Goal: Task Accomplishment & Management: Complete application form

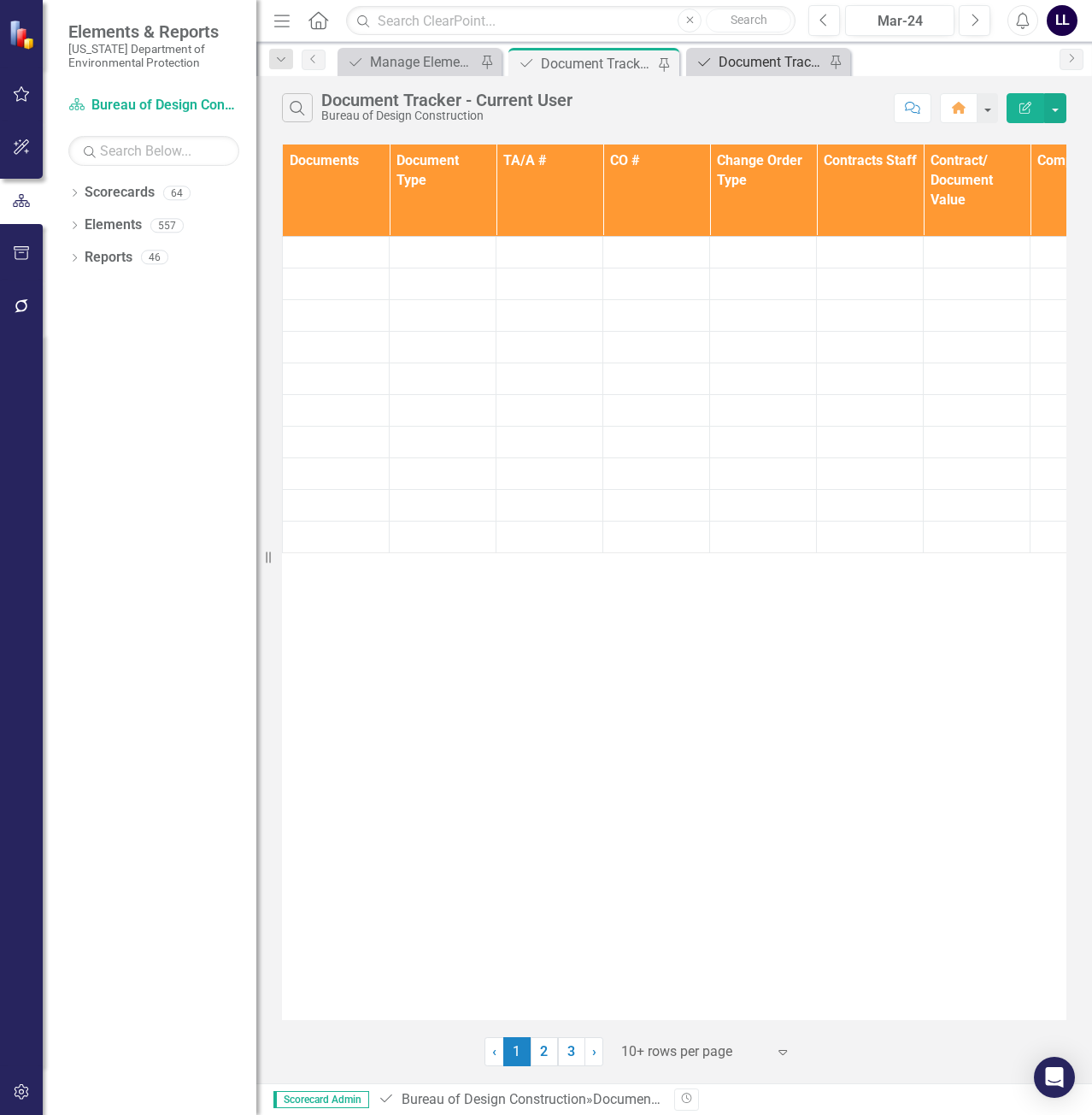
click at [768, 65] on div "Document Tracker" at bounding box center [772, 62] width 106 height 22
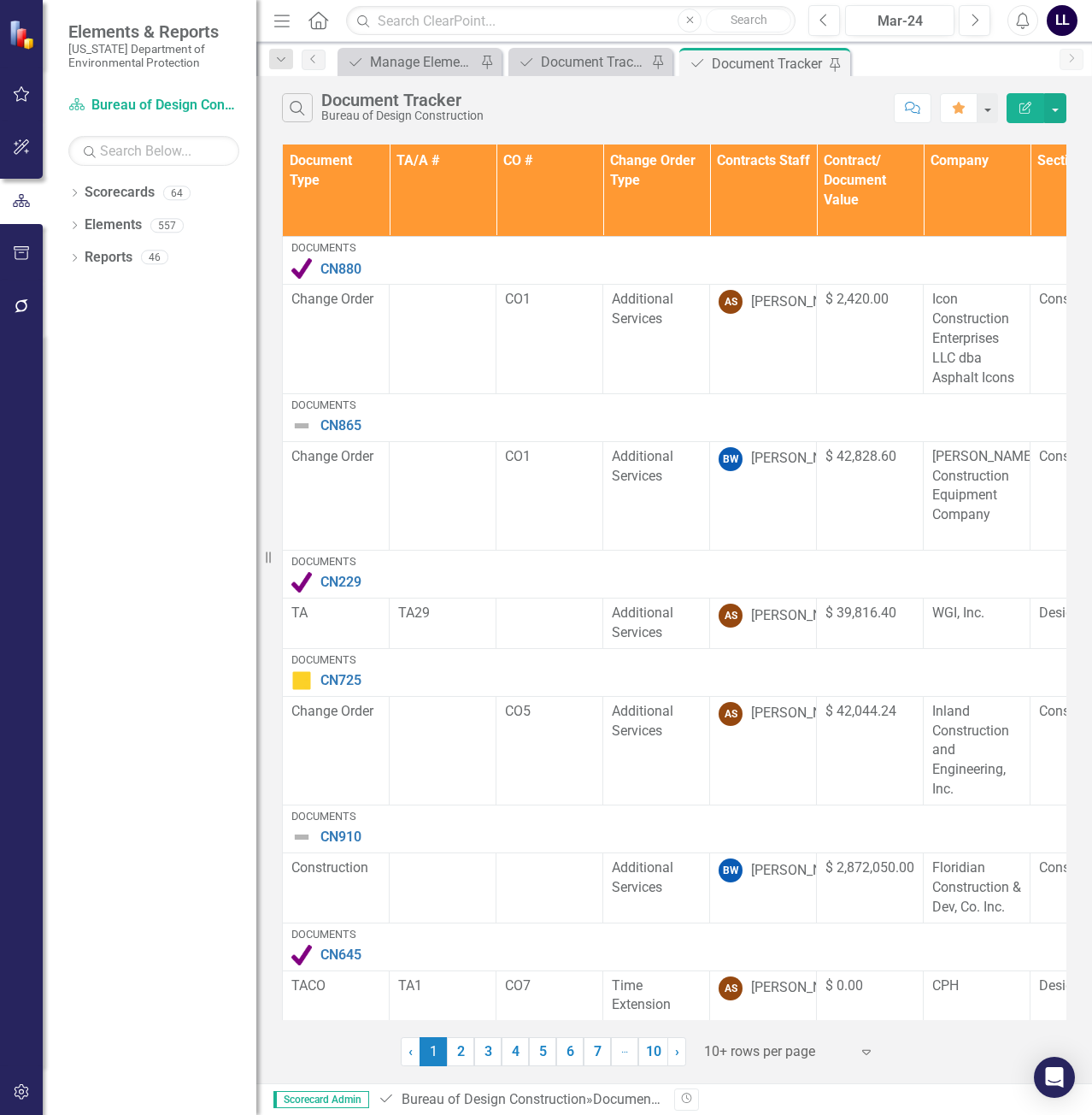
click at [342, 198] on th "Document Type" at bounding box center [336, 191] width 107 height 93
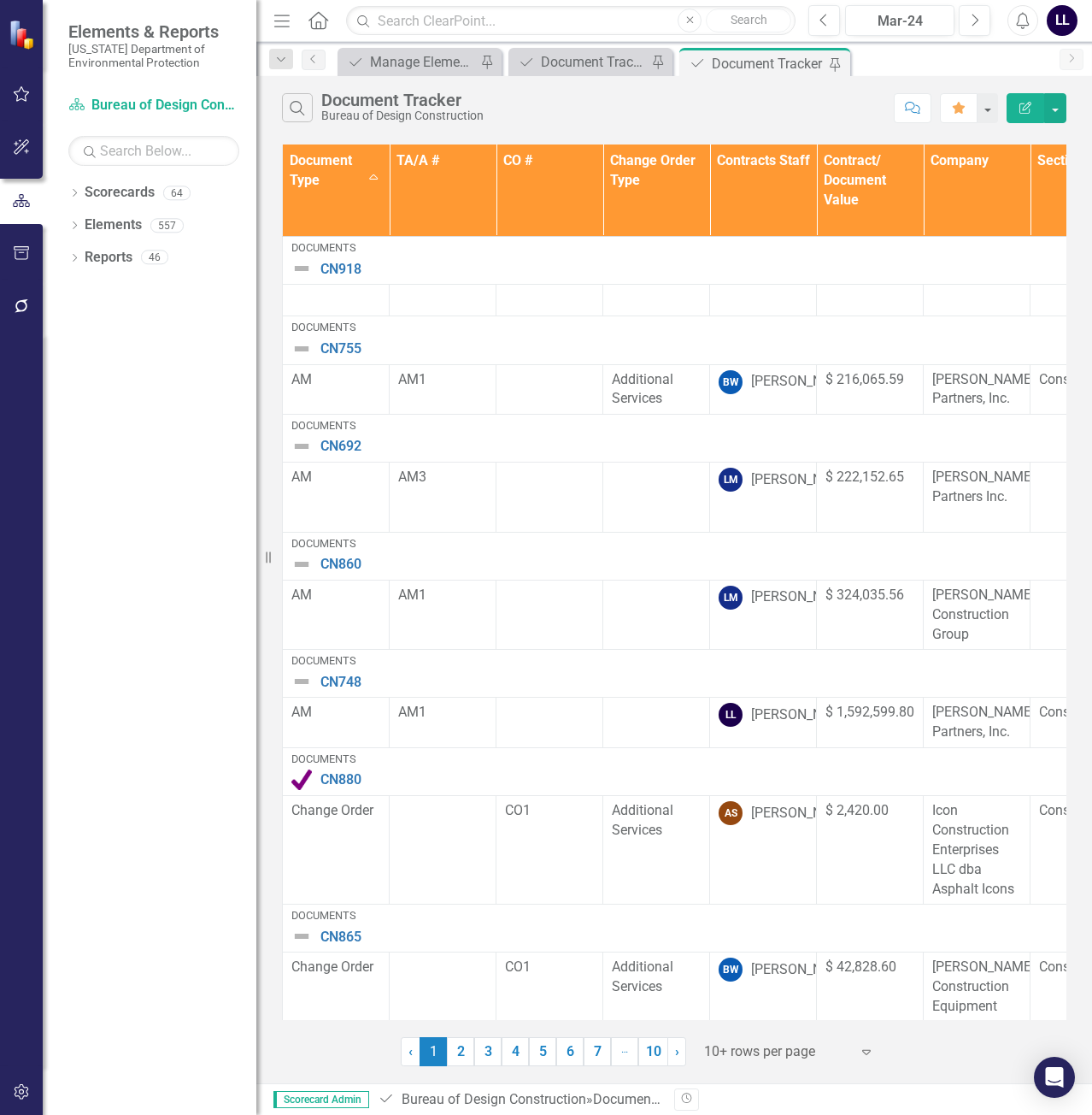
click at [373, 184] on th "Document Type Sort Ascending" at bounding box center [336, 191] width 107 height 93
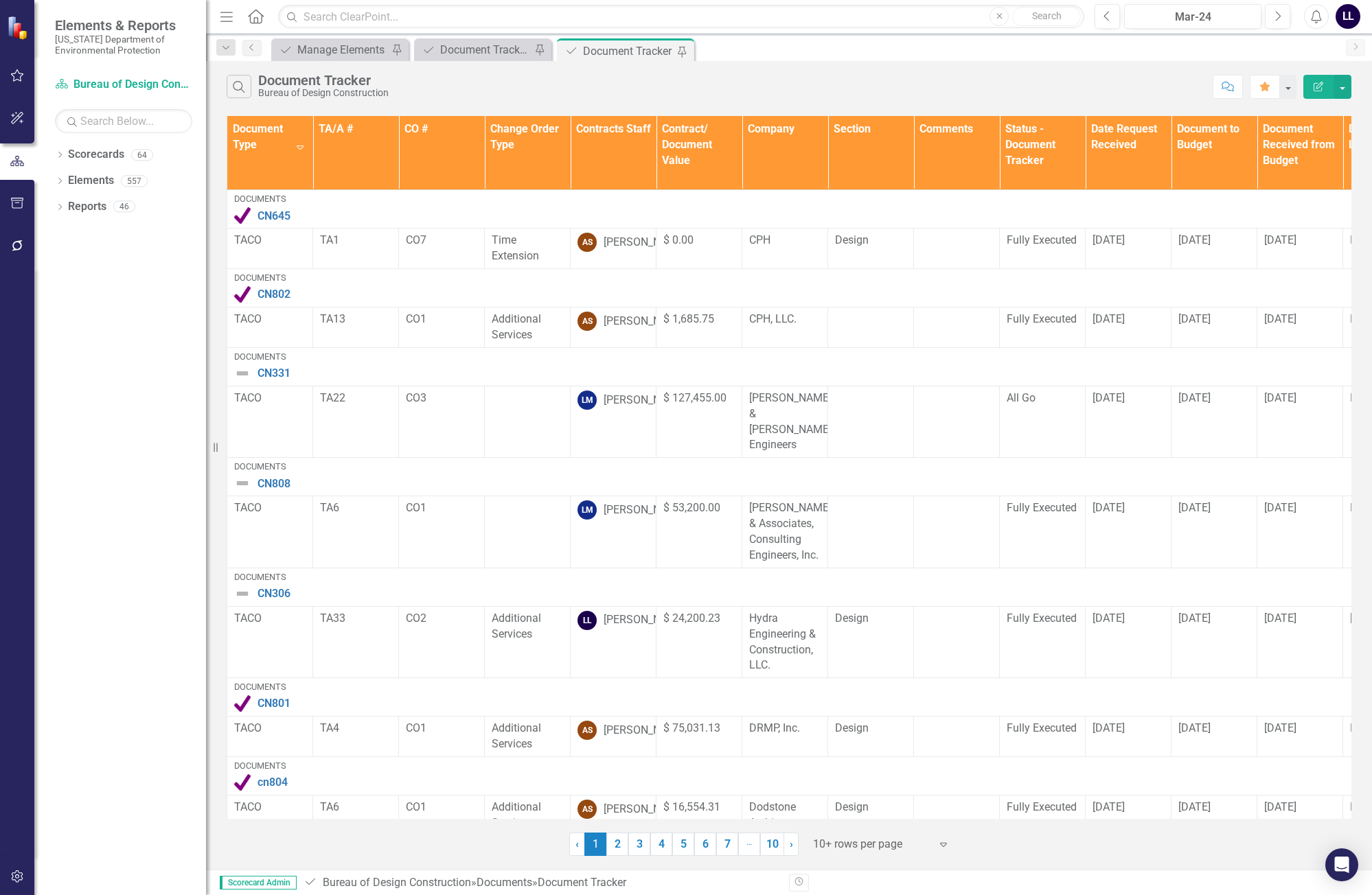
drag, startPoint x: 251, startPoint y: 152, endPoint x: 208, endPoint y: 175, distance: 48.8
click at [208, 175] on div "Resize" at bounding box center [212, 447] width 11 height 895
click at [260, 138] on th "Document Type Sort Descending" at bounding box center [272, 153] width 86 height 74
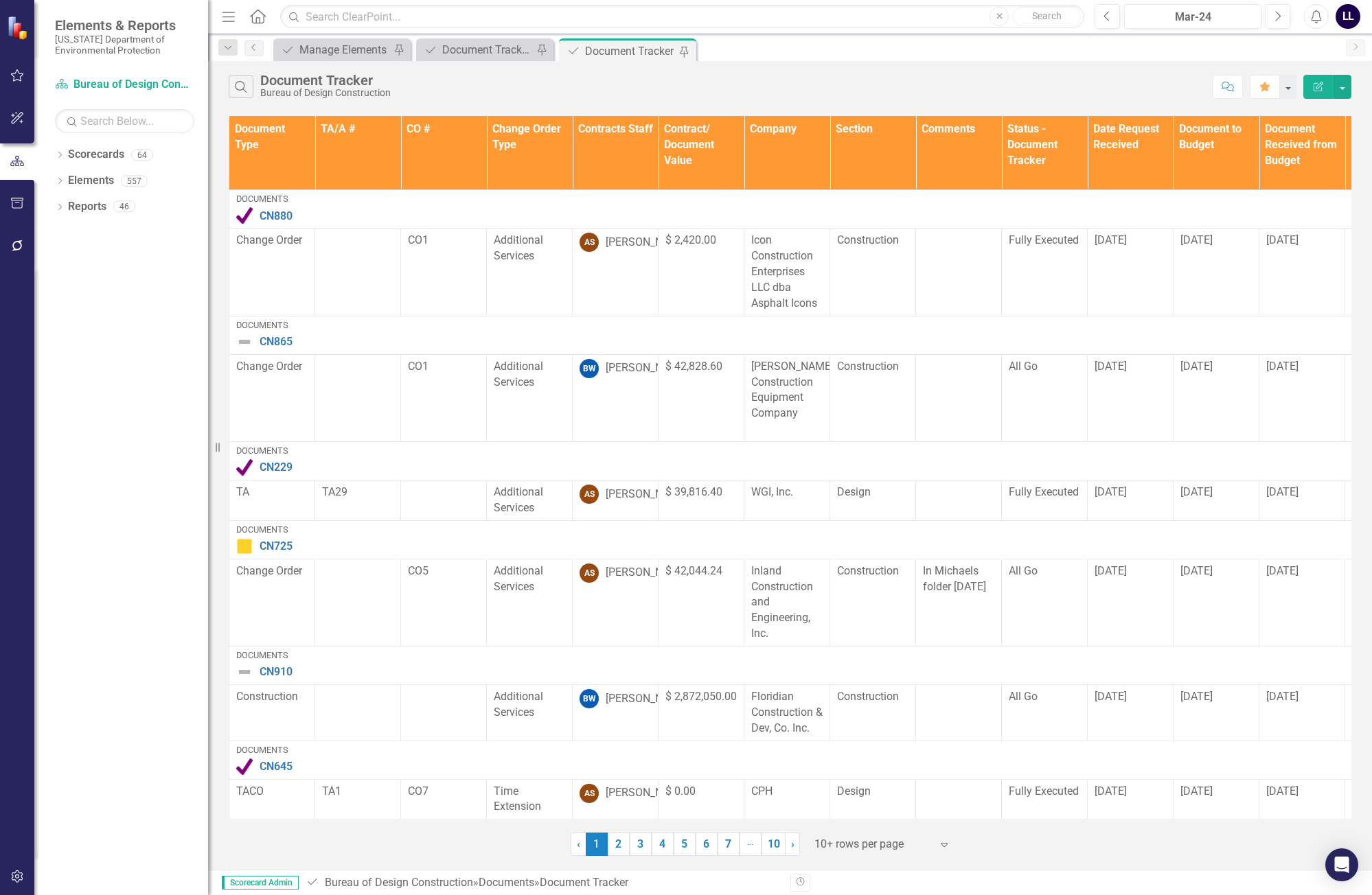
click at [269, 152] on th "Document Type" at bounding box center [272, 153] width 86 height 74
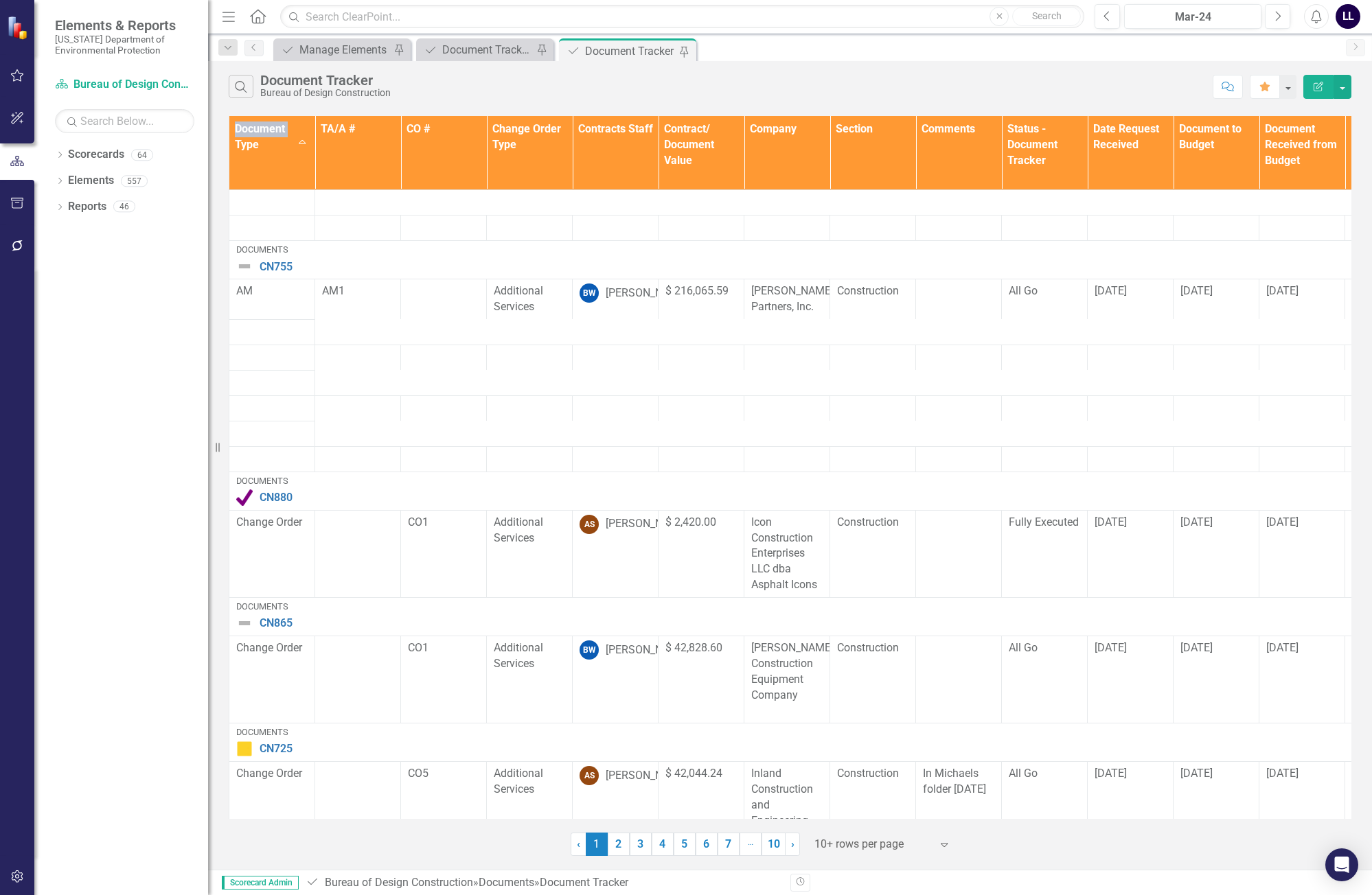
click at [269, 152] on th "Document Type Sort Ascending" at bounding box center [272, 153] width 86 height 74
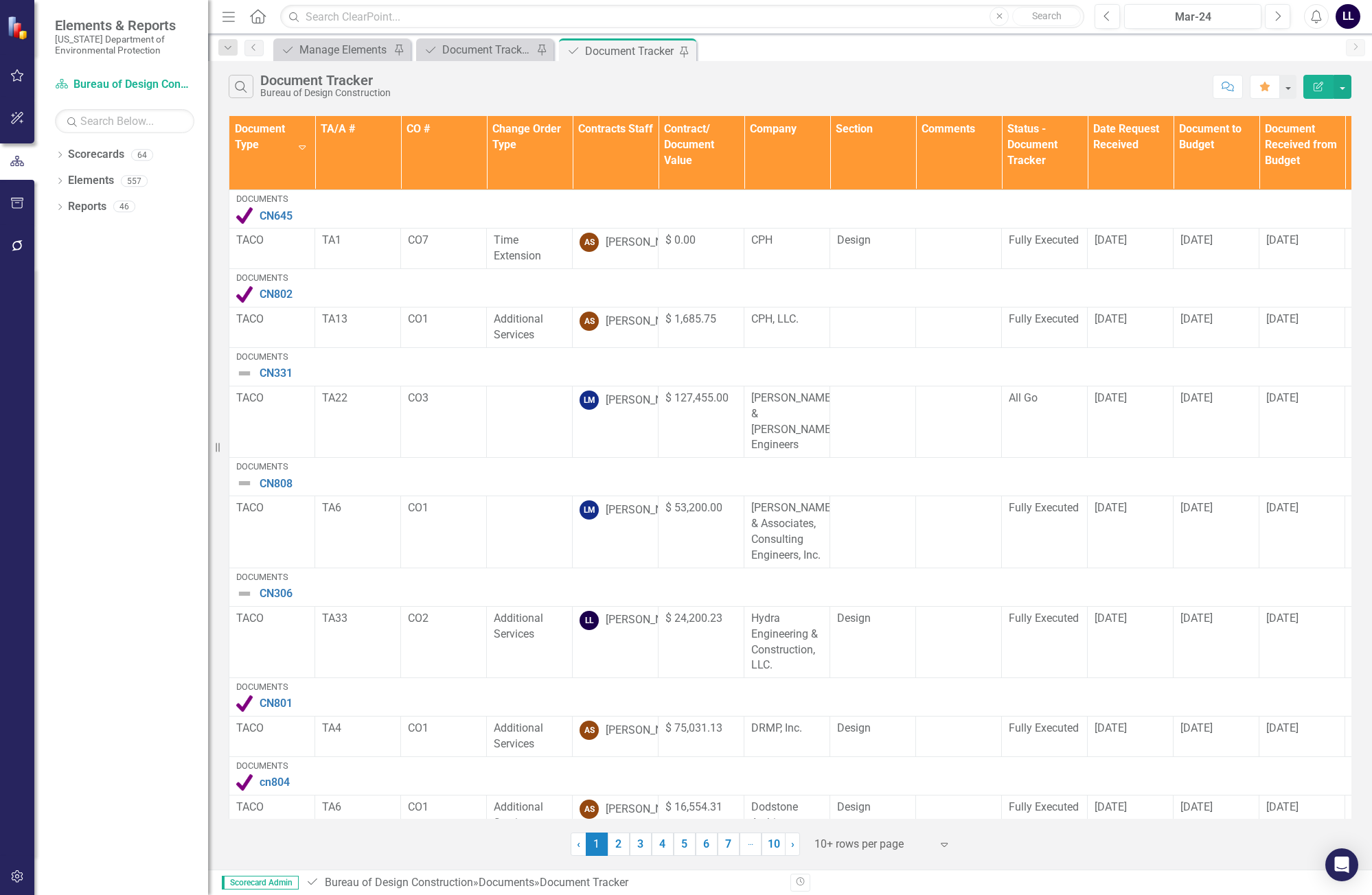
click at [233, 159] on th "Document Type Sort Descending" at bounding box center [272, 153] width 86 height 74
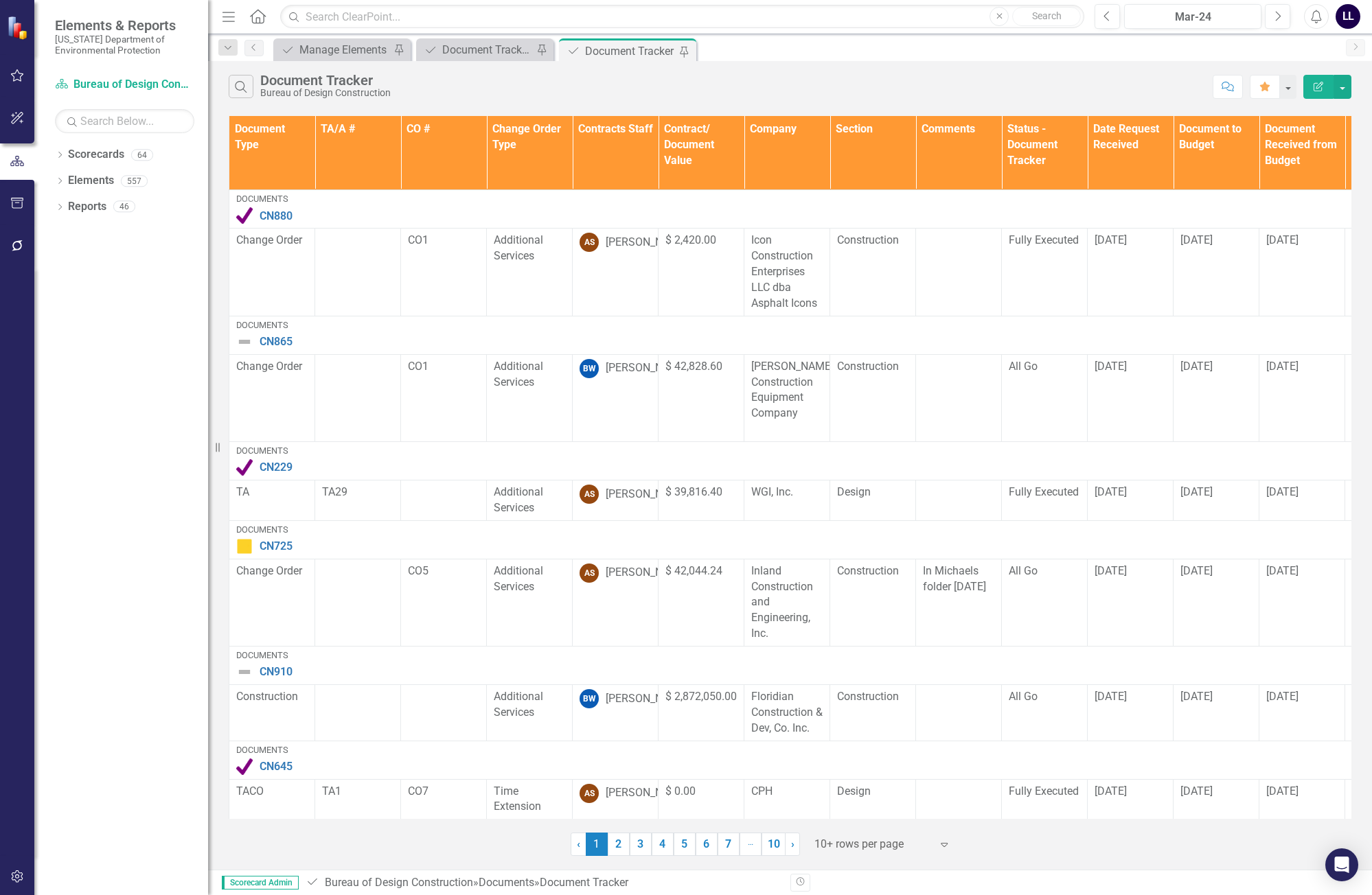
click at [262, 146] on th "Document Type" at bounding box center [272, 153] width 86 height 74
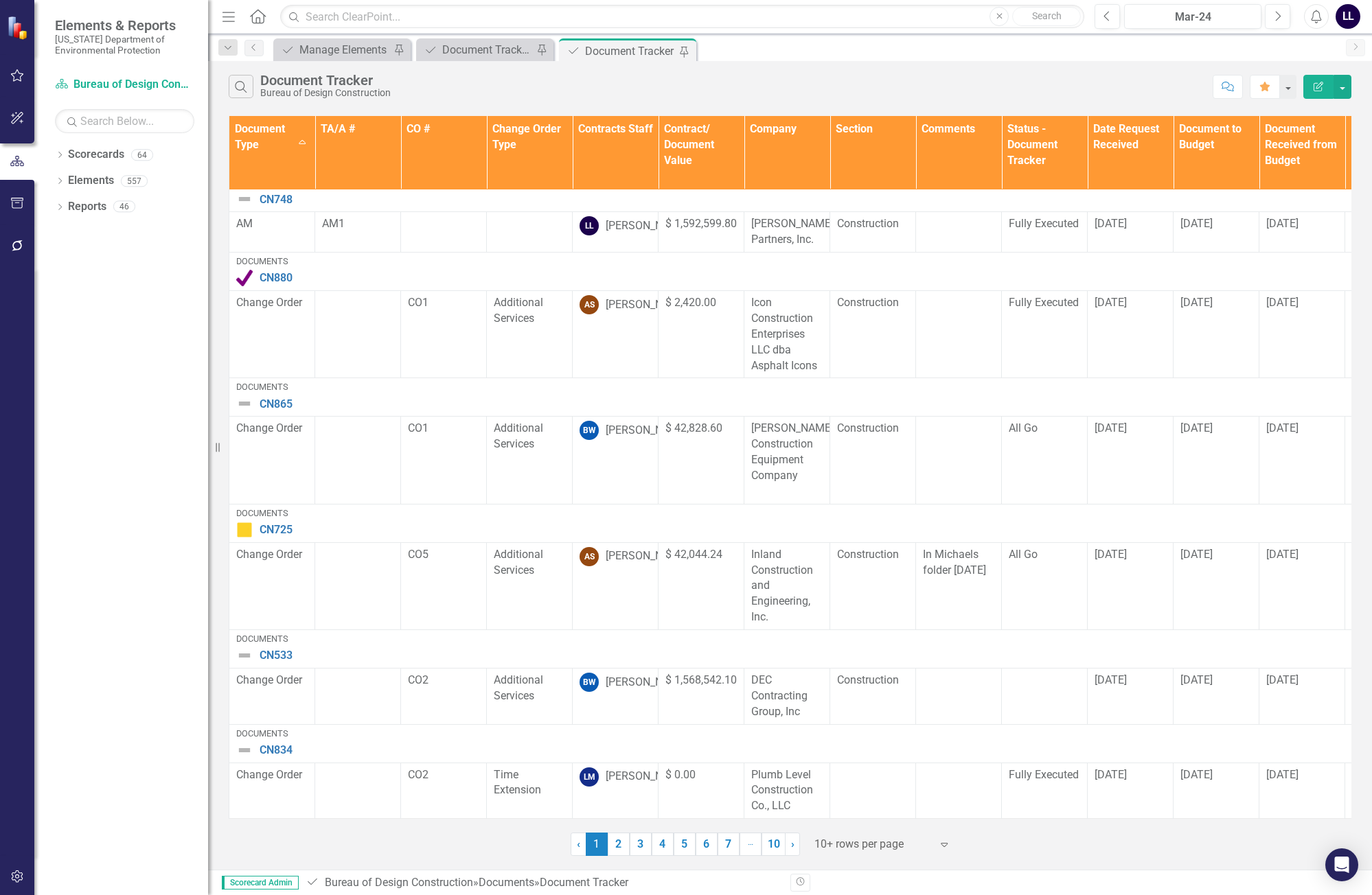
scroll to position [374, 0]
click at [264, 171] on th "Document Type Sort Ascending" at bounding box center [272, 153] width 86 height 74
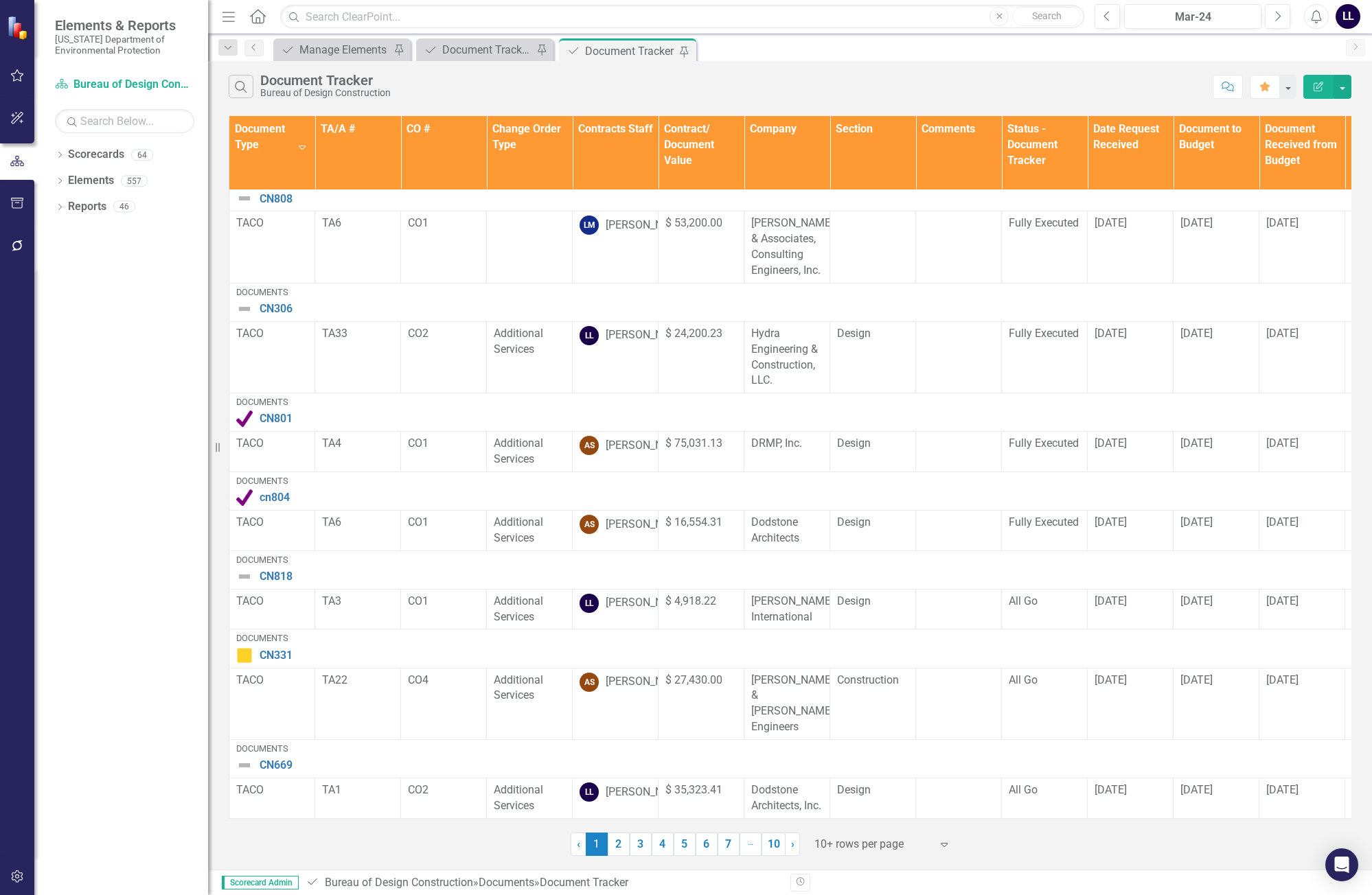
scroll to position [0, 0]
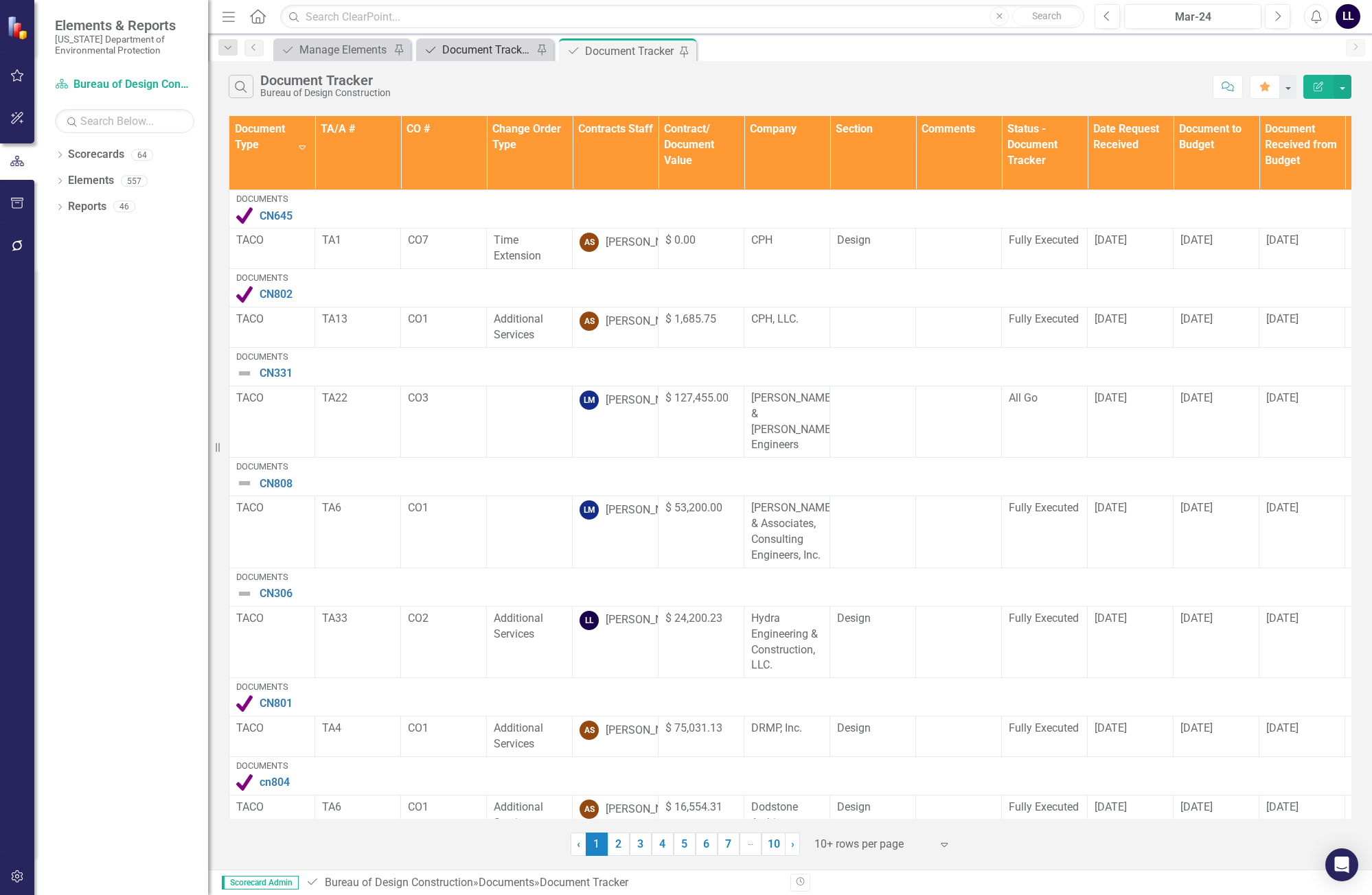
click at [485, 57] on div "Document Tracker - Current User" at bounding box center [487, 50] width 91 height 17
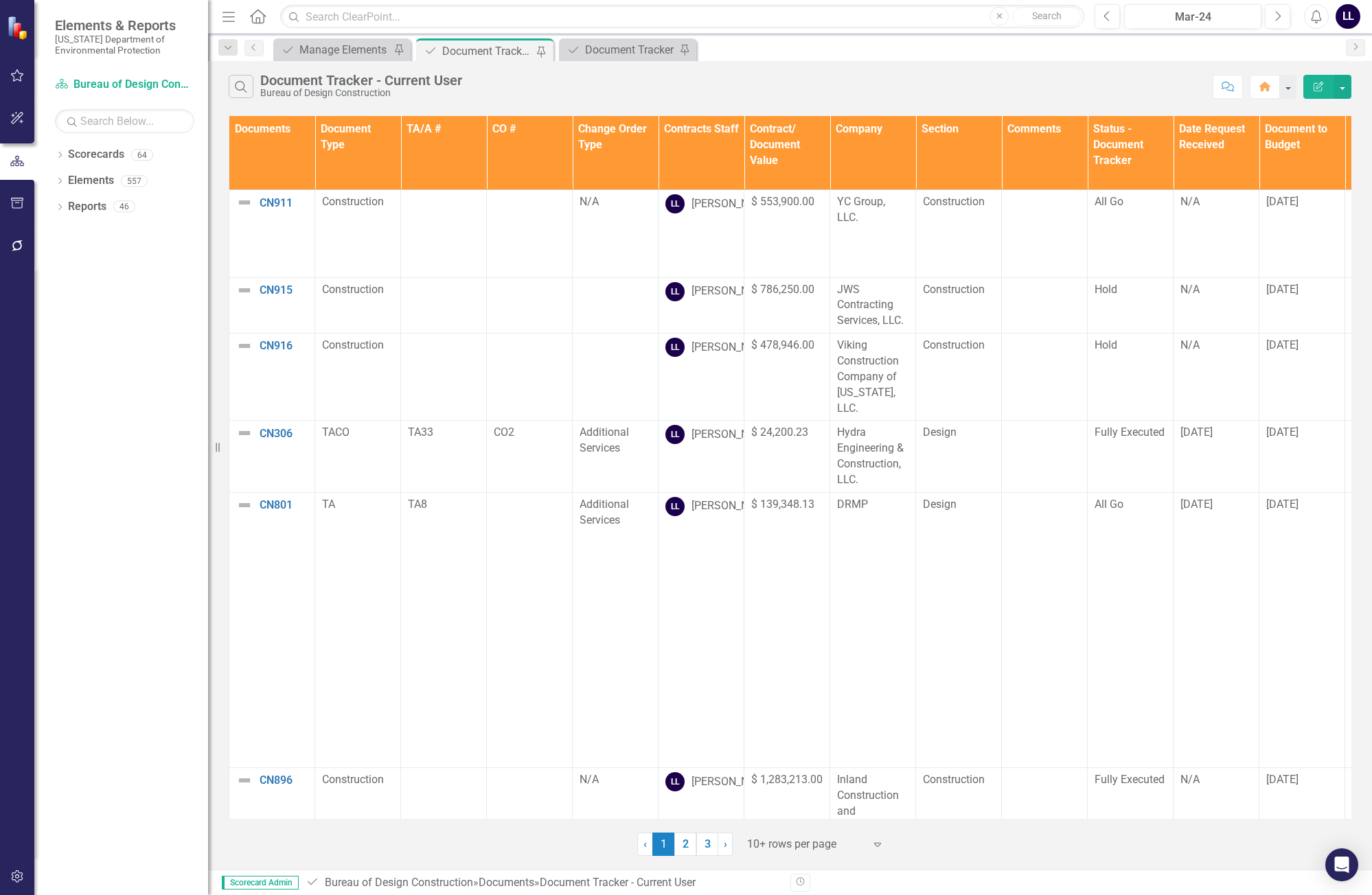
click at [267, 156] on th "Documents" at bounding box center [272, 153] width 86 height 74
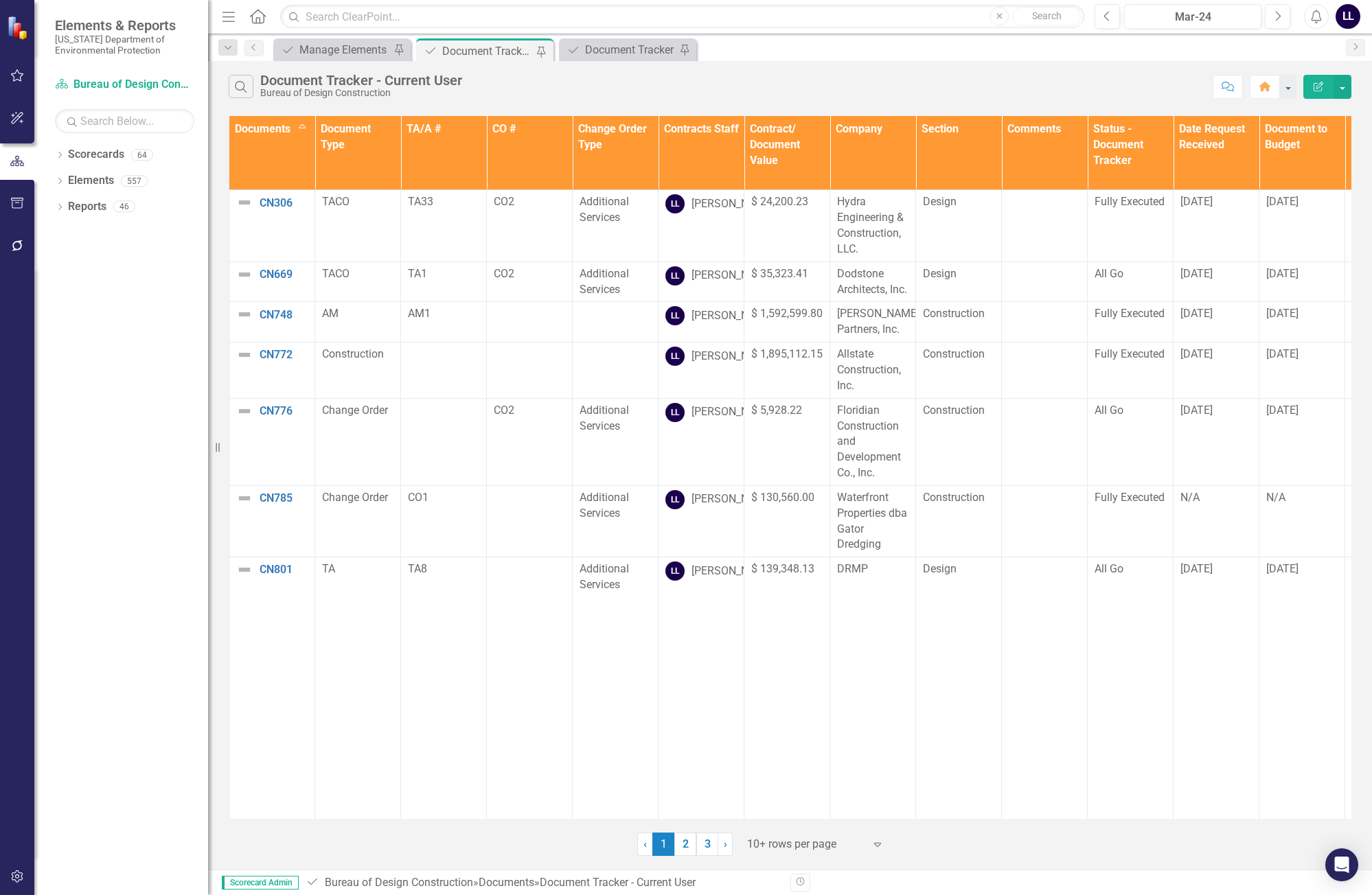
click at [280, 161] on th "Documents Sort Ascending" at bounding box center [272, 153] width 86 height 74
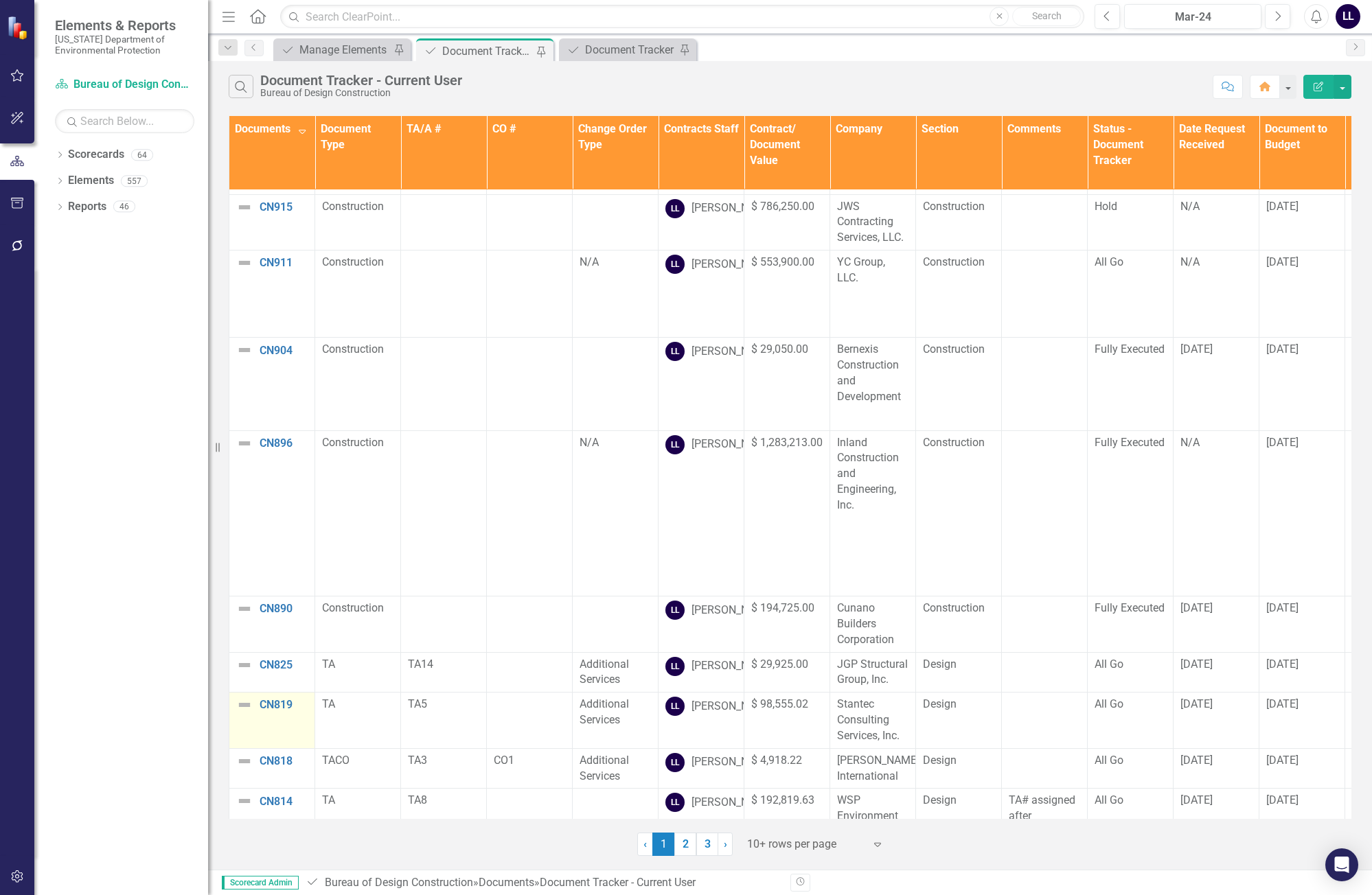
scroll to position [167, 0]
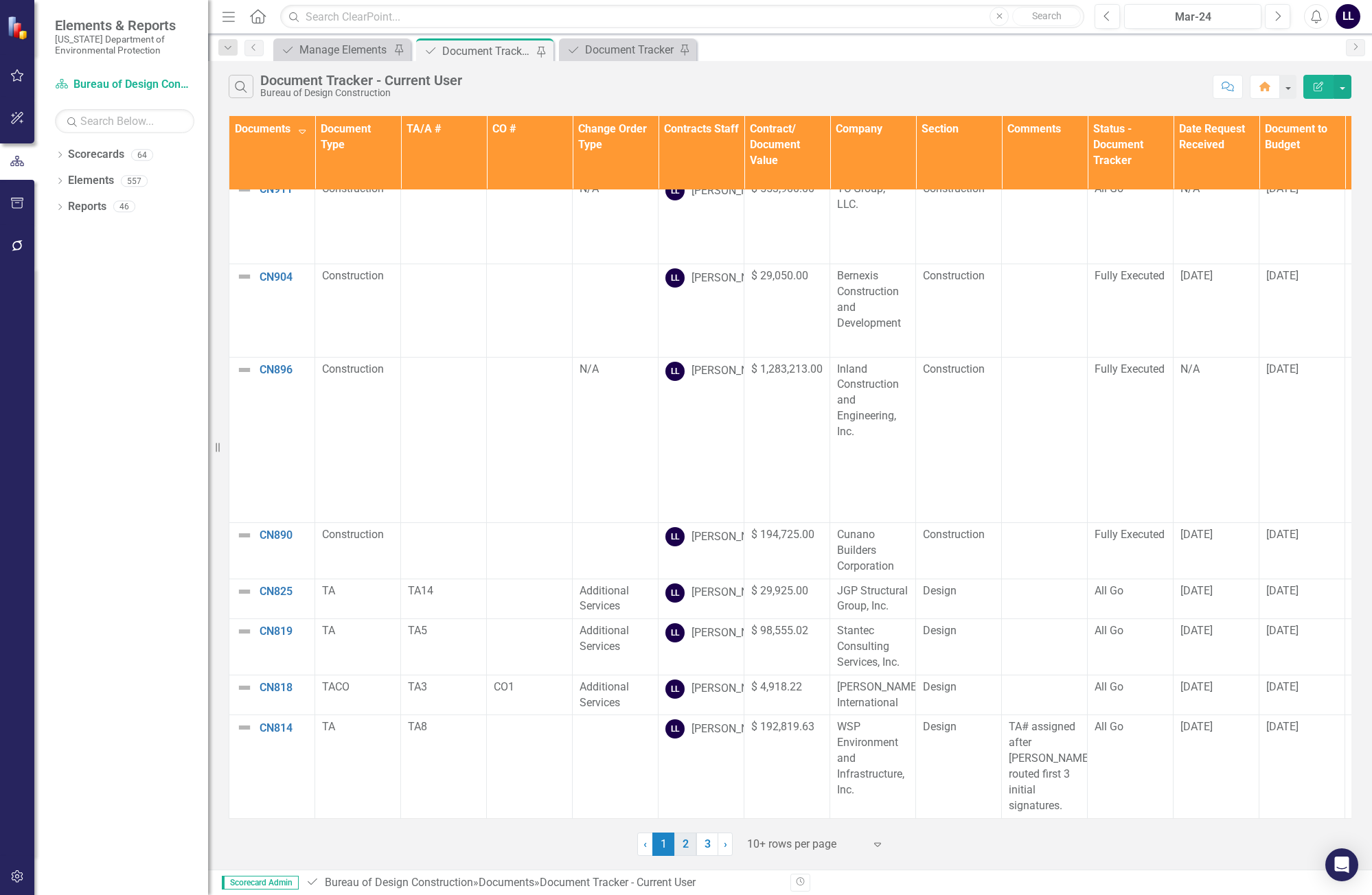
click at [691, 844] on link "2" at bounding box center [685, 844] width 22 height 24
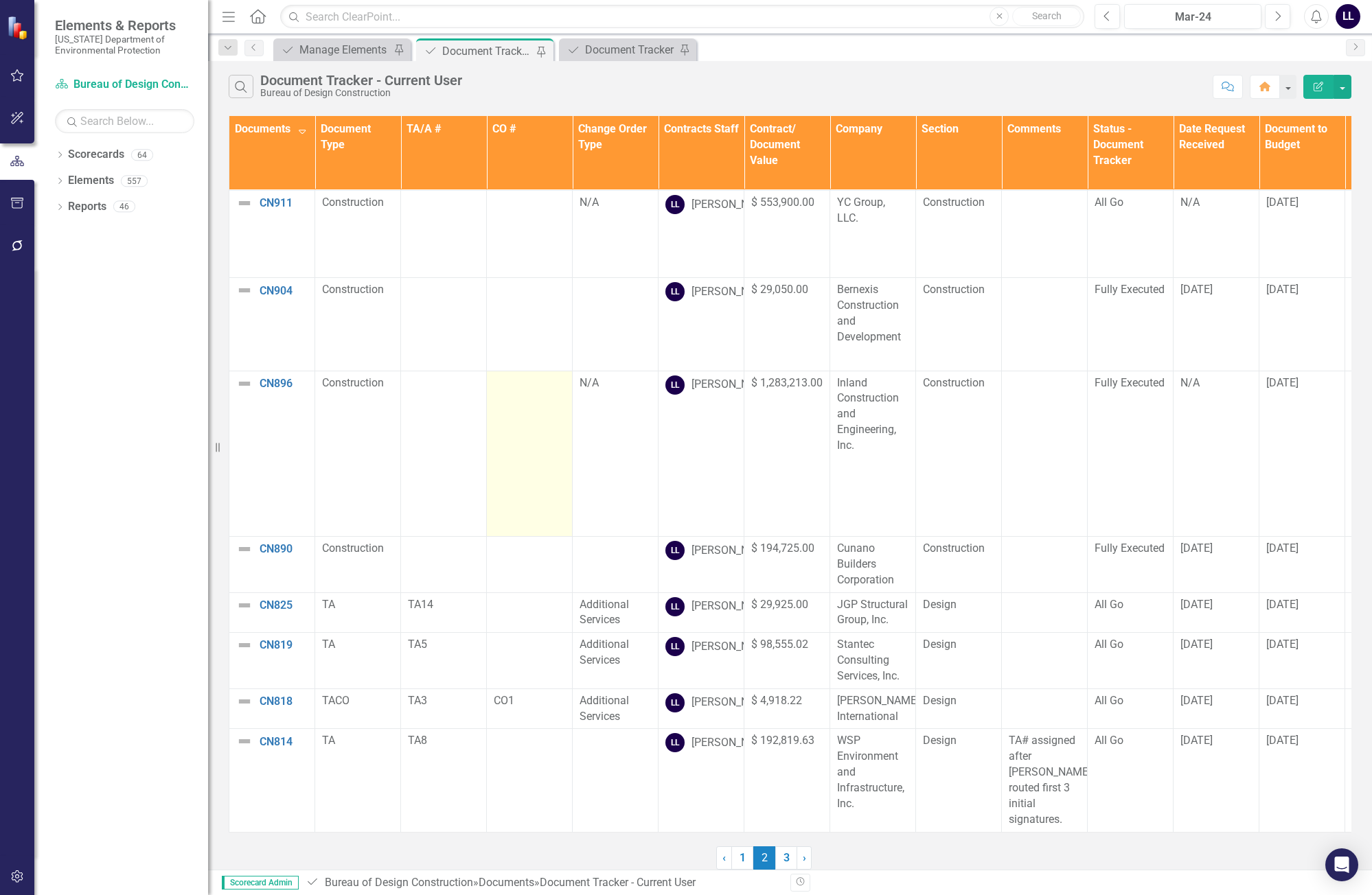
scroll to position [0, 0]
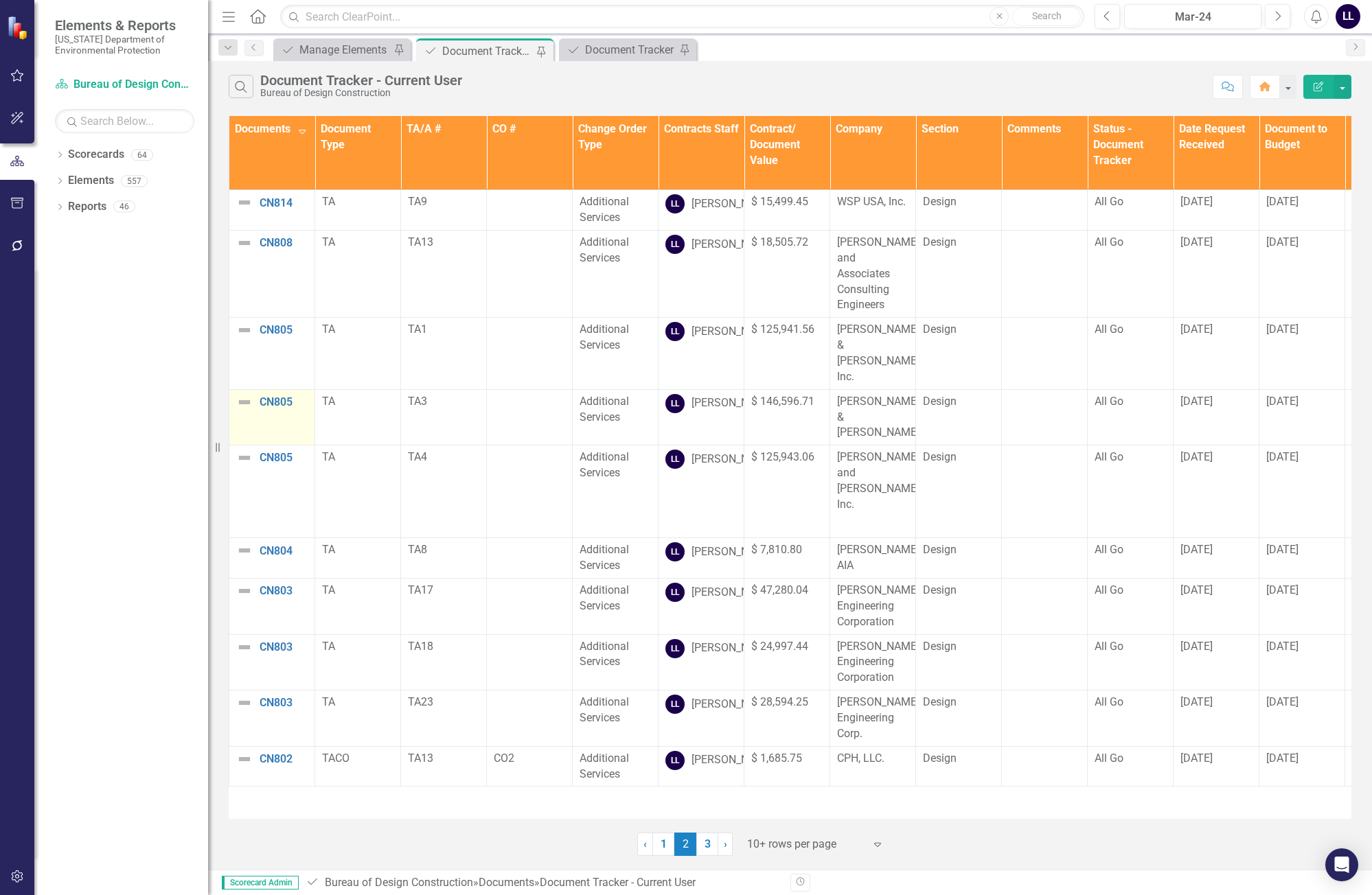
click at [241, 394] on img at bounding box center [244, 402] width 17 height 17
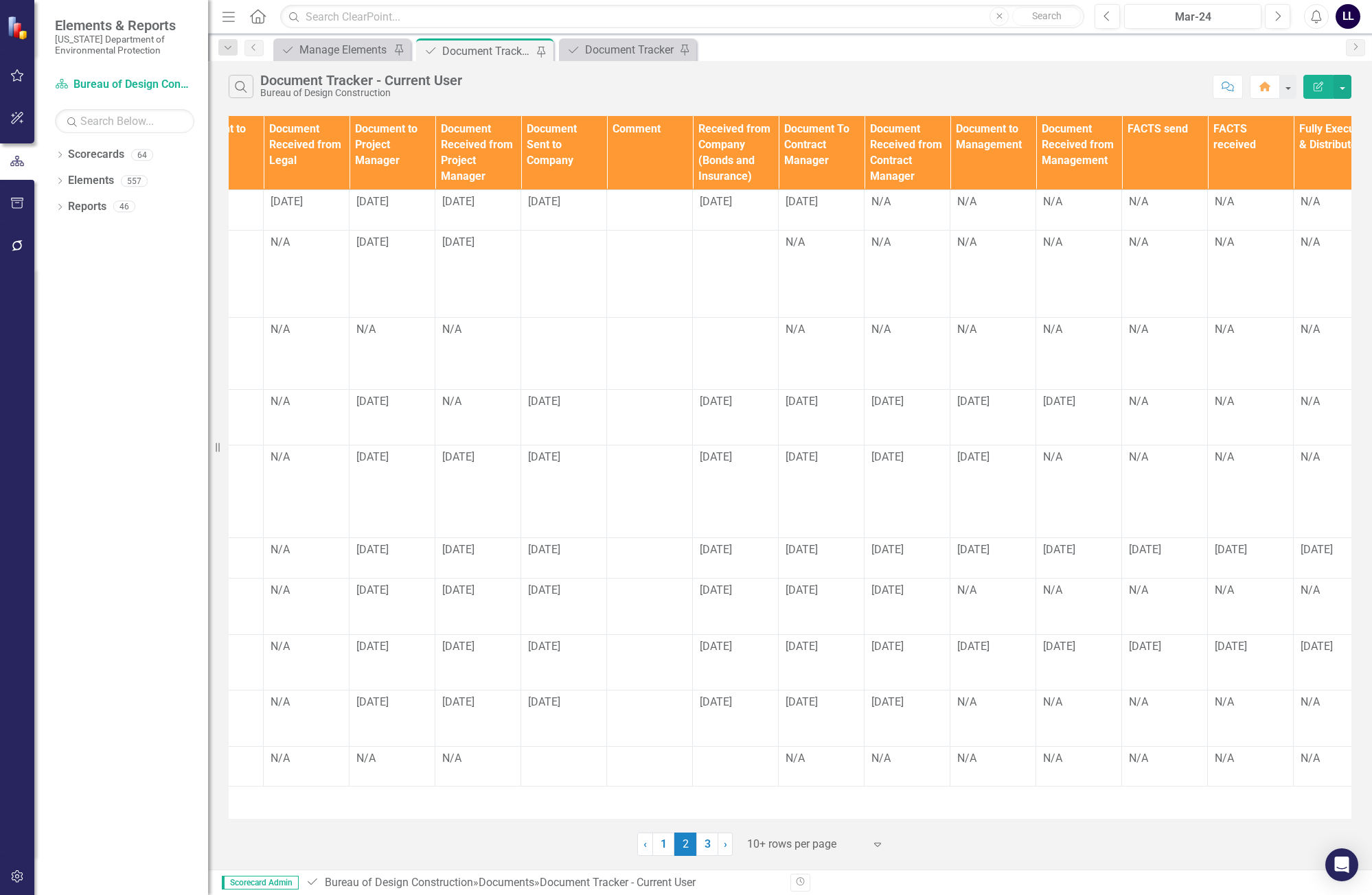
scroll to position [0, 1366]
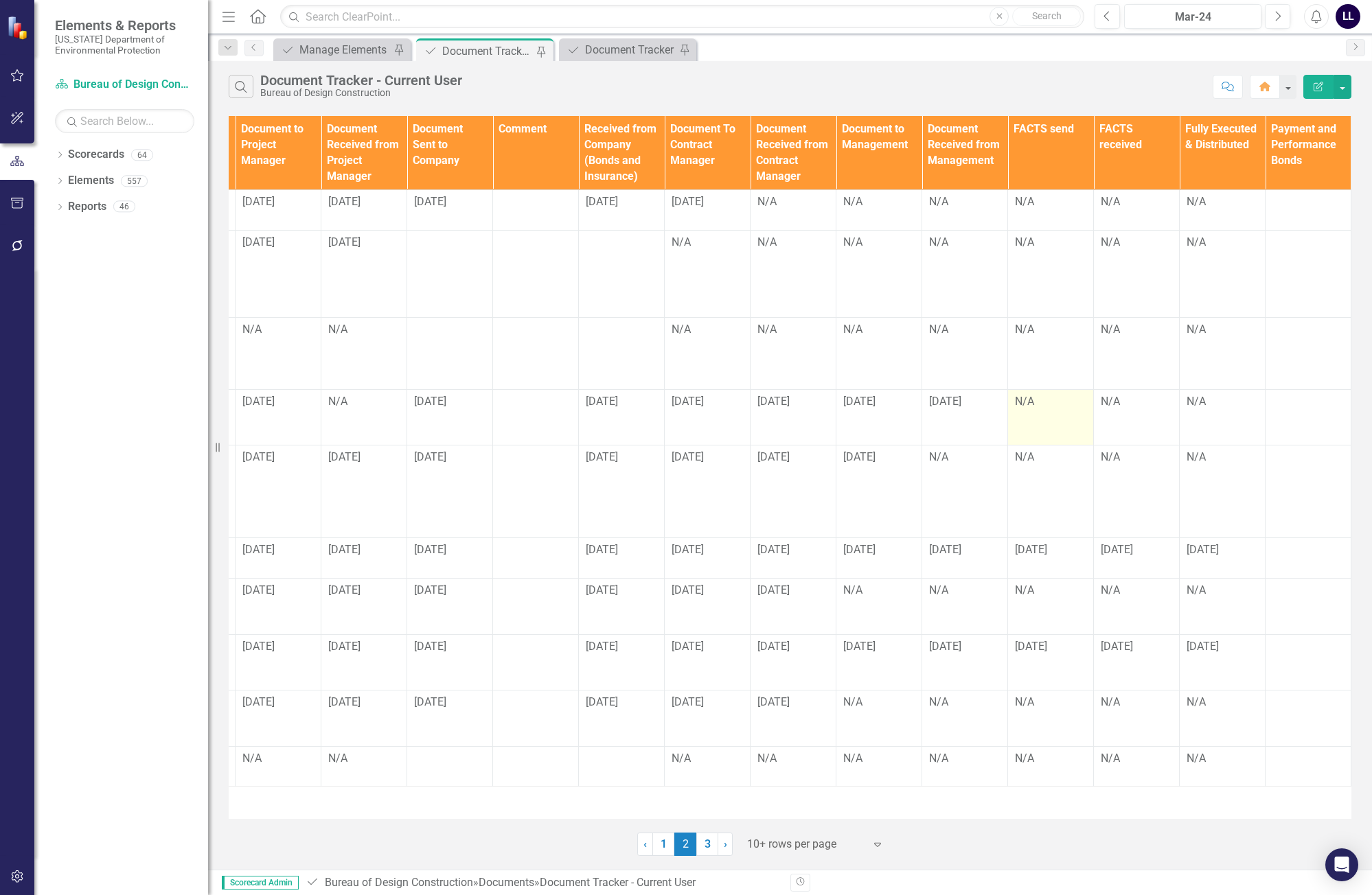
click at [876, 394] on div "N/A" at bounding box center [1050, 402] width 71 height 16
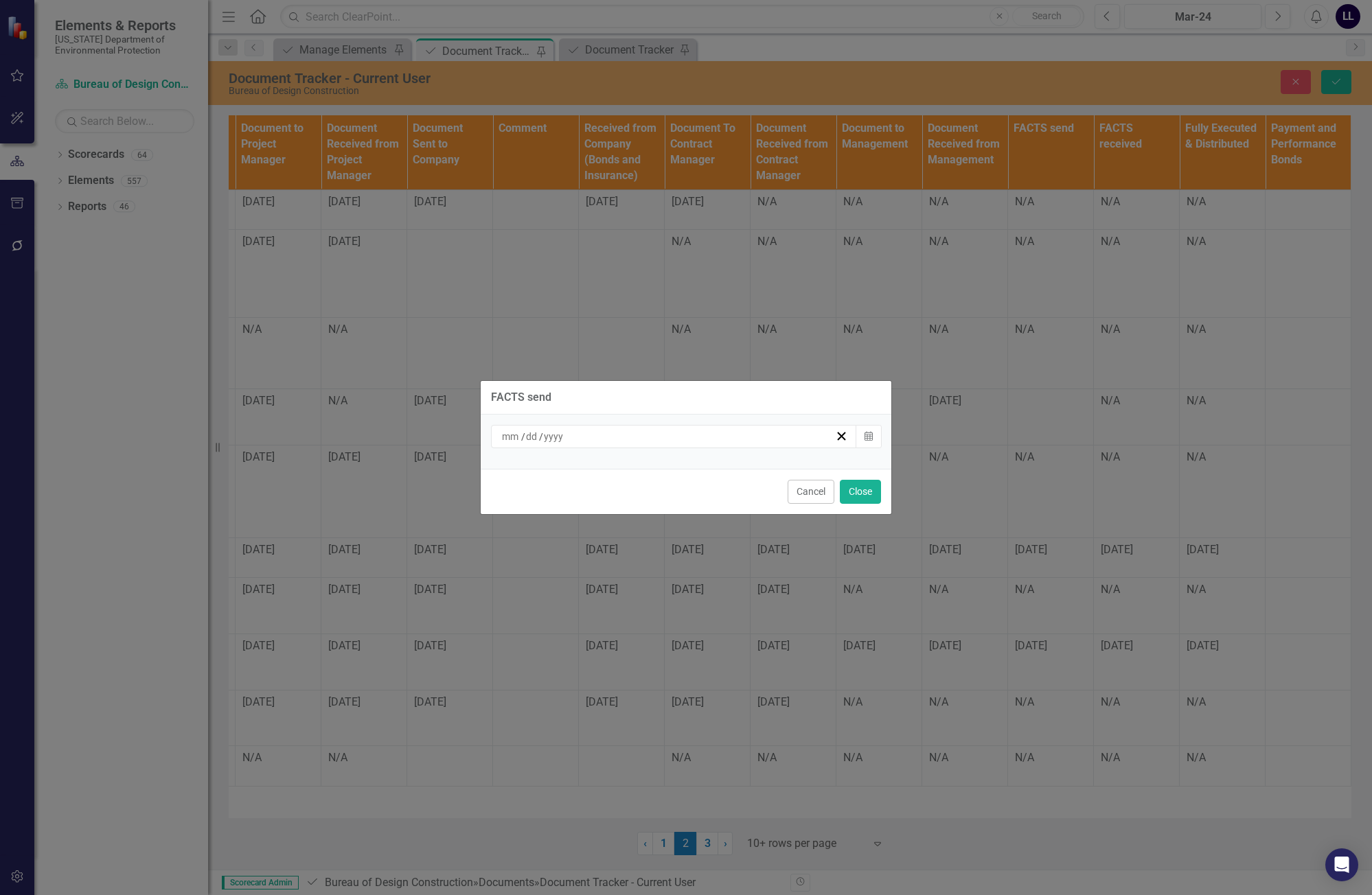
click at [772, 443] on div "/ /" at bounding box center [673, 437] width 366 height 24
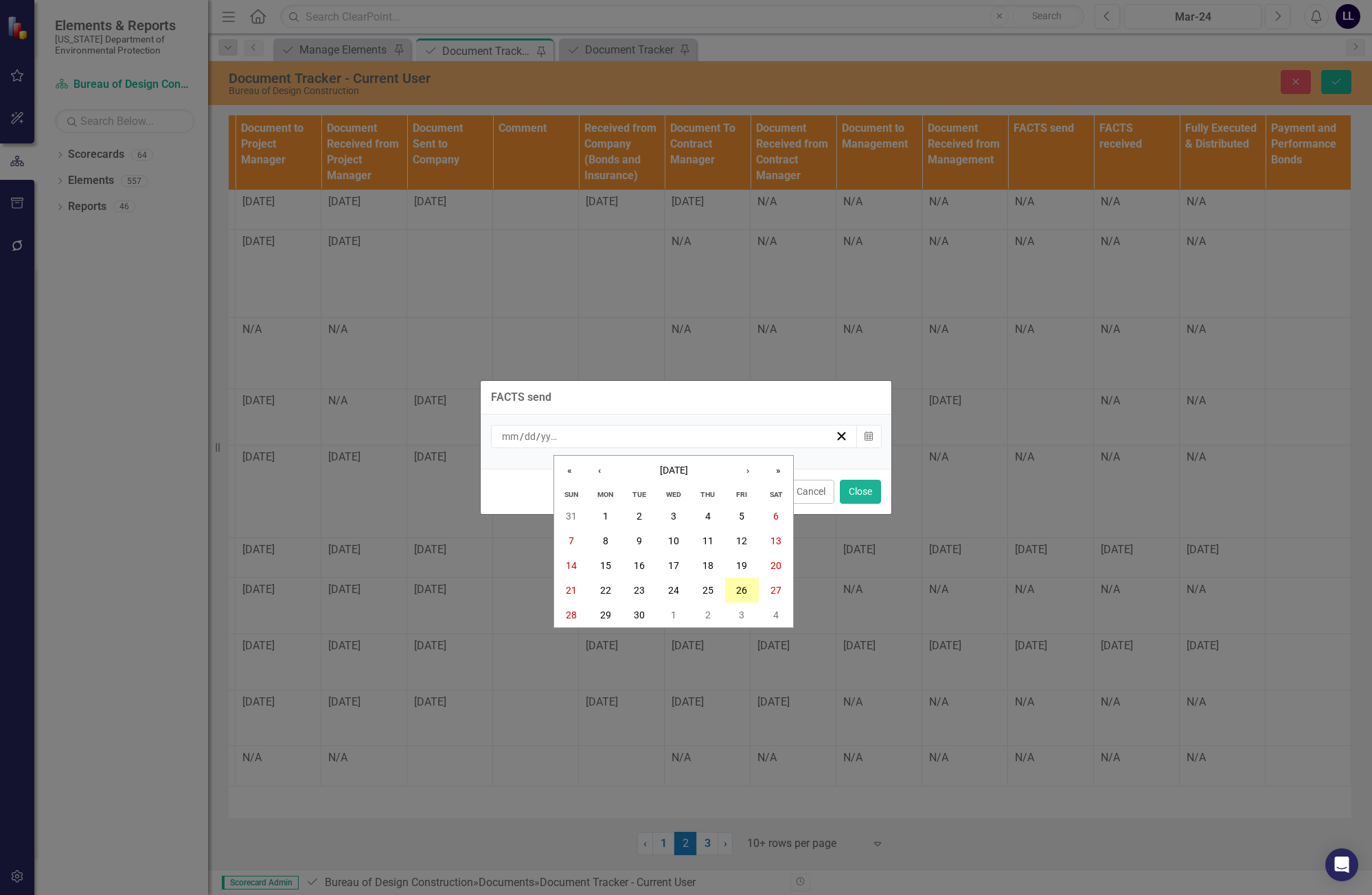
click at [740, 590] on abbr "26" at bounding box center [741, 590] width 11 height 11
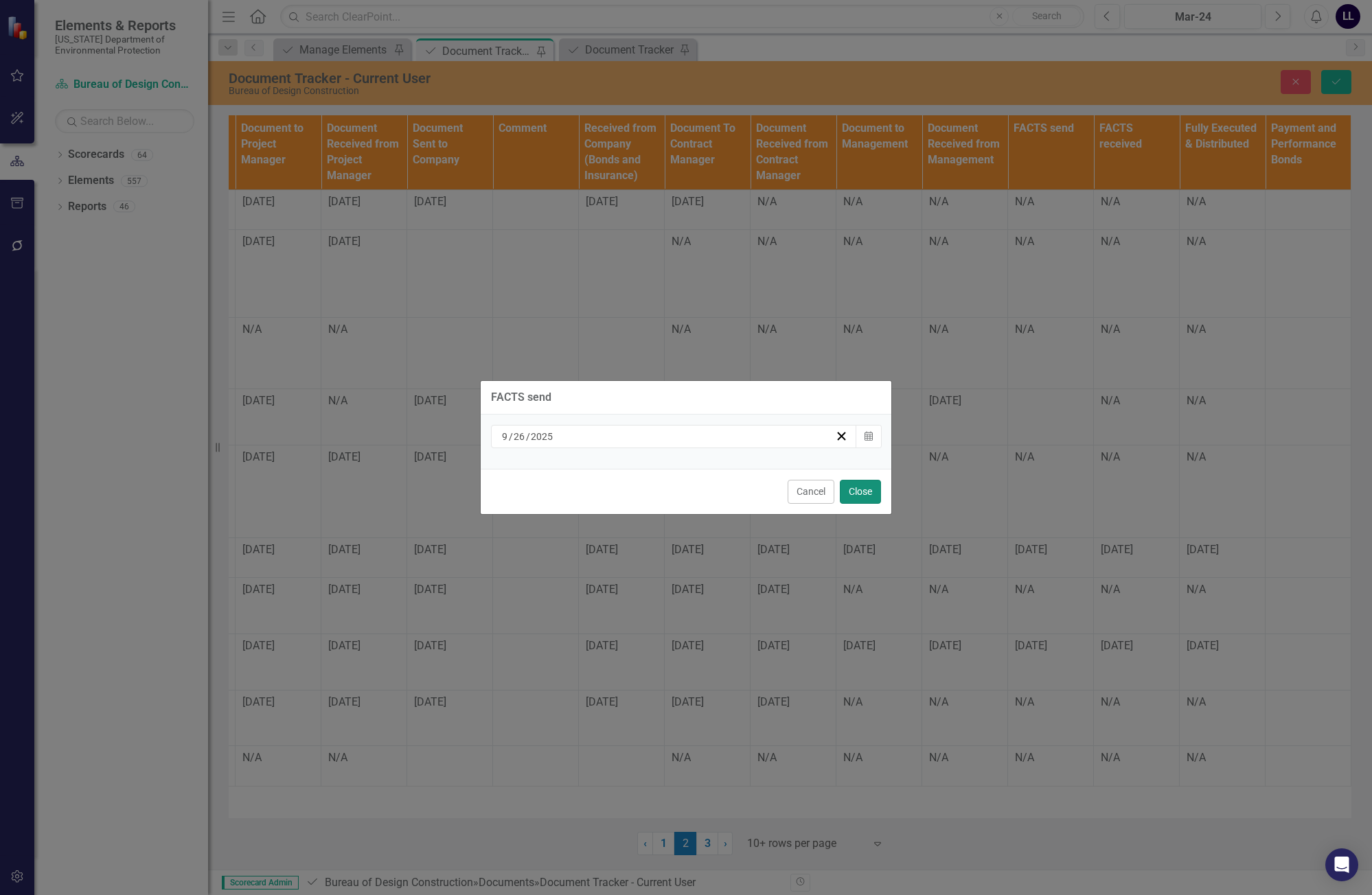
click at [860, 493] on button "Close" at bounding box center [860, 491] width 41 height 24
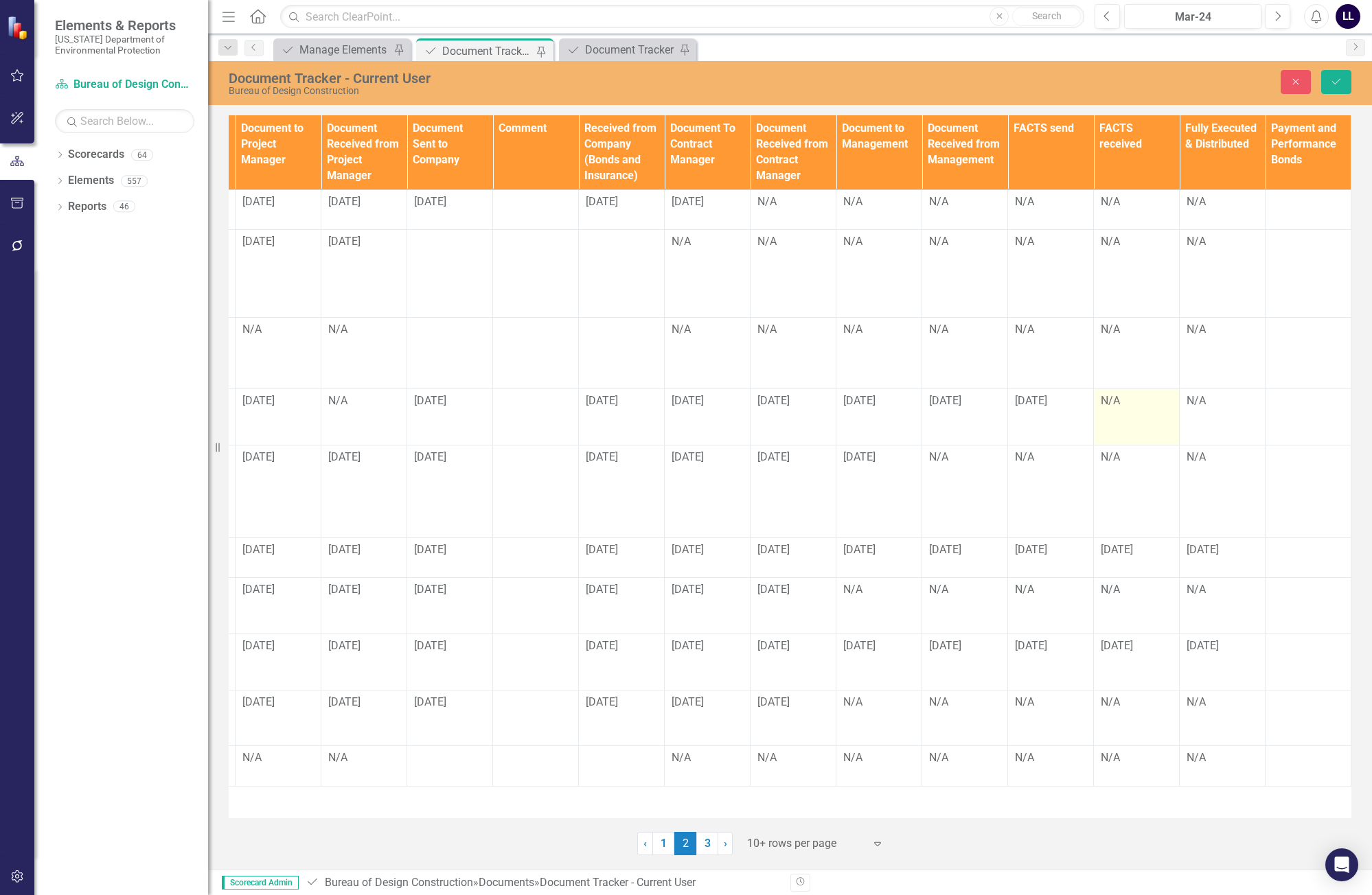
click at [876, 398] on td "N/A" at bounding box center [1136, 417] width 86 height 56
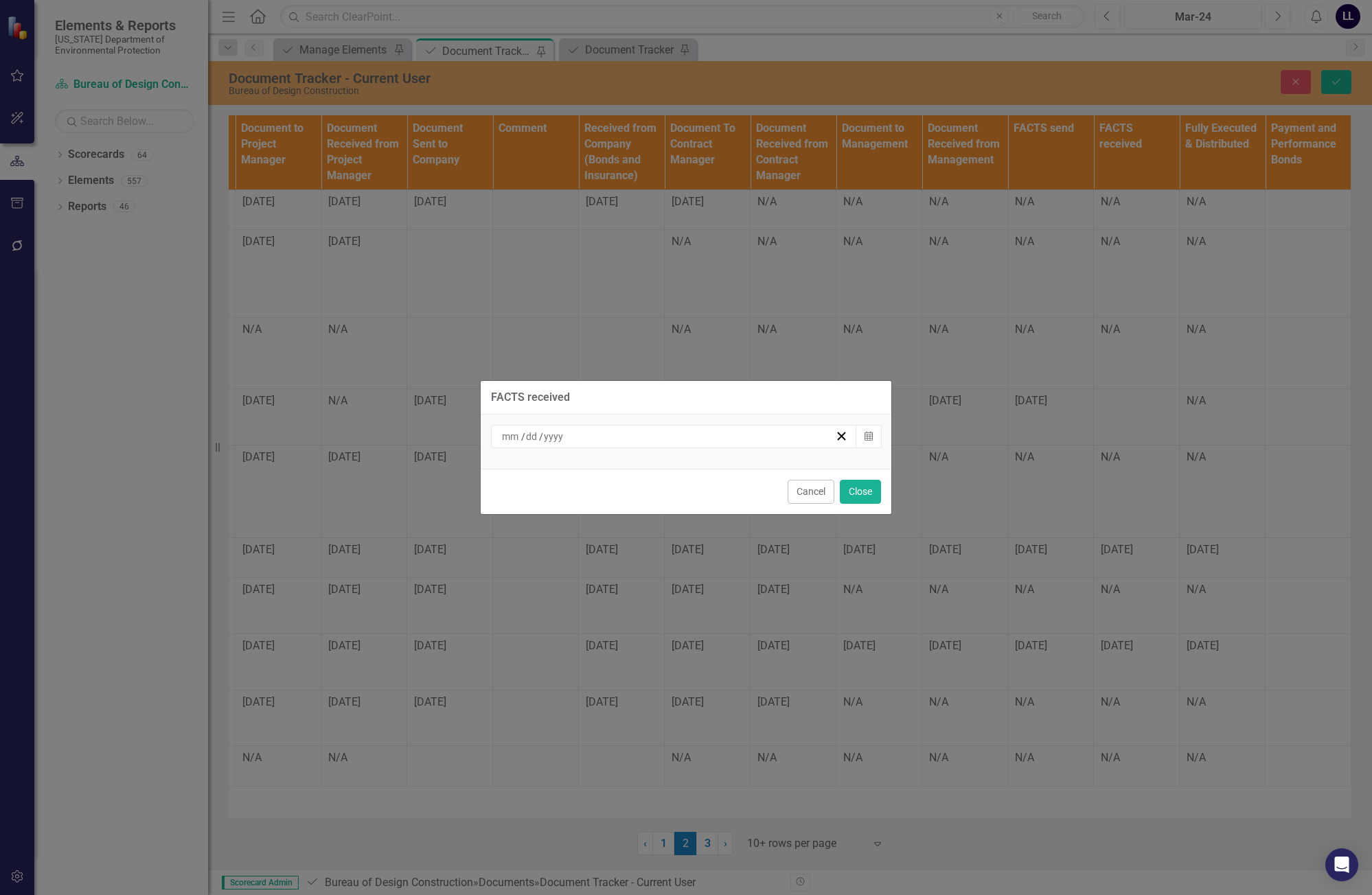
click at [764, 434] on div "/ /" at bounding box center [667, 436] width 335 height 13
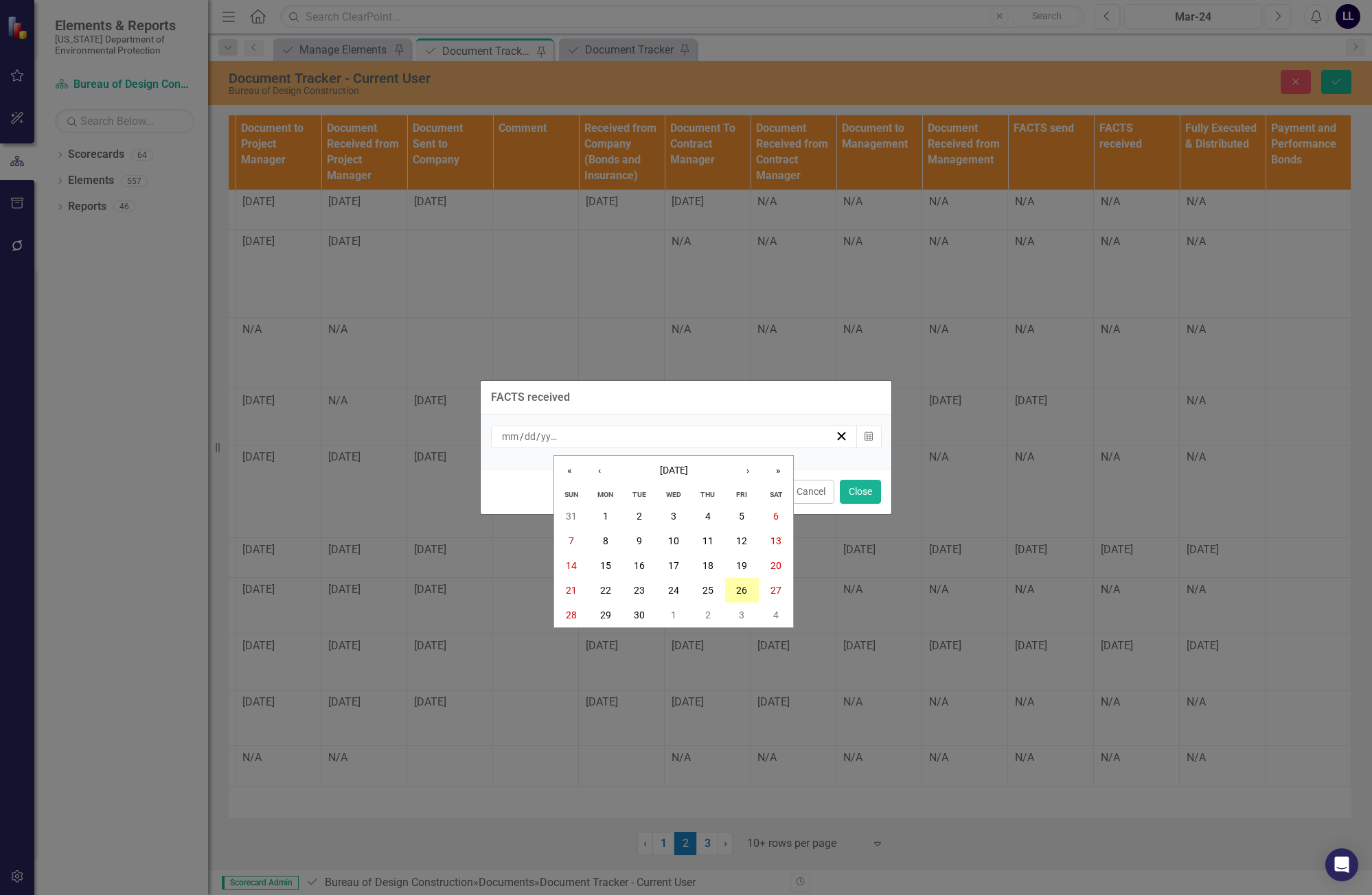
click at [745, 589] on abbr "26" at bounding box center [741, 590] width 11 height 11
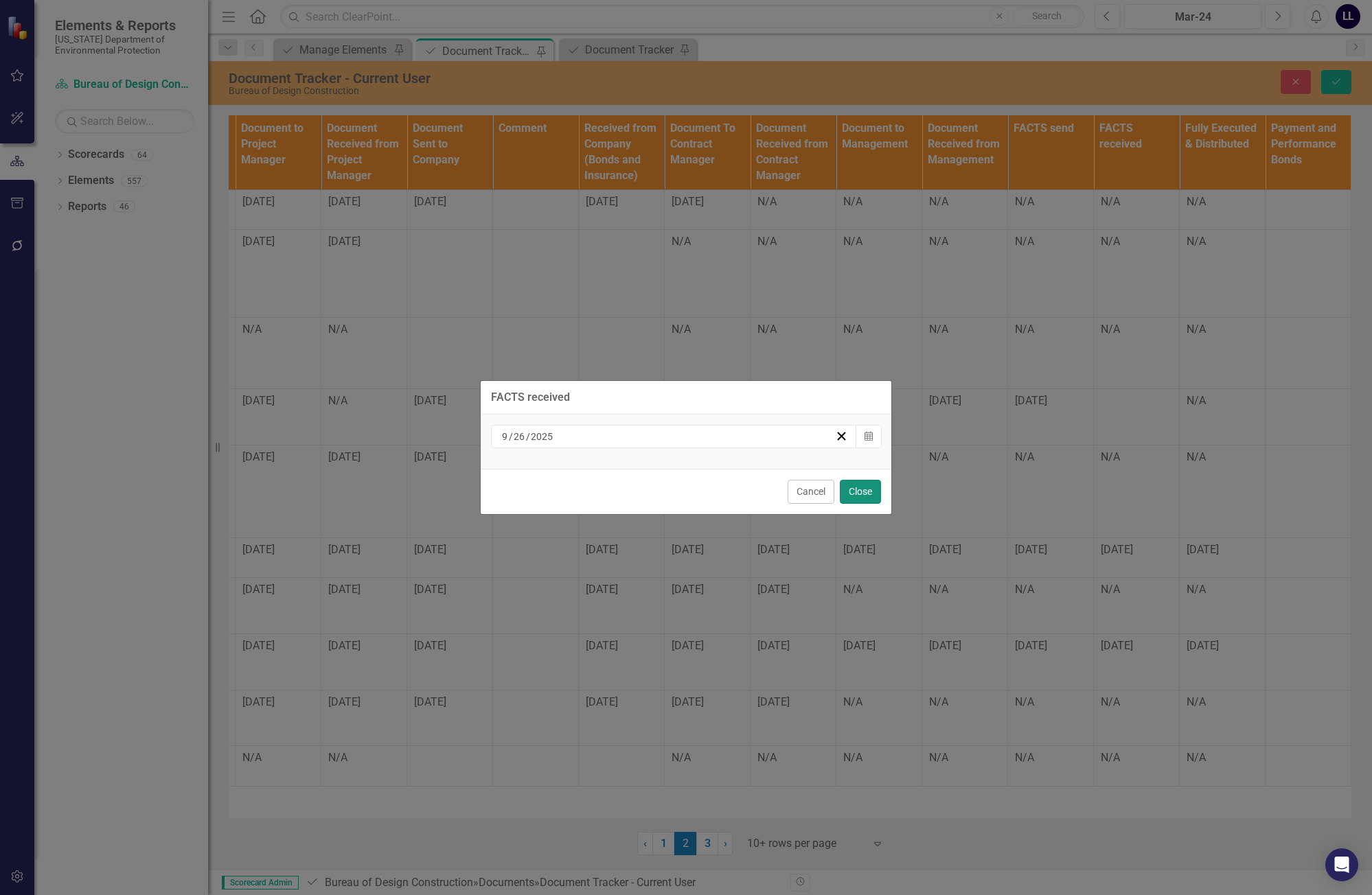
click at [867, 494] on button "Close" at bounding box center [860, 491] width 41 height 24
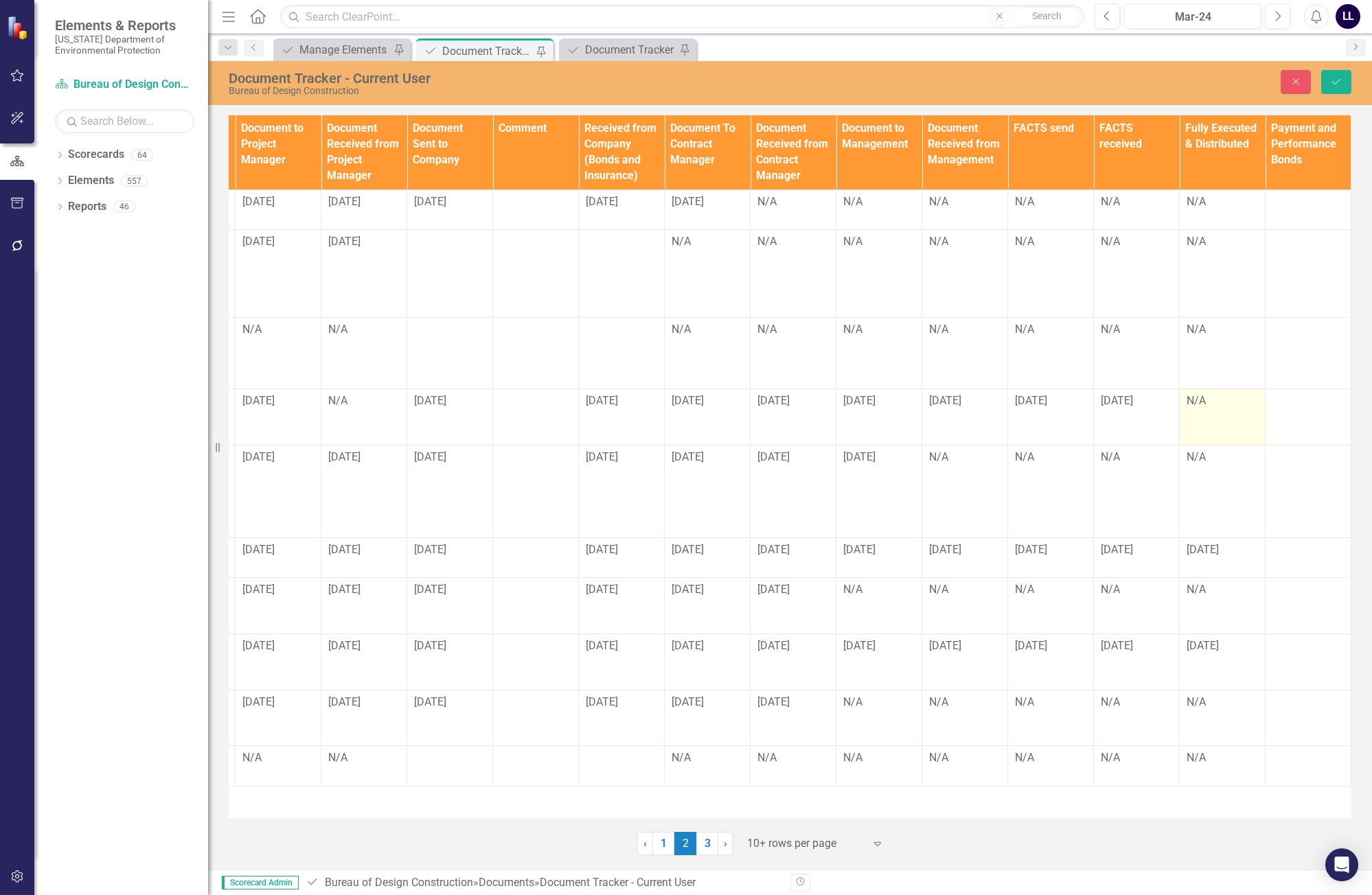
click at [876, 399] on td "N/A" at bounding box center [1222, 417] width 86 height 56
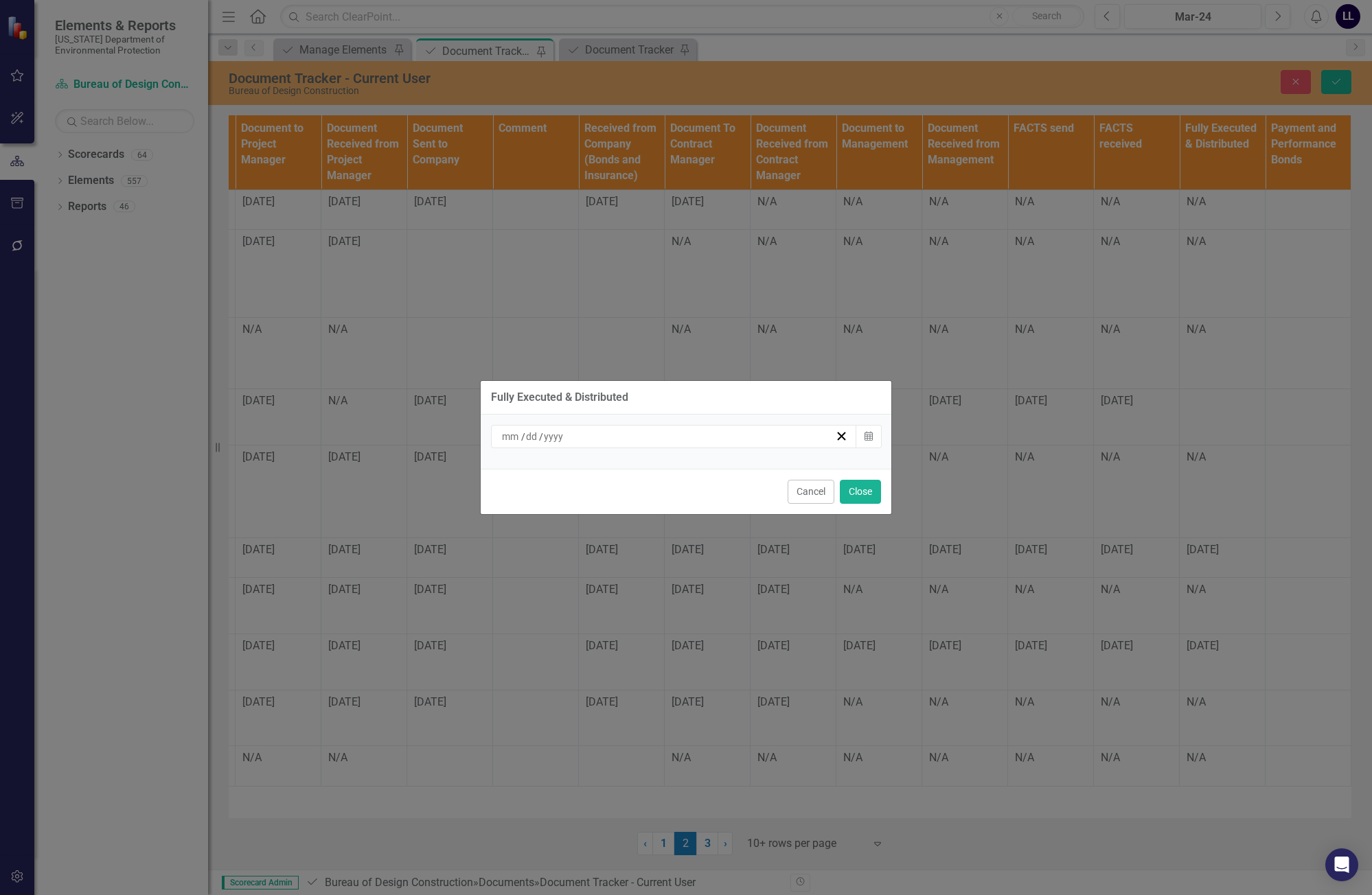
click at [746, 436] on div "/ /" at bounding box center [667, 436] width 335 height 13
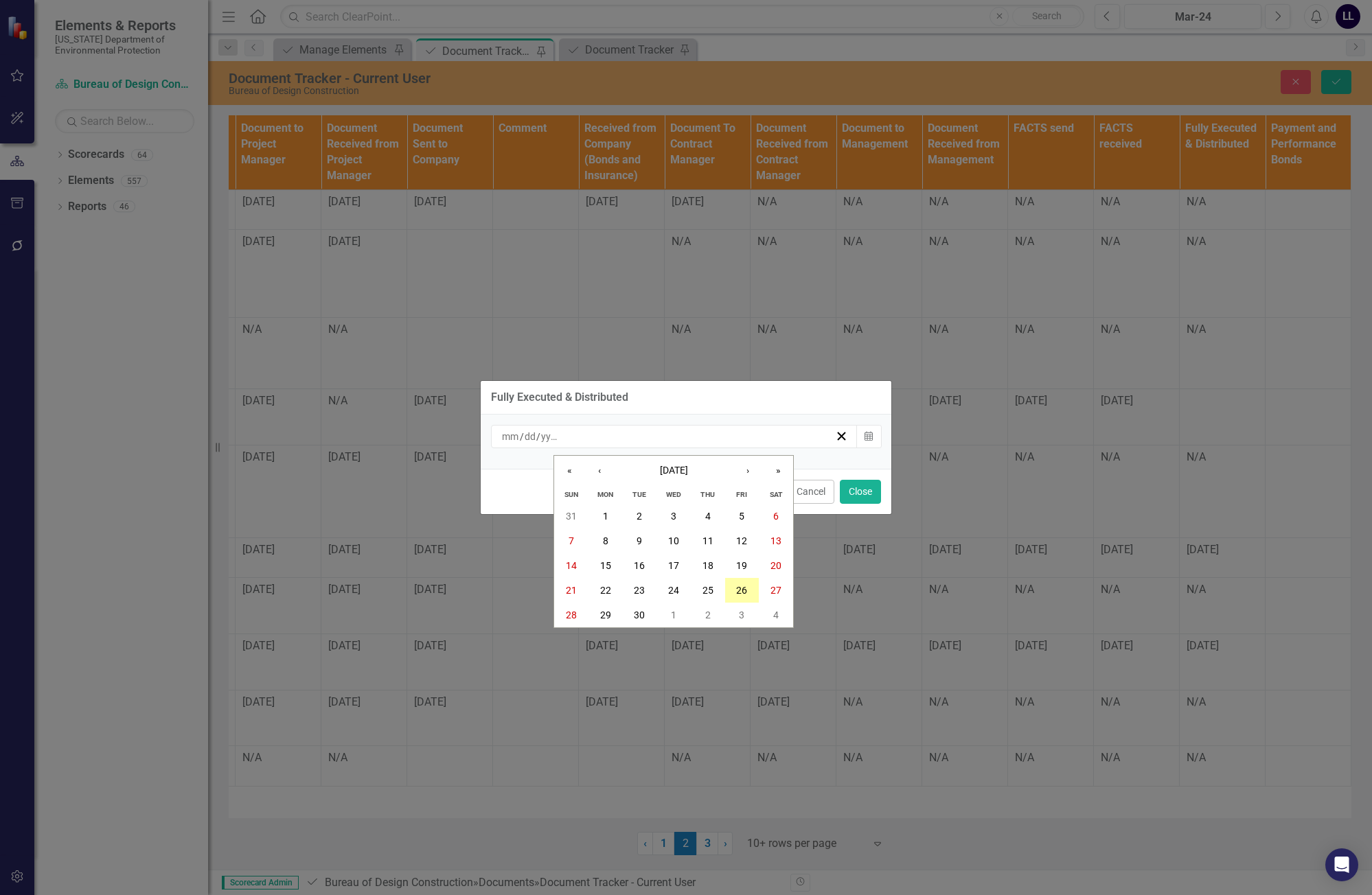
click at [741, 589] on abbr "26" at bounding box center [741, 590] width 11 height 11
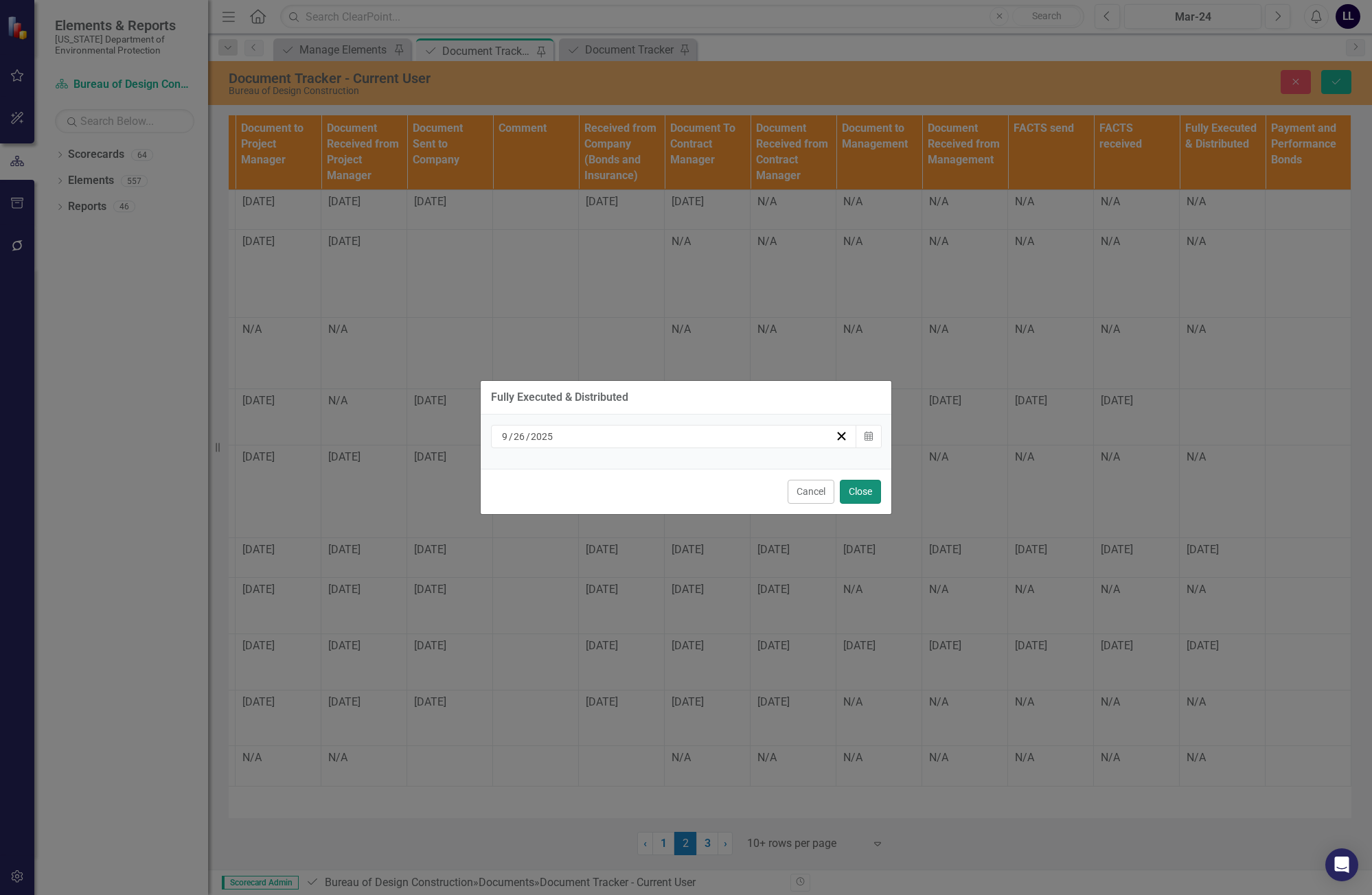
click at [864, 498] on button "Close" at bounding box center [860, 491] width 41 height 24
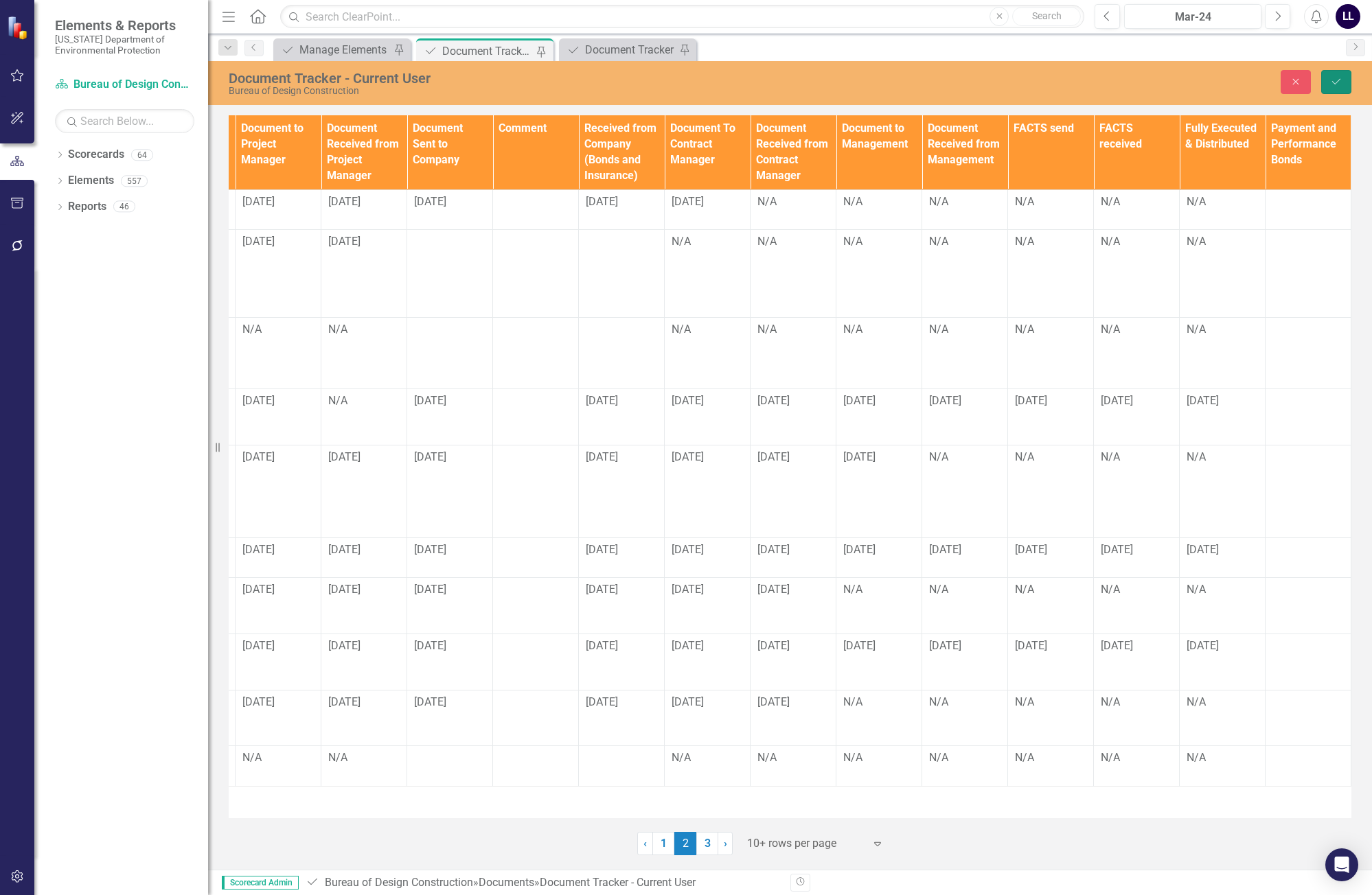
click at [876, 79] on icon "Save" at bounding box center [1336, 81] width 13 height 9
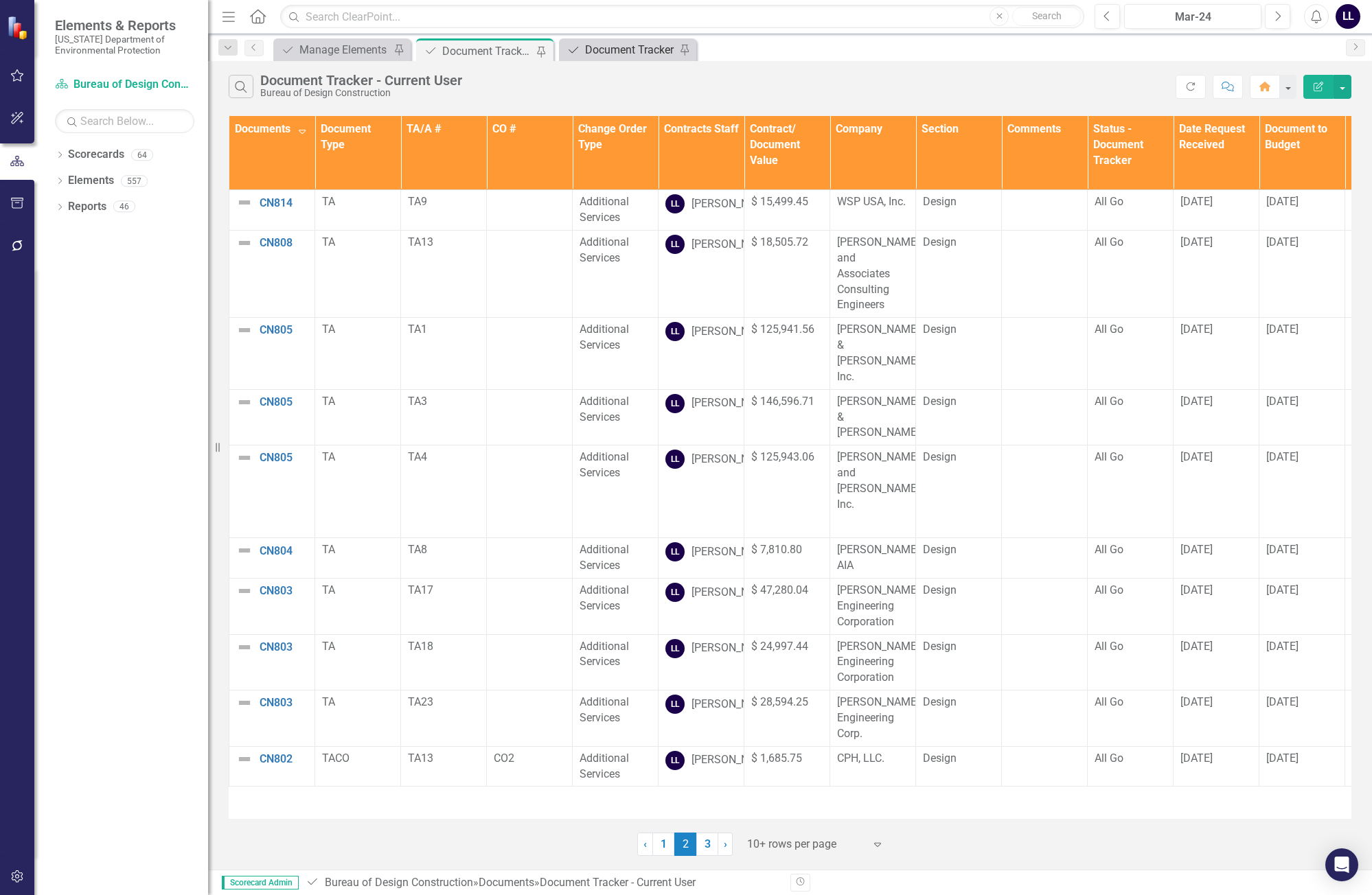
click at [639, 50] on div "Document Tracker" at bounding box center [630, 50] width 91 height 17
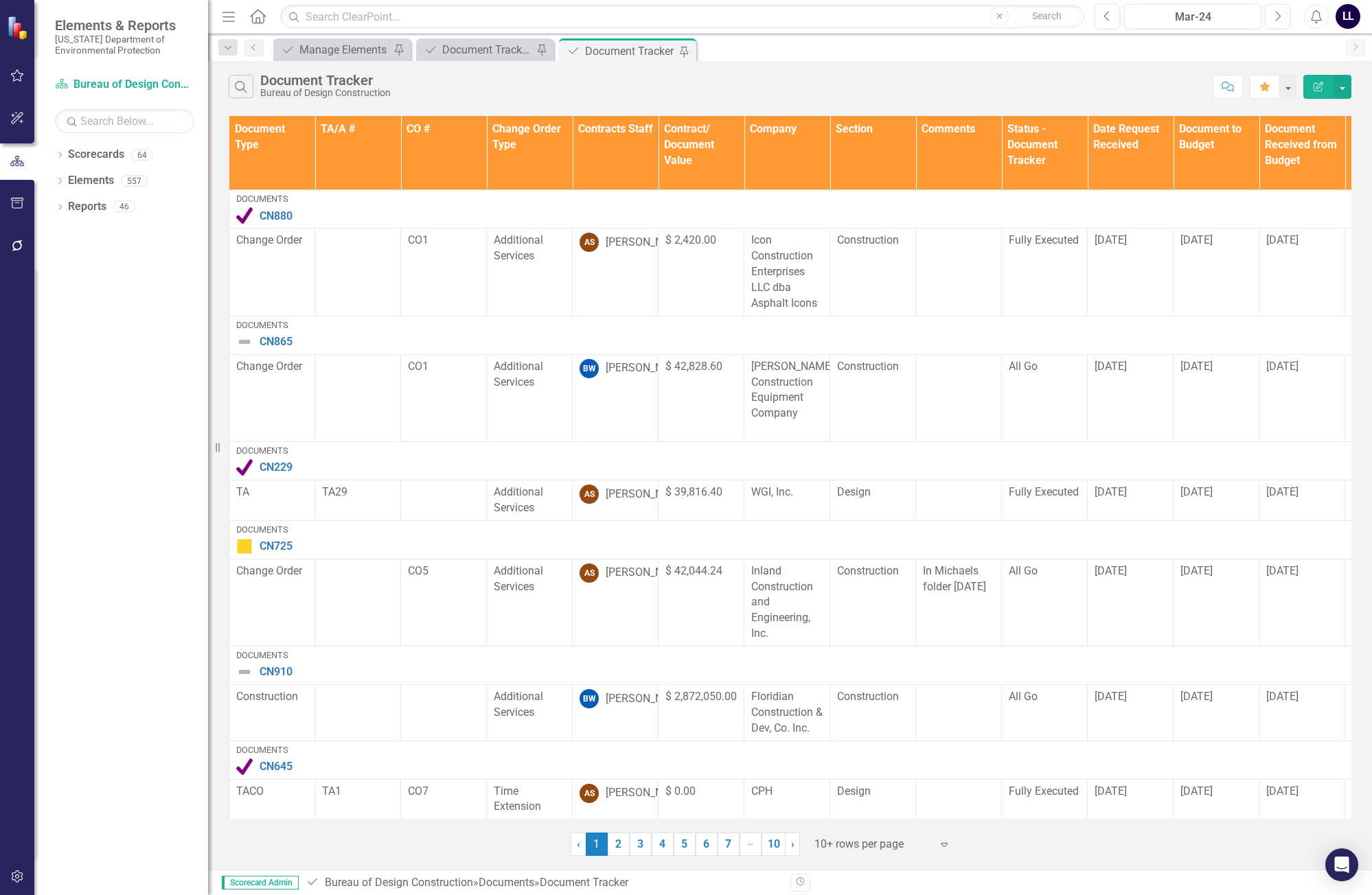
scroll to position [389, 0]
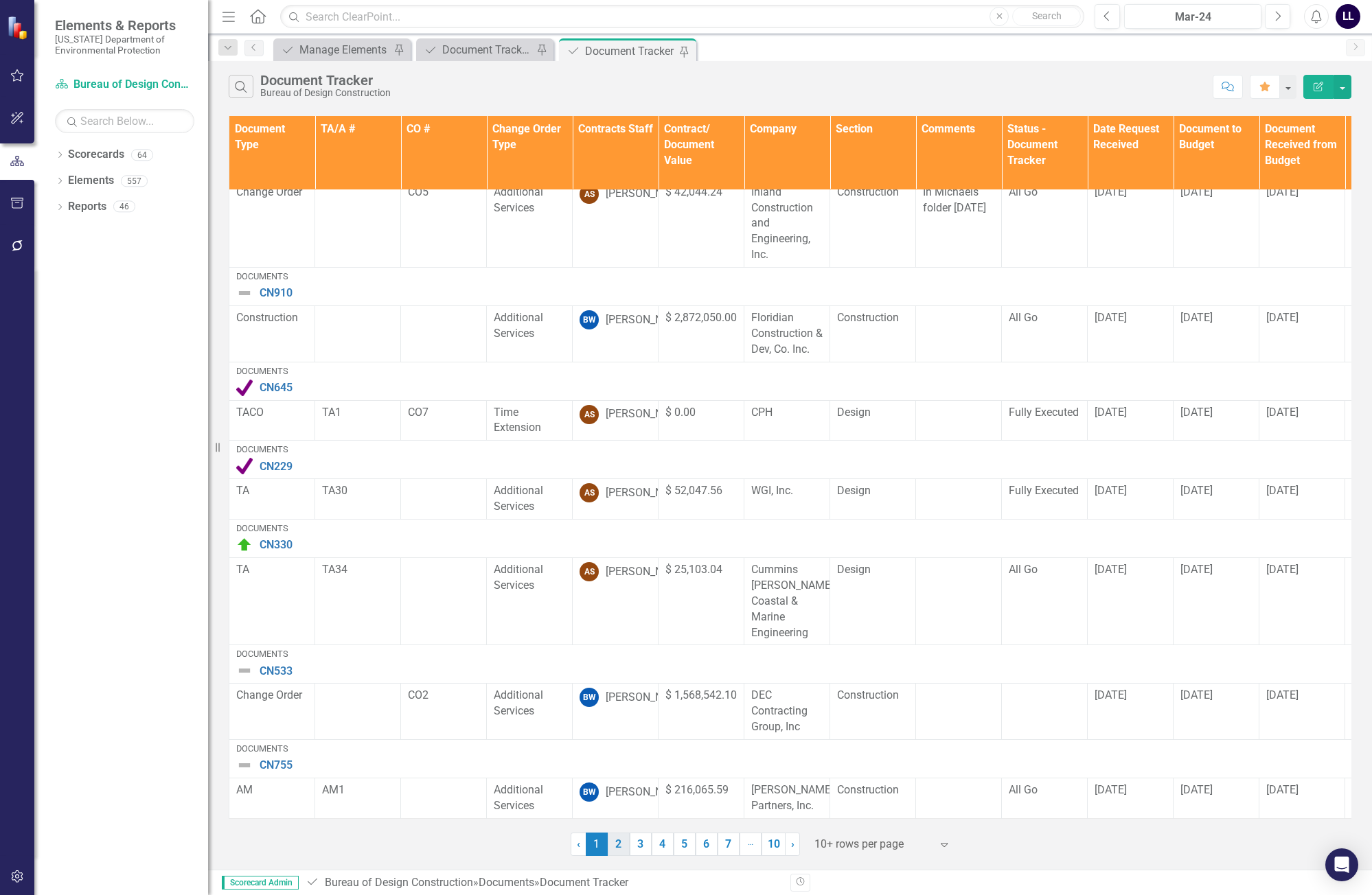
click at [624, 848] on link "2" at bounding box center [619, 844] width 22 height 24
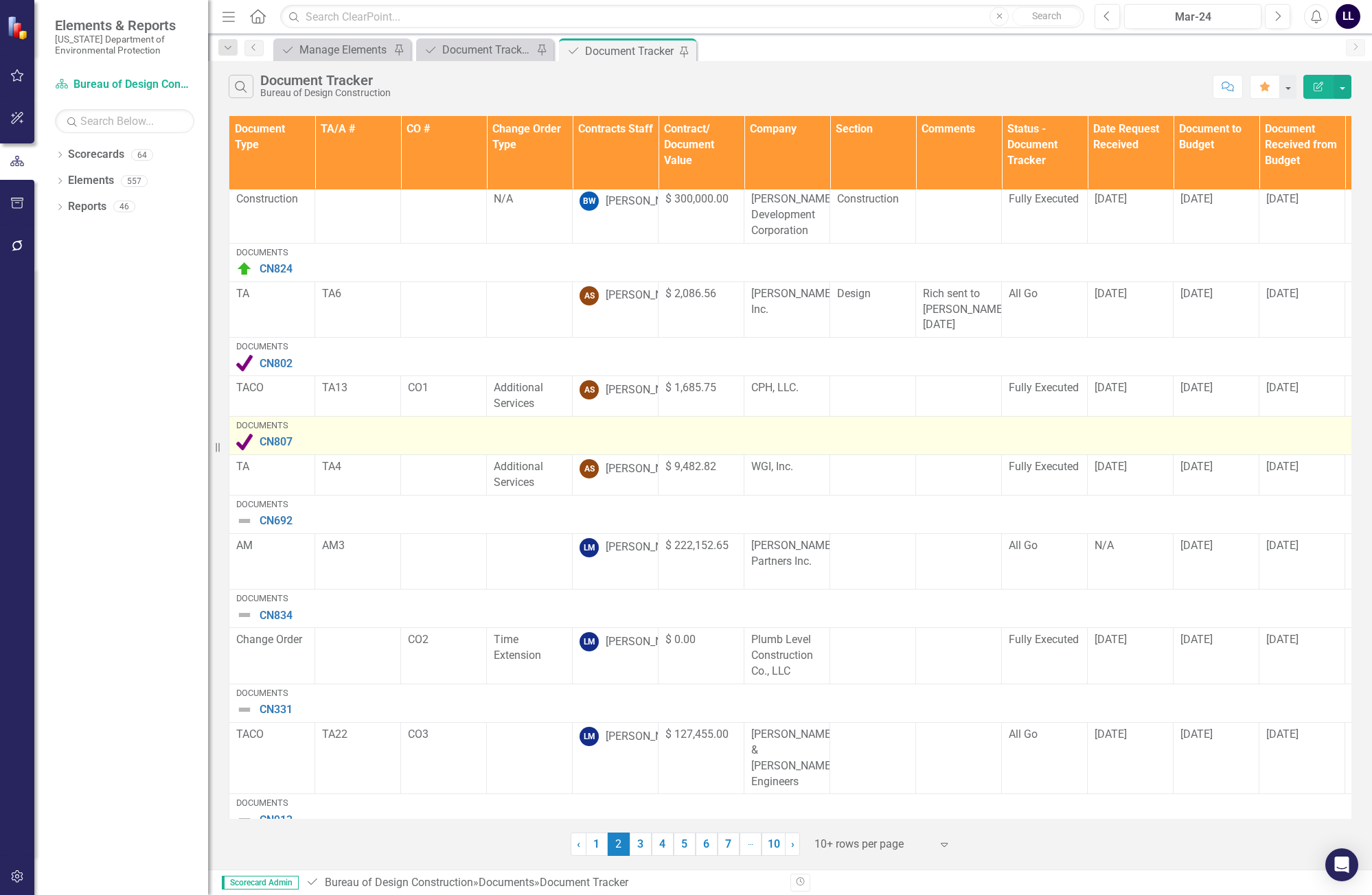
scroll to position [264, 0]
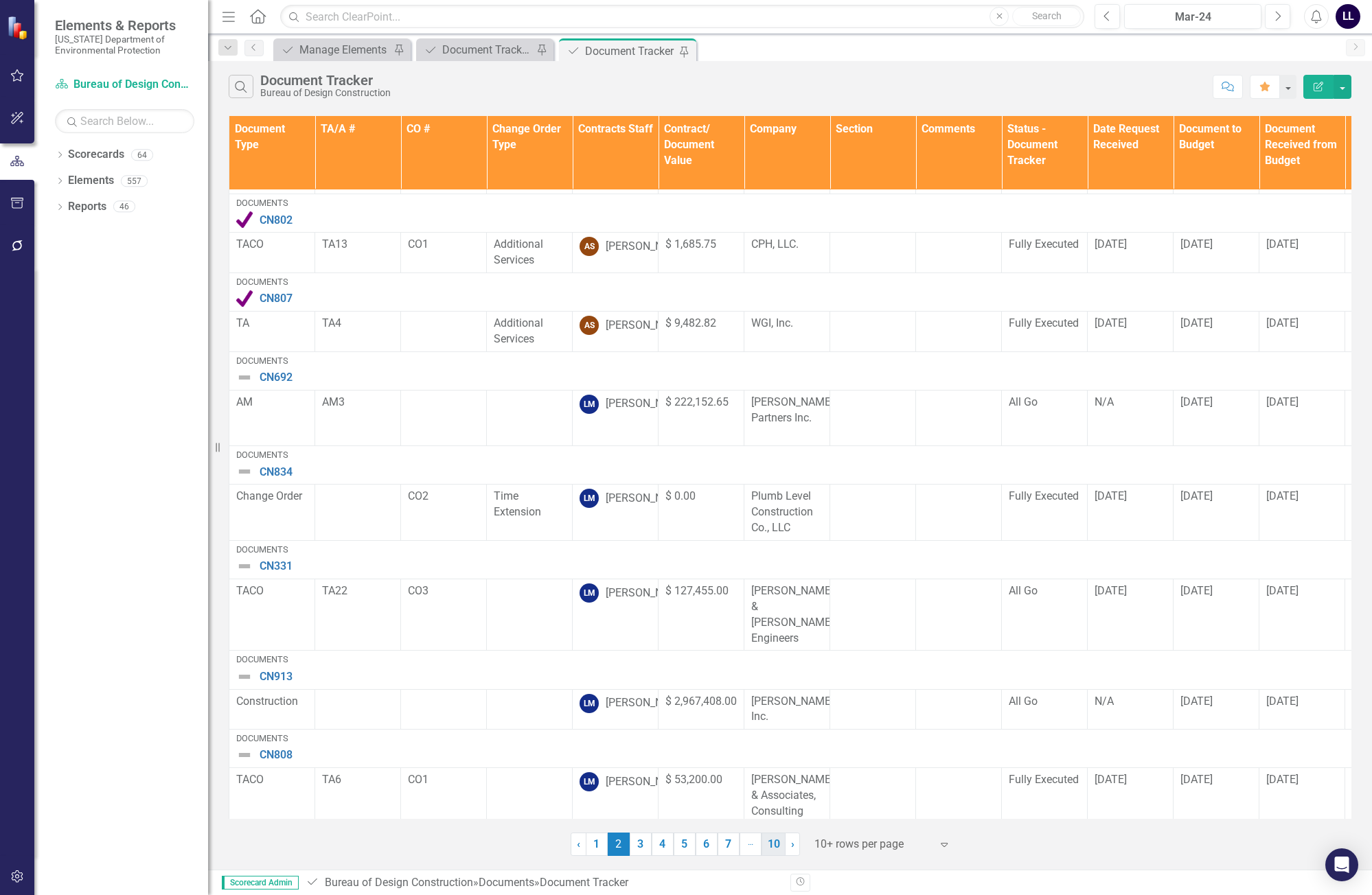
click at [771, 849] on link "10" at bounding box center [773, 844] width 24 height 24
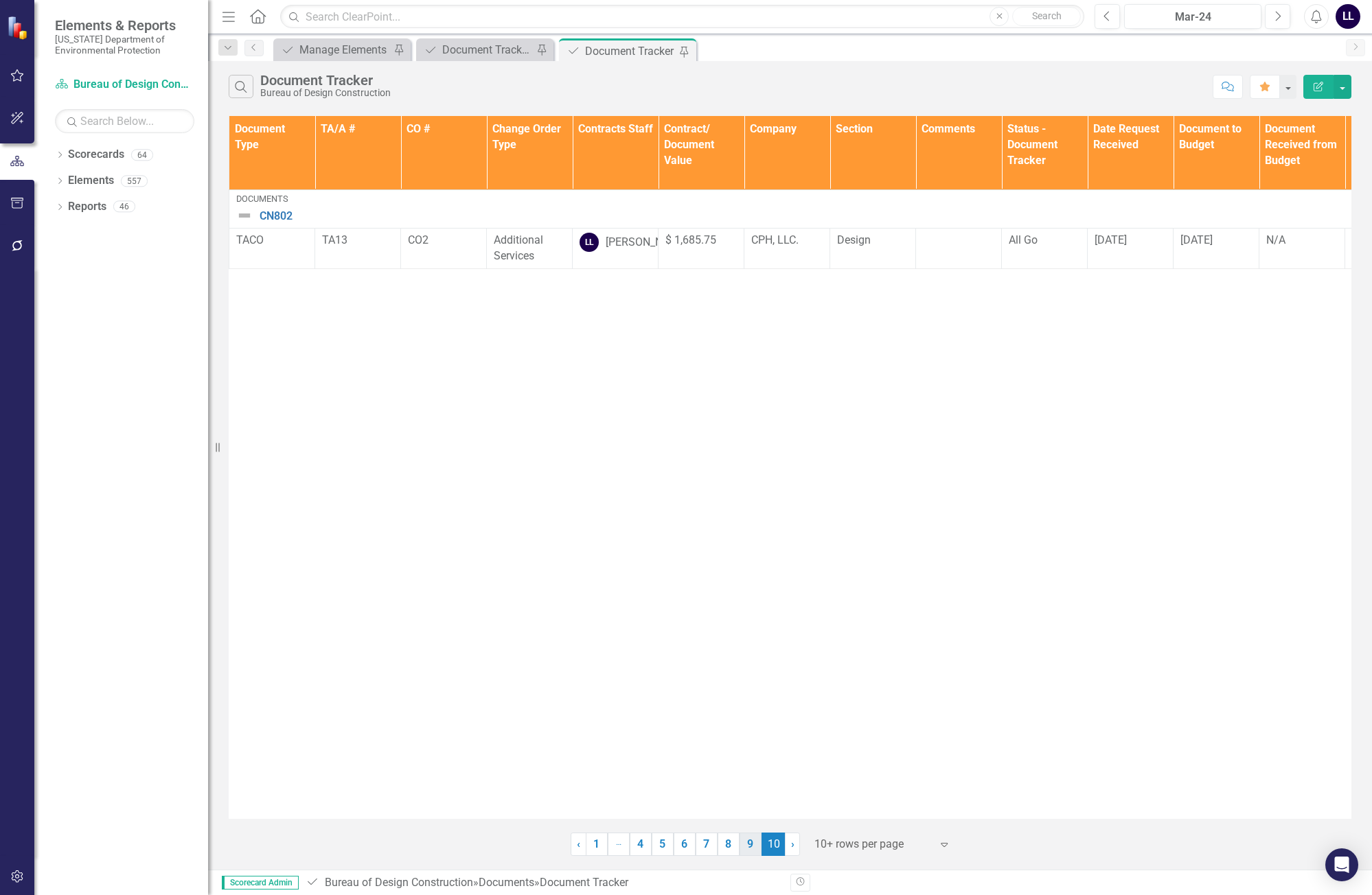
click at [753, 848] on link "9" at bounding box center [751, 844] width 22 height 24
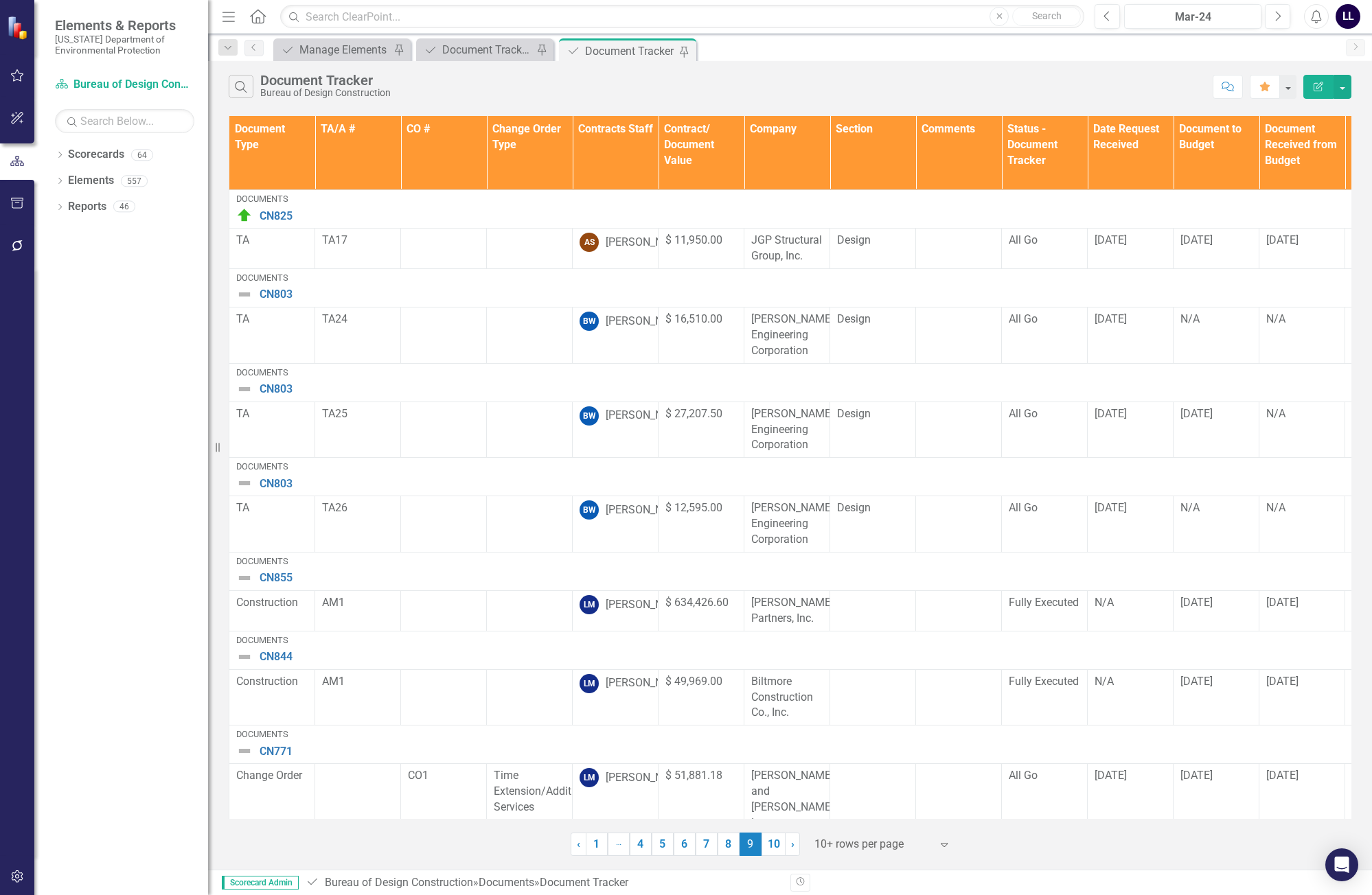
scroll to position [310, 0]
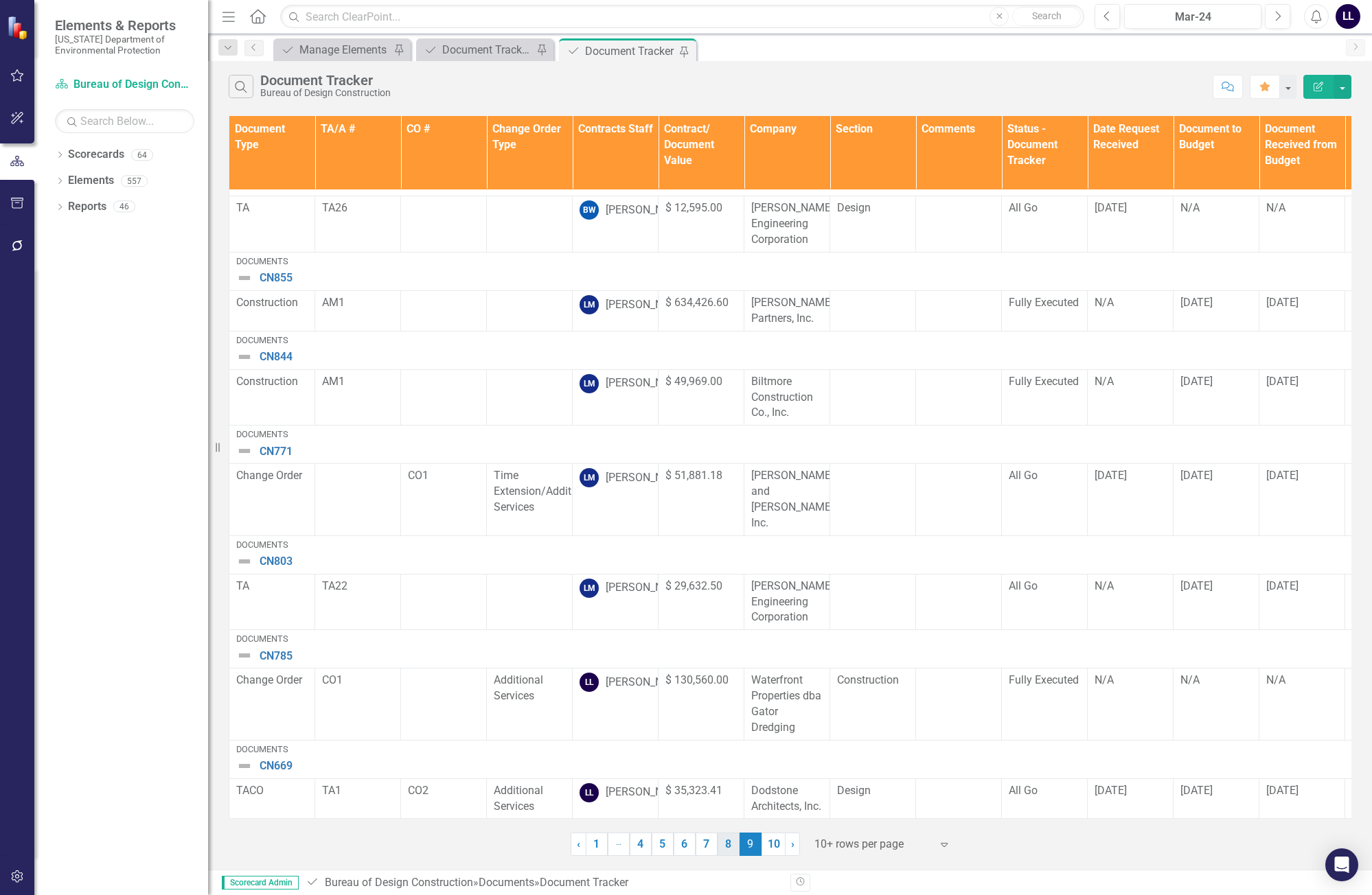
click at [724, 852] on link "8" at bounding box center [729, 844] width 22 height 24
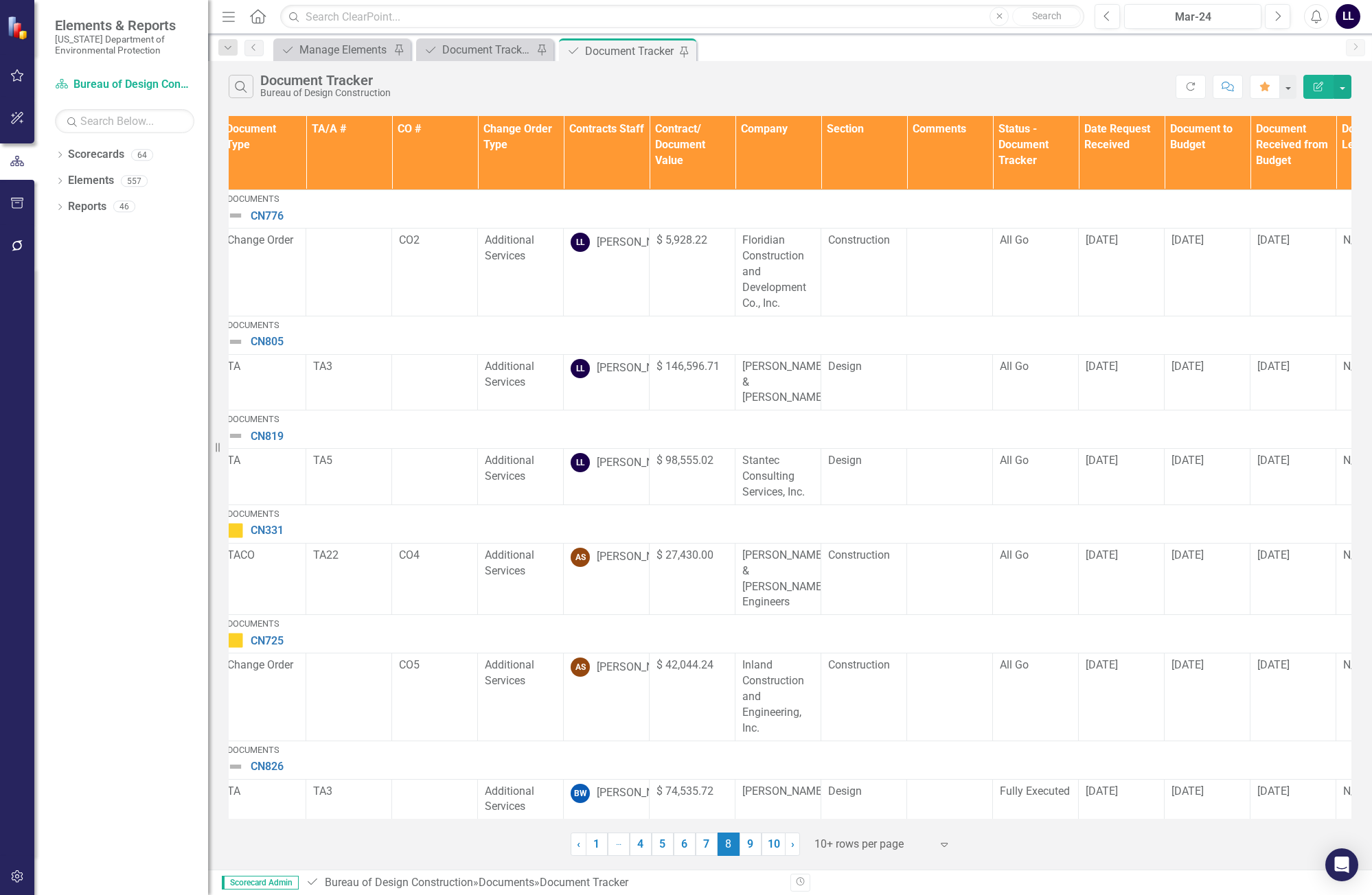
scroll to position [0, 0]
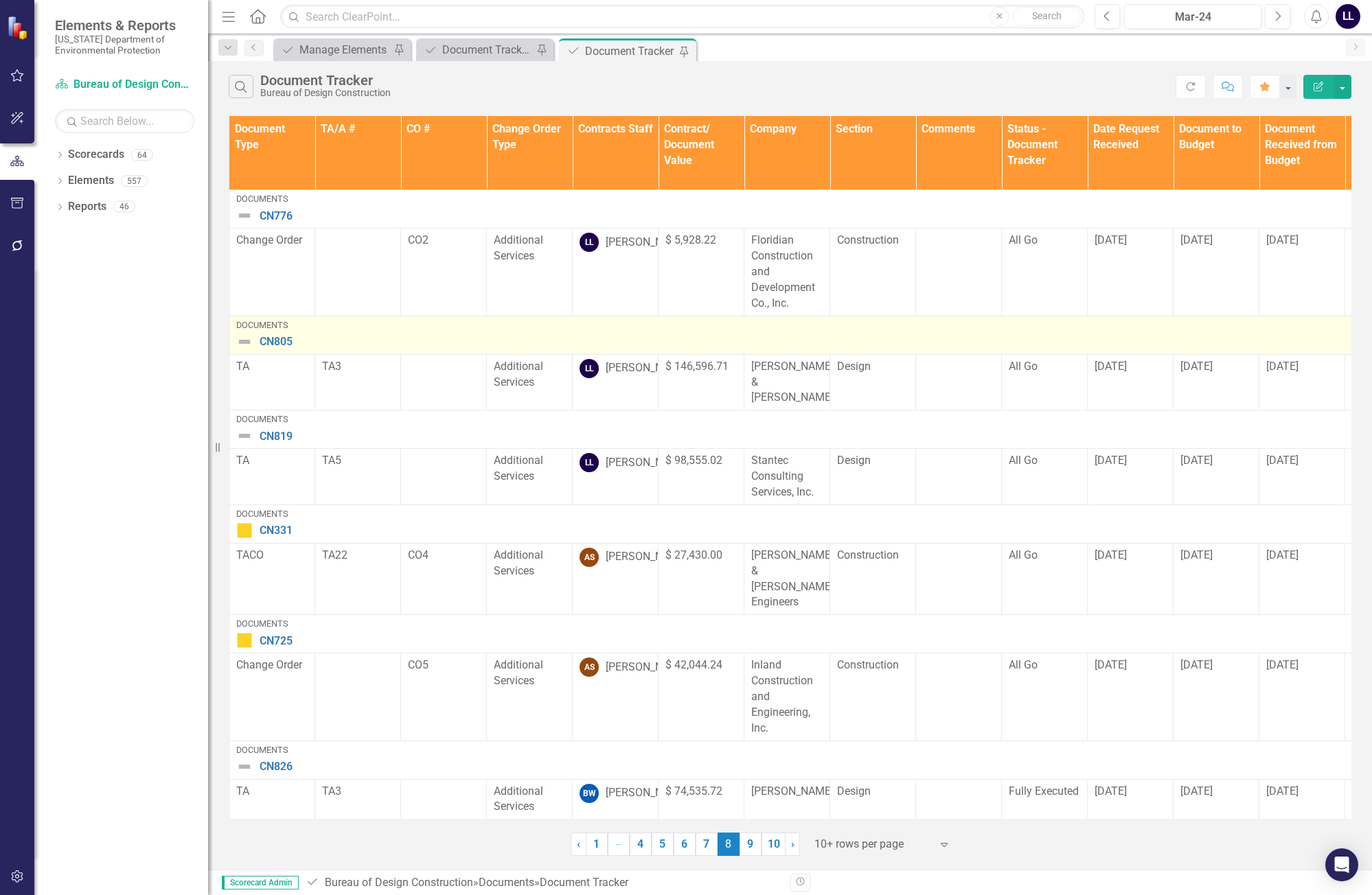
click at [245, 342] on img at bounding box center [244, 341] width 17 height 17
click at [244, 342] on img at bounding box center [244, 341] width 17 height 17
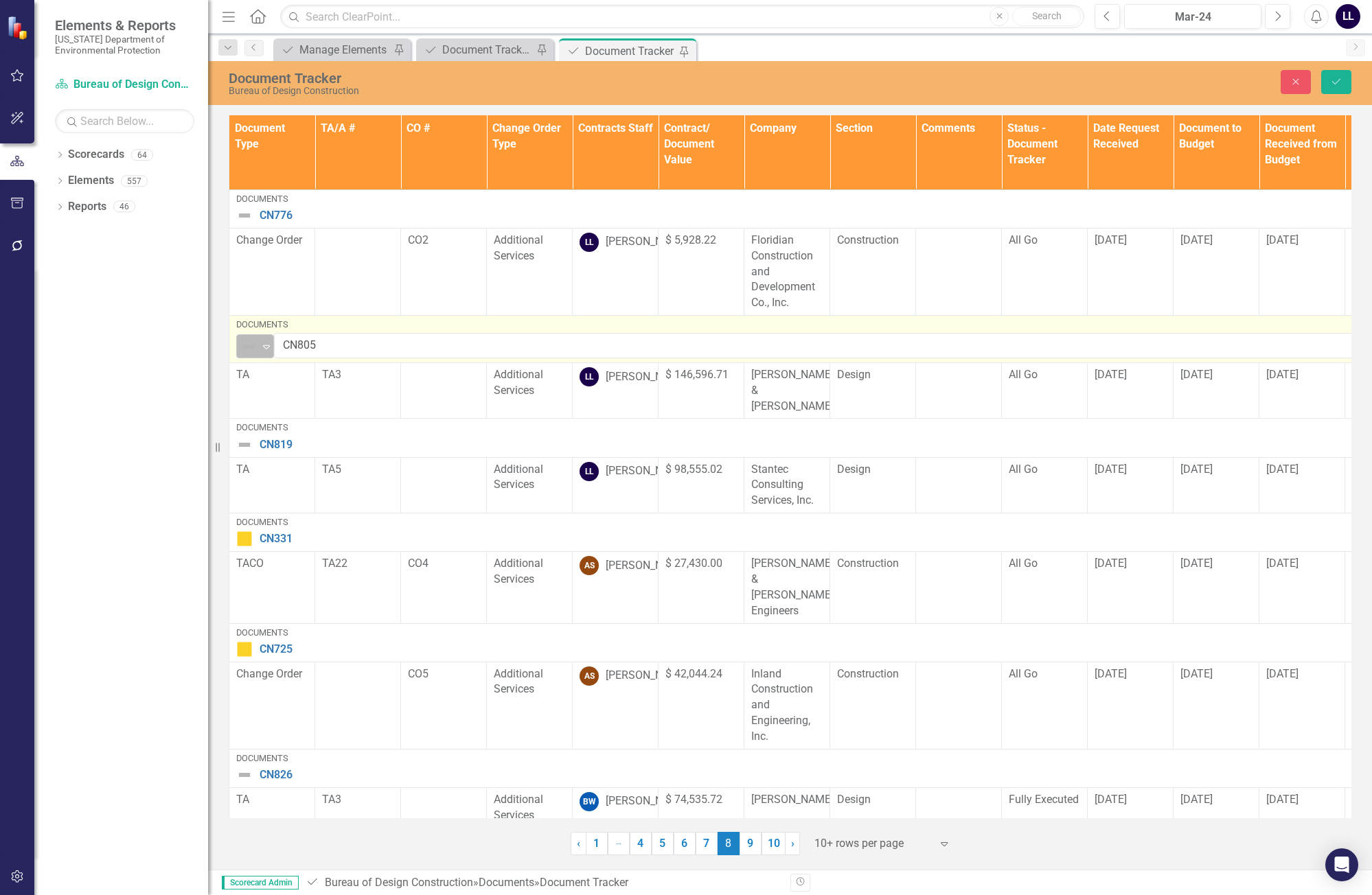
click at [264, 348] on icon "Expand" at bounding box center [266, 347] width 13 height 11
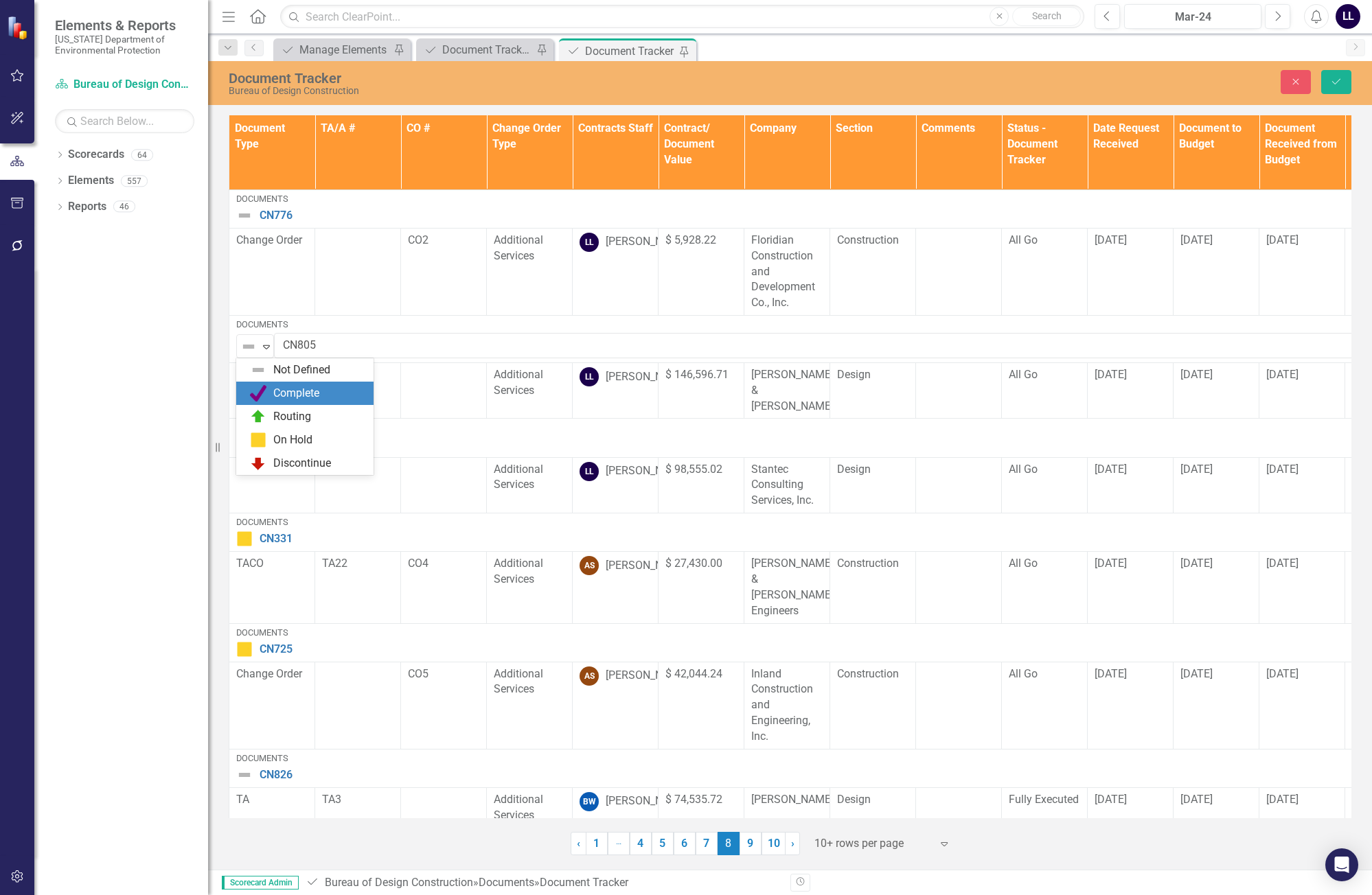
click at [303, 395] on div "Complete" at bounding box center [296, 393] width 46 height 16
click at [876, 81] on button "Save" at bounding box center [1336, 82] width 30 height 24
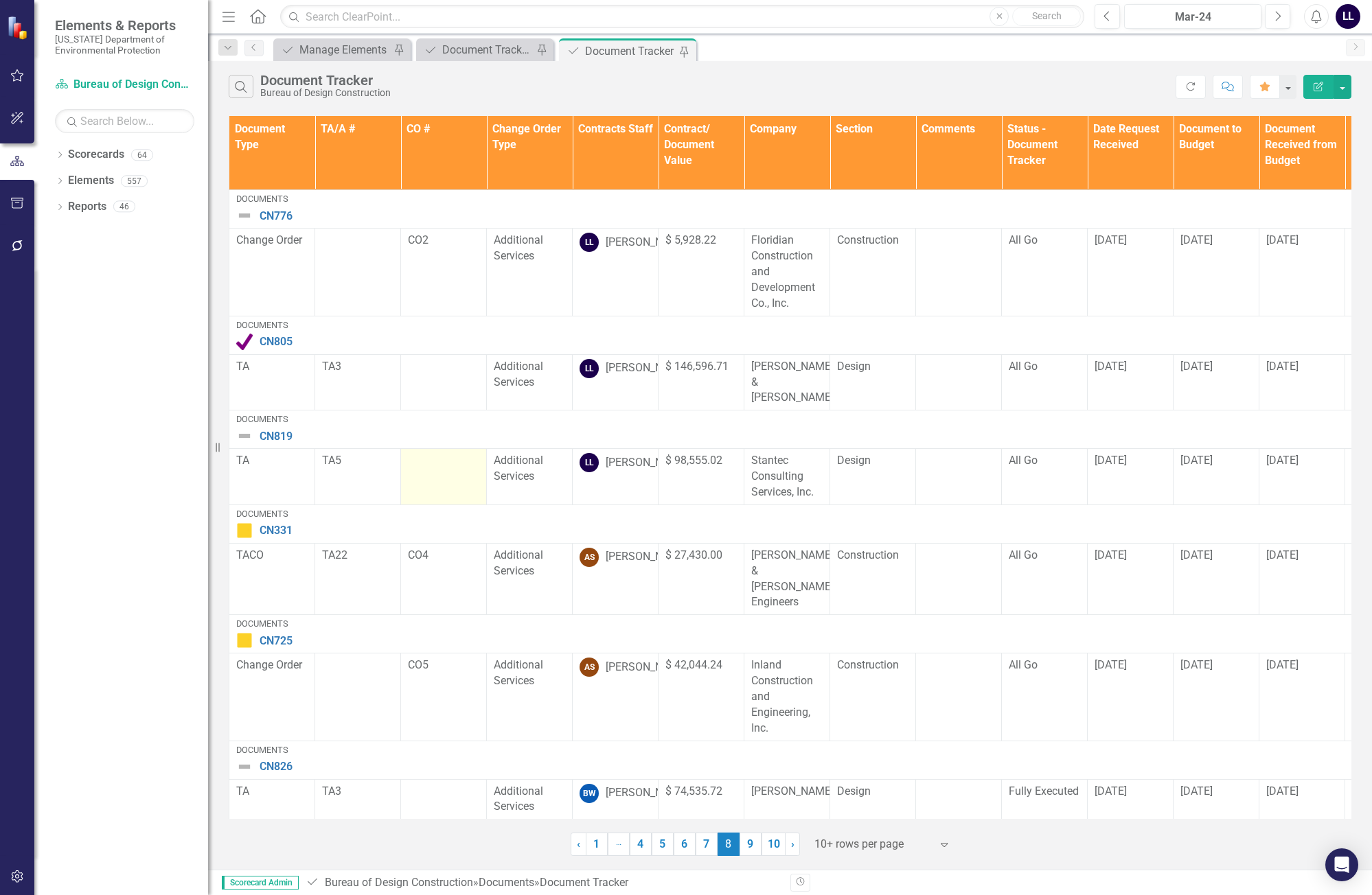
scroll to position [410, 0]
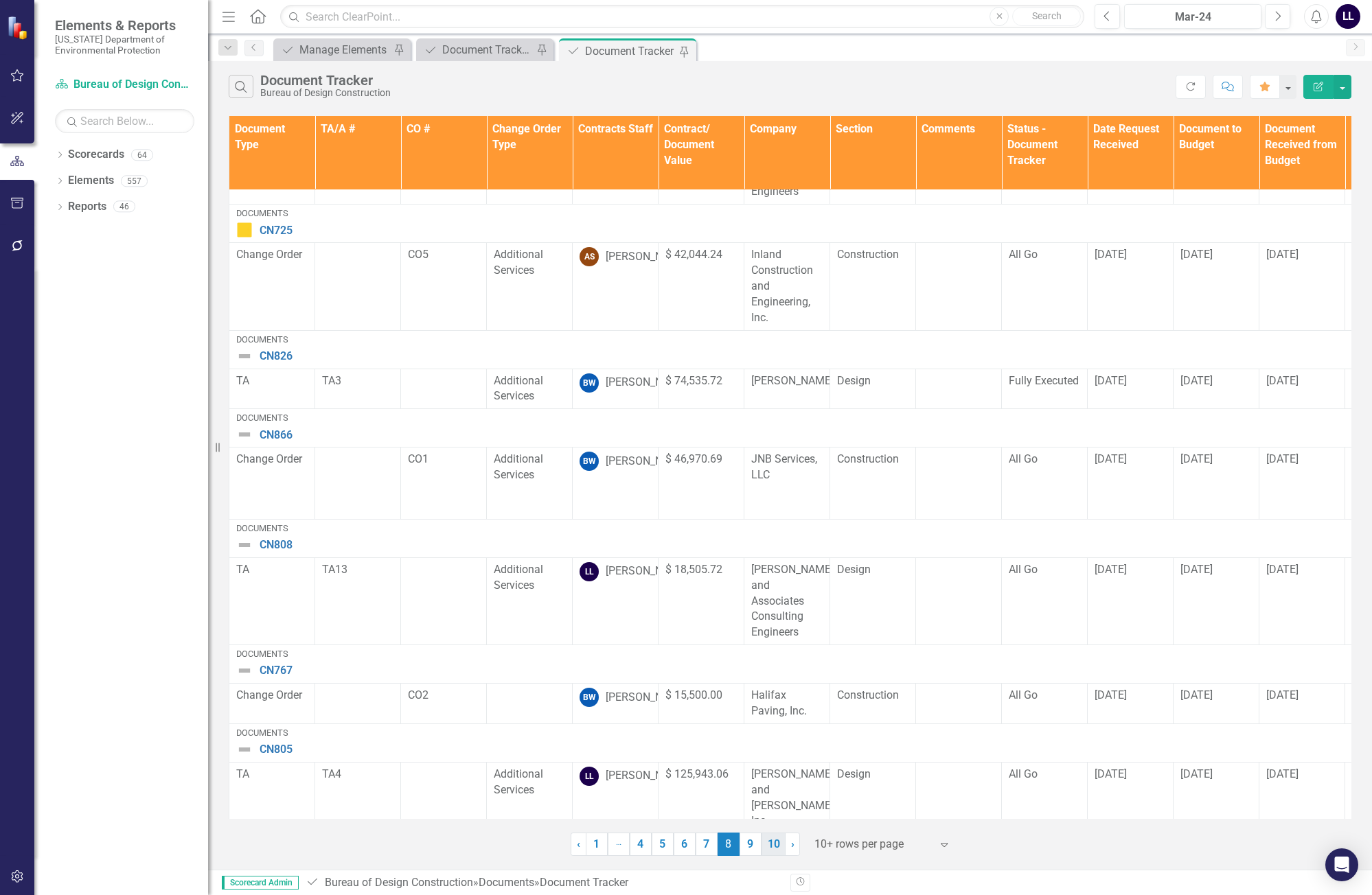
click at [771, 843] on link "10" at bounding box center [773, 844] width 24 height 24
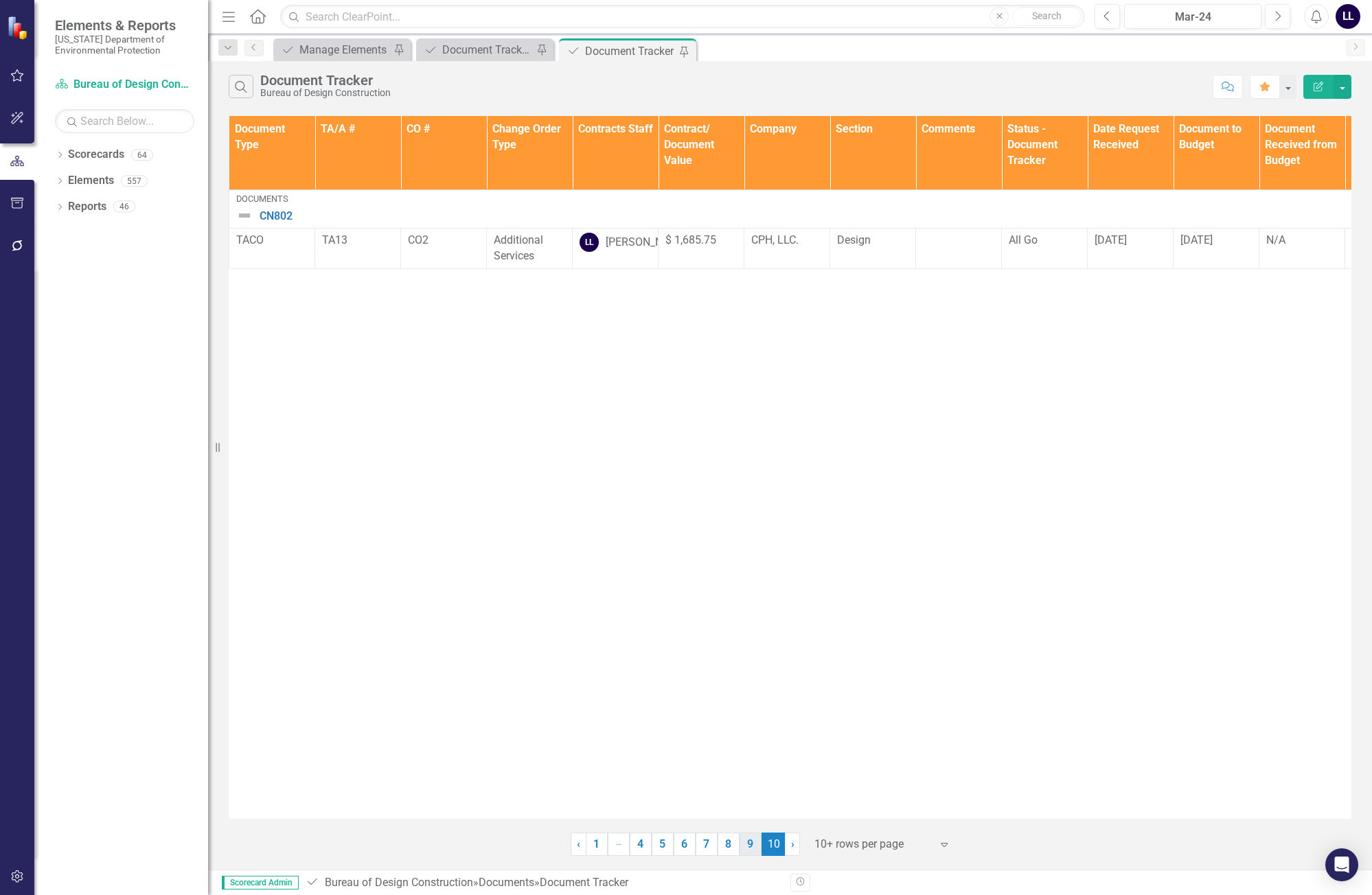
scroll to position [0, 0]
click at [755, 847] on link "9" at bounding box center [751, 844] width 22 height 24
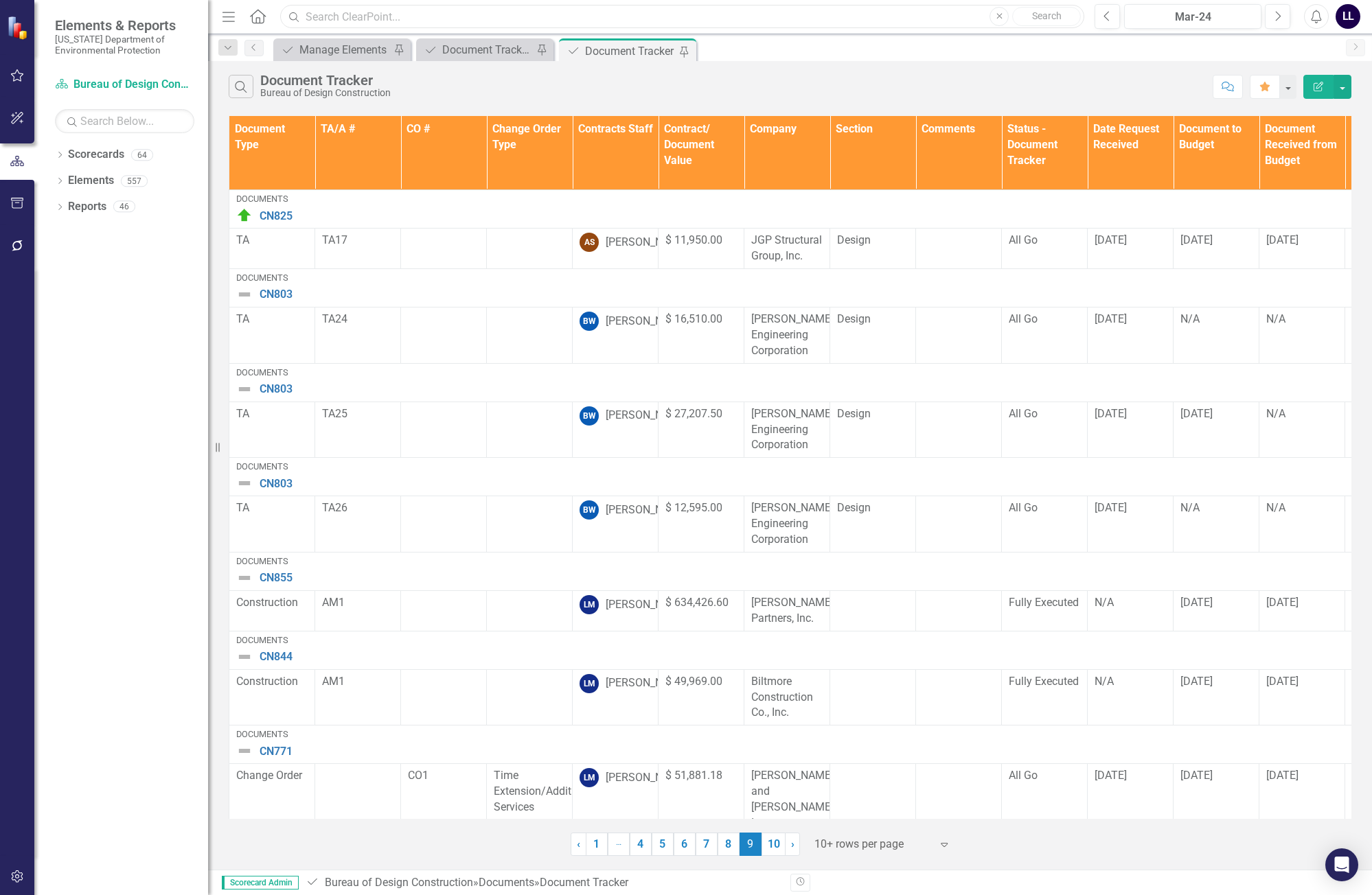
click at [524, 12] on input "text" at bounding box center [681, 17] width 804 height 24
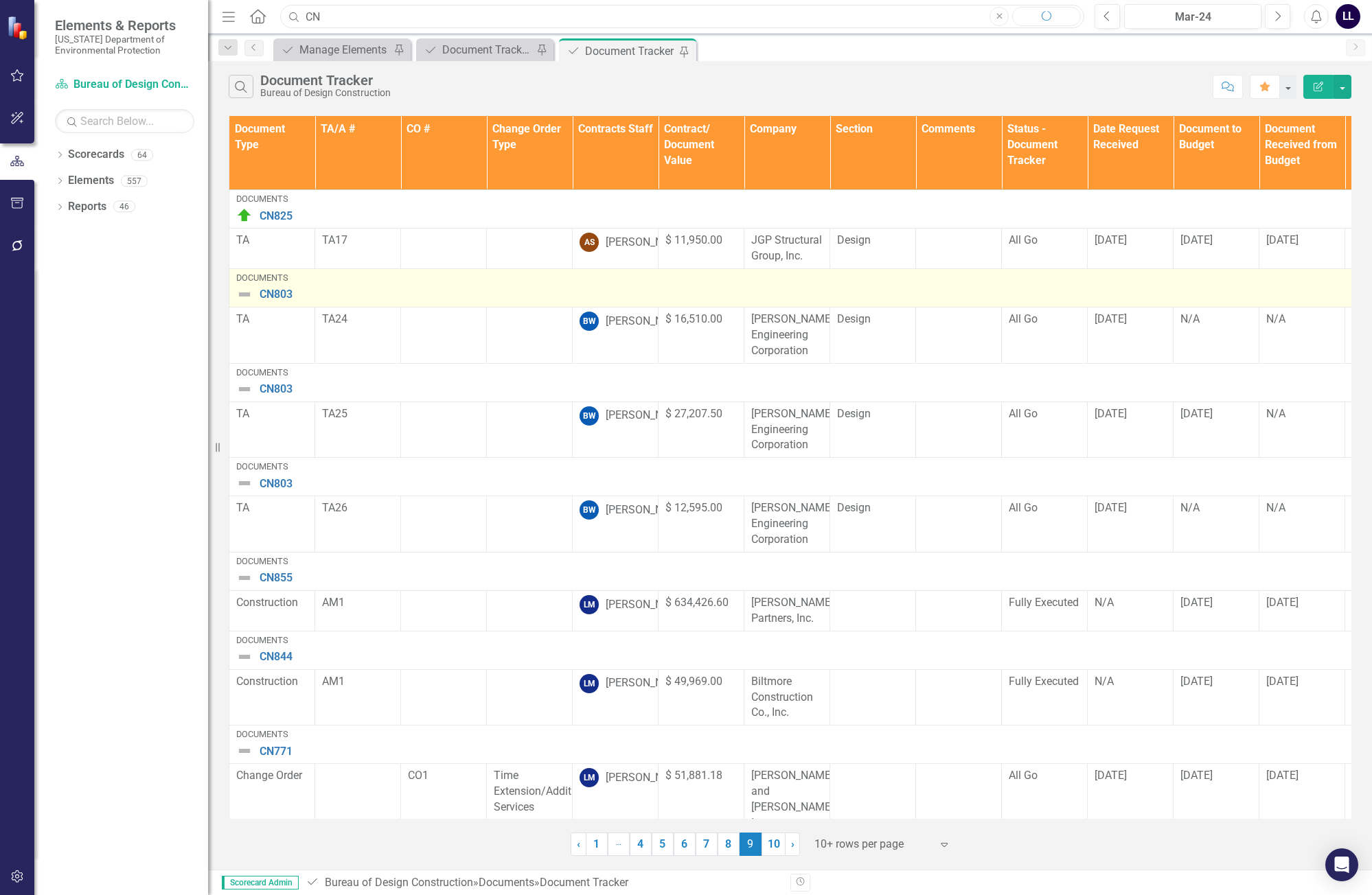
type input "C"
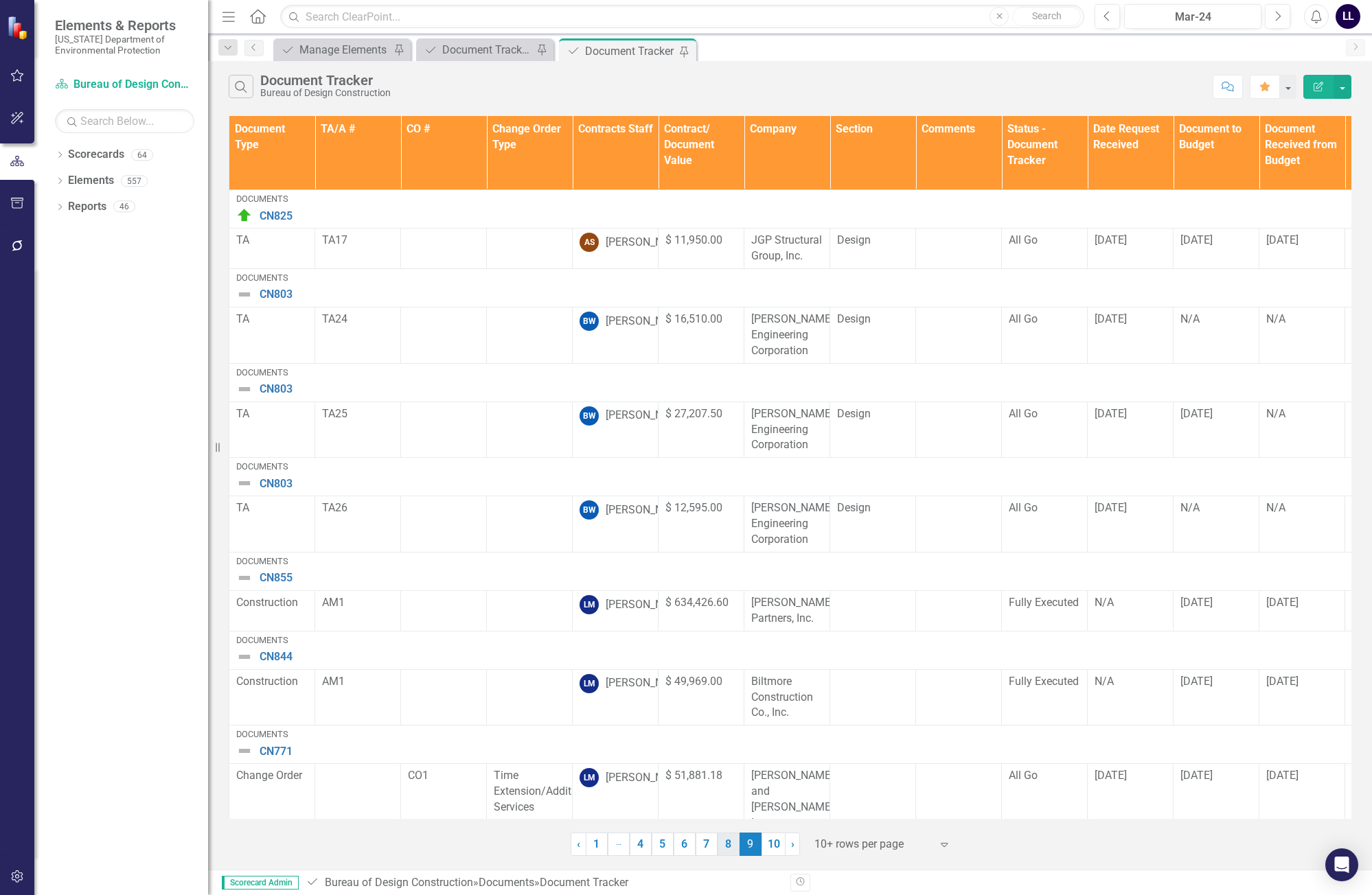
click at [730, 847] on link "8" at bounding box center [729, 844] width 22 height 24
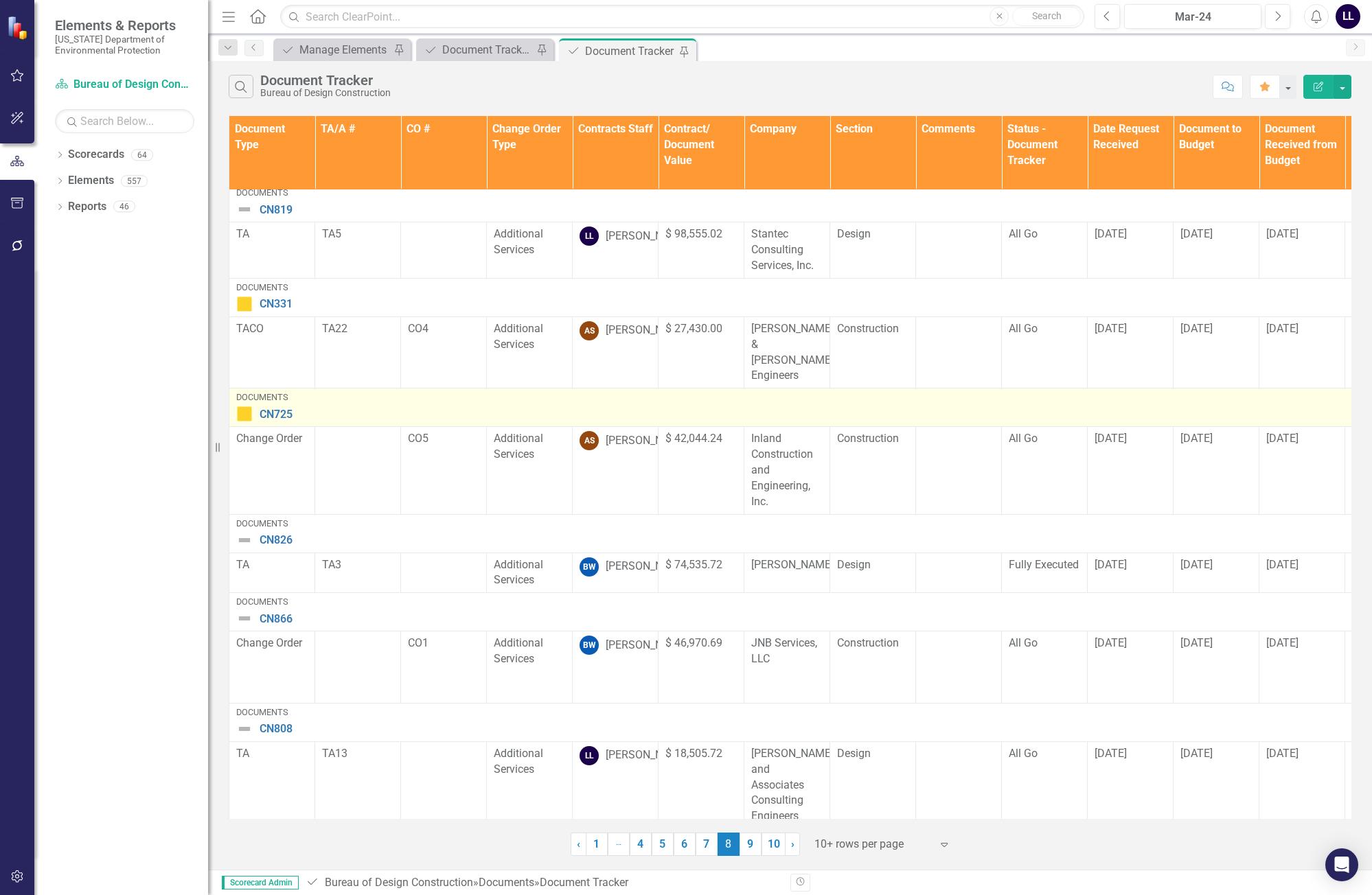
scroll to position [410, 0]
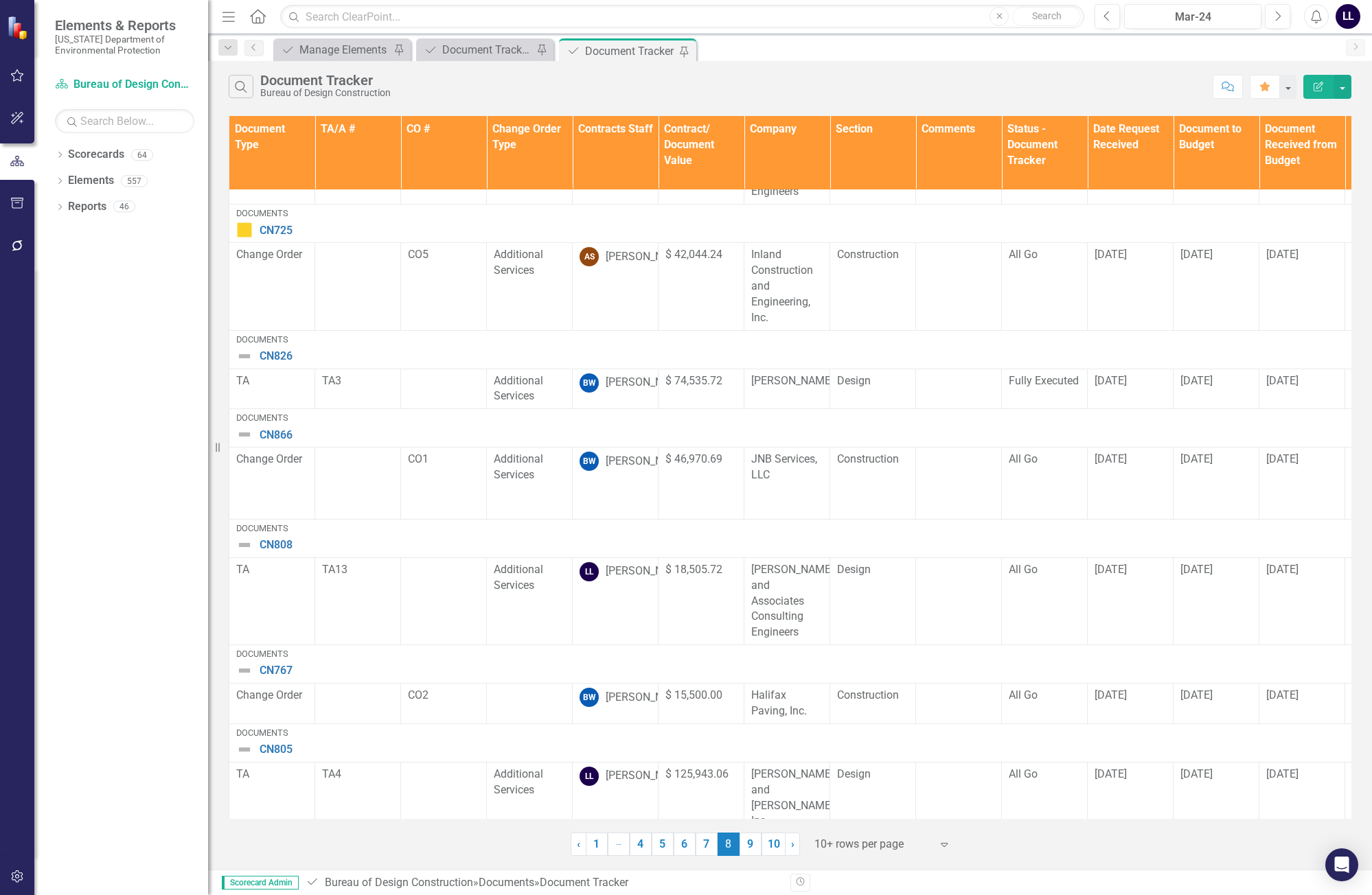
click at [705, 847] on link "7" at bounding box center [707, 844] width 22 height 24
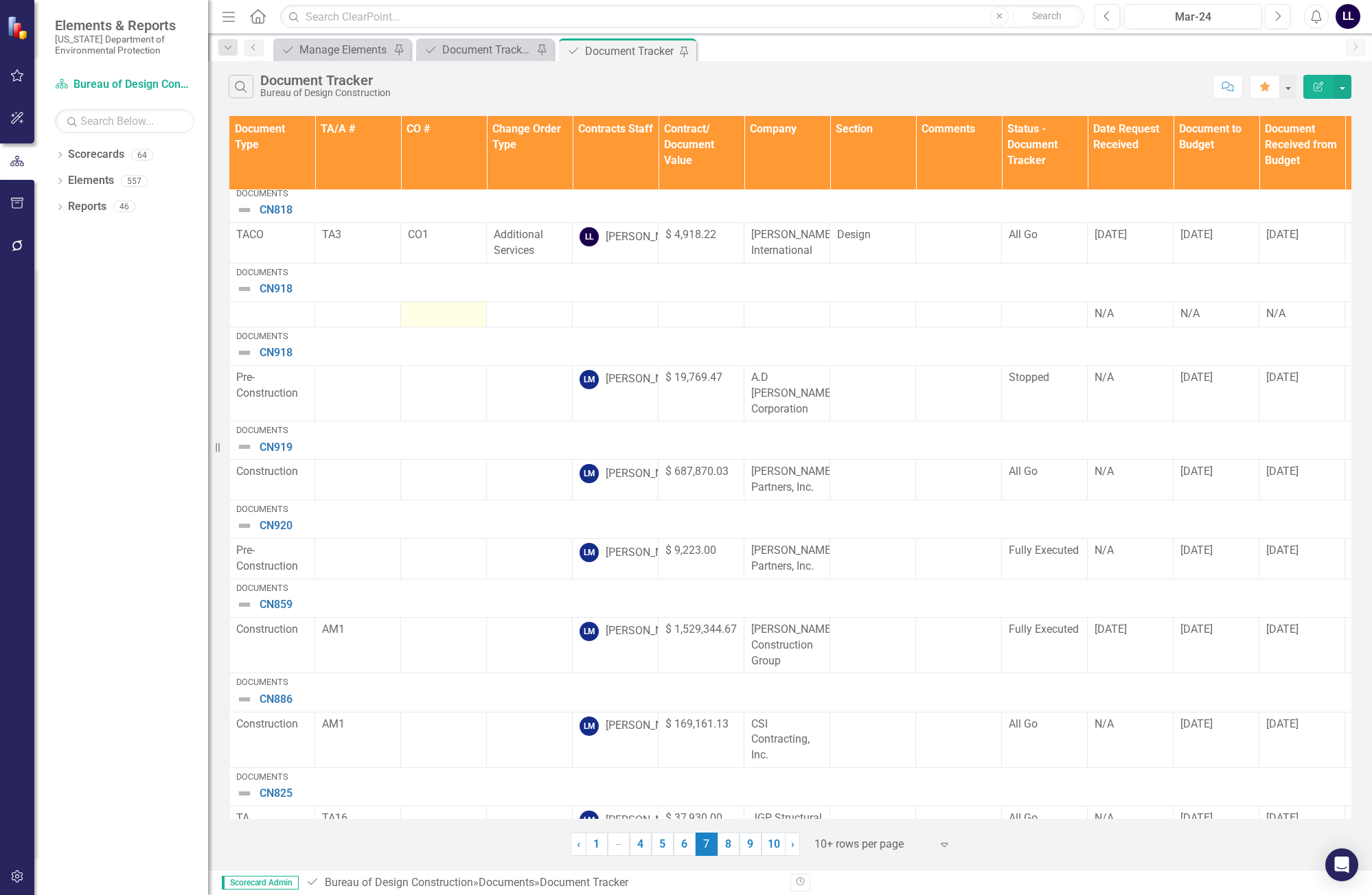
scroll to position [295, 0]
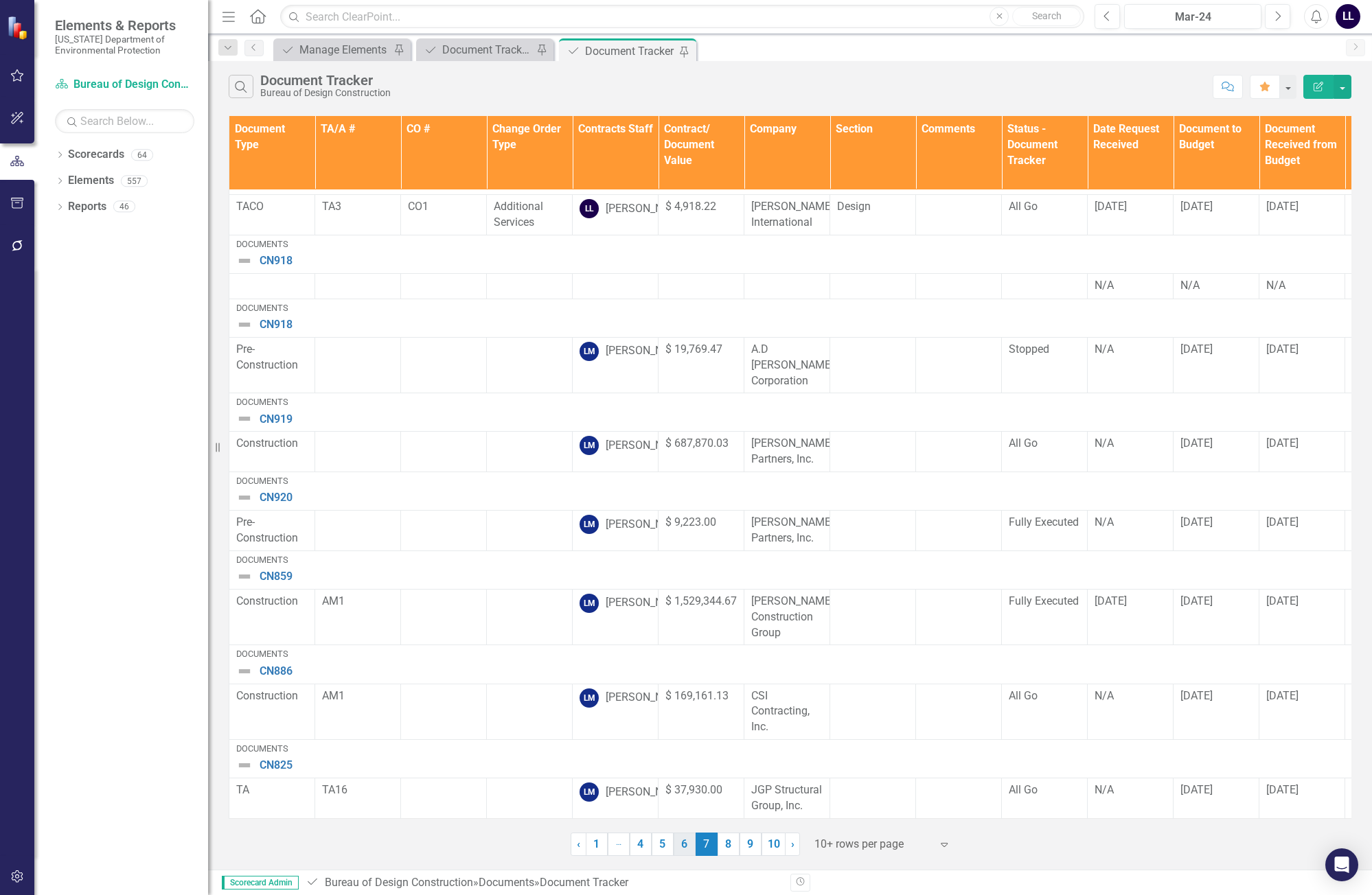
click at [681, 846] on link "6" at bounding box center [684, 844] width 22 height 24
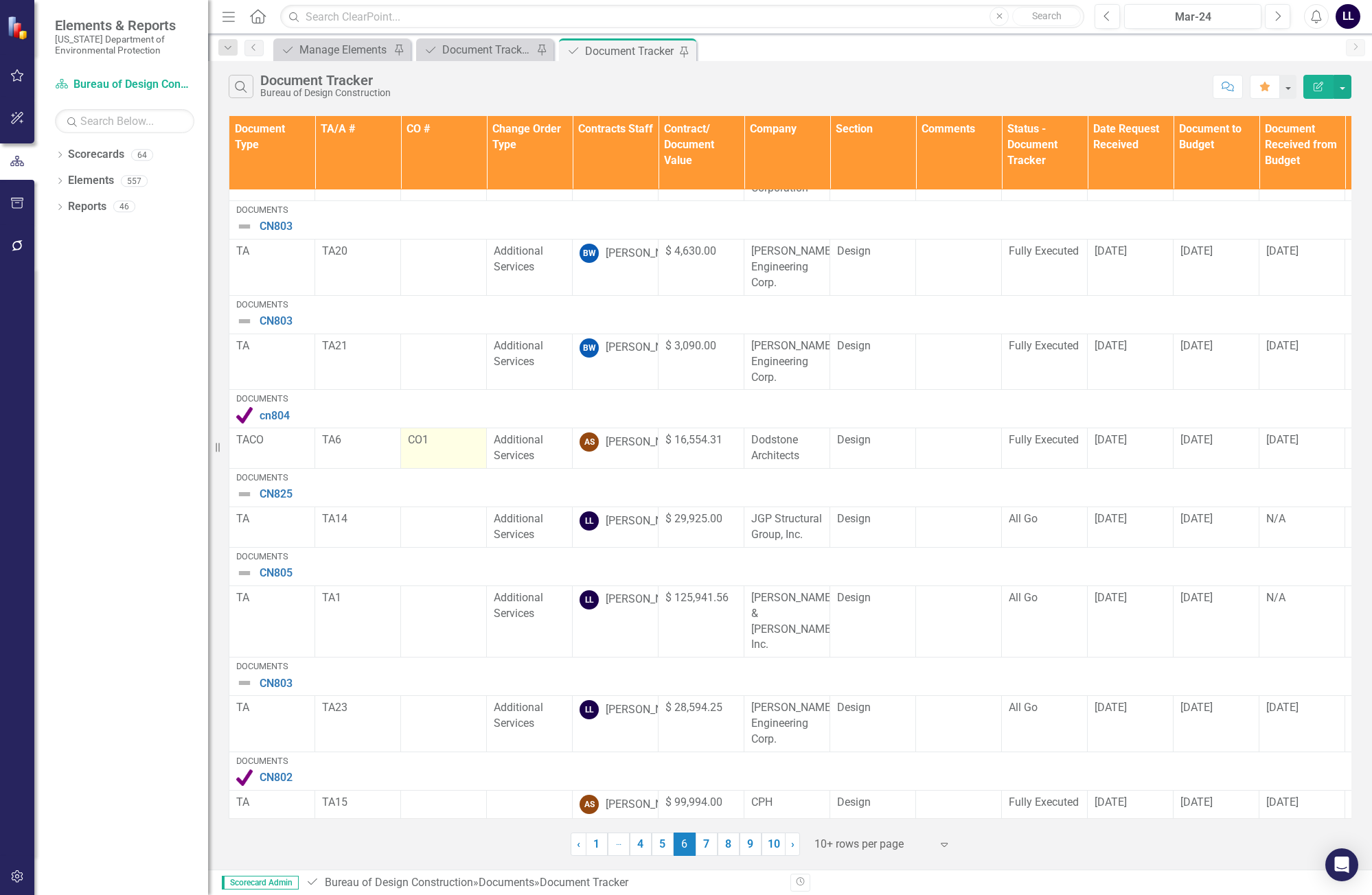
scroll to position [295, 0]
click at [665, 848] on link "5" at bounding box center [662, 844] width 22 height 24
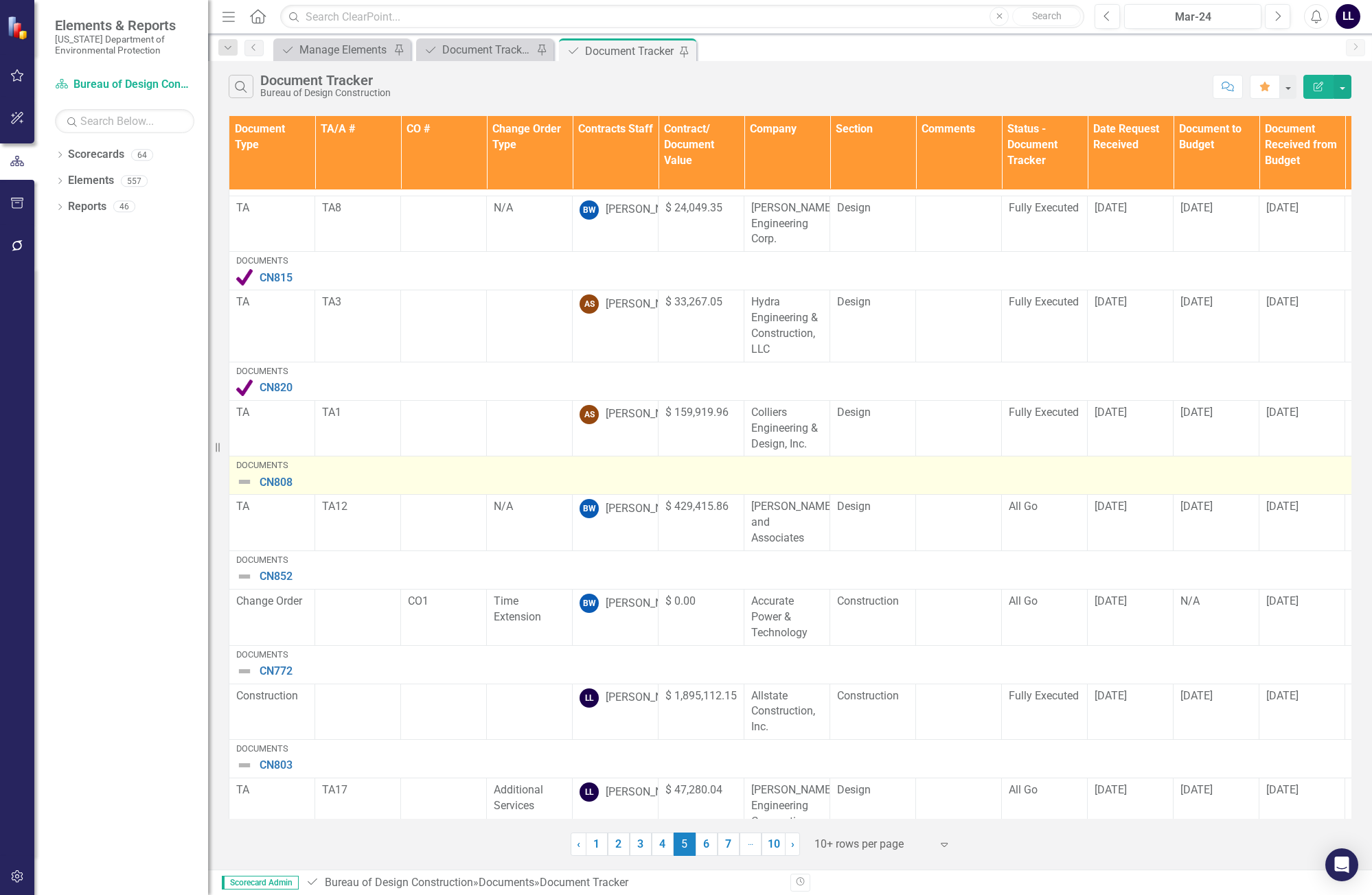
scroll to position [326, 0]
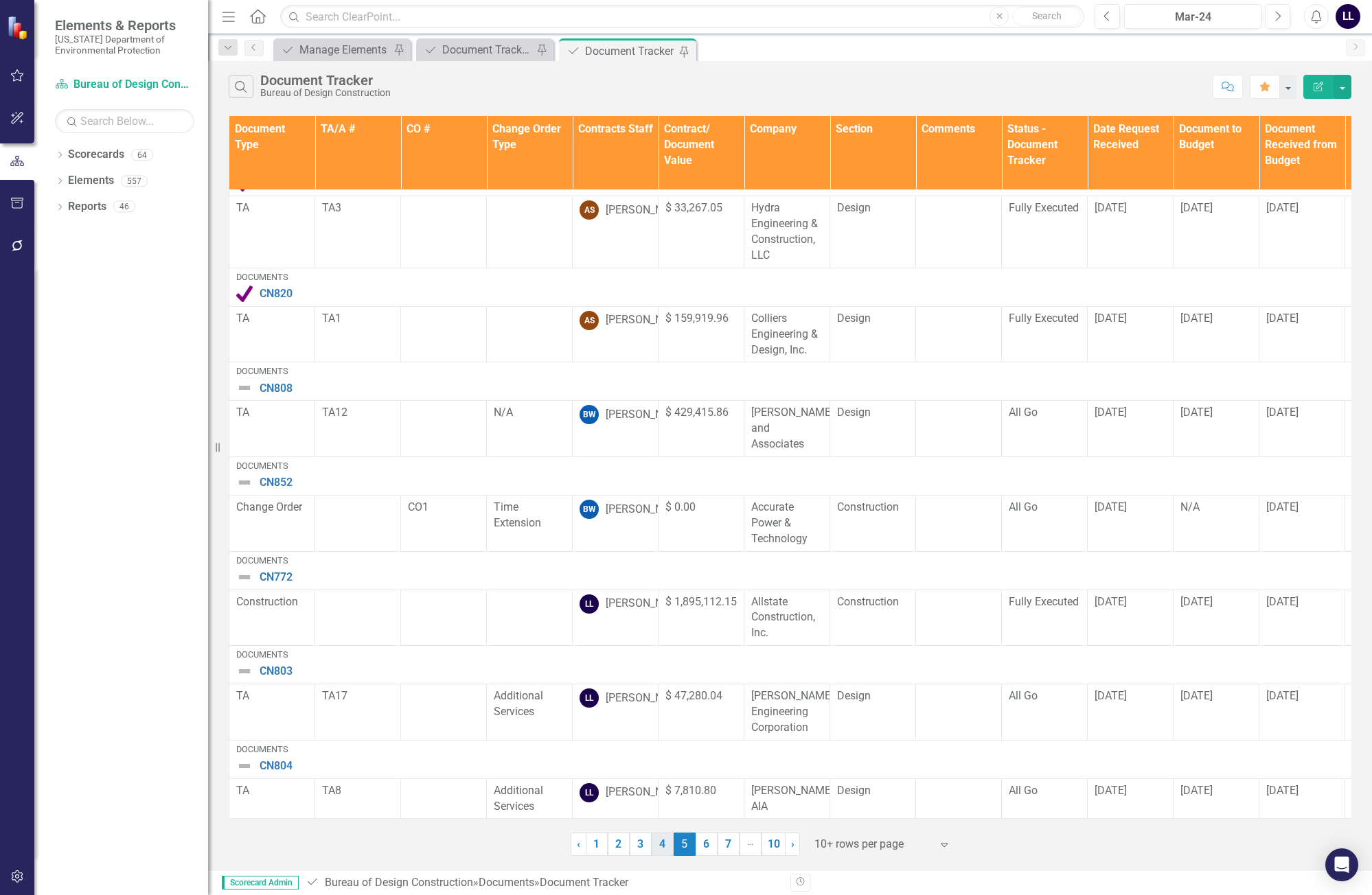
click at [658, 847] on link "4" at bounding box center [662, 844] width 22 height 24
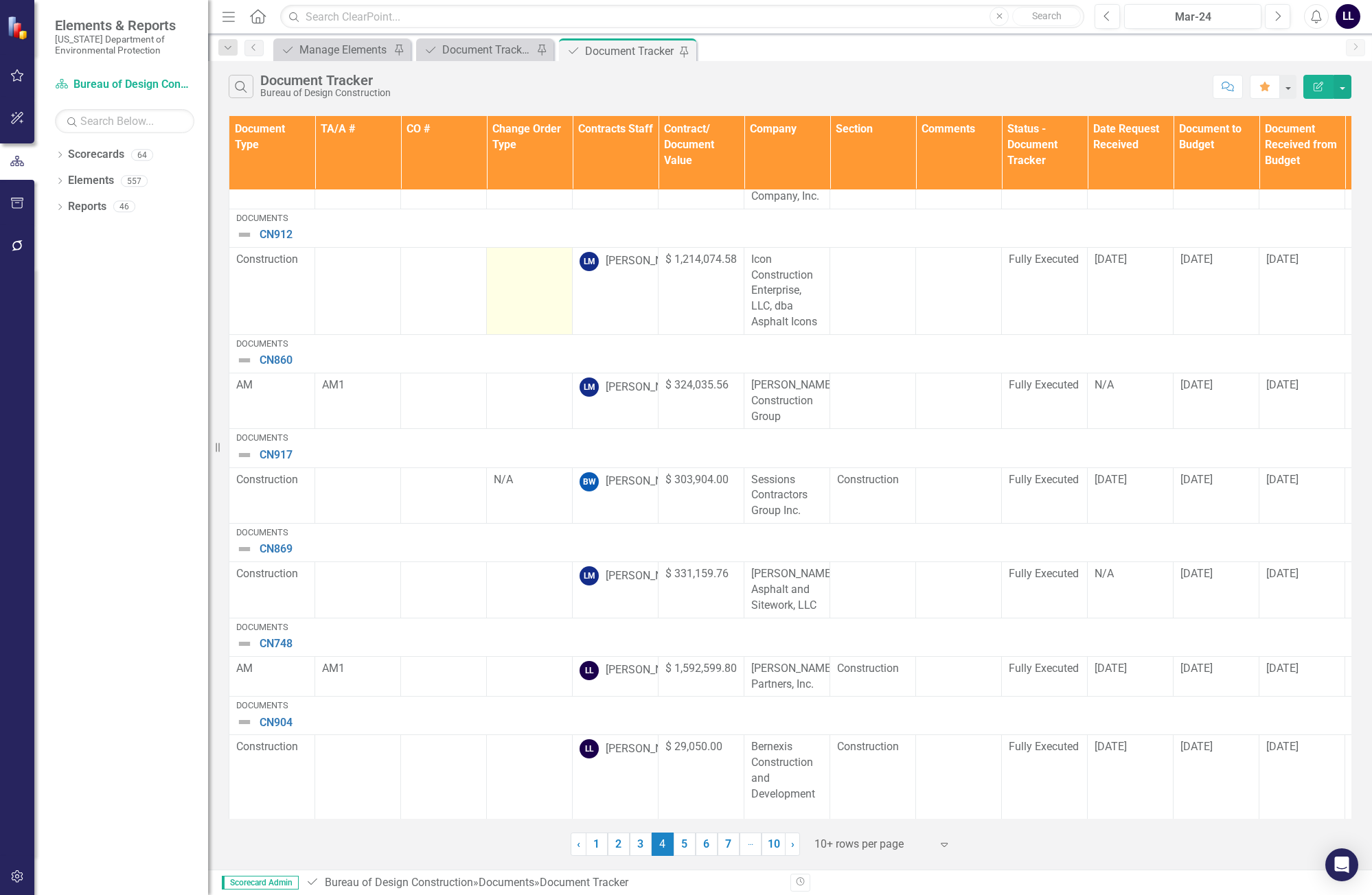
scroll to position [394, 0]
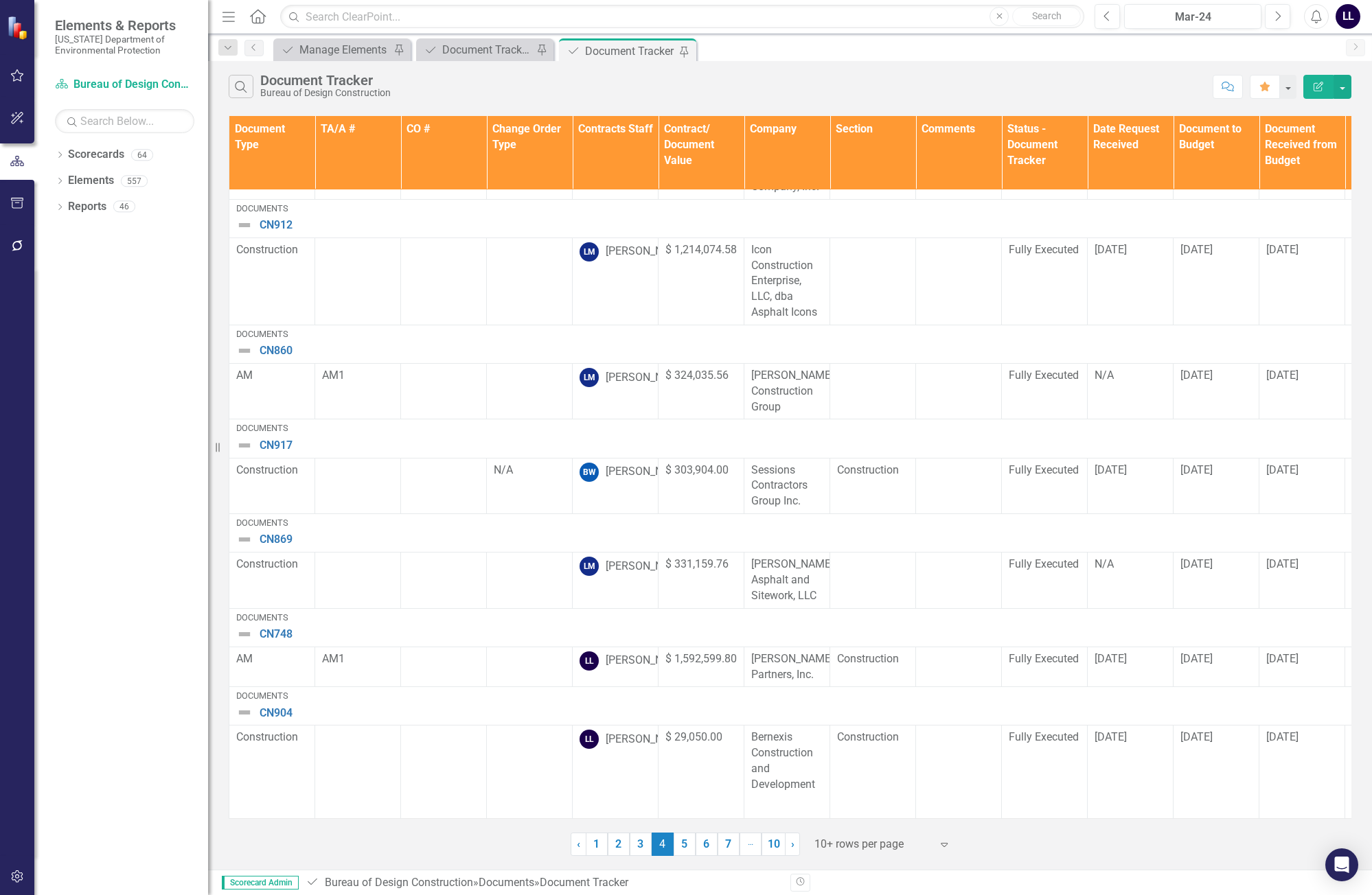
drag, startPoint x: 643, startPoint y: 844, endPoint x: 641, endPoint y: 837, distance: 7.3
click at [643, 845] on link "3" at bounding box center [641, 844] width 22 height 24
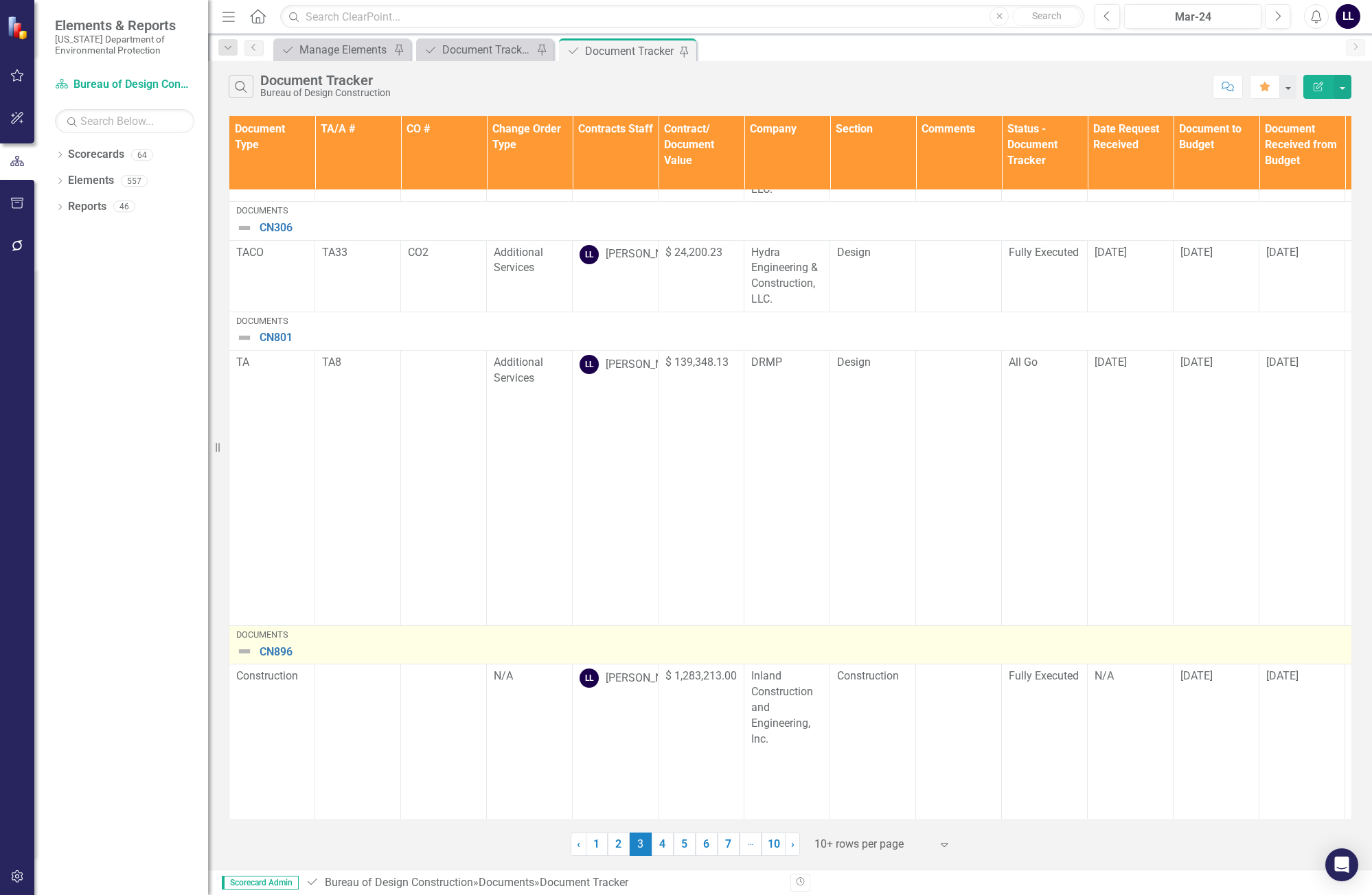
scroll to position [765, 0]
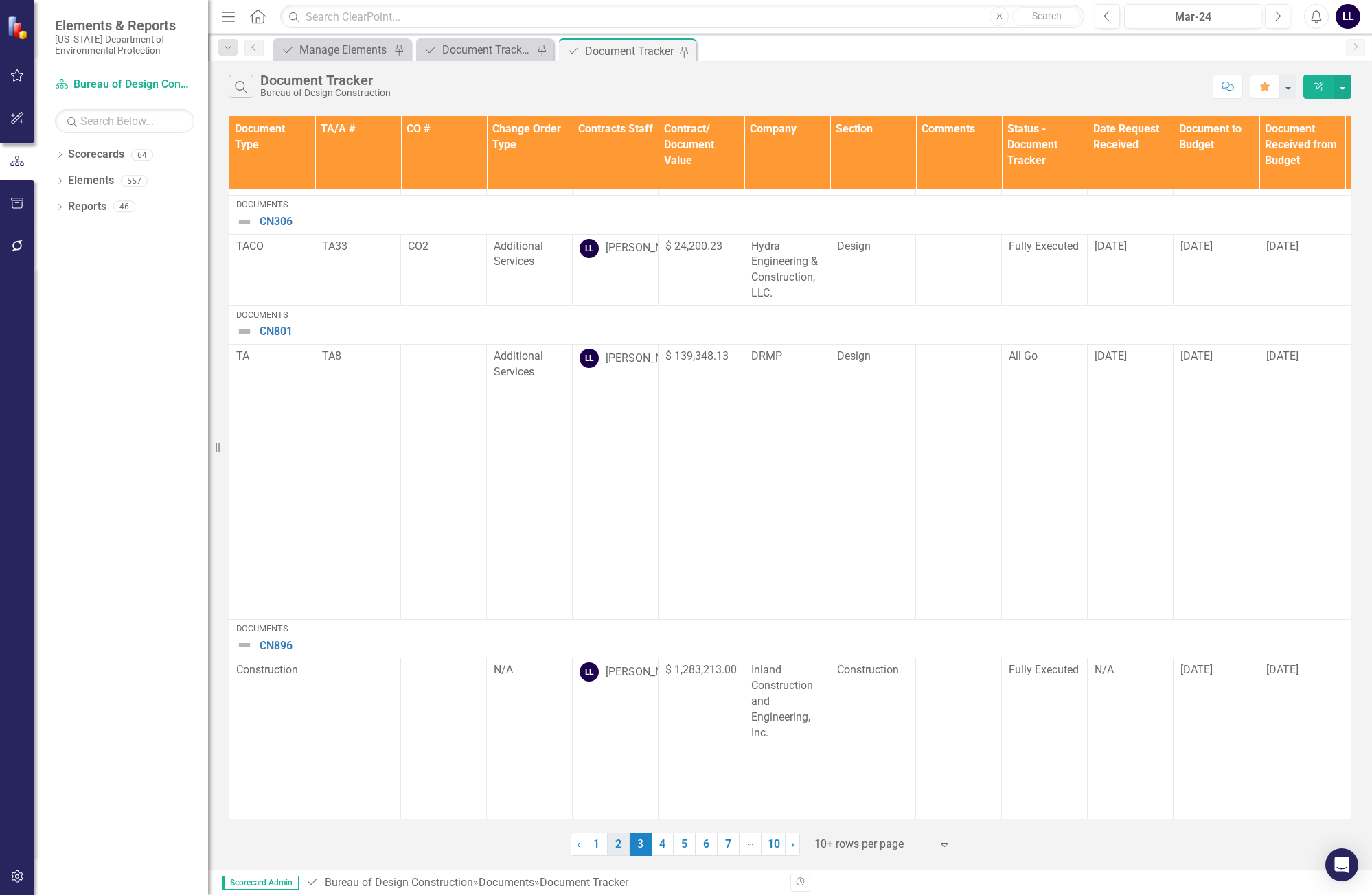
click at [620, 850] on link "2" at bounding box center [619, 844] width 22 height 24
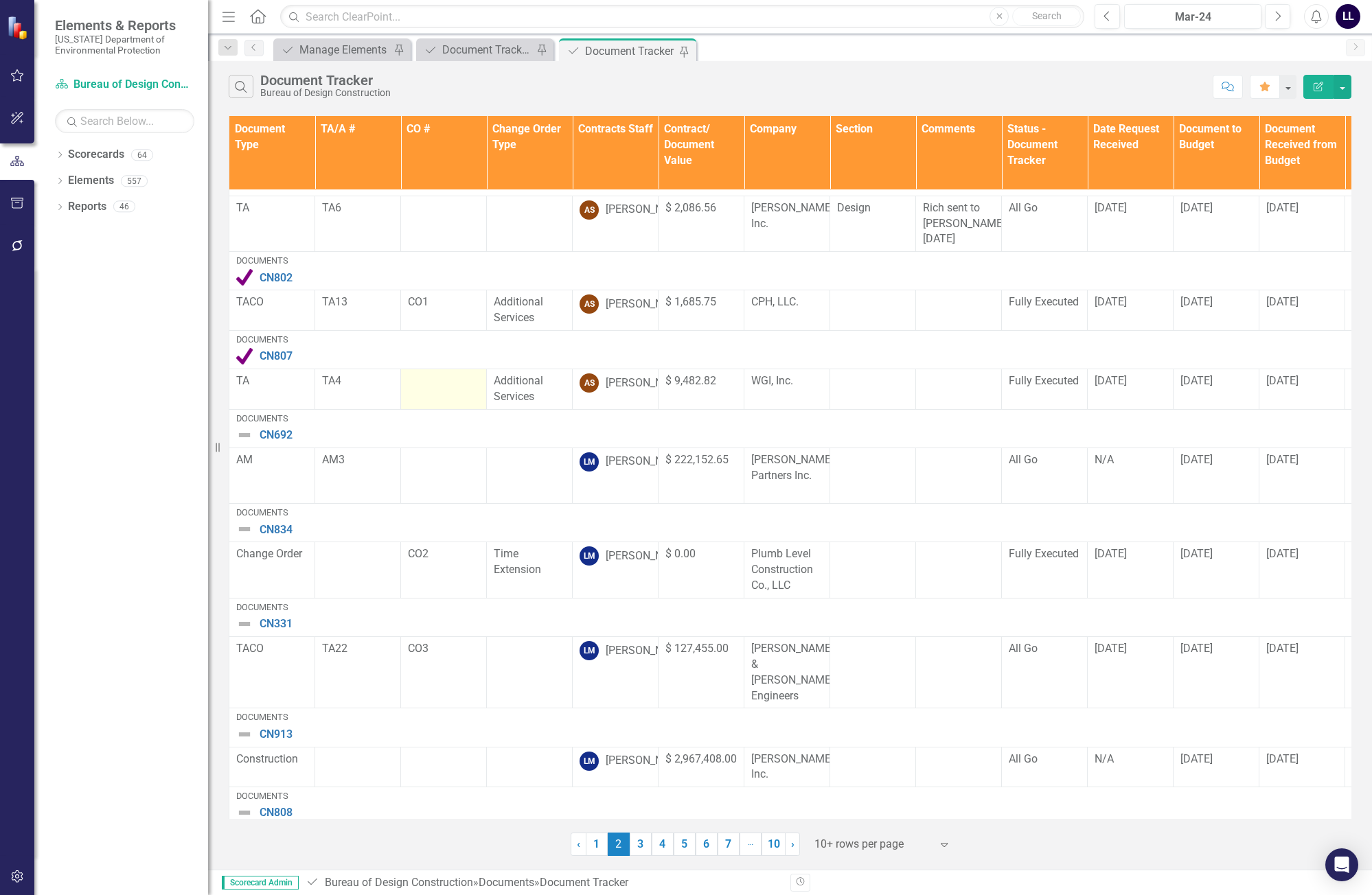
scroll to position [264, 0]
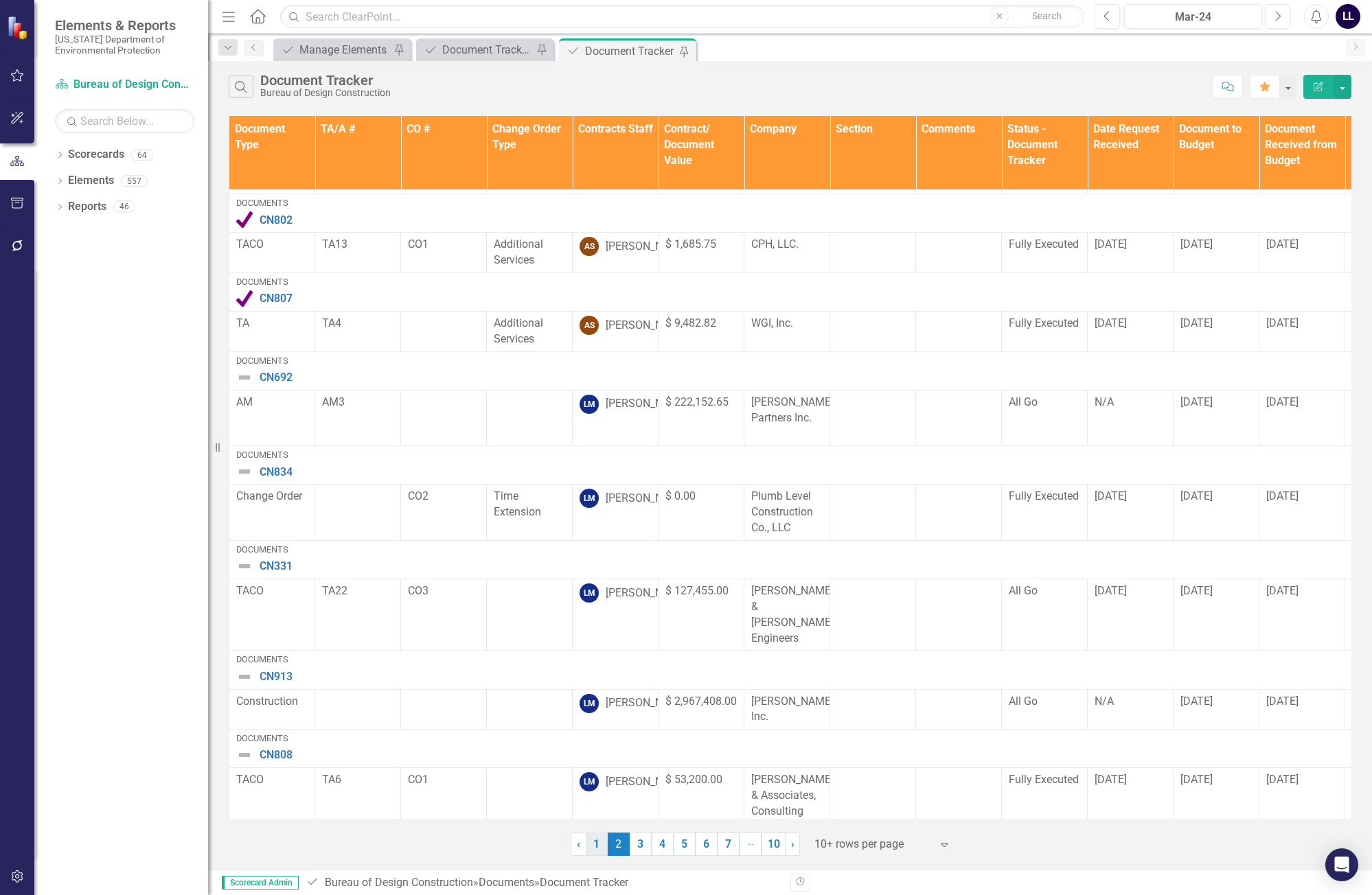
click at [597, 842] on link "1" at bounding box center [597, 844] width 22 height 24
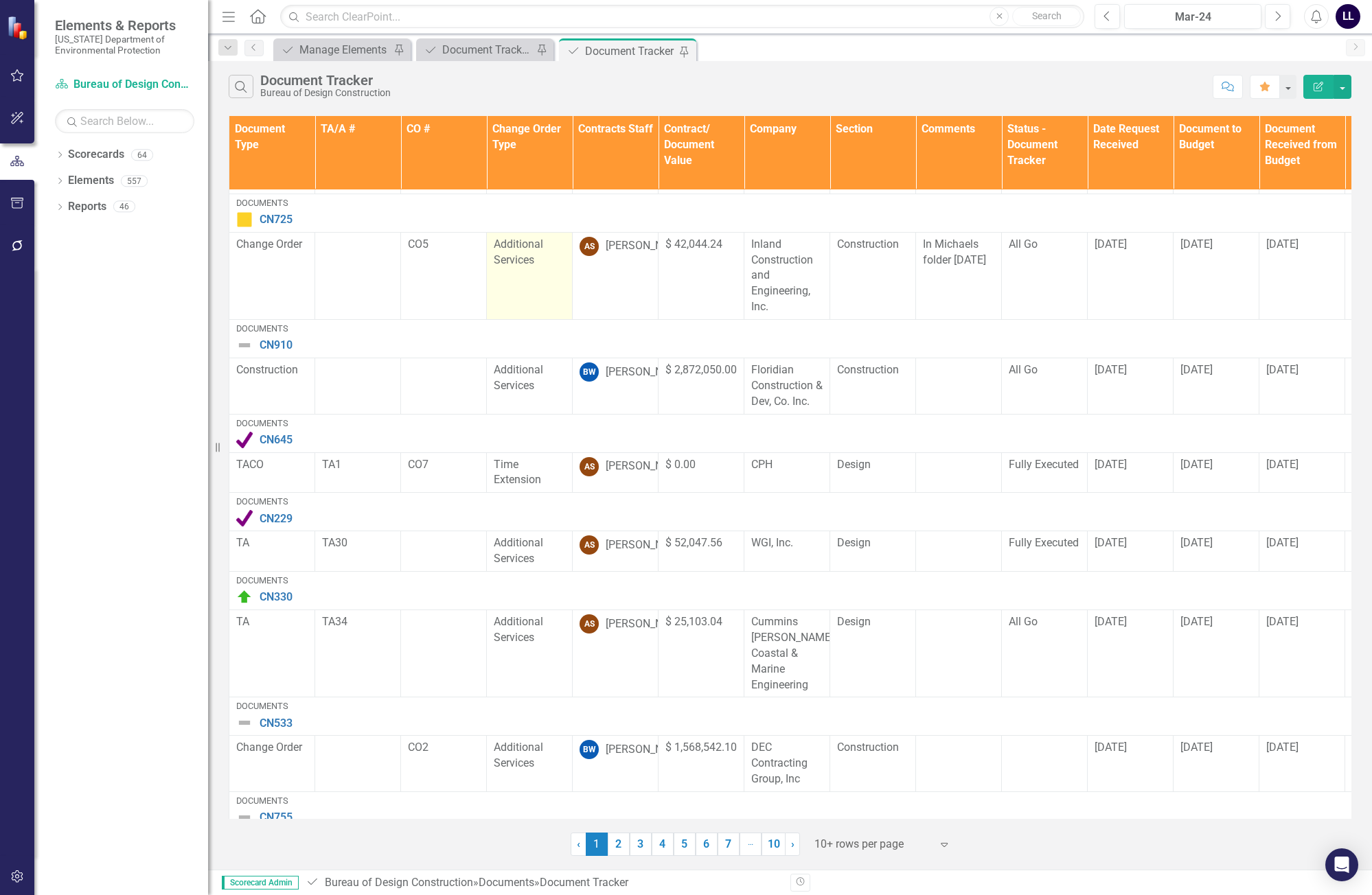
scroll to position [389, 0]
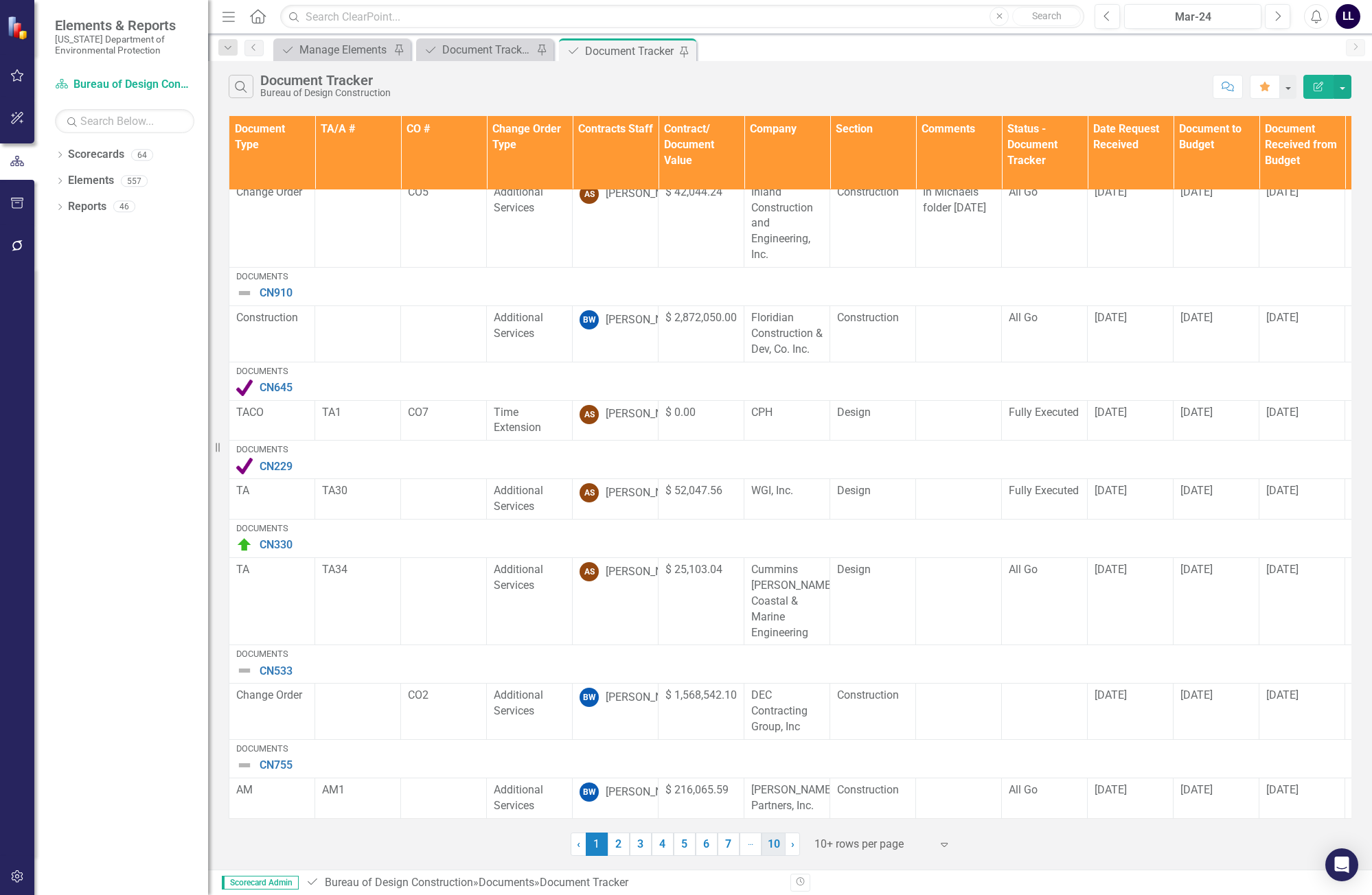
click at [773, 848] on link "10" at bounding box center [773, 844] width 24 height 24
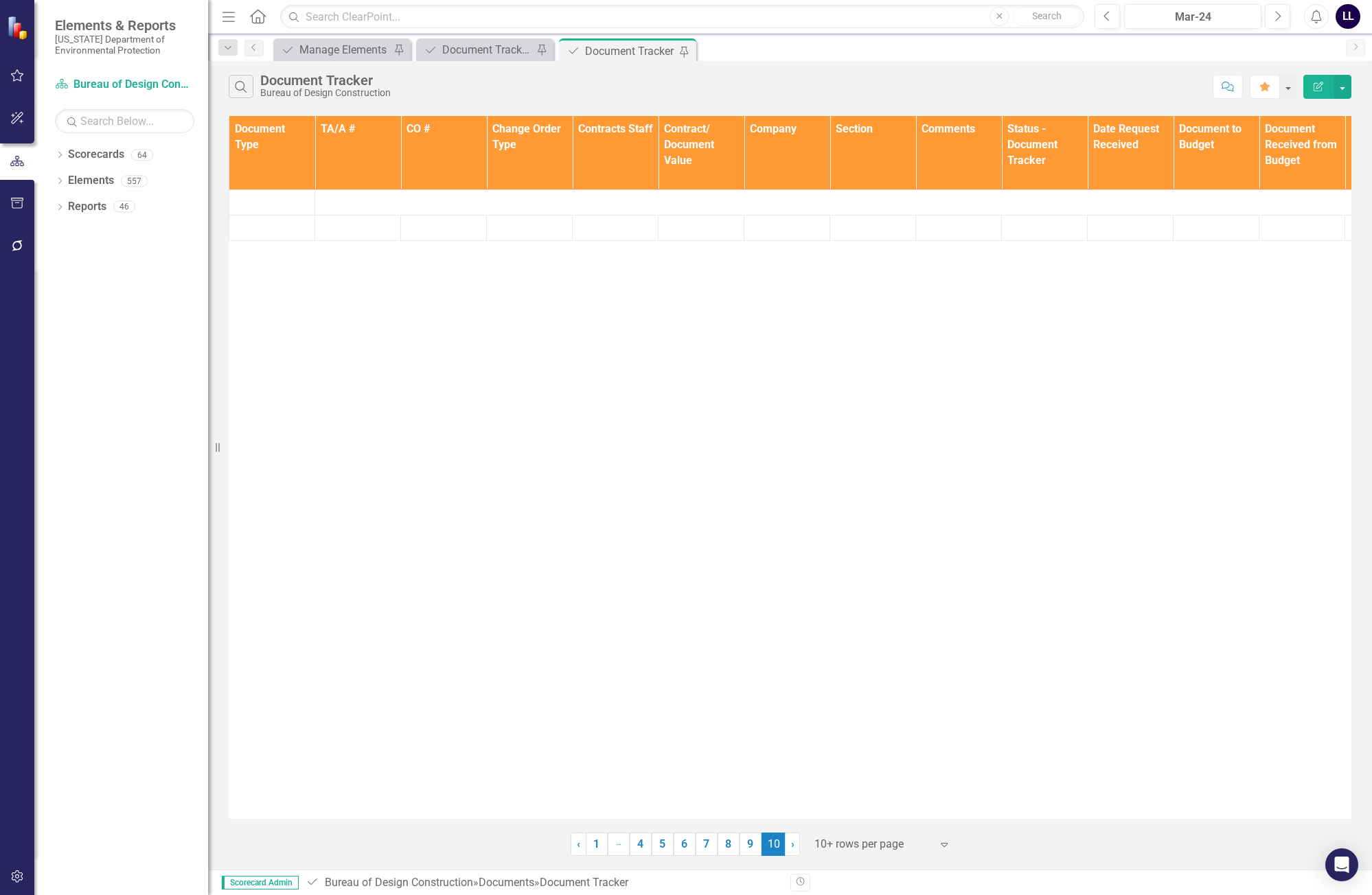
scroll to position [0, 0]
click at [619, 160] on th "Contracts Staff" at bounding box center [615, 153] width 86 height 74
click at [502, 47] on div "Document Tracker - Current User" at bounding box center [487, 50] width 91 height 17
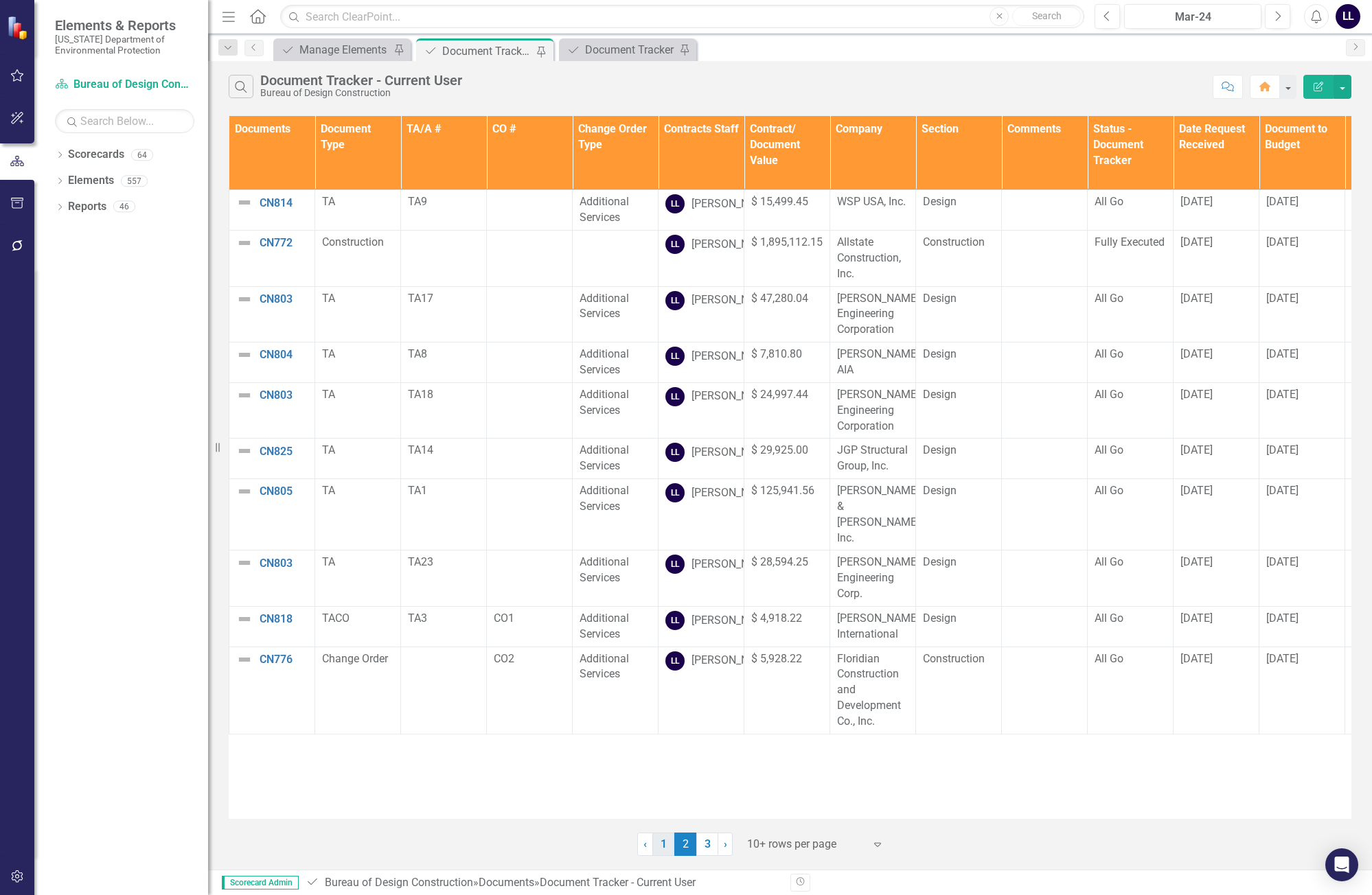
click at [668, 848] on link "1" at bounding box center [663, 844] width 22 height 24
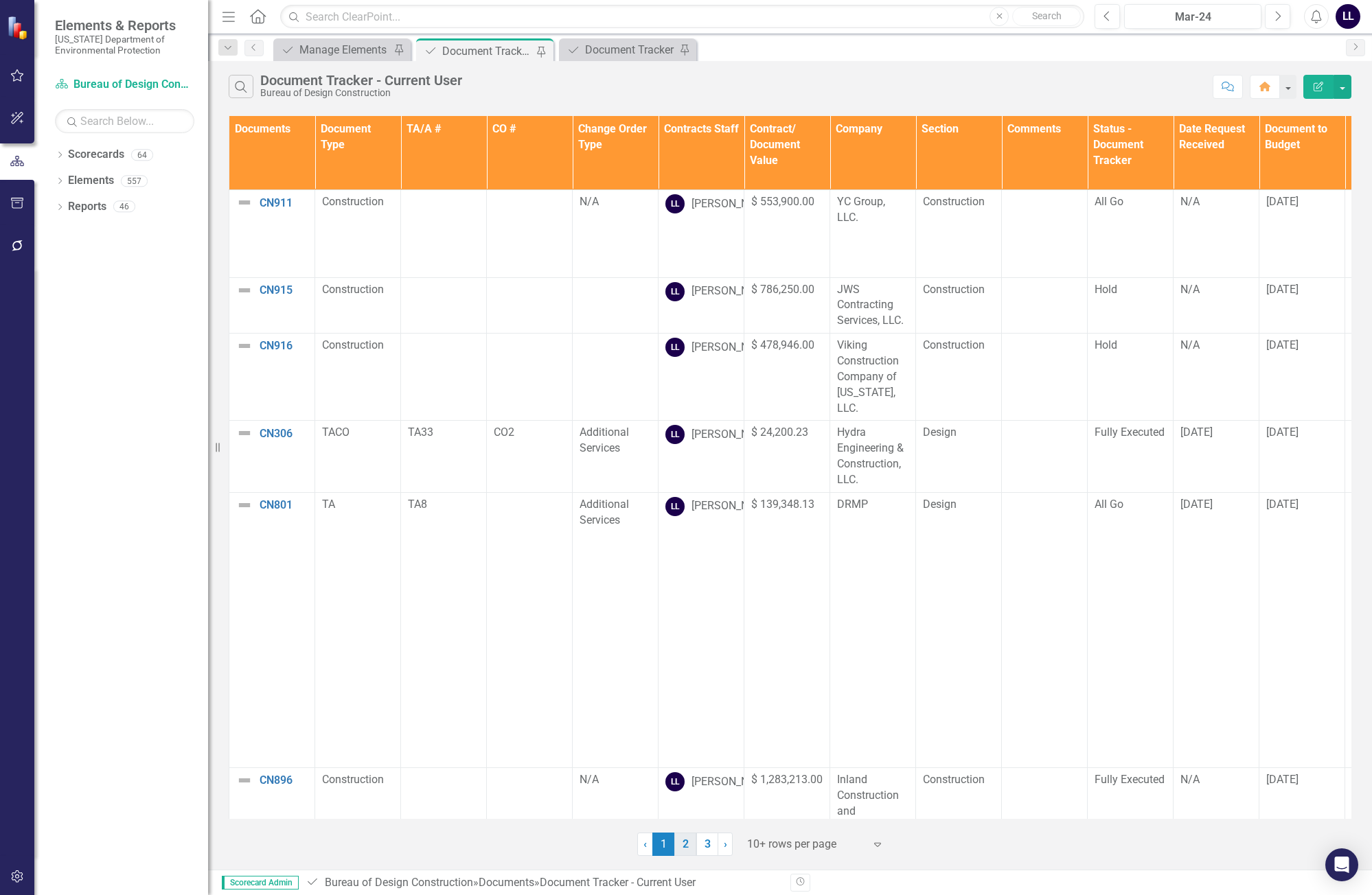
click at [685, 844] on link "2" at bounding box center [685, 844] width 22 height 24
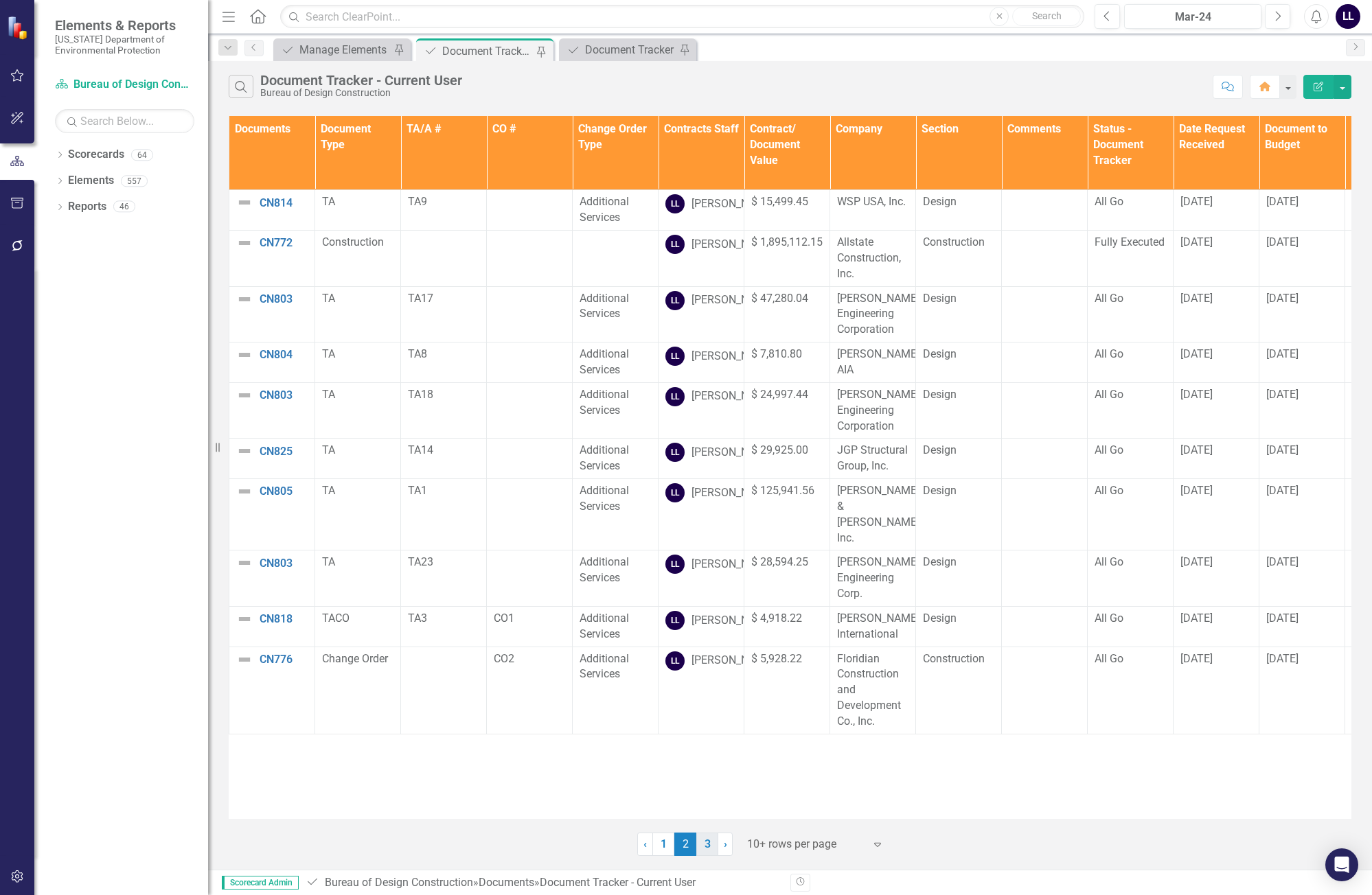
click at [707, 844] on link "3" at bounding box center [707, 844] width 22 height 24
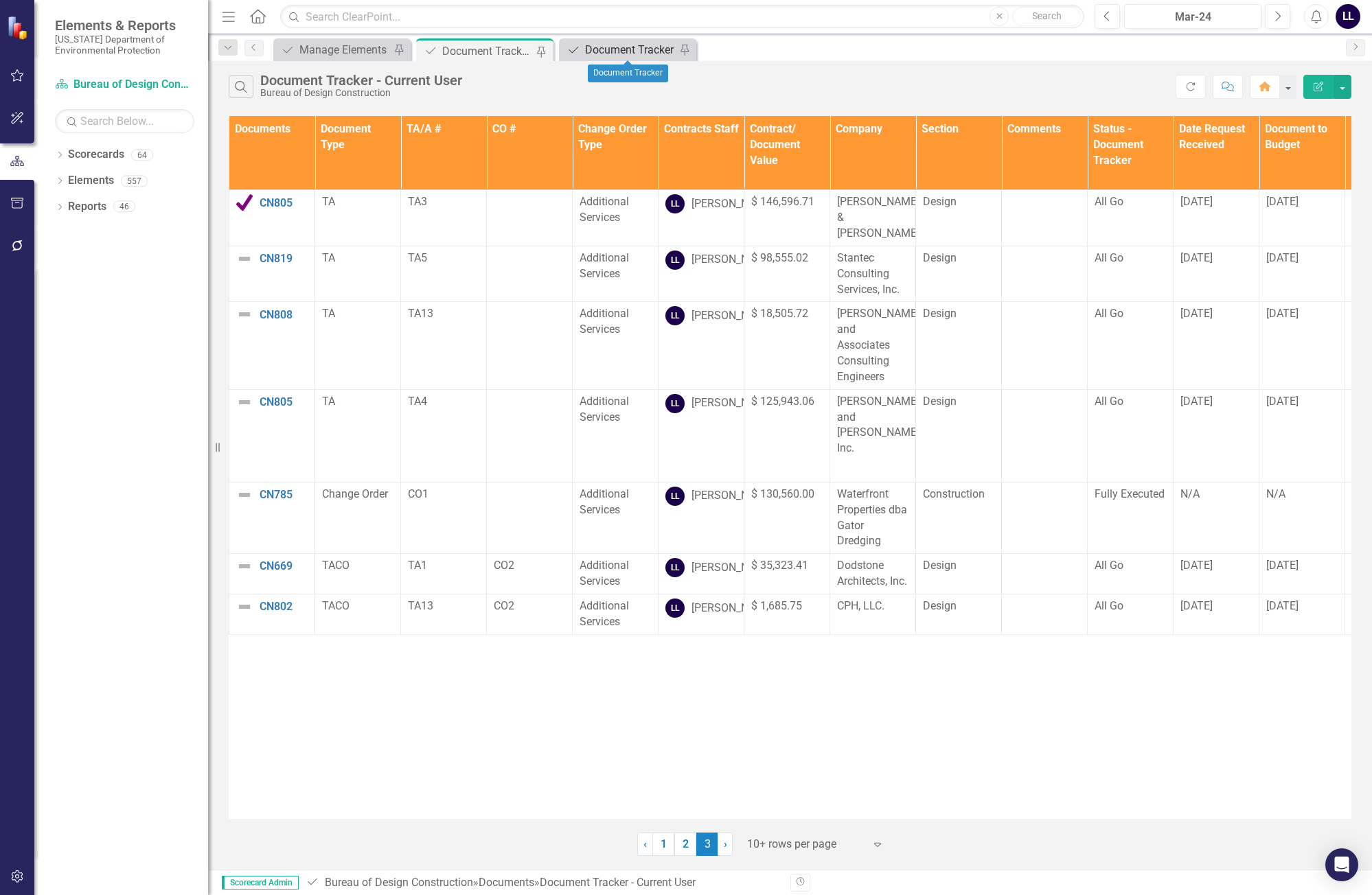
click at [621, 54] on div "Document Tracker" at bounding box center [630, 50] width 91 height 17
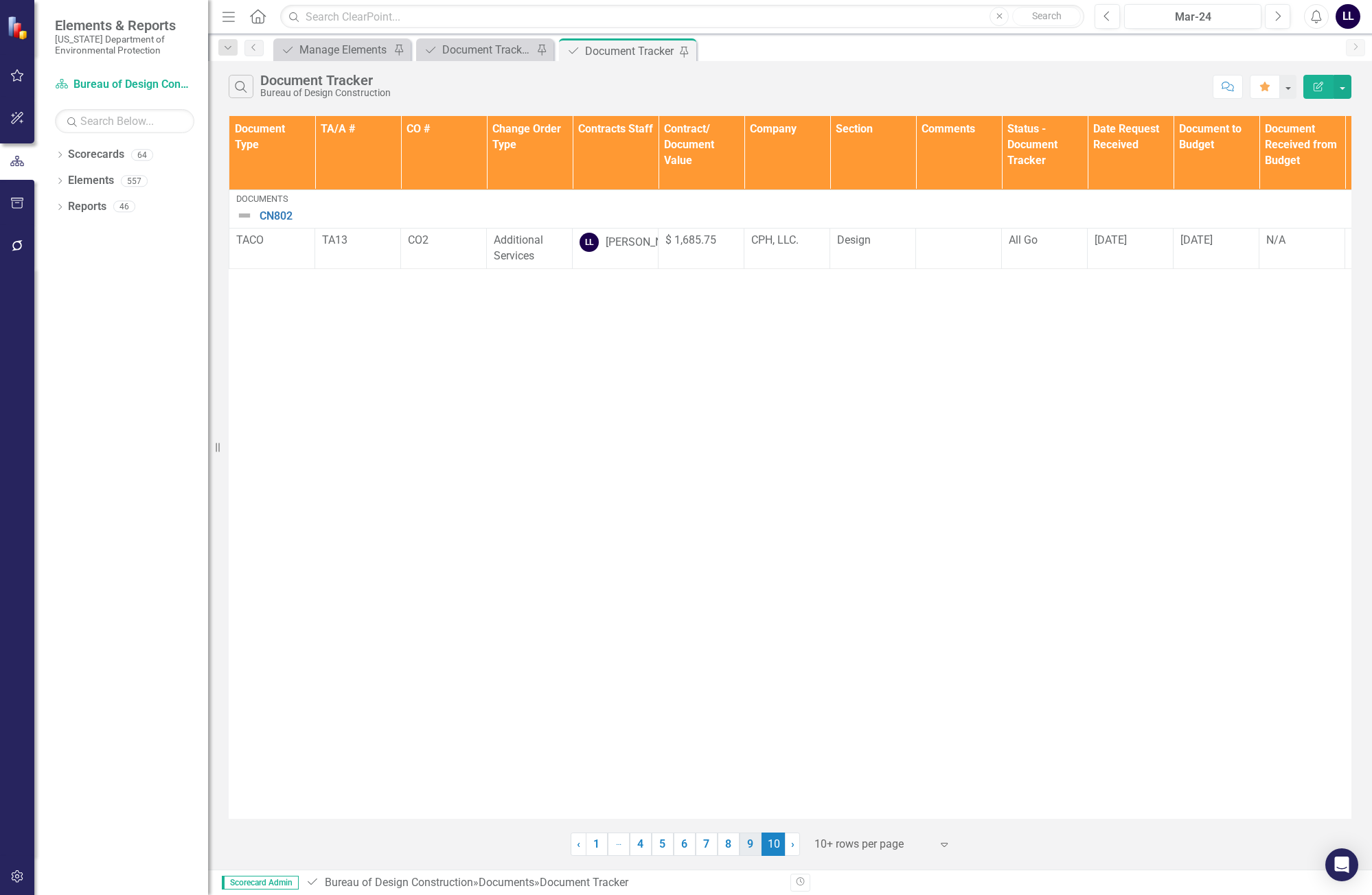
click at [755, 847] on link "9" at bounding box center [751, 844] width 22 height 24
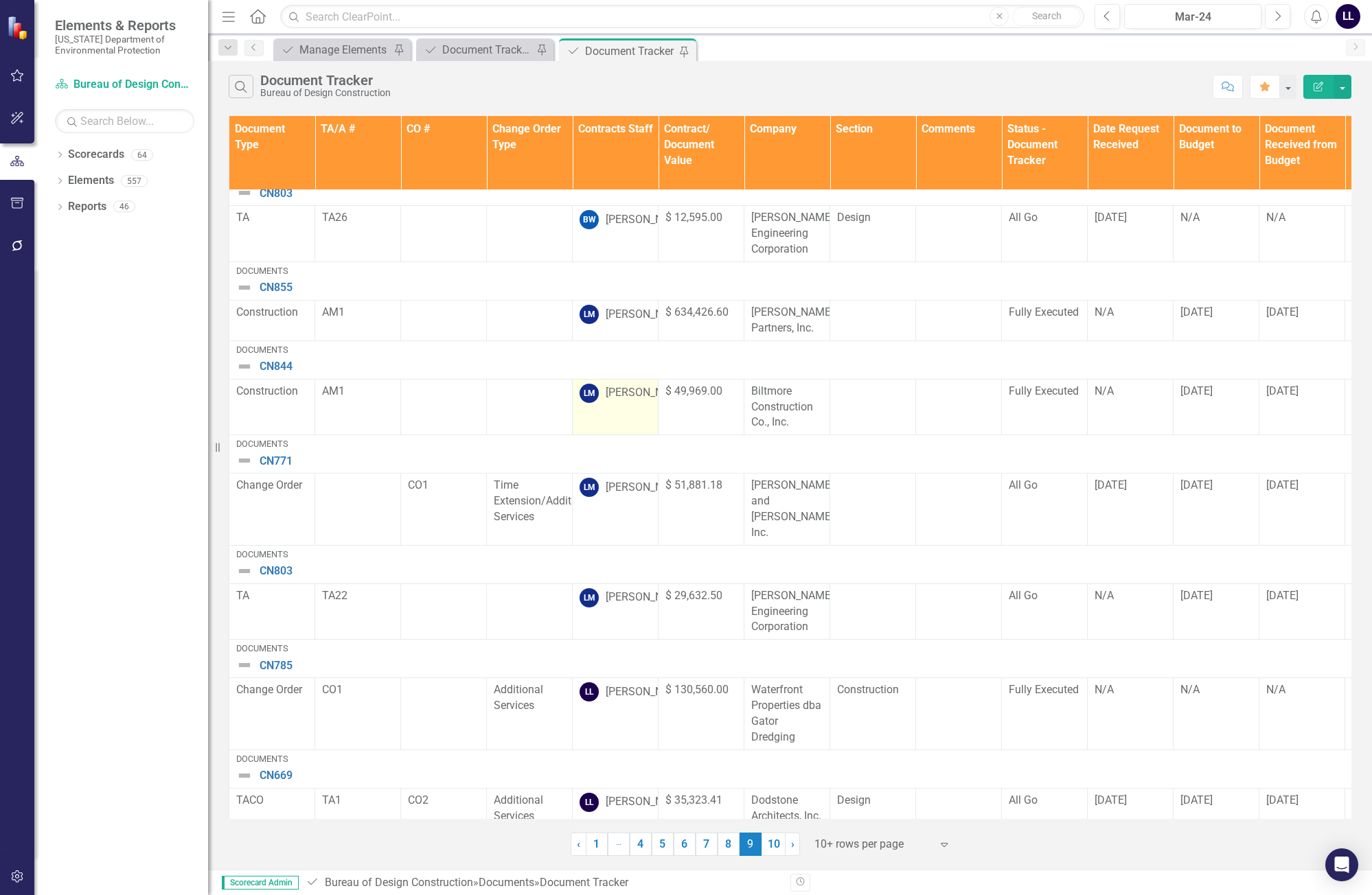
scroll to position [310, 0]
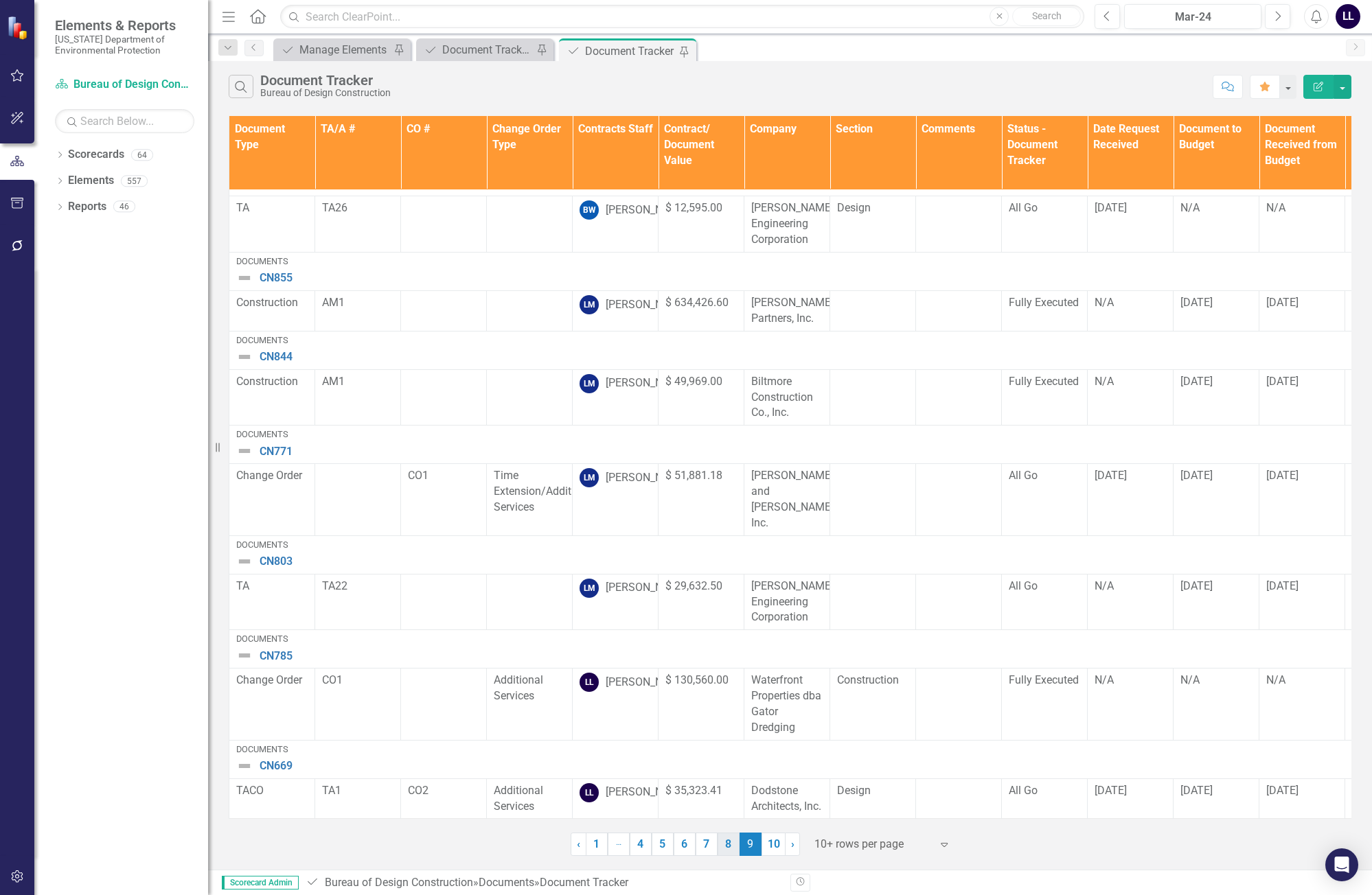
click at [729, 850] on link "8" at bounding box center [729, 844] width 22 height 24
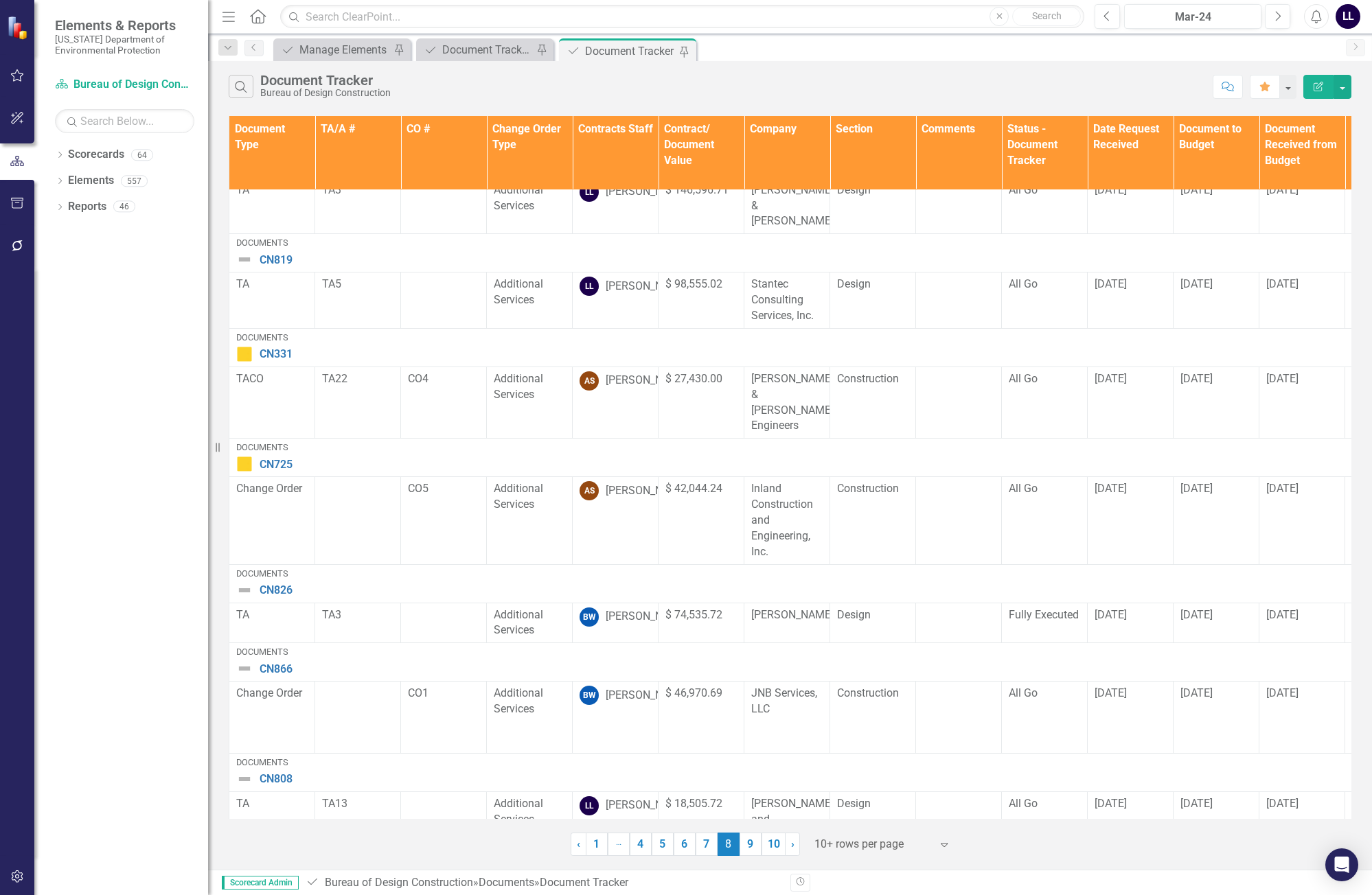
scroll to position [410, 0]
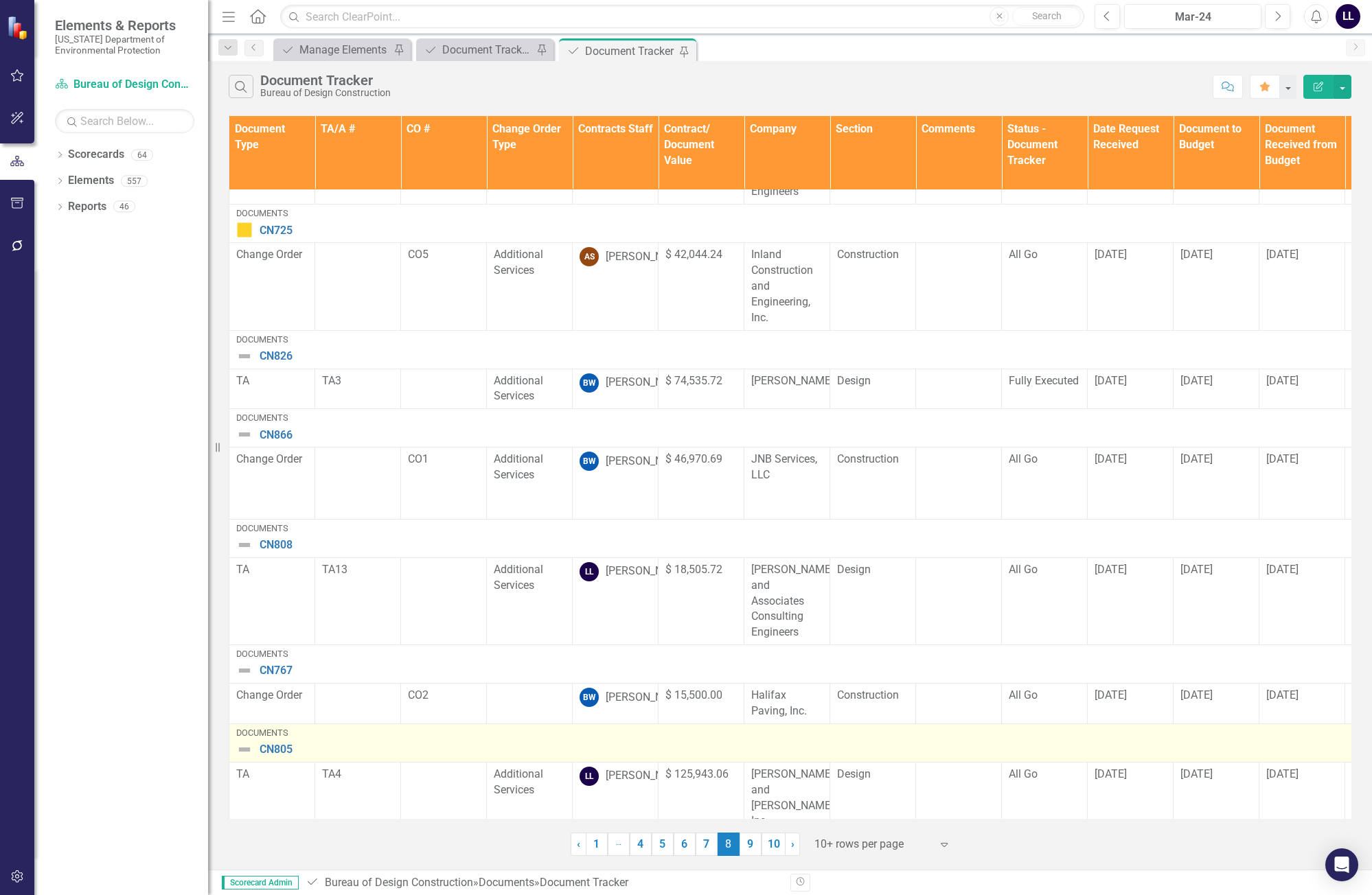
click at [245, 741] on img at bounding box center [244, 749] width 17 height 17
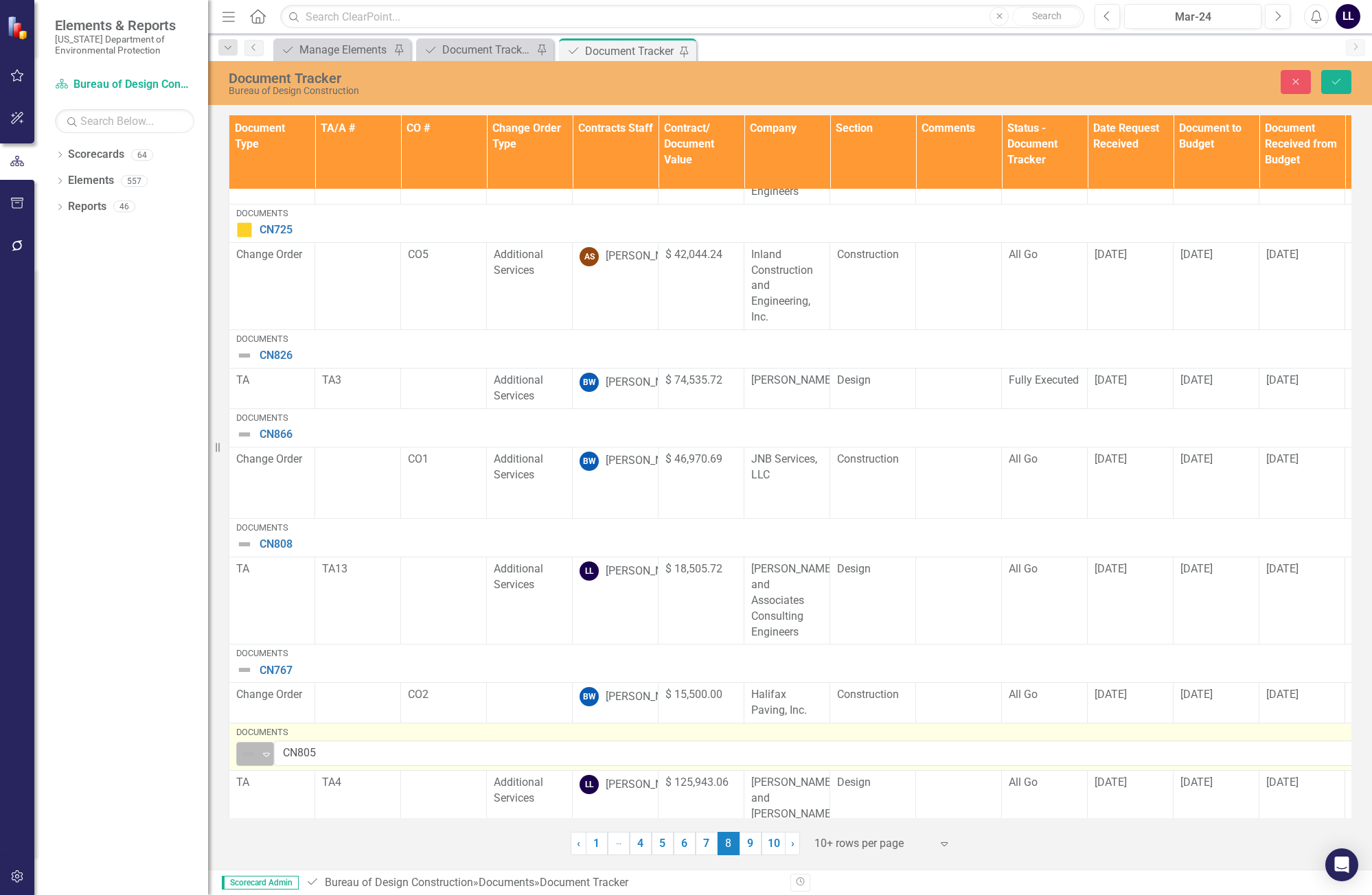
click at [260, 749] on icon "Expand" at bounding box center [266, 754] width 13 height 11
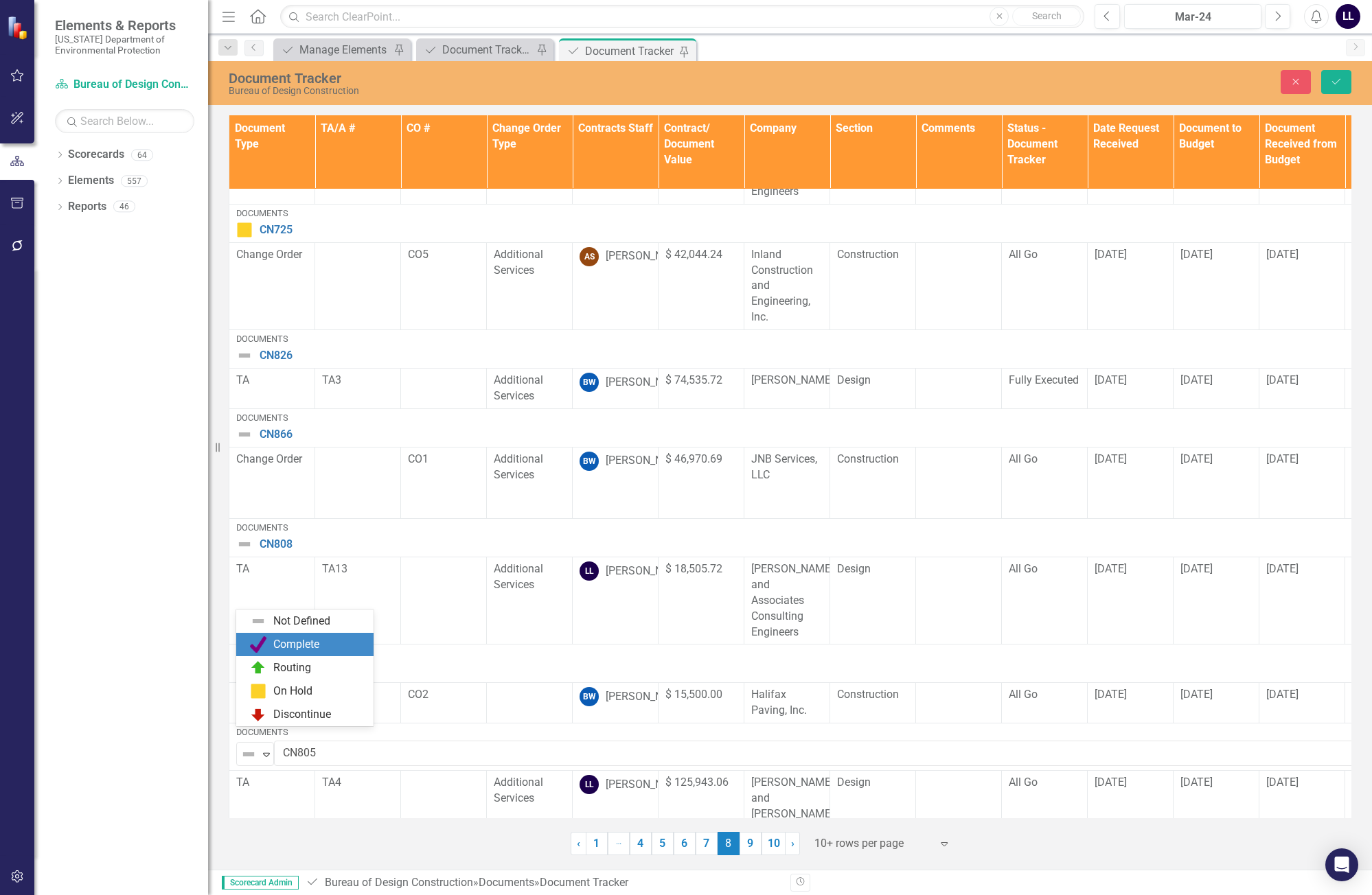
click at [295, 649] on div "Complete" at bounding box center [296, 645] width 46 height 16
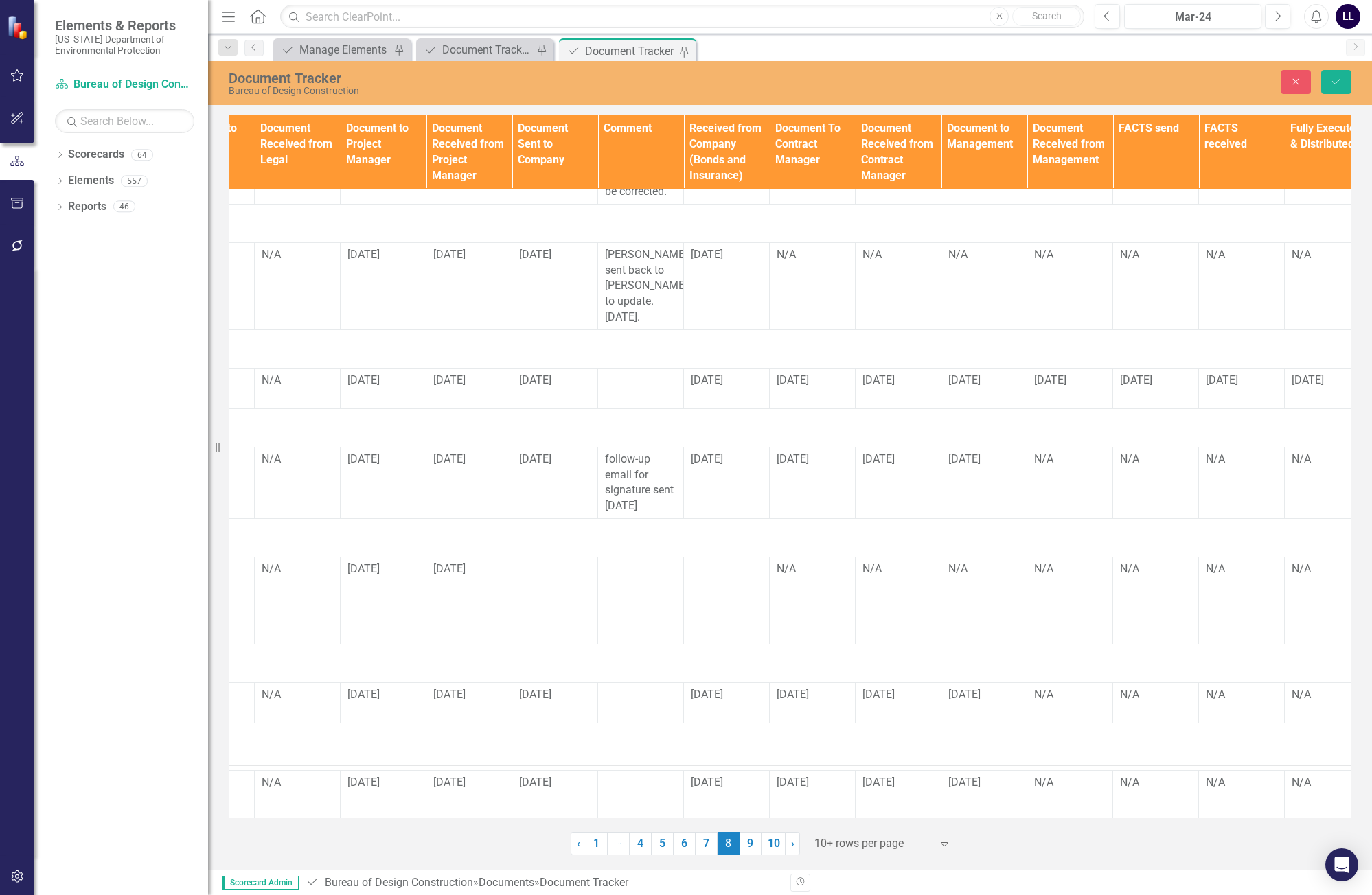
scroll to position [410, 1291]
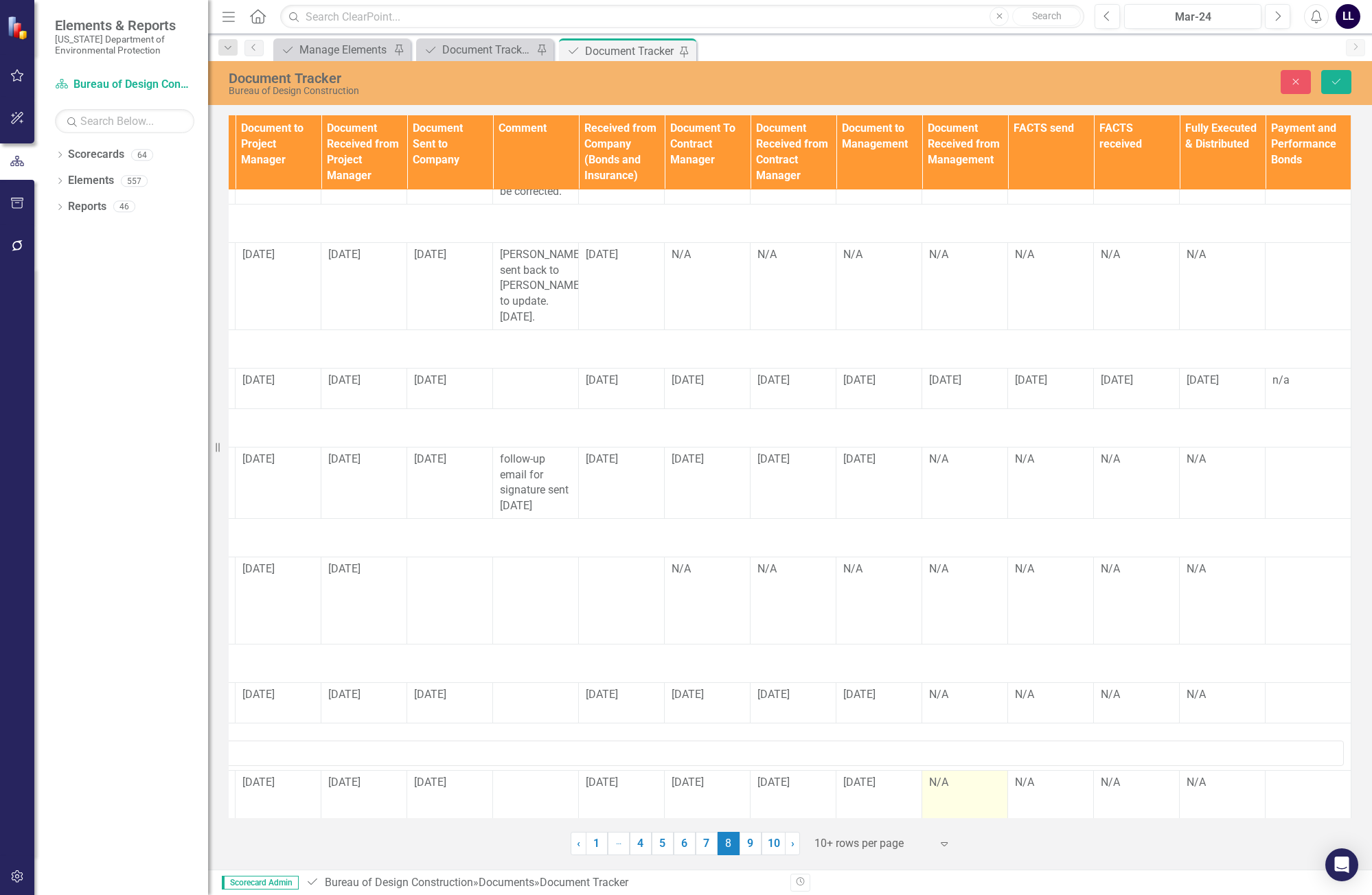
click at [876, 784] on td "N/A" at bounding box center [965, 816] width 86 height 92
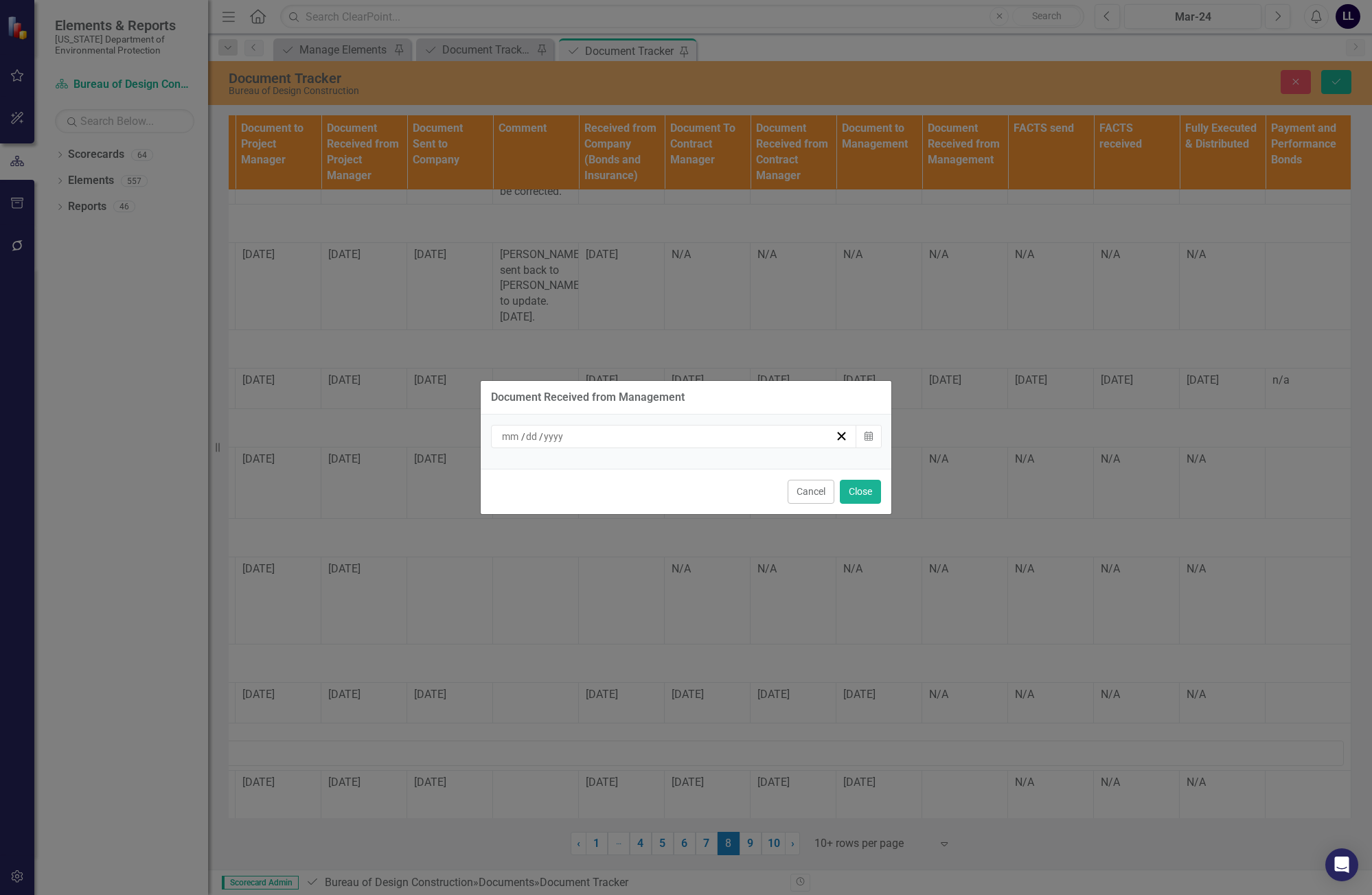
click at [773, 438] on div "/ /" at bounding box center [667, 436] width 335 height 13
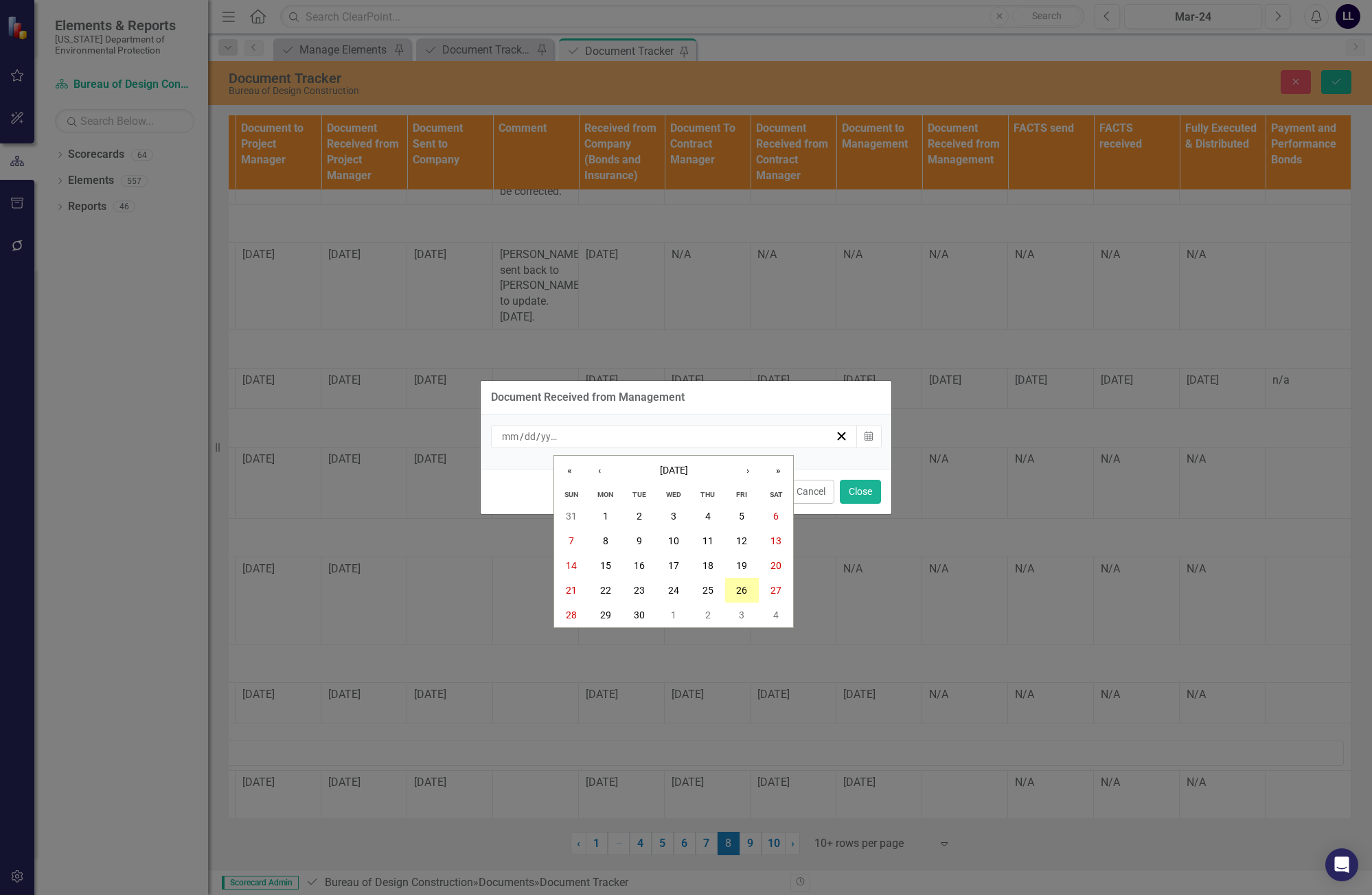
click at [753, 593] on button "26" at bounding box center [741, 589] width 34 height 24
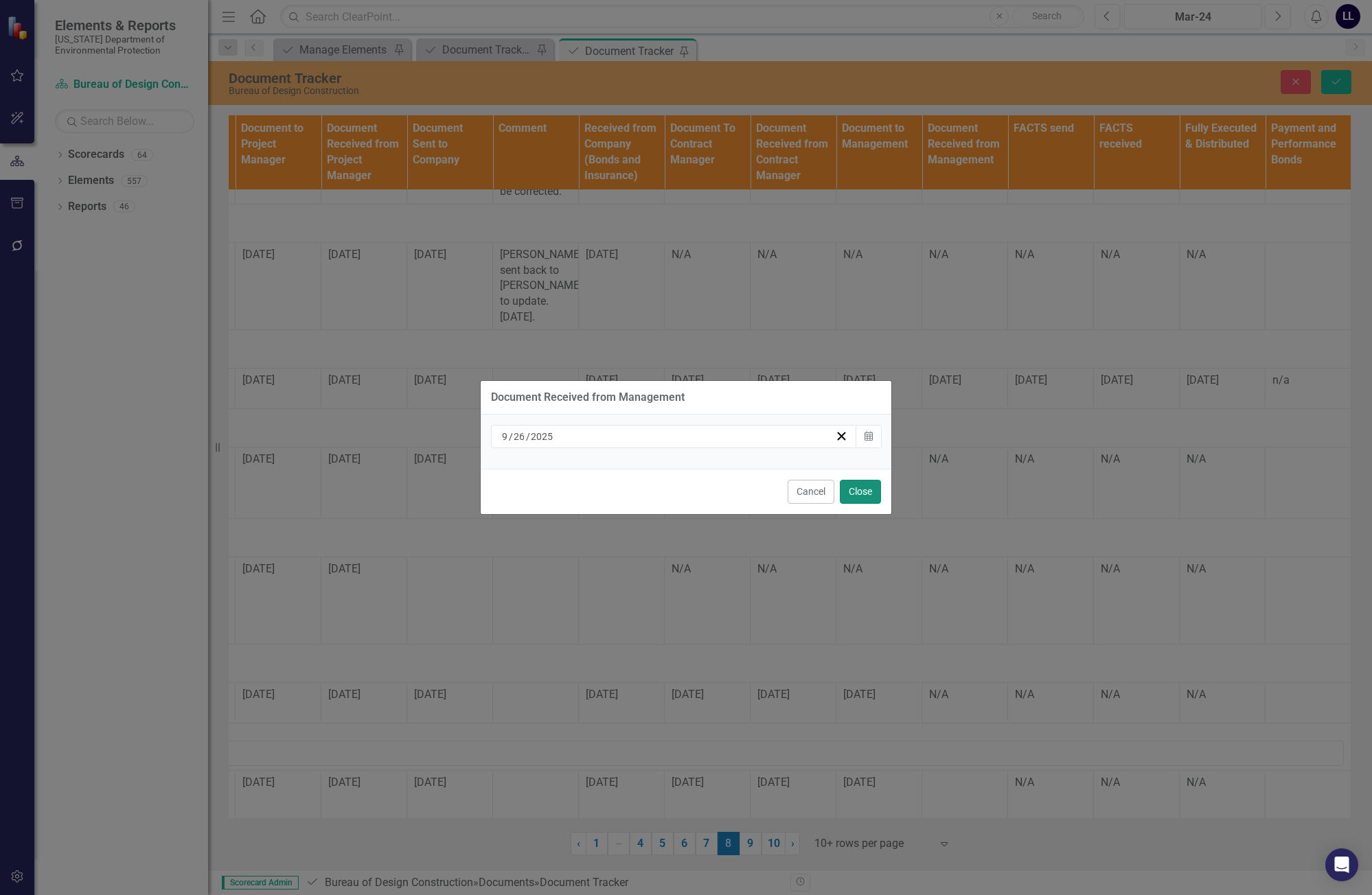
click at [848, 494] on button "Close" at bounding box center [860, 491] width 41 height 24
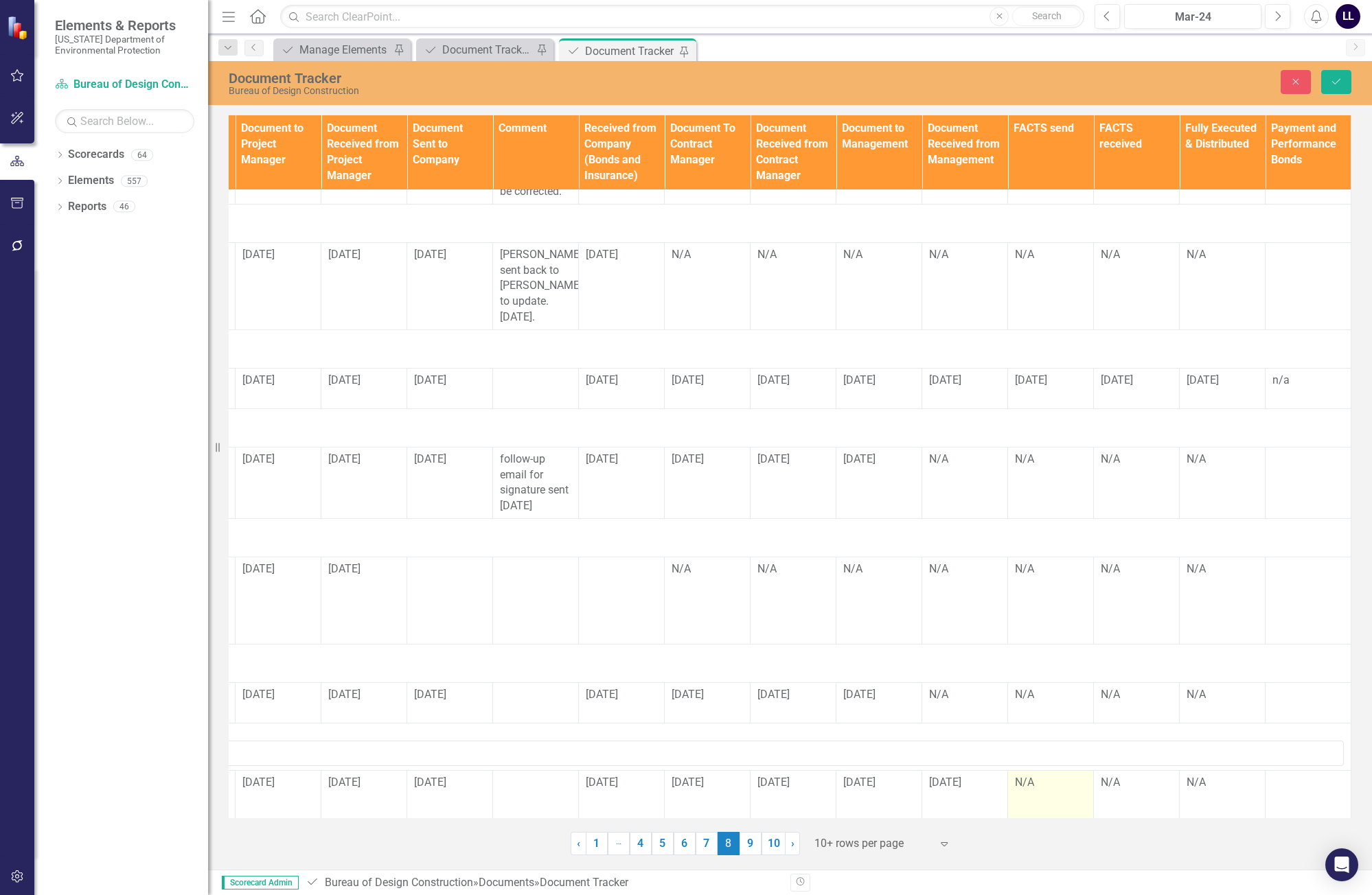
click at [876, 789] on td "N/A" at bounding box center [1050, 816] width 86 height 92
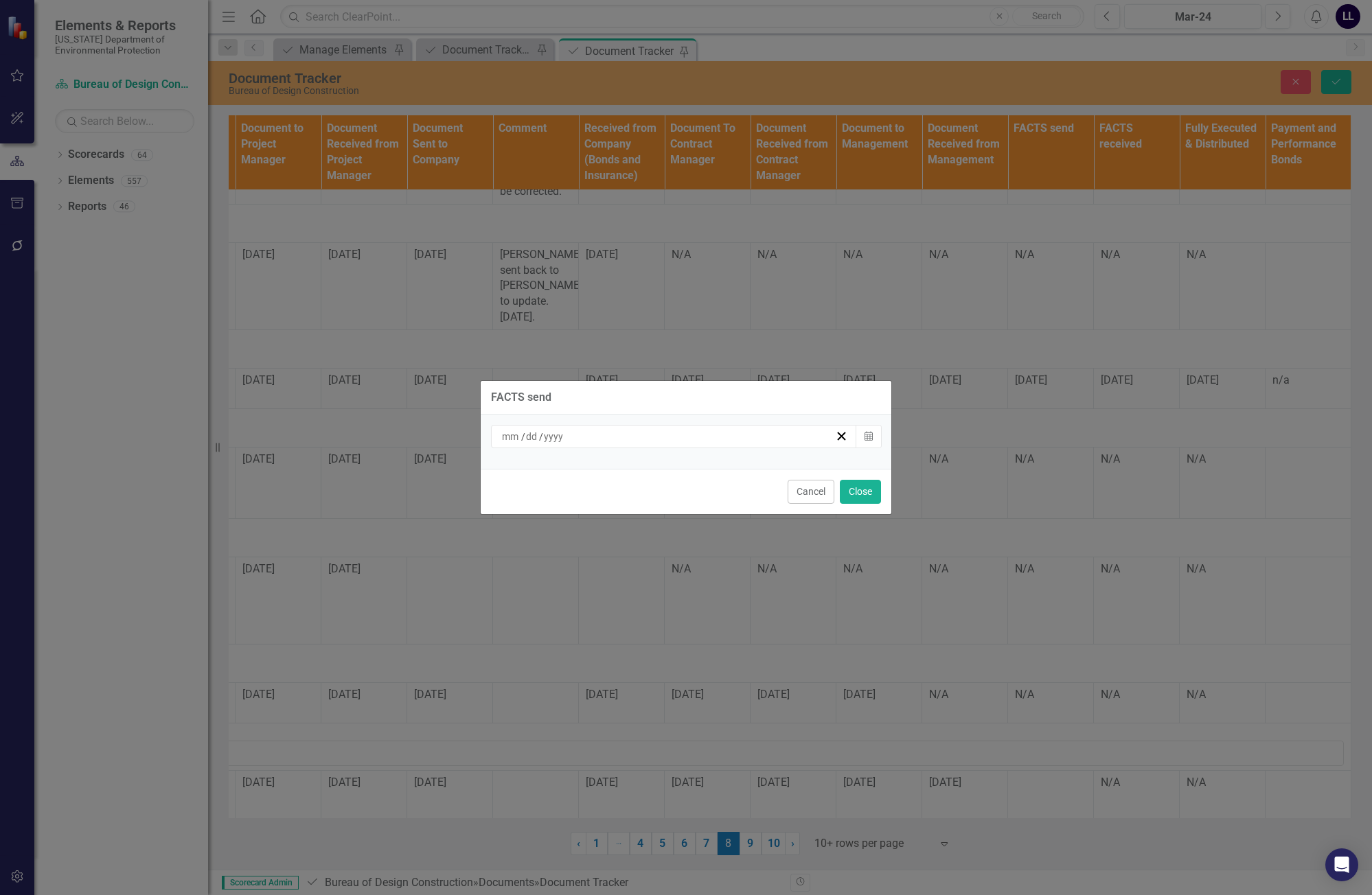
click at [738, 436] on div "/ /" at bounding box center [667, 436] width 335 height 13
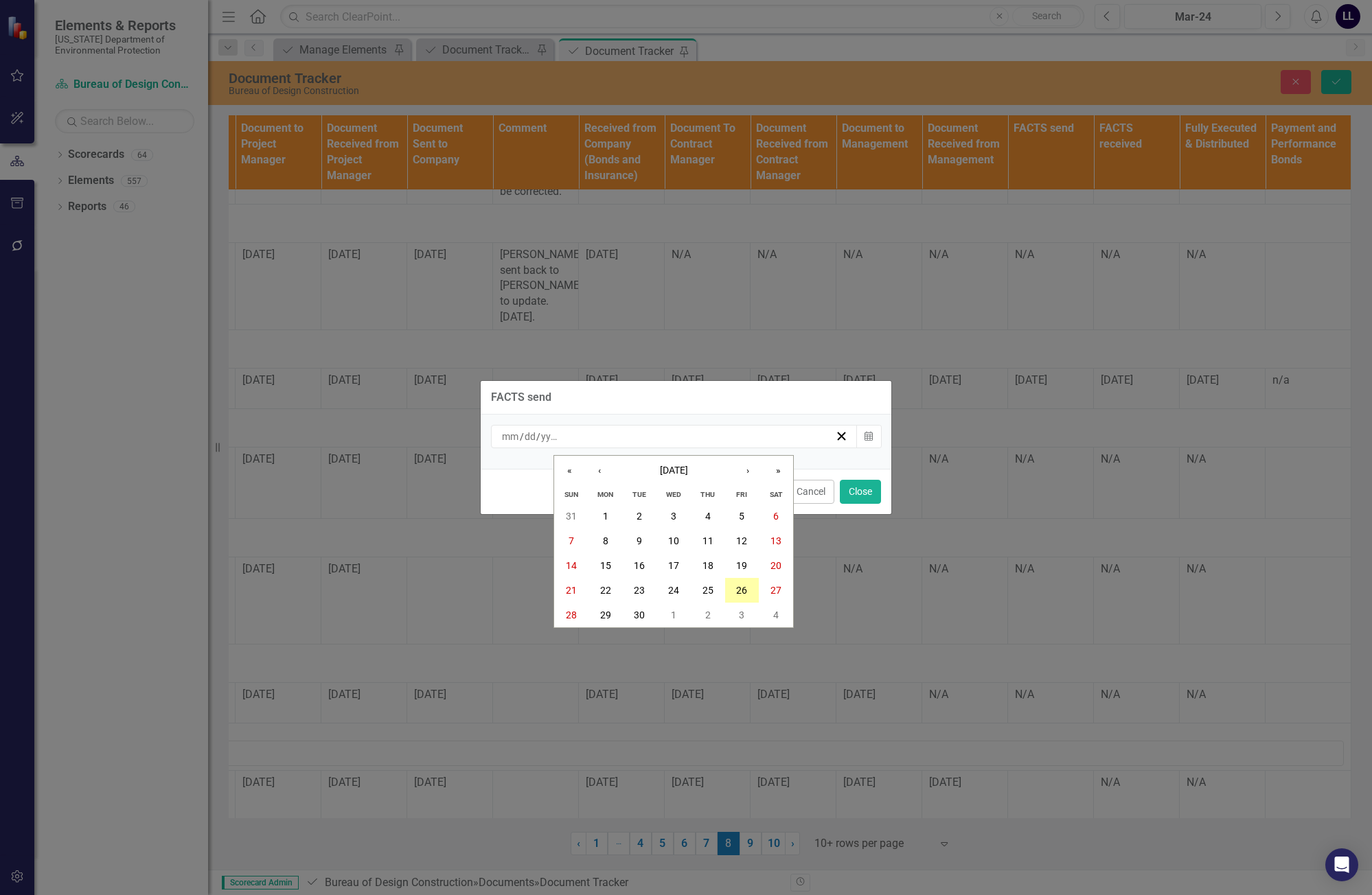
click at [743, 585] on button "26" at bounding box center [741, 589] width 34 height 24
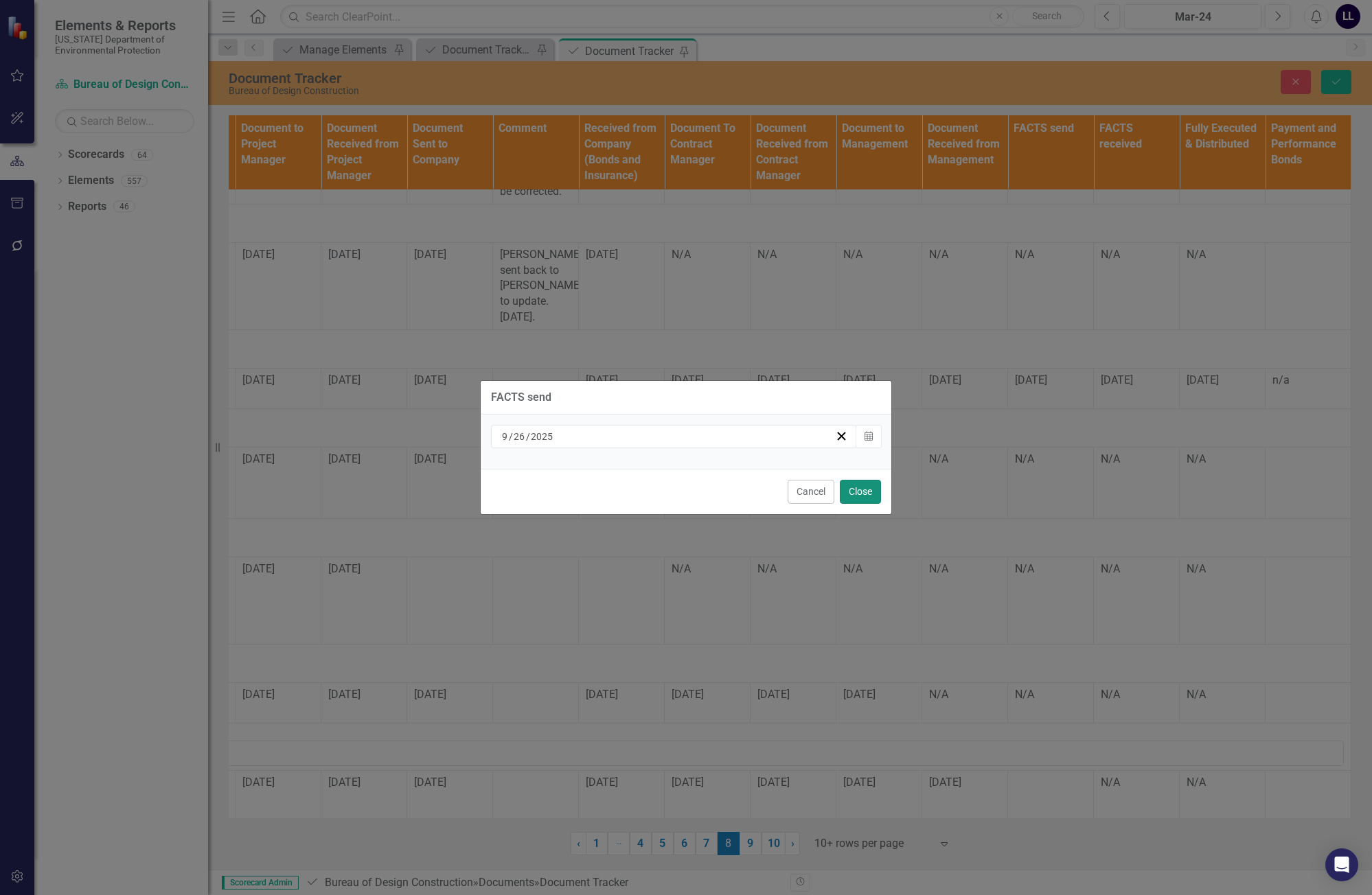
click at [857, 487] on button "Close" at bounding box center [860, 491] width 41 height 24
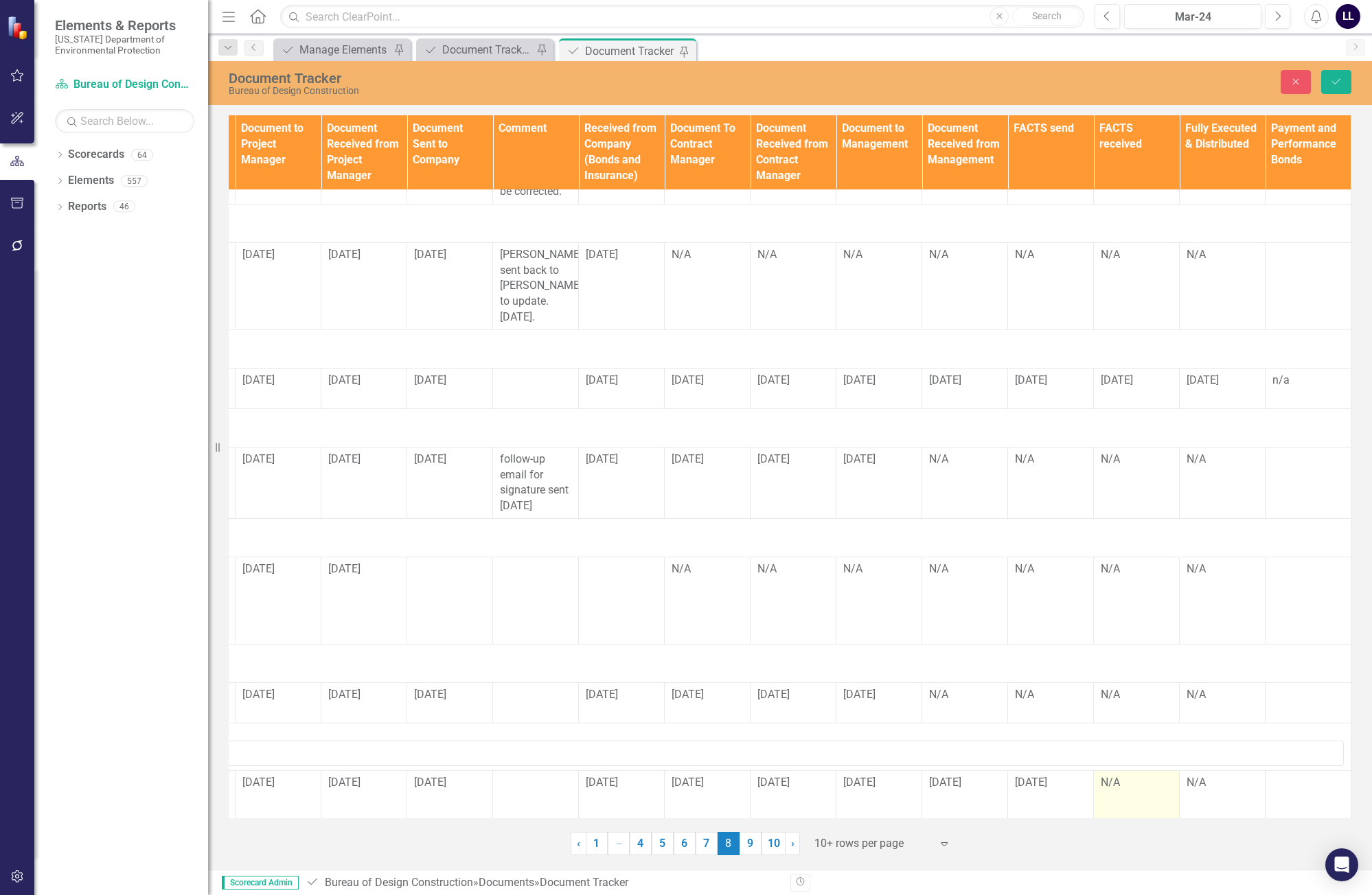
click at [876, 780] on td "N/A" at bounding box center [1136, 816] width 86 height 92
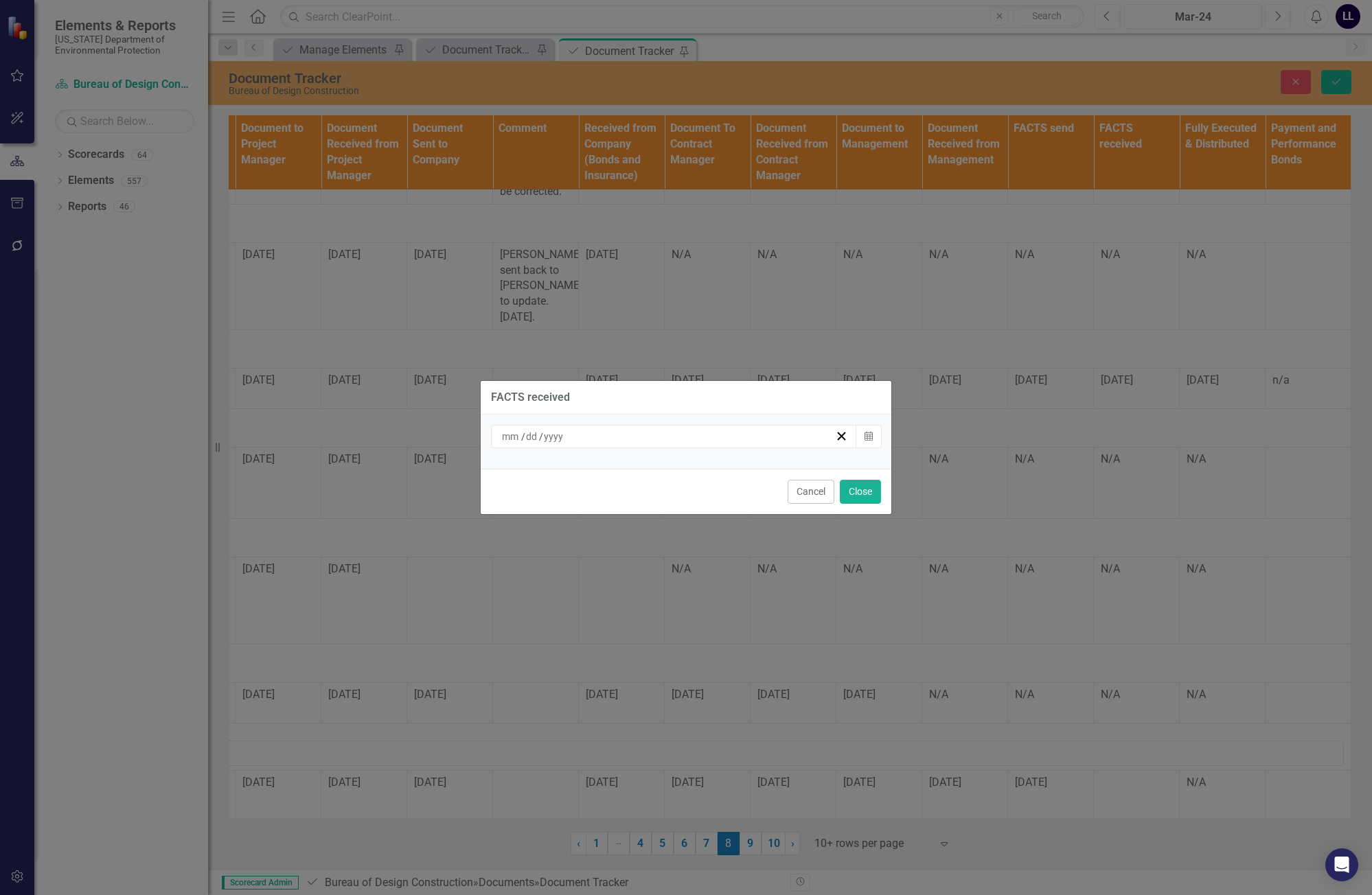
click at [740, 447] on div "/ /" at bounding box center [673, 437] width 366 height 24
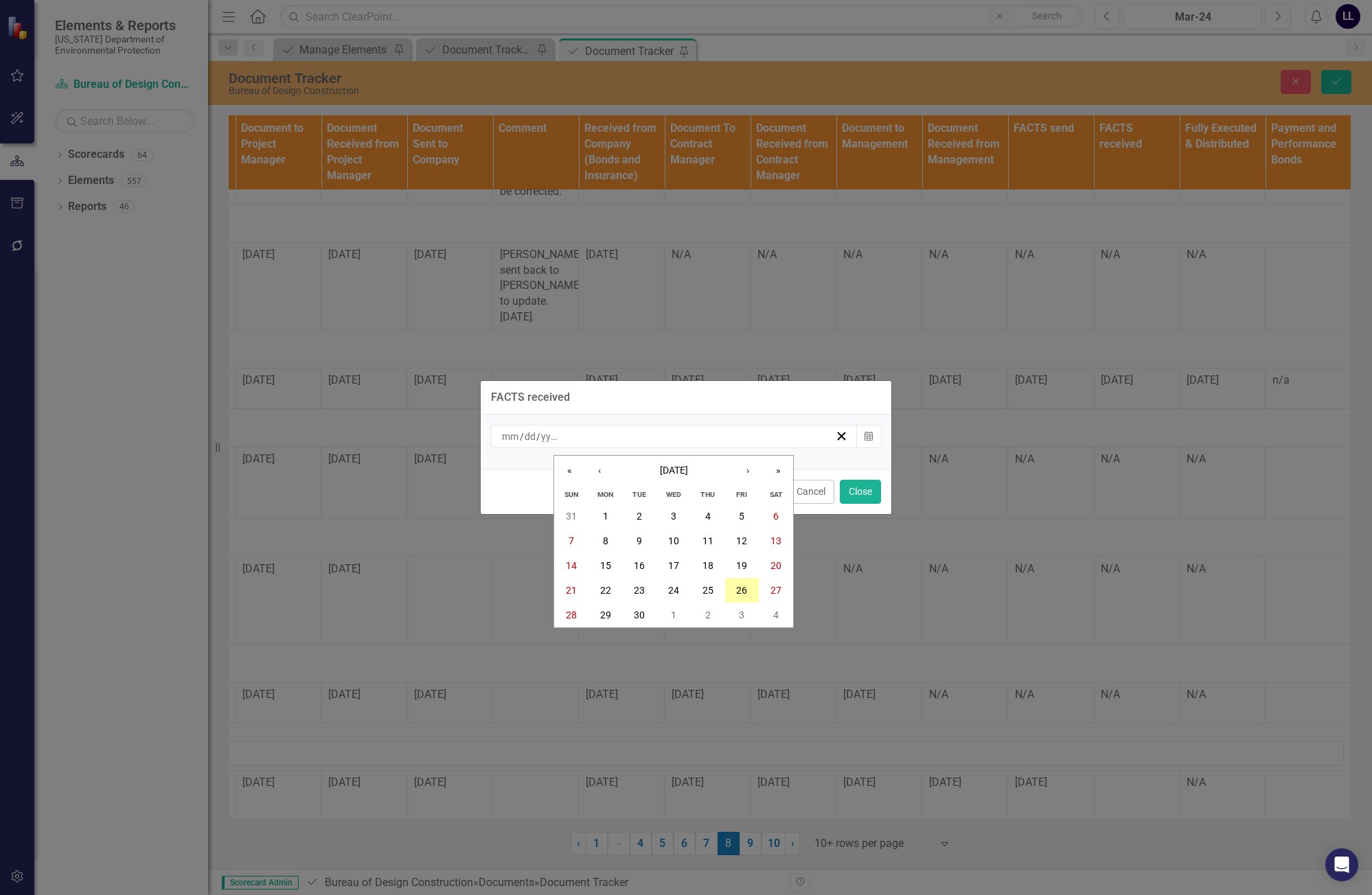
click at [747, 585] on abbr "26" at bounding box center [741, 590] width 11 height 11
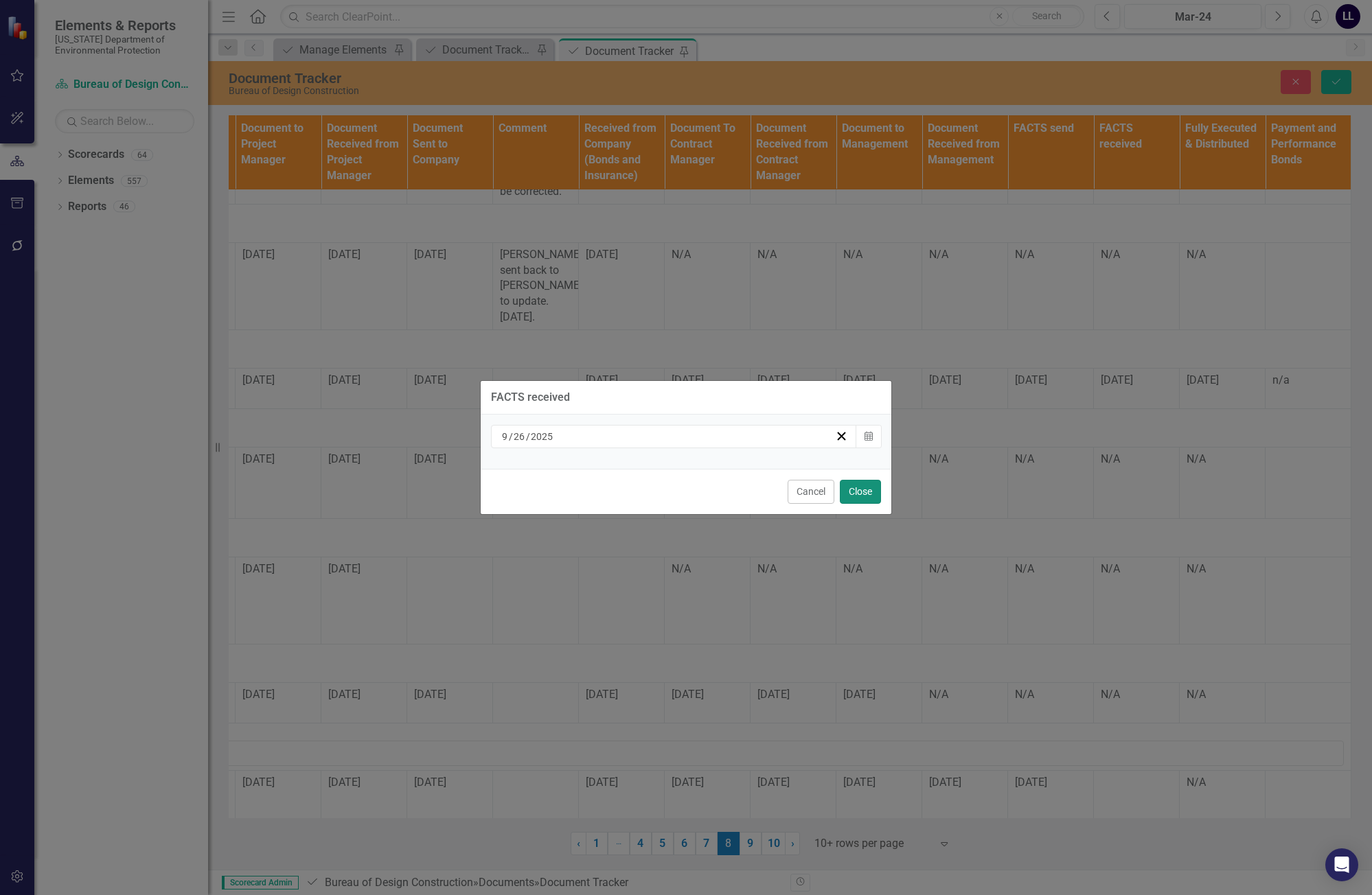
click at [860, 485] on button "Close" at bounding box center [860, 491] width 41 height 24
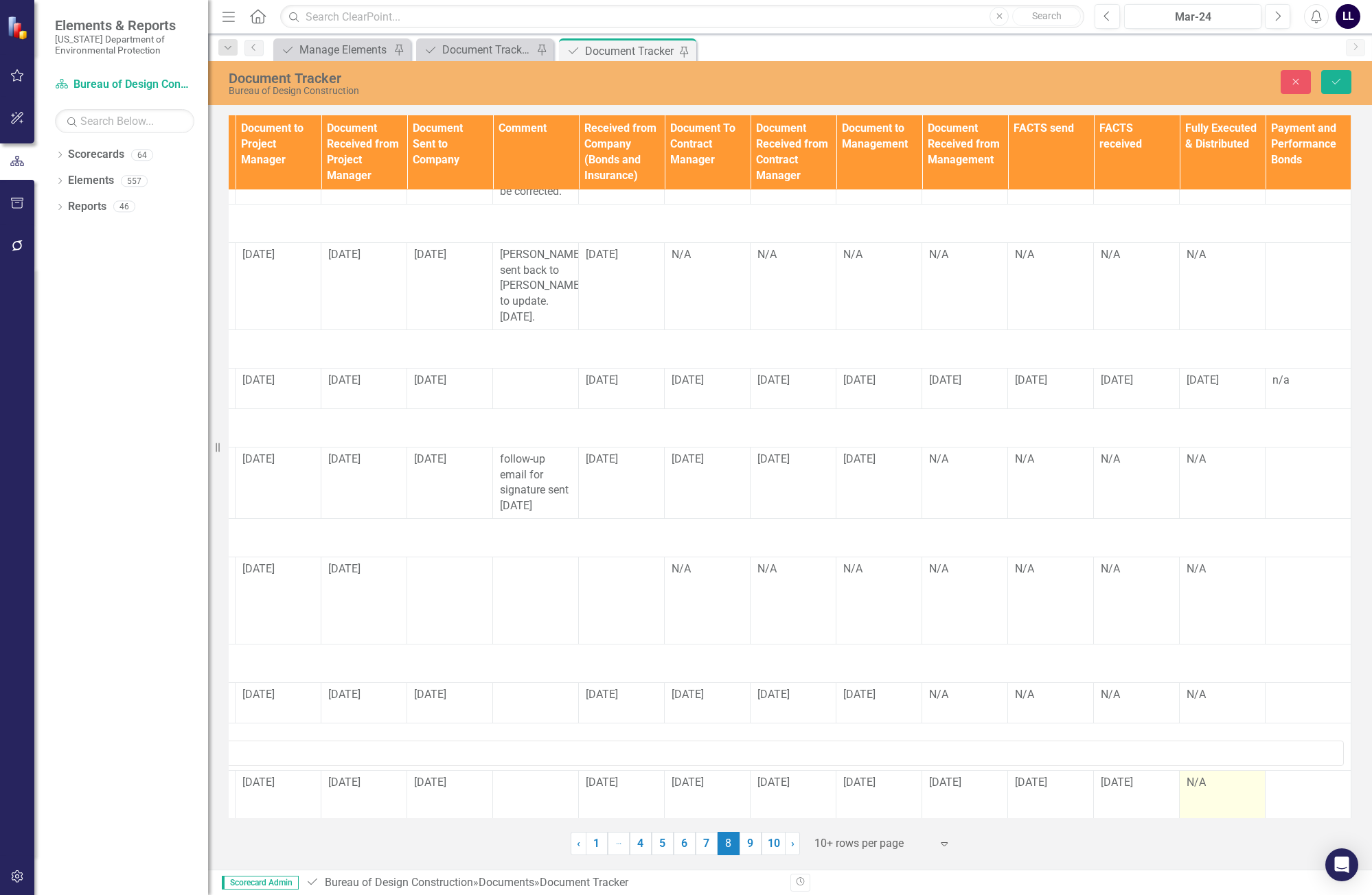
click at [876, 778] on td "N/A" at bounding box center [1222, 816] width 86 height 92
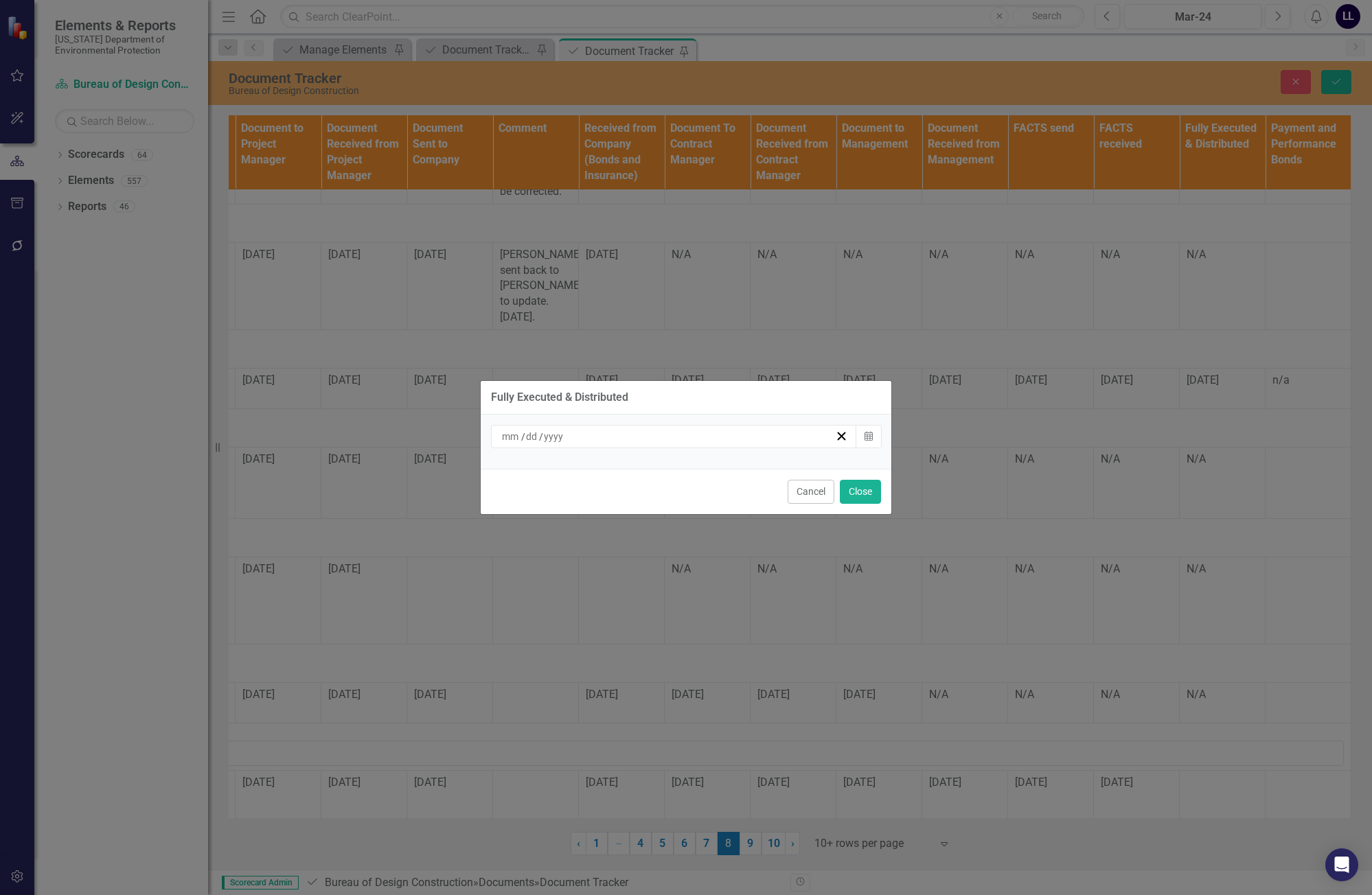
click at [783, 436] on div "/ /" at bounding box center [667, 436] width 335 height 13
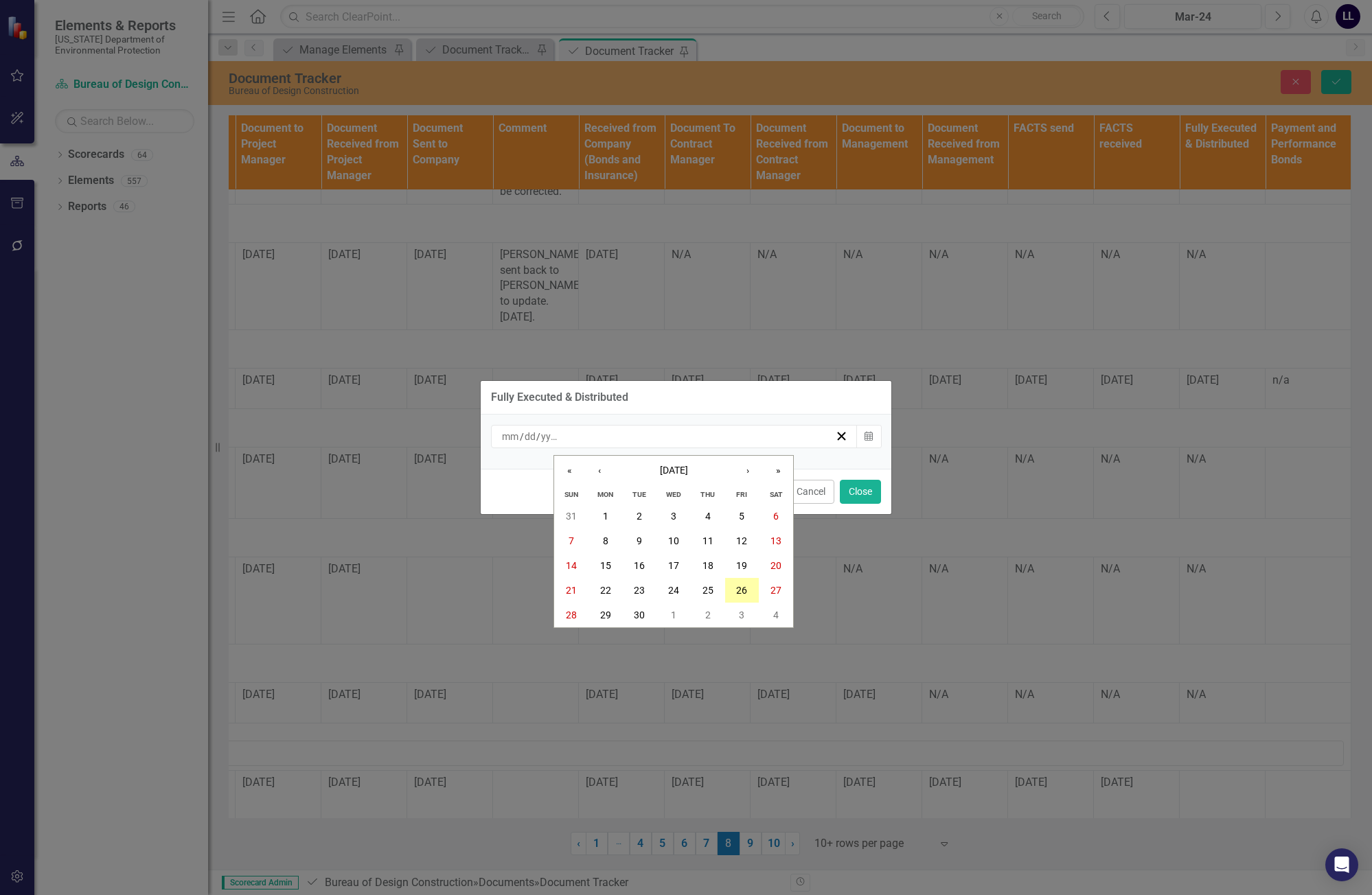
click at [747, 586] on abbr "26" at bounding box center [741, 590] width 11 height 11
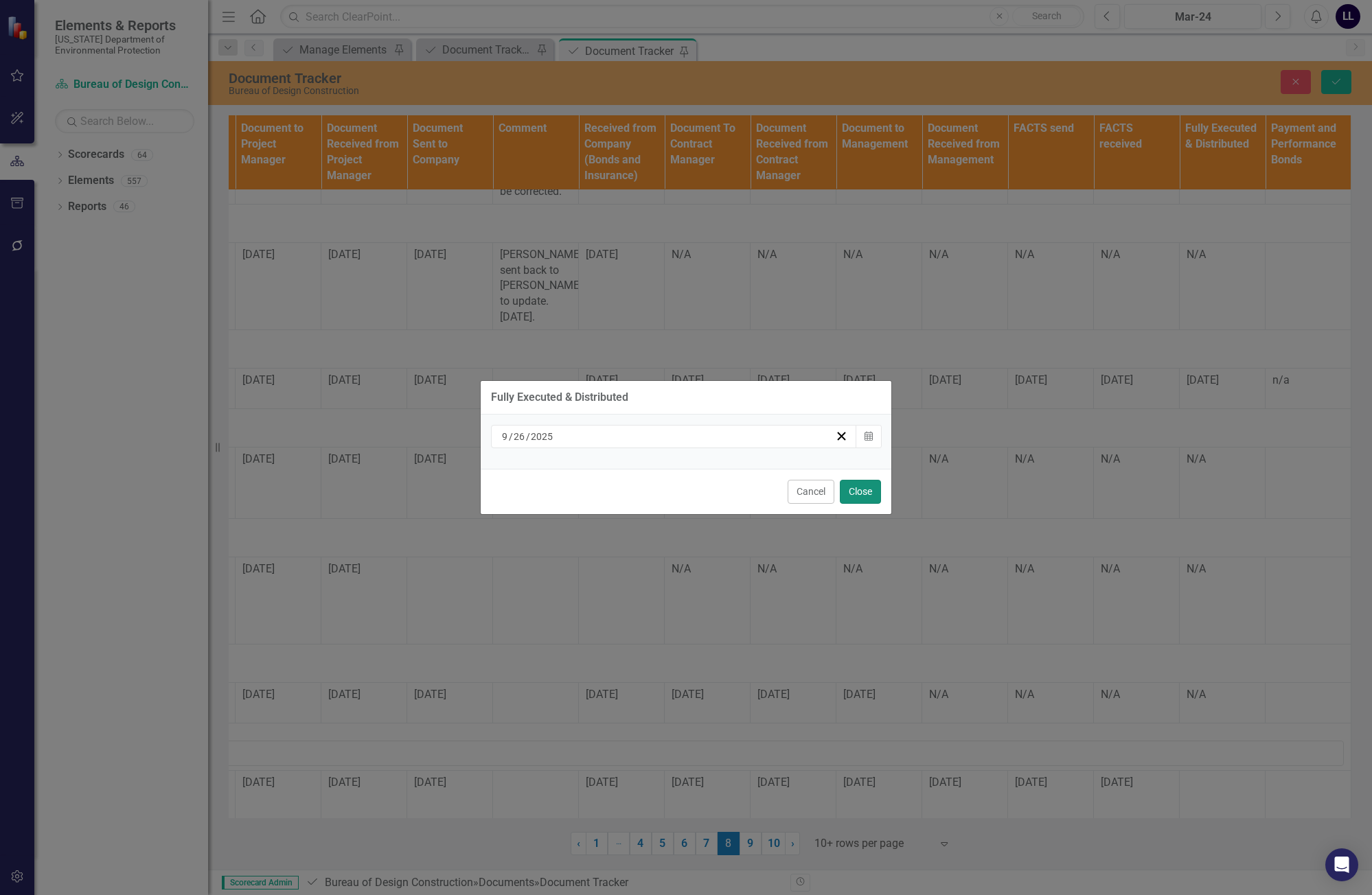
click at [867, 485] on button "Close" at bounding box center [860, 491] width 41 height 24
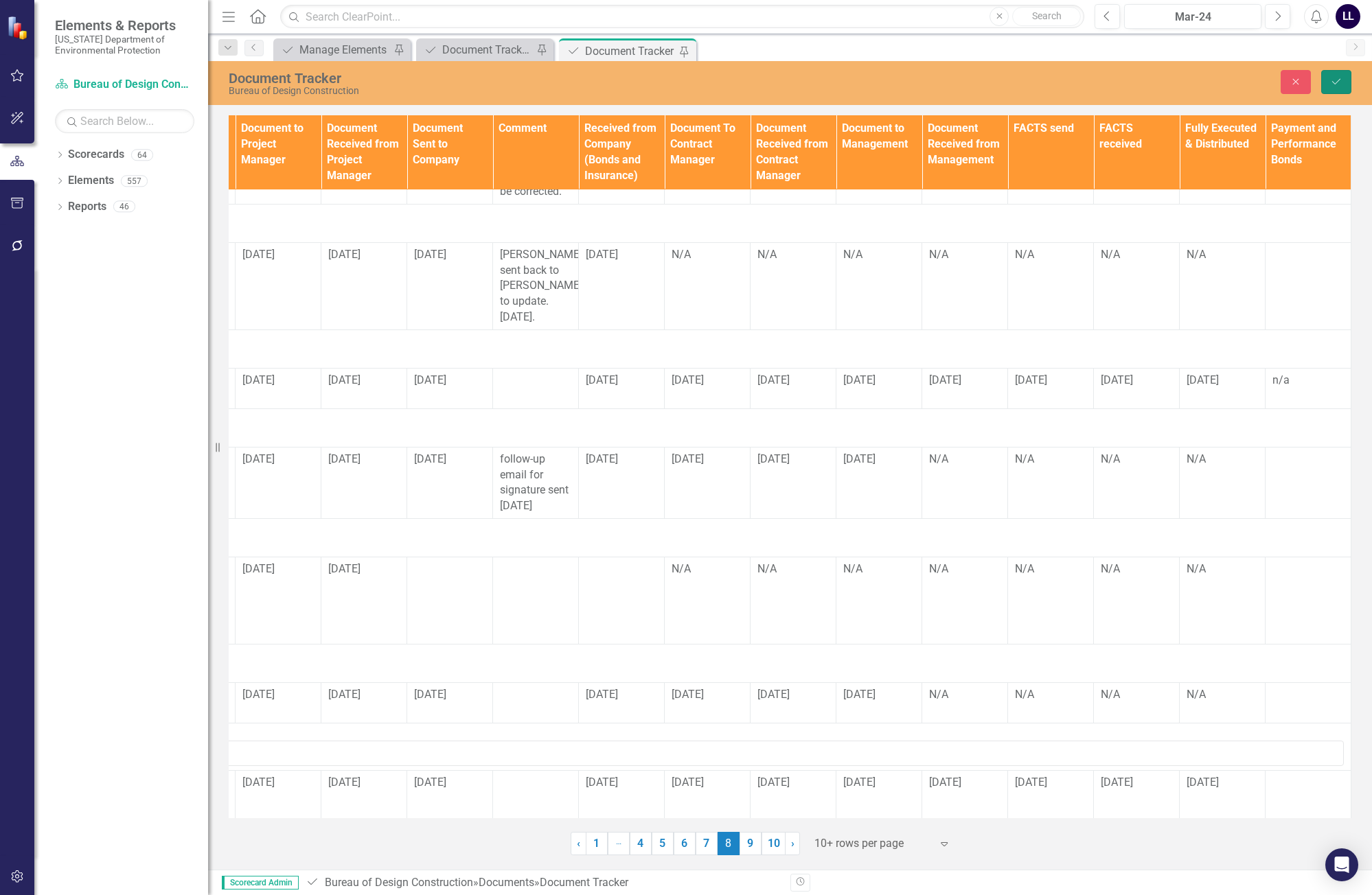
click at [876, 81] on icon "submit" at bounding box center [1336, 81] width 8 height 6
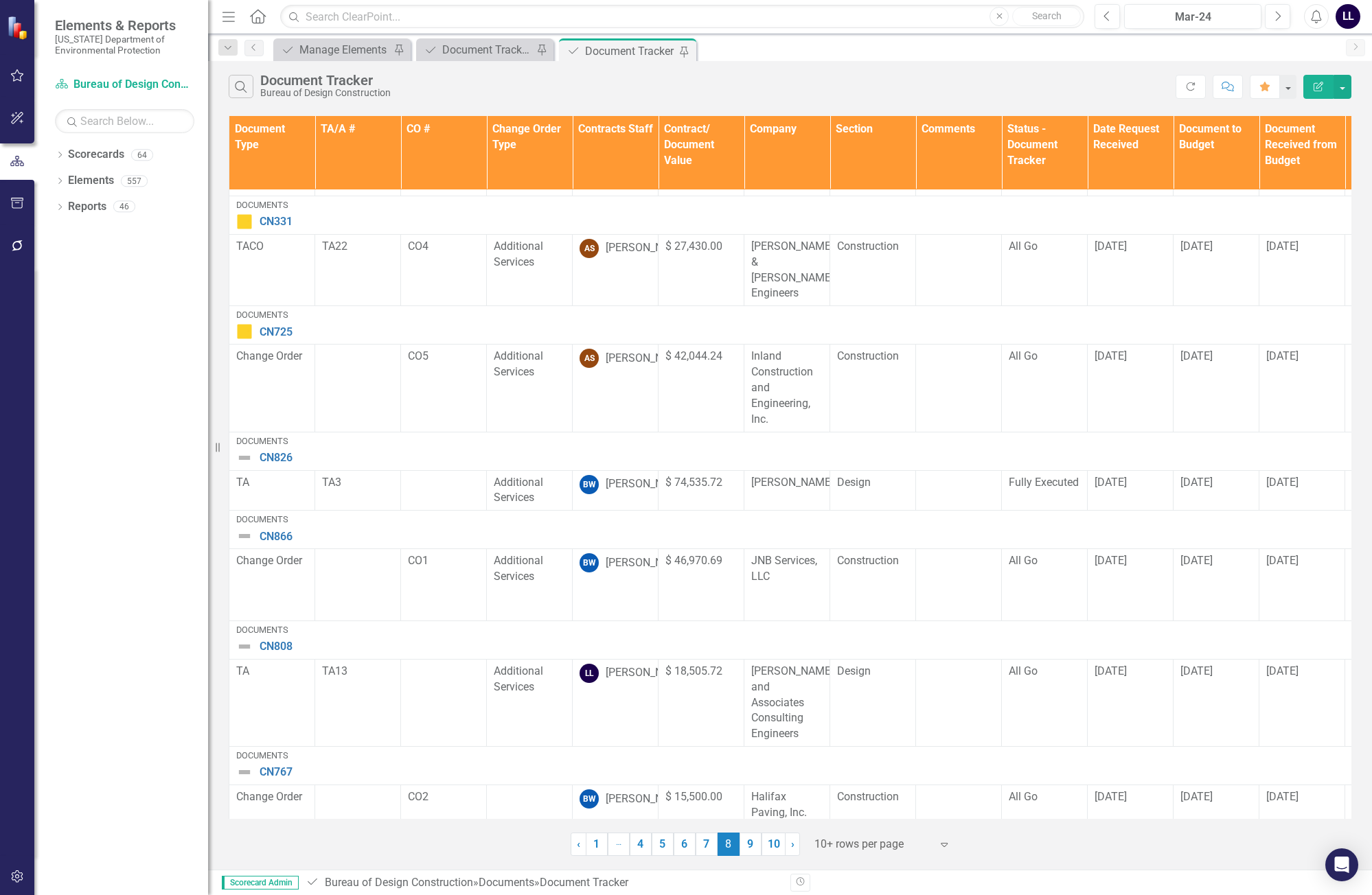
scroll to position [410, 0]
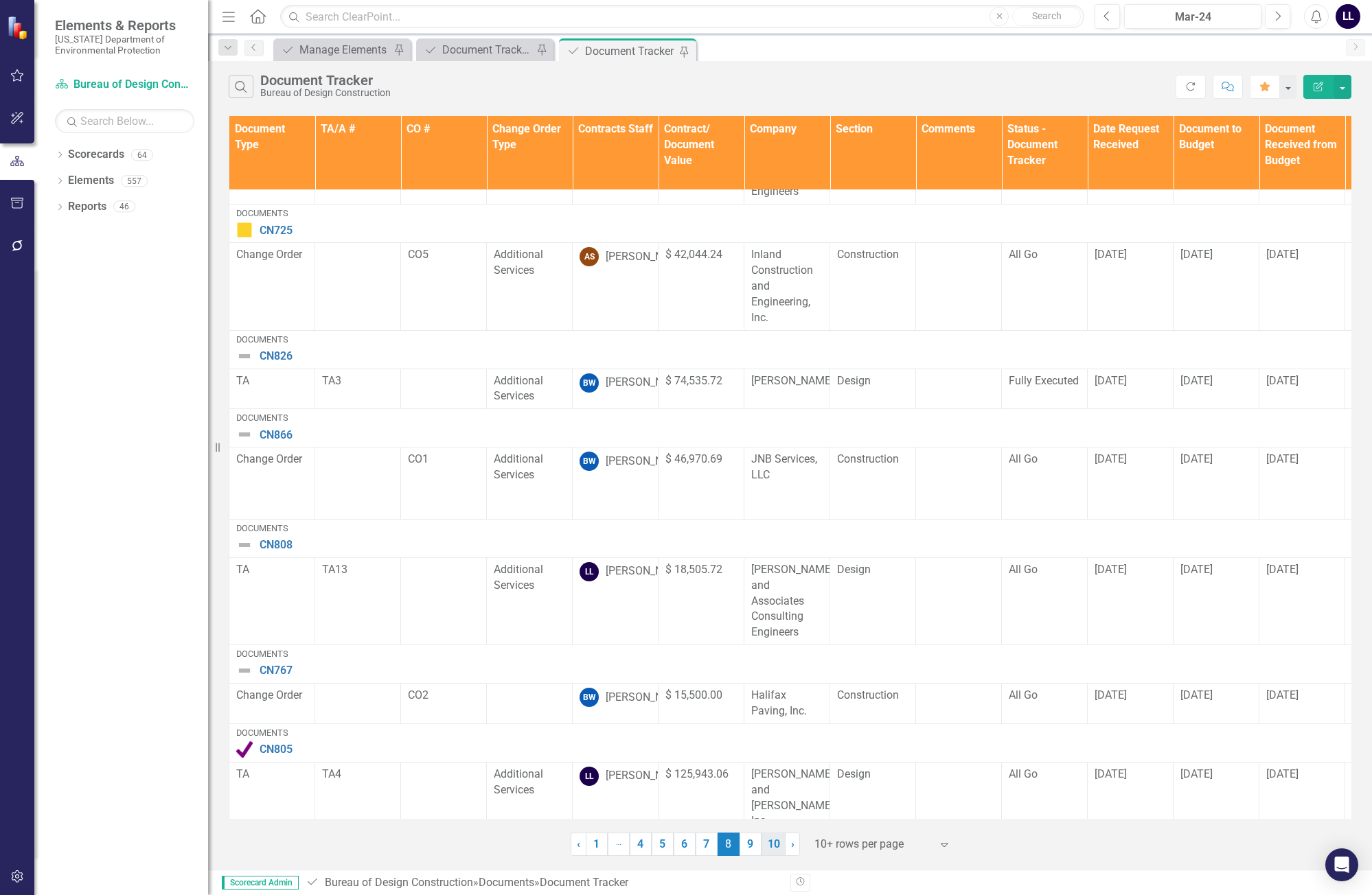
click at [774, 843] on link "10" at bounding box center [773, 844] width 24 height 24
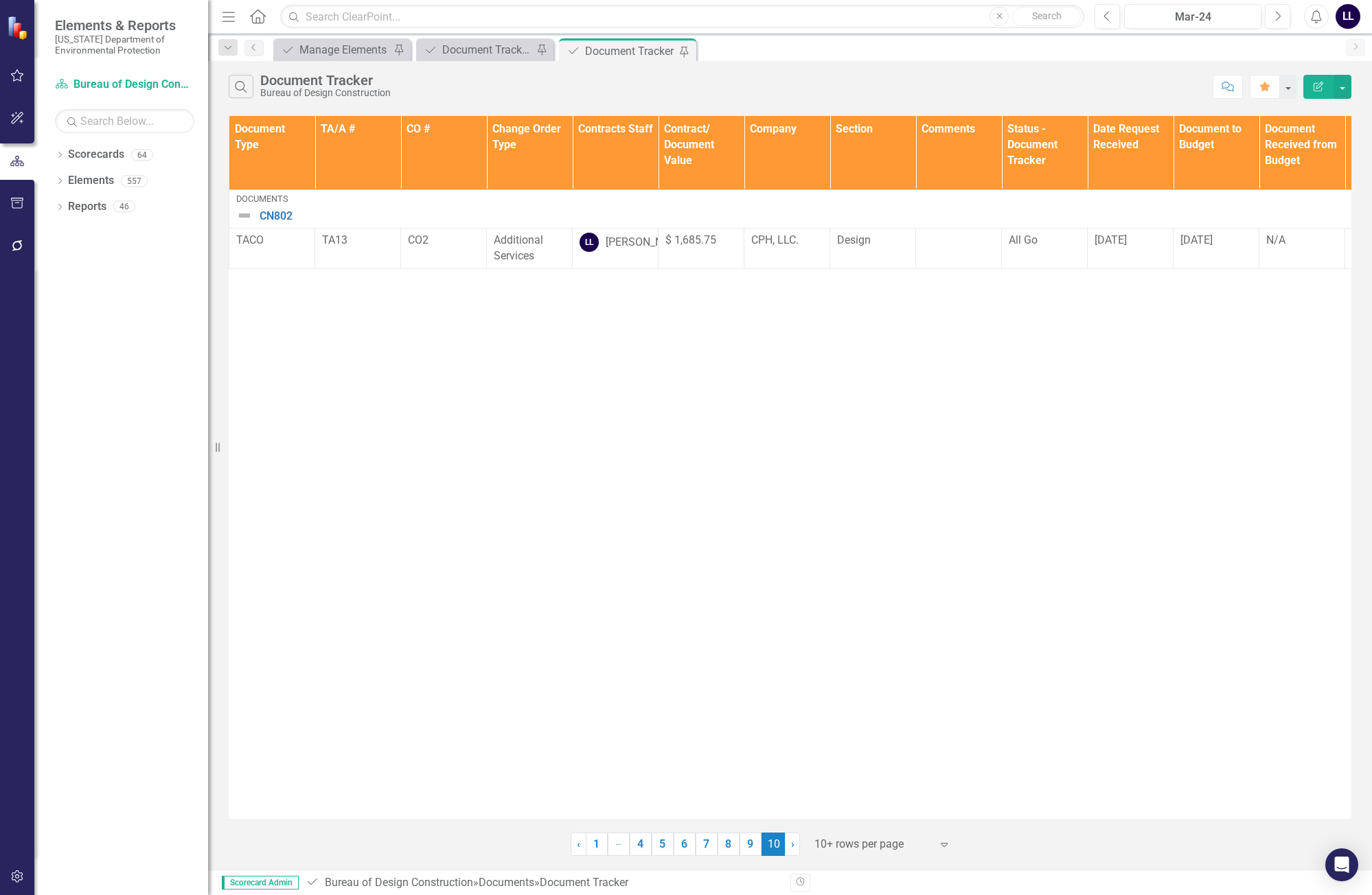
scroll to position [0, 0]
click at [748, 848] on link "9" at bounding box center [751, 844] width 22 height 24
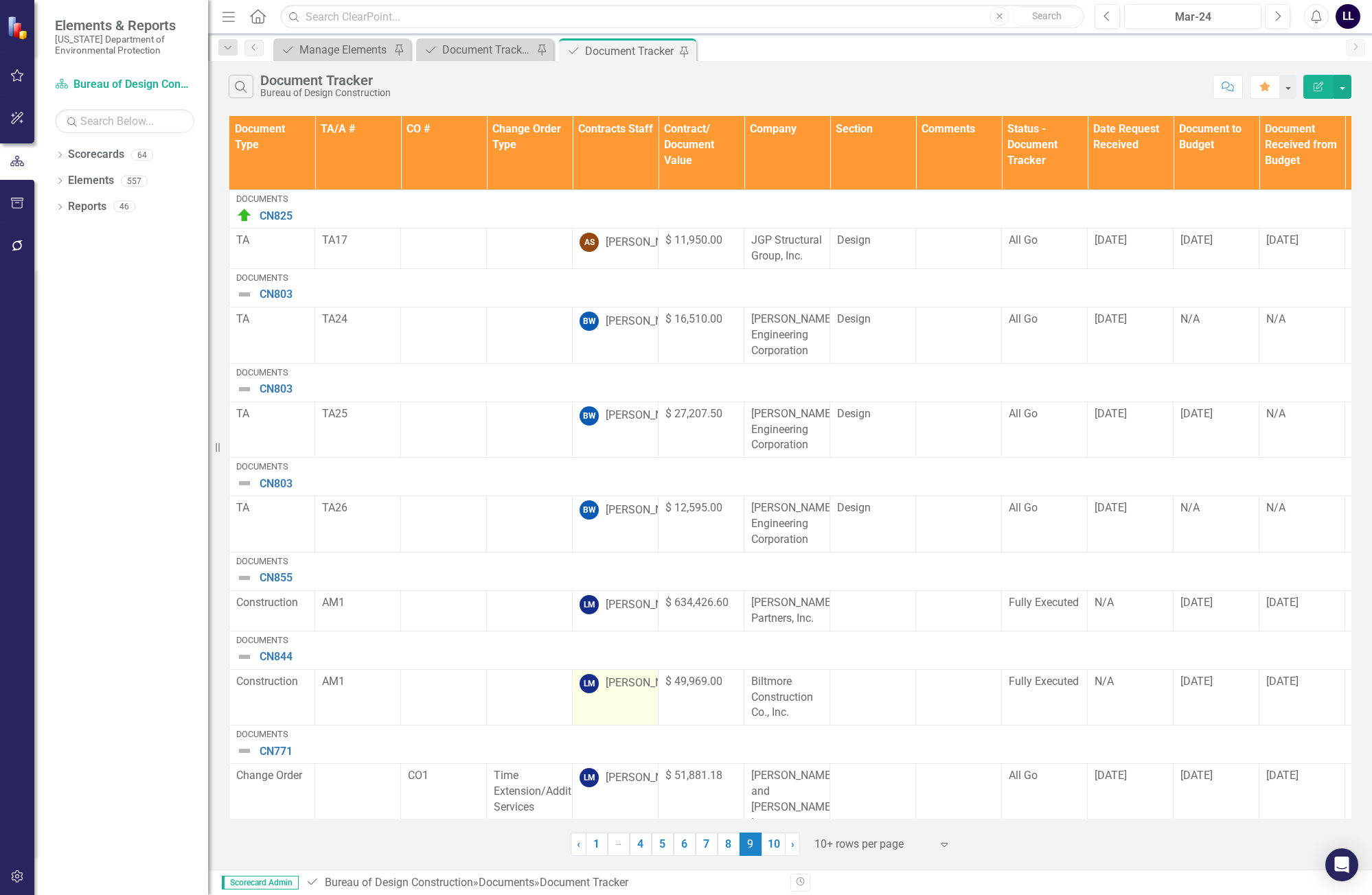
scroll to position [310, 0]
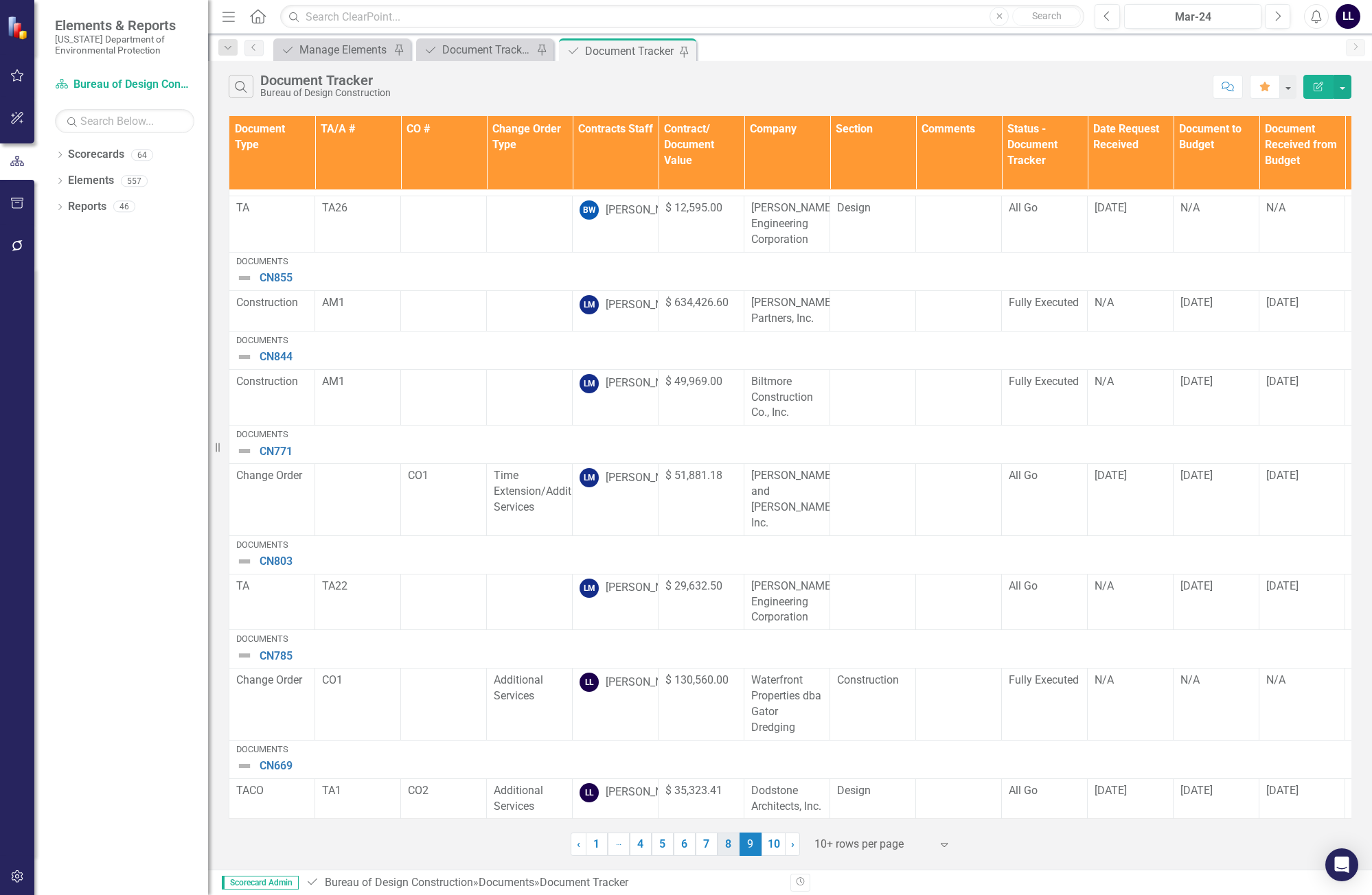
click at [727, 845] on link "8" at bounding box center [729, 844] width 22 height 24
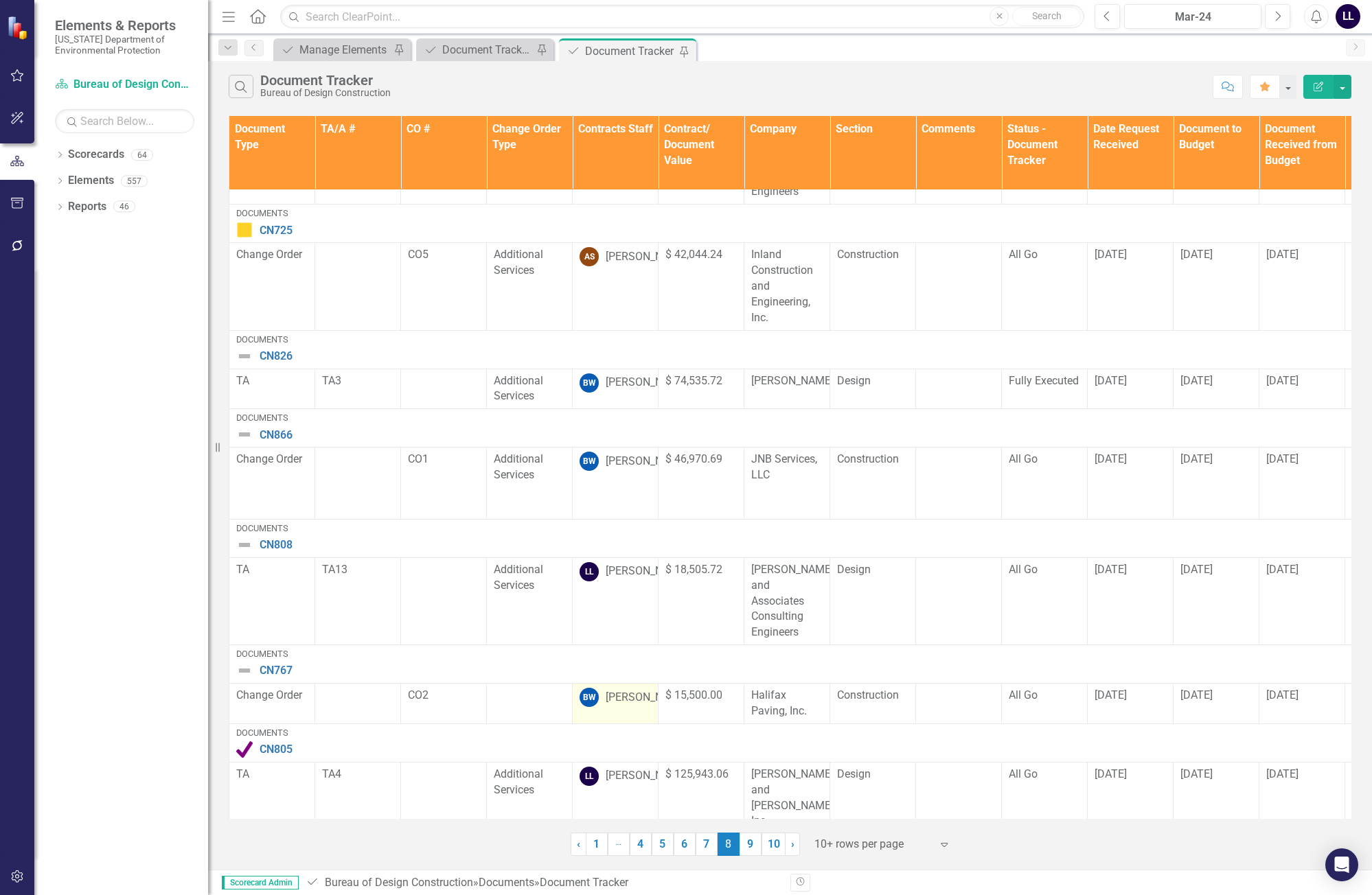
scroll to position [0, 0]
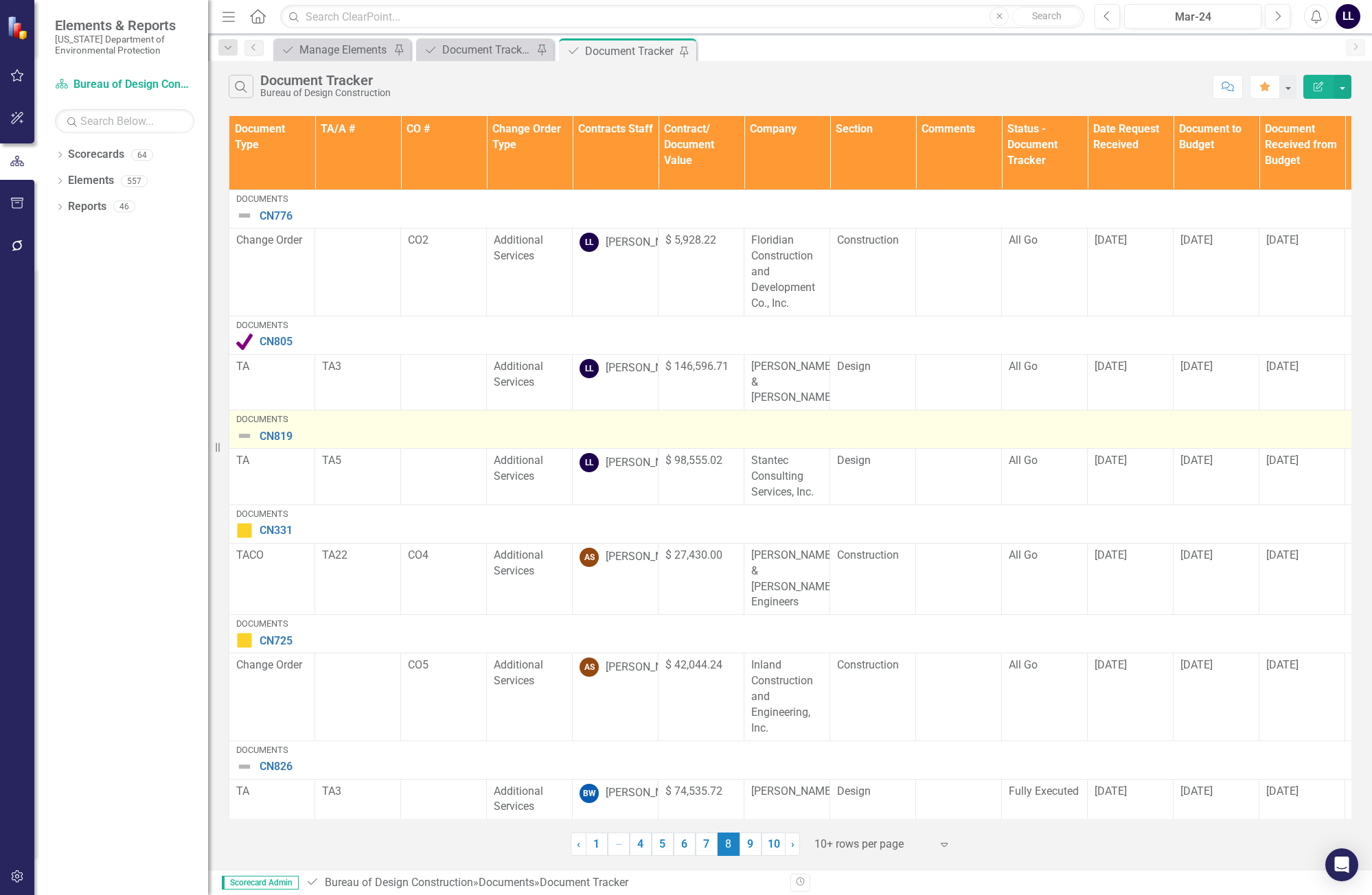
click at [247, 439] on img at bounding box center [244, 435] width 17 height 17
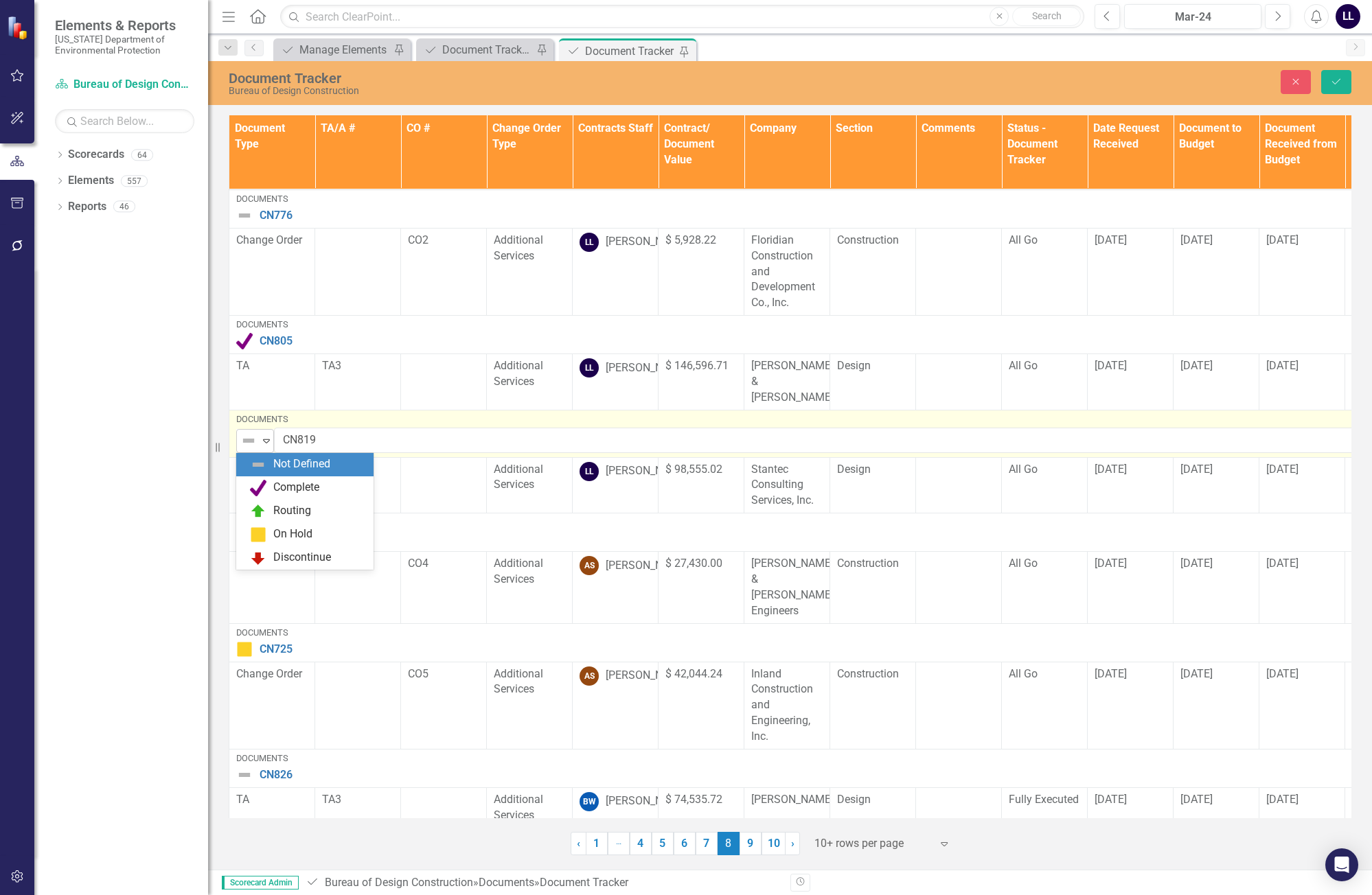
click at [258, 444] on div "Not Defined" at bounding box center [249, 440] width 21 height 19
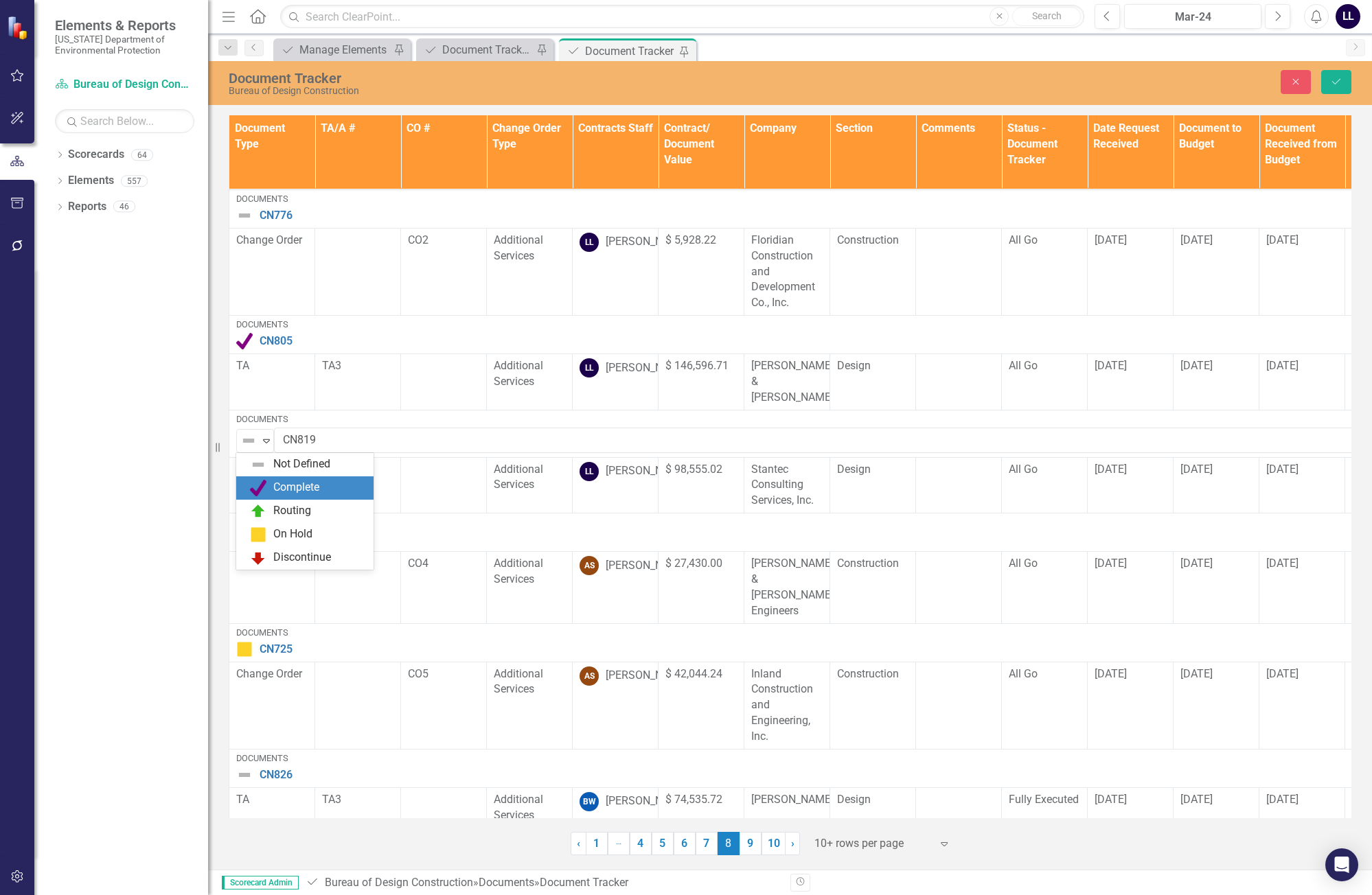
click at [274, 495] on div "Complete" at bounding box center [296, 487] width 46 height 16
click at [876, 77] on button "Save" at bounding box center [1336, 82] width 30 height 24
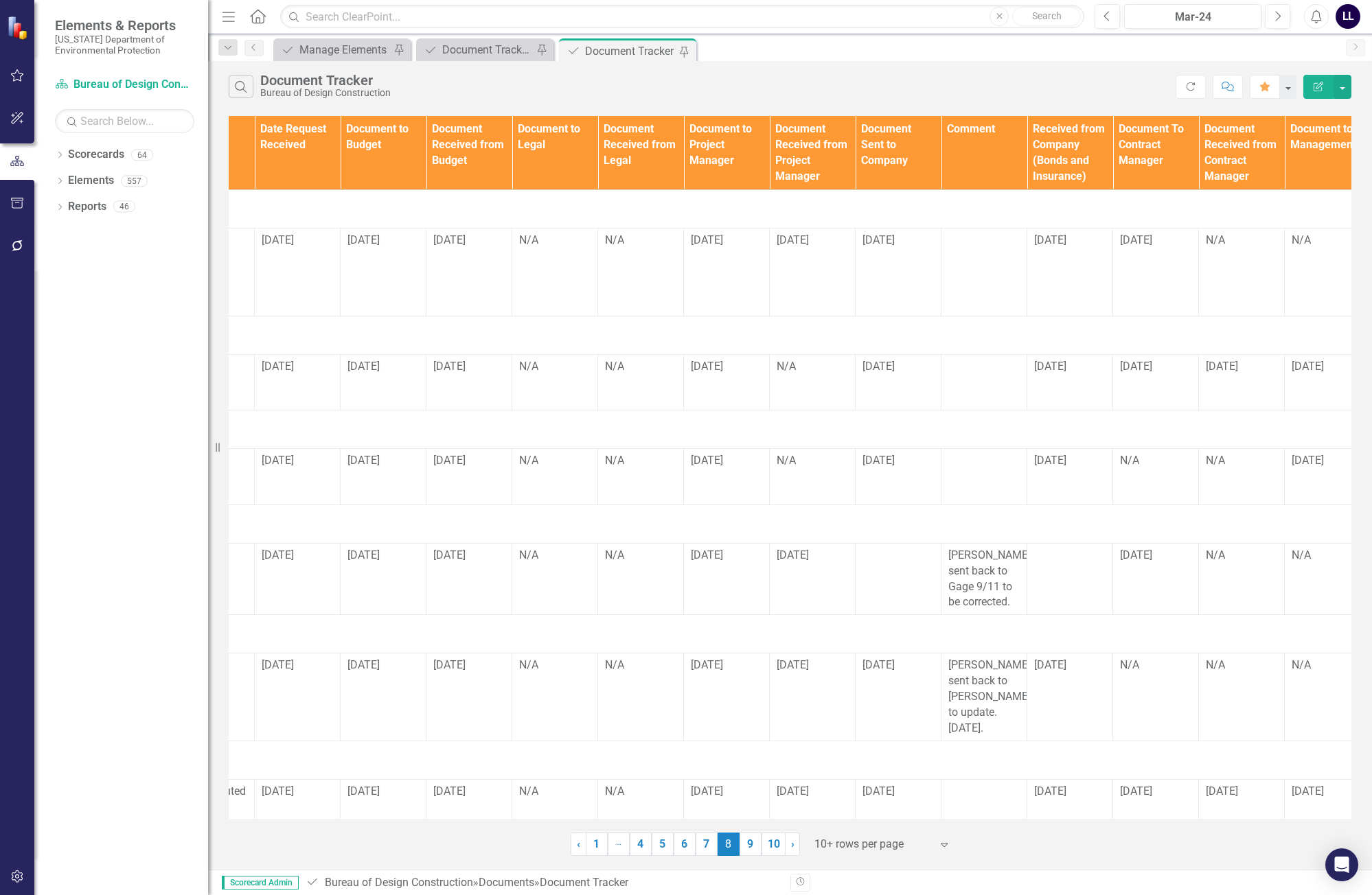
scroll to position [0, 1291]
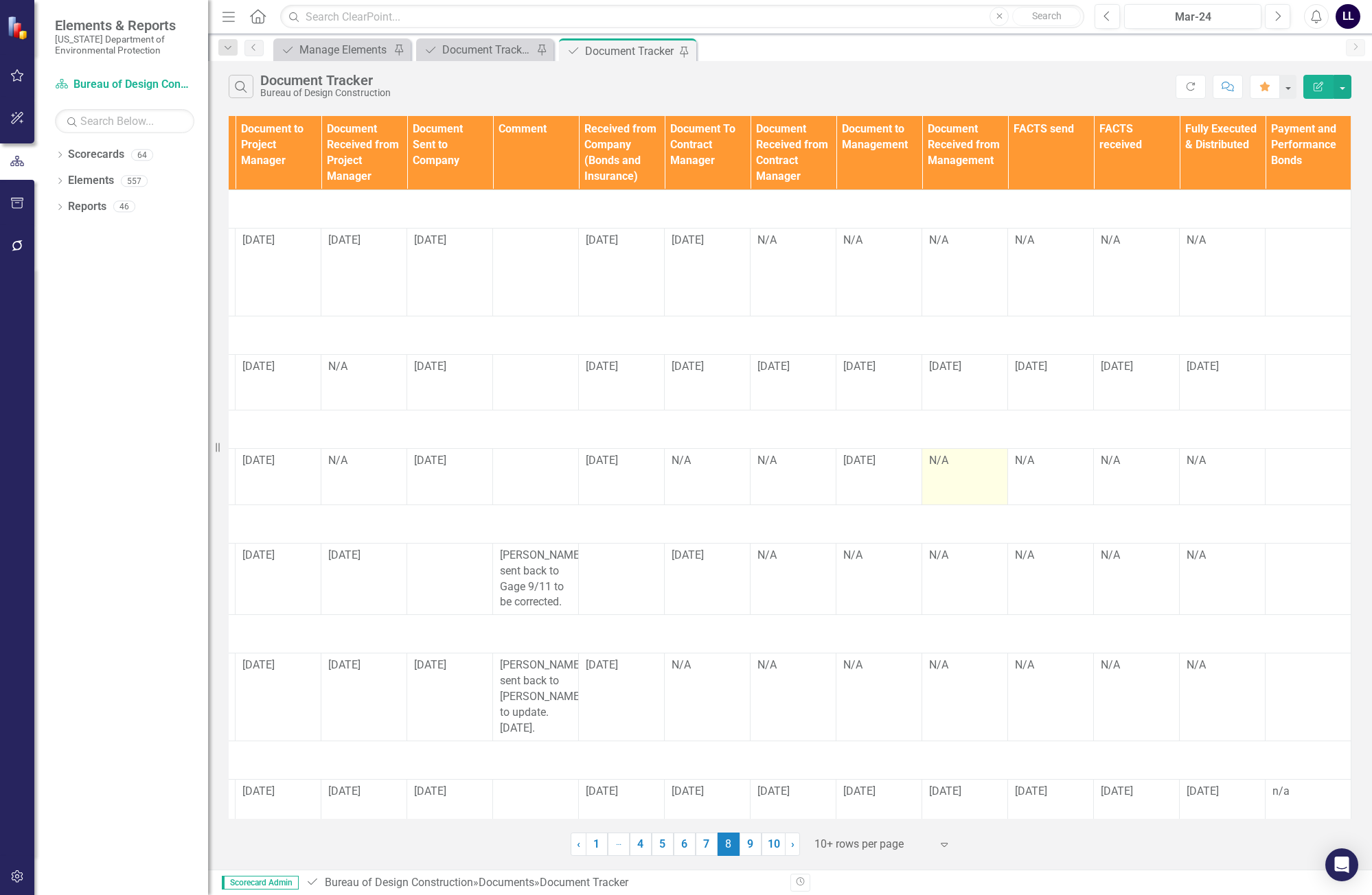
click at [876, 468] on div "N/A" at bounding box center [964, 461] width 71 height 16
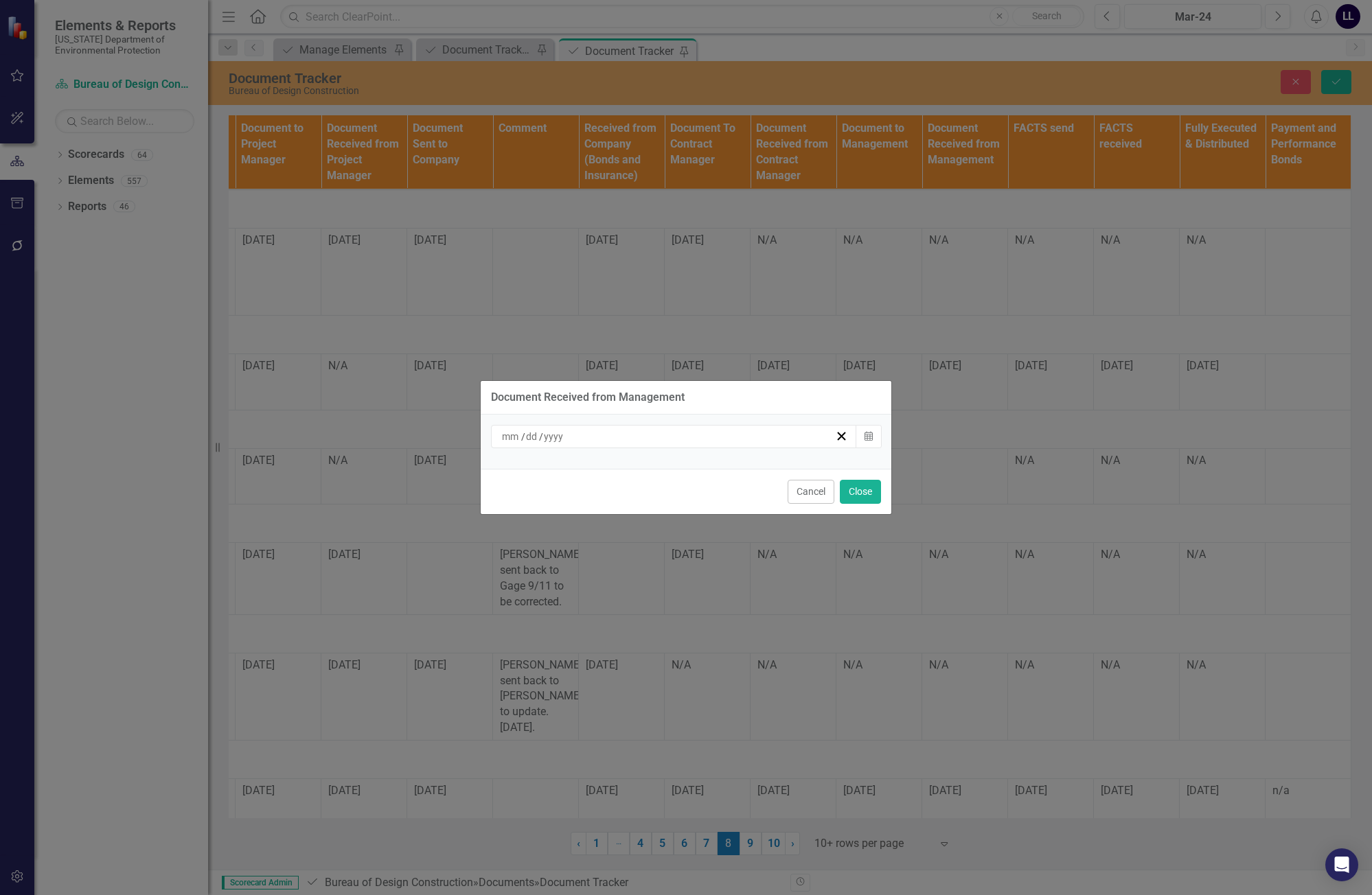
click at [763, 437] on div "/ /" at bounding box center [667, 436] width 335 height 13
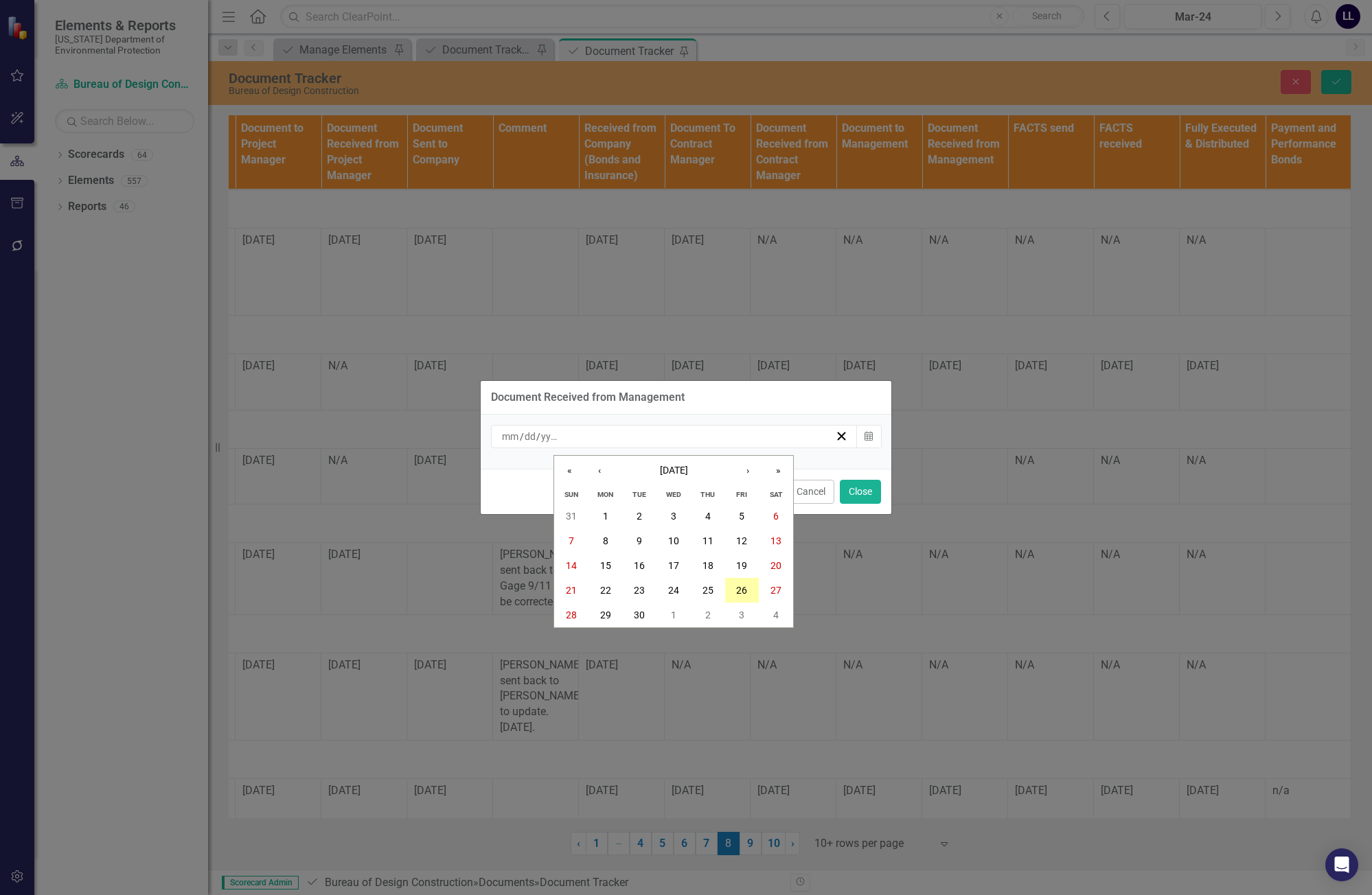
click at [741, 593] on abbr "26" at bounding box center [741, 590] width 11 height 11
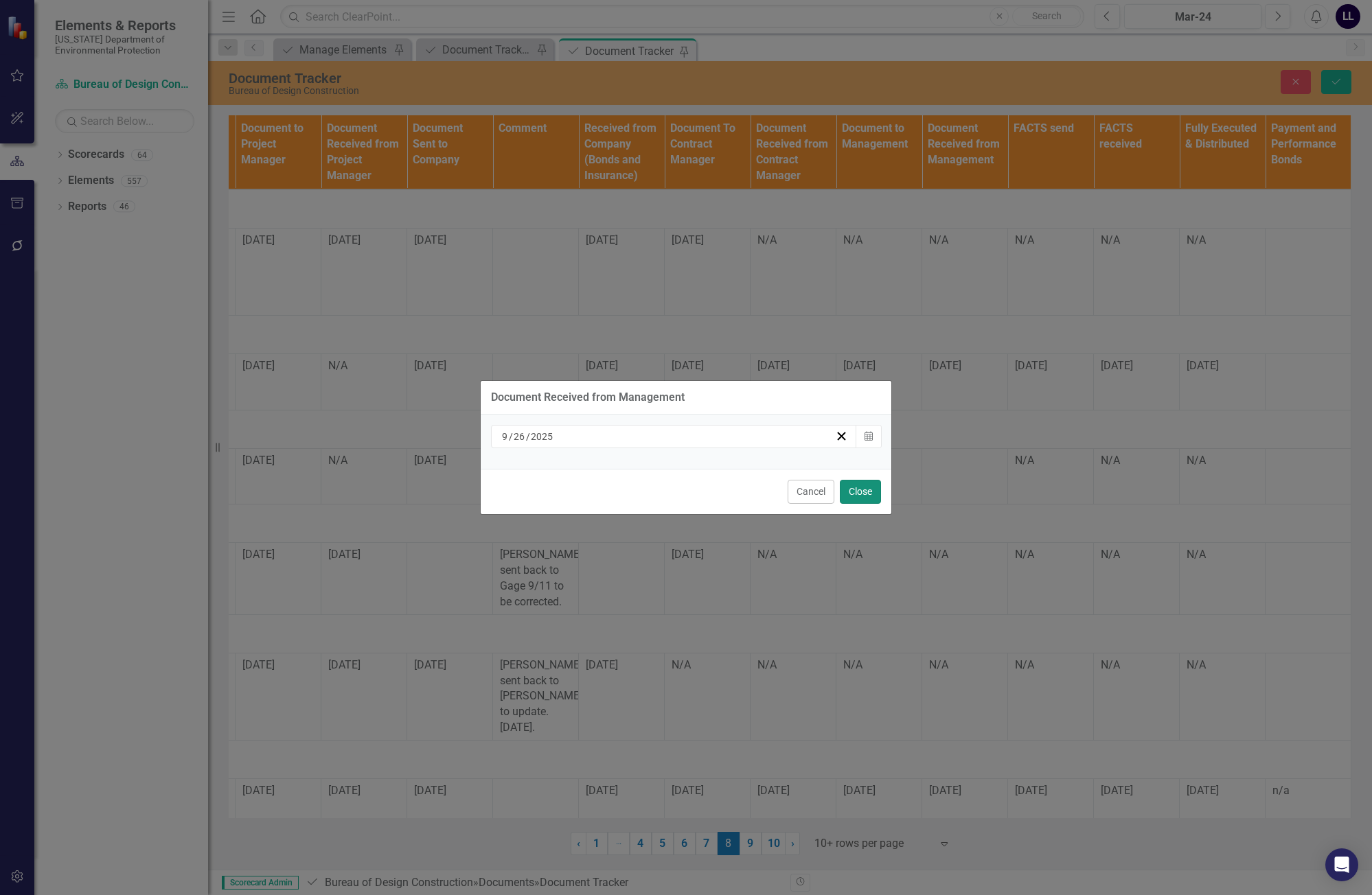
click at [860, 492] on button "Close" at bounding box center [860, 491] width 41 height 24
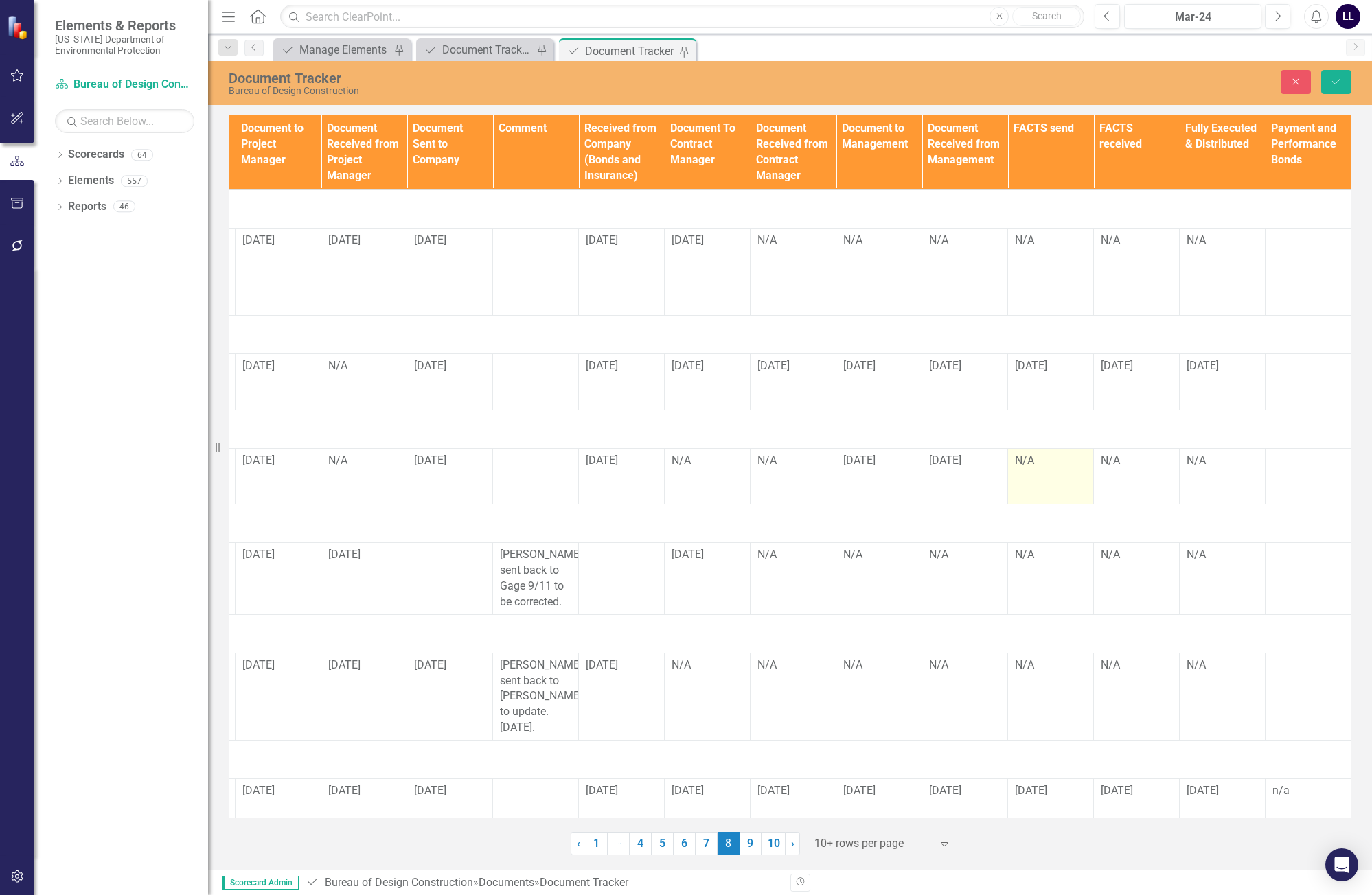
click at [876, 470] on td "N/A" at bounding box center [1050, 476] width 86 height 56
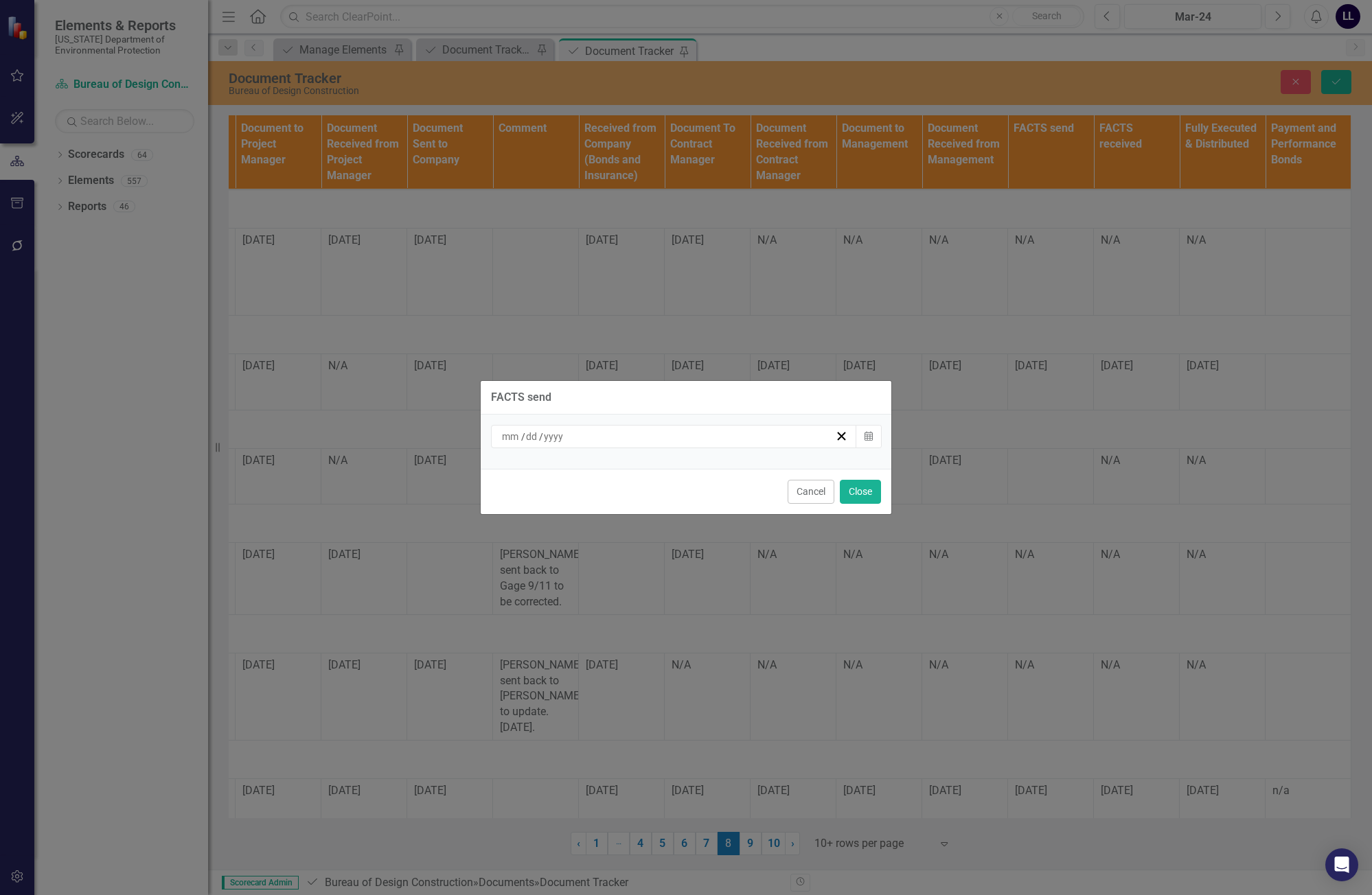
click at [798, 441] on div "/ /" at bounding box center [667, 436] width 335 height 13
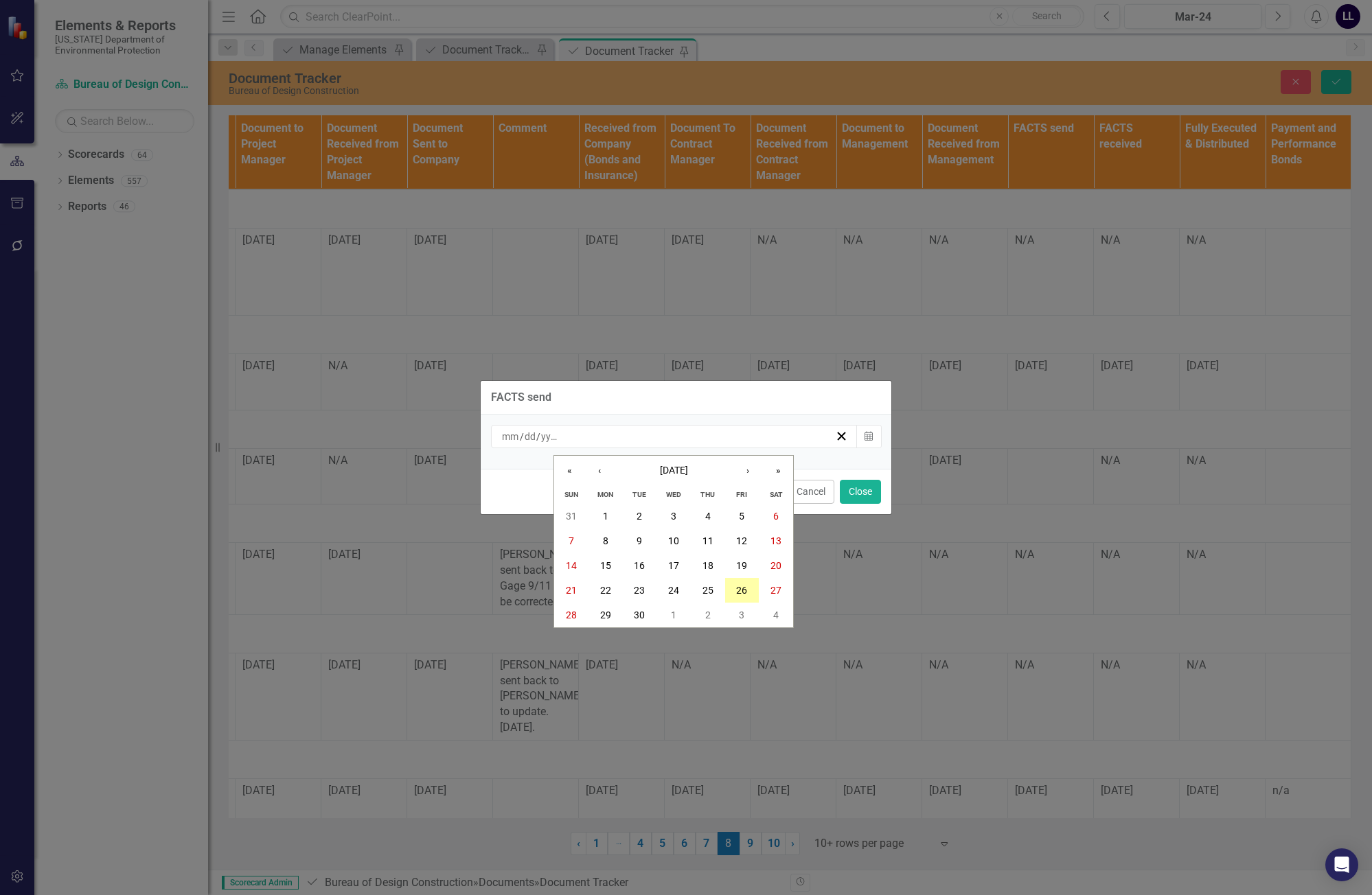
click at [740, 581] on button "26" at bounding box center [741, 589] width 34 height 24
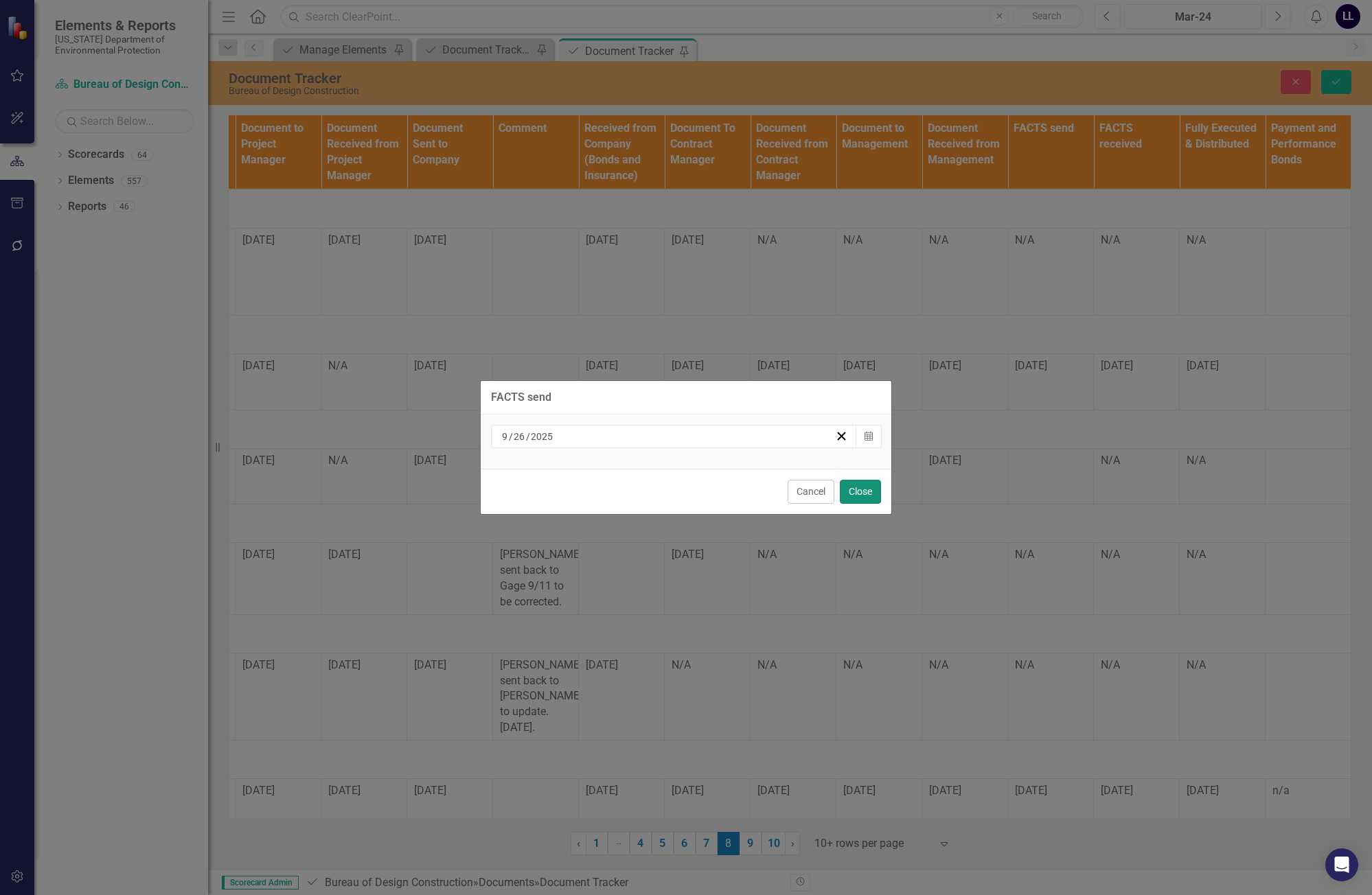
click at [863, 491] on button "Close" at bounding box center [860, 491] width 41 height 24
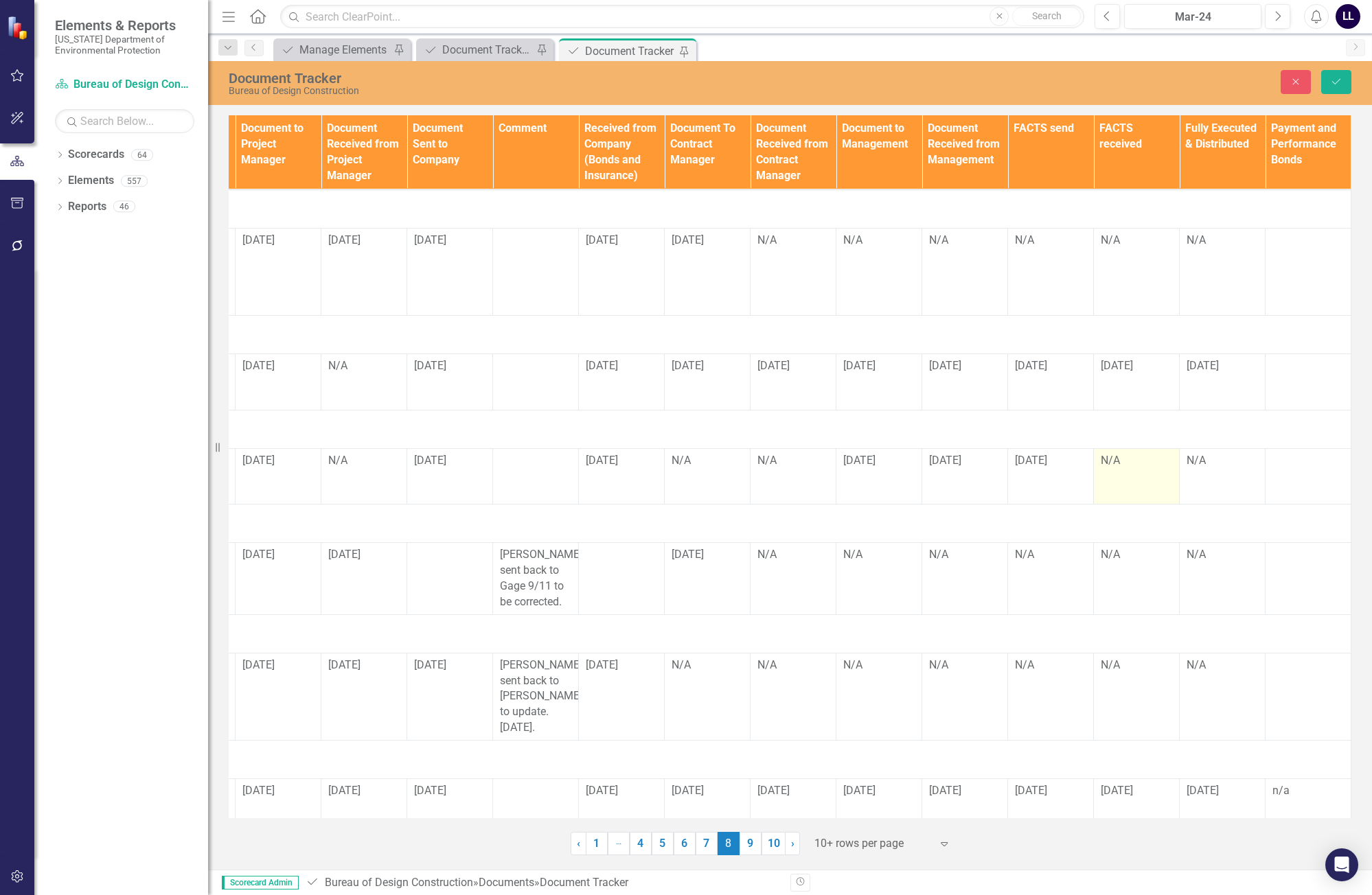
click at [876, 468] on div "N/A" at bounding box center [1136, 461] width 71 height 17
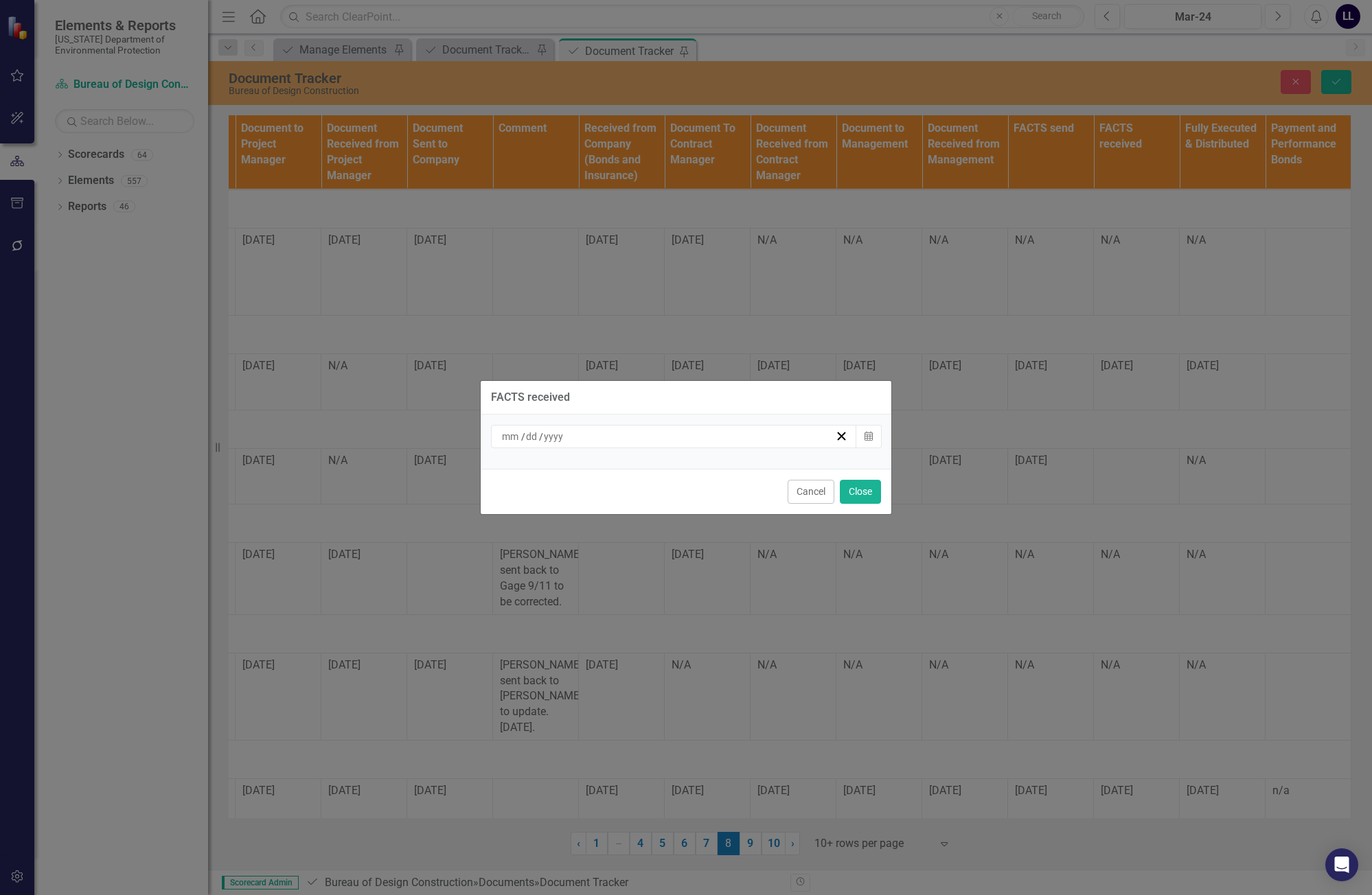
click at [778, 434] on div "/ /" at bounding box center [667, 436] width 335 height 13
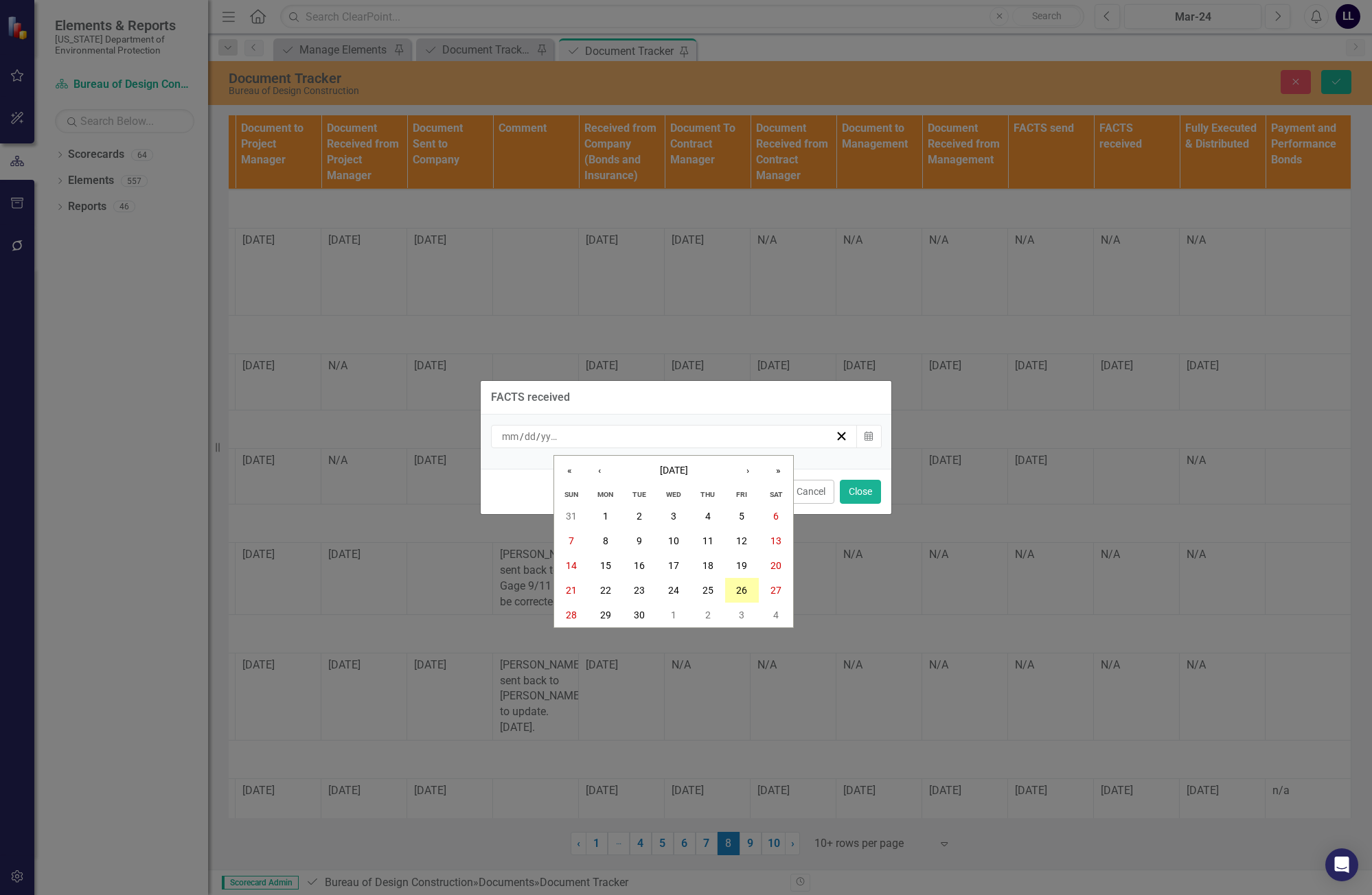
click at [740, 588] on abbr "26" at bounding box center [741, 590] width 11 height 11
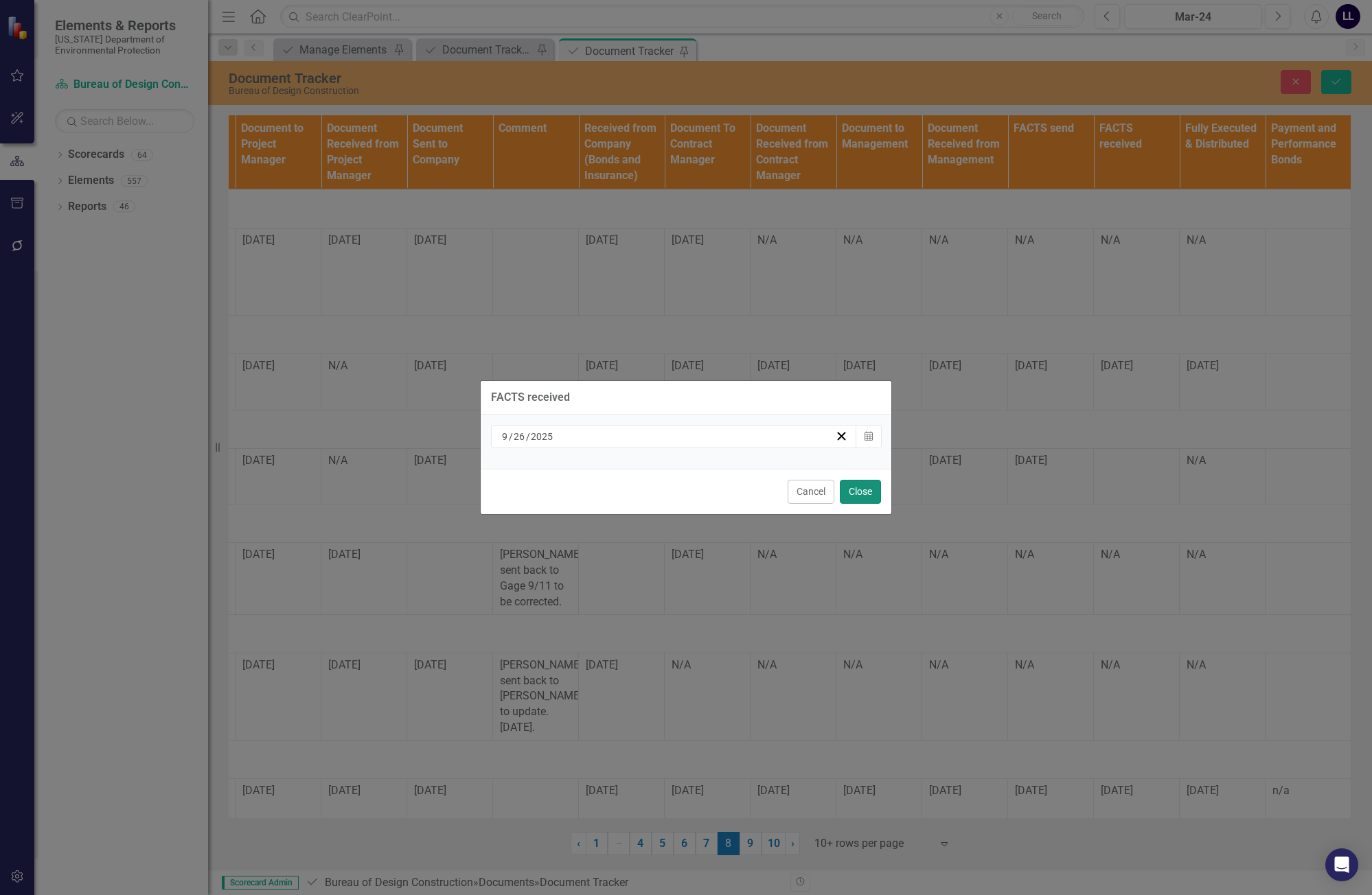
click at [854, 493] on button "Close" at bounding box center [860, 491] width 41 height 24
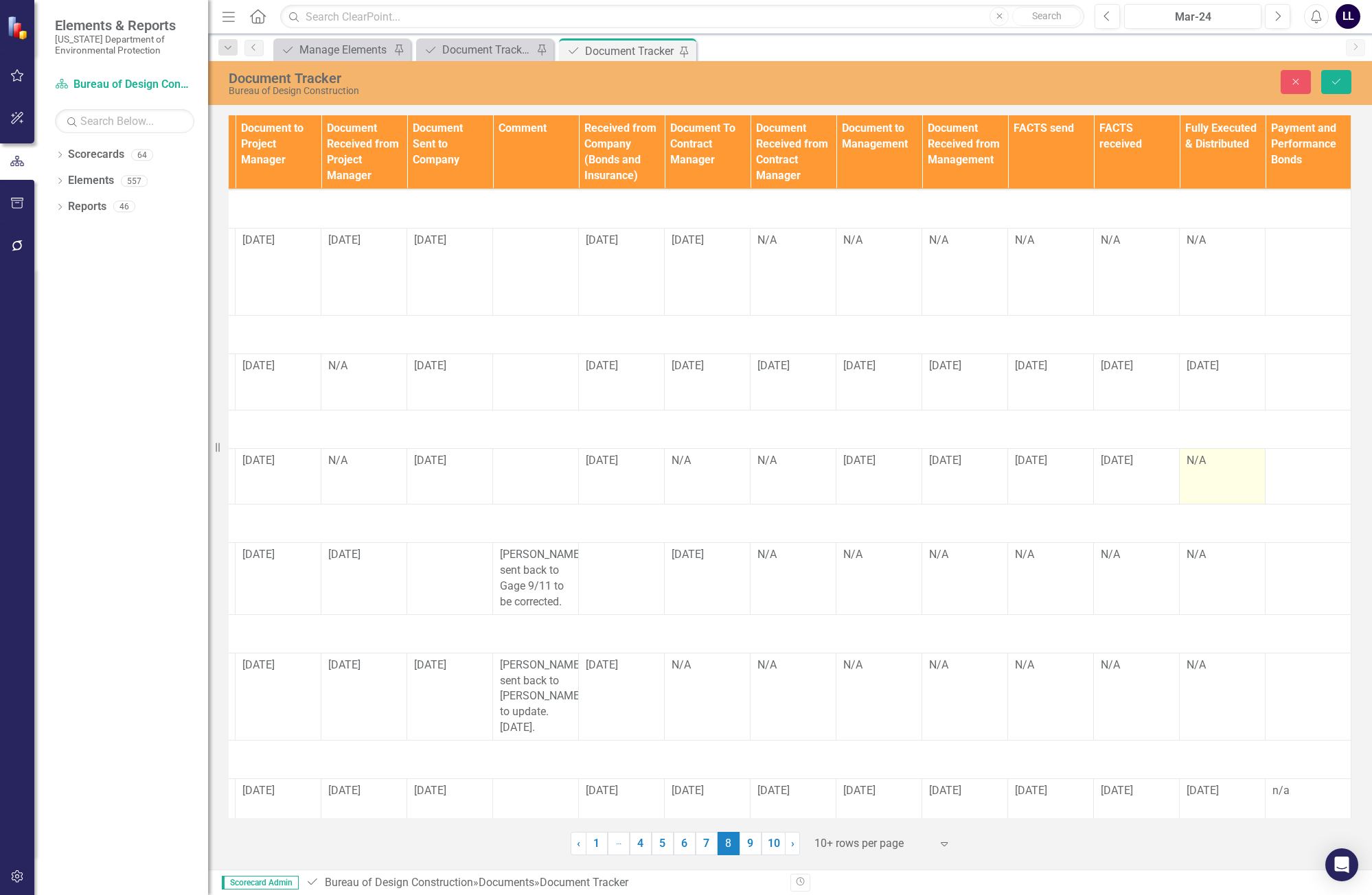
click at [876, 475] on td "N/A" at bounding box center [1222, 476] width 86 height 56
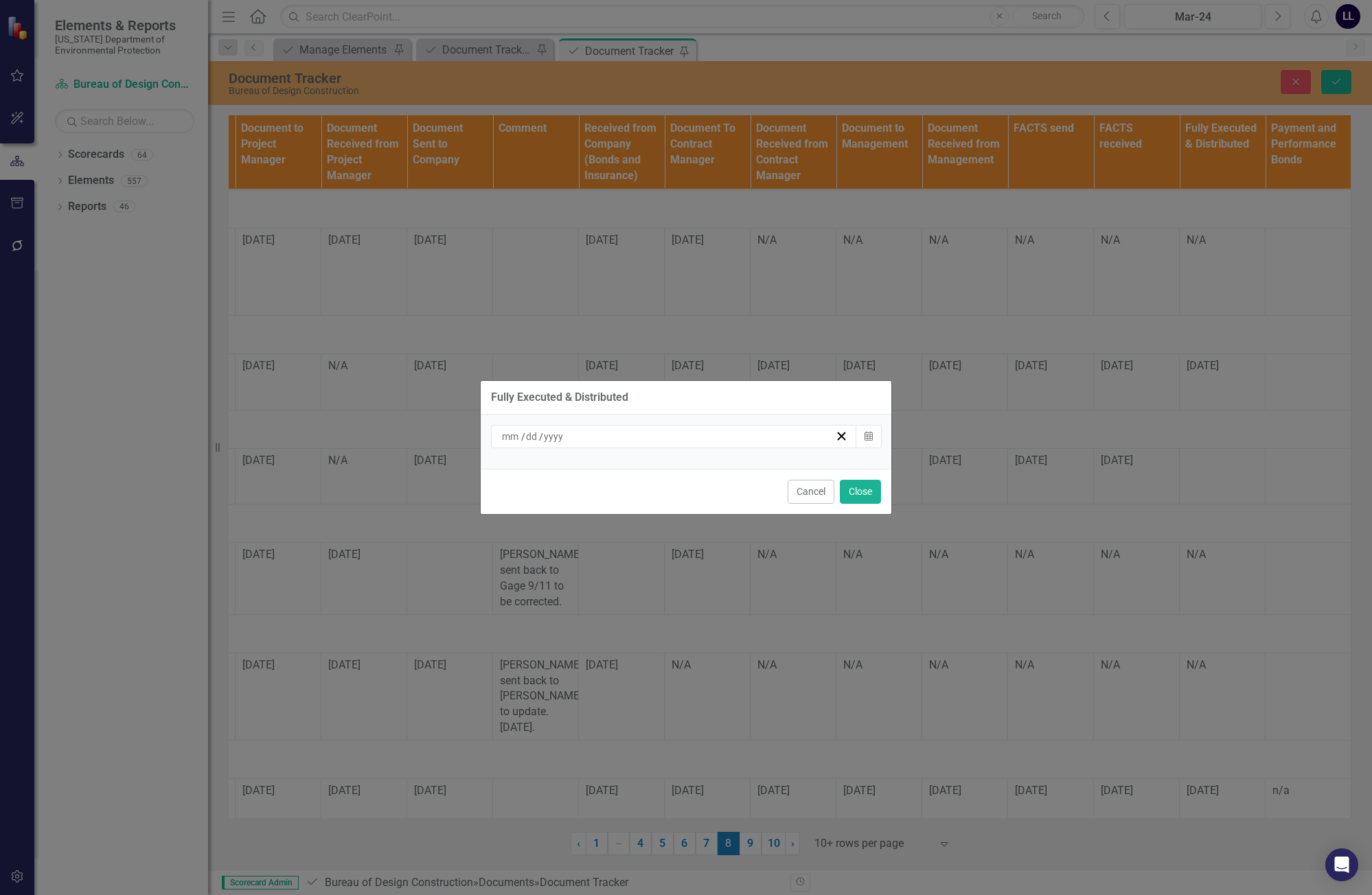
click at [766, 446] on div "/ /" at bounding box center [673, 437] width 366 height 24
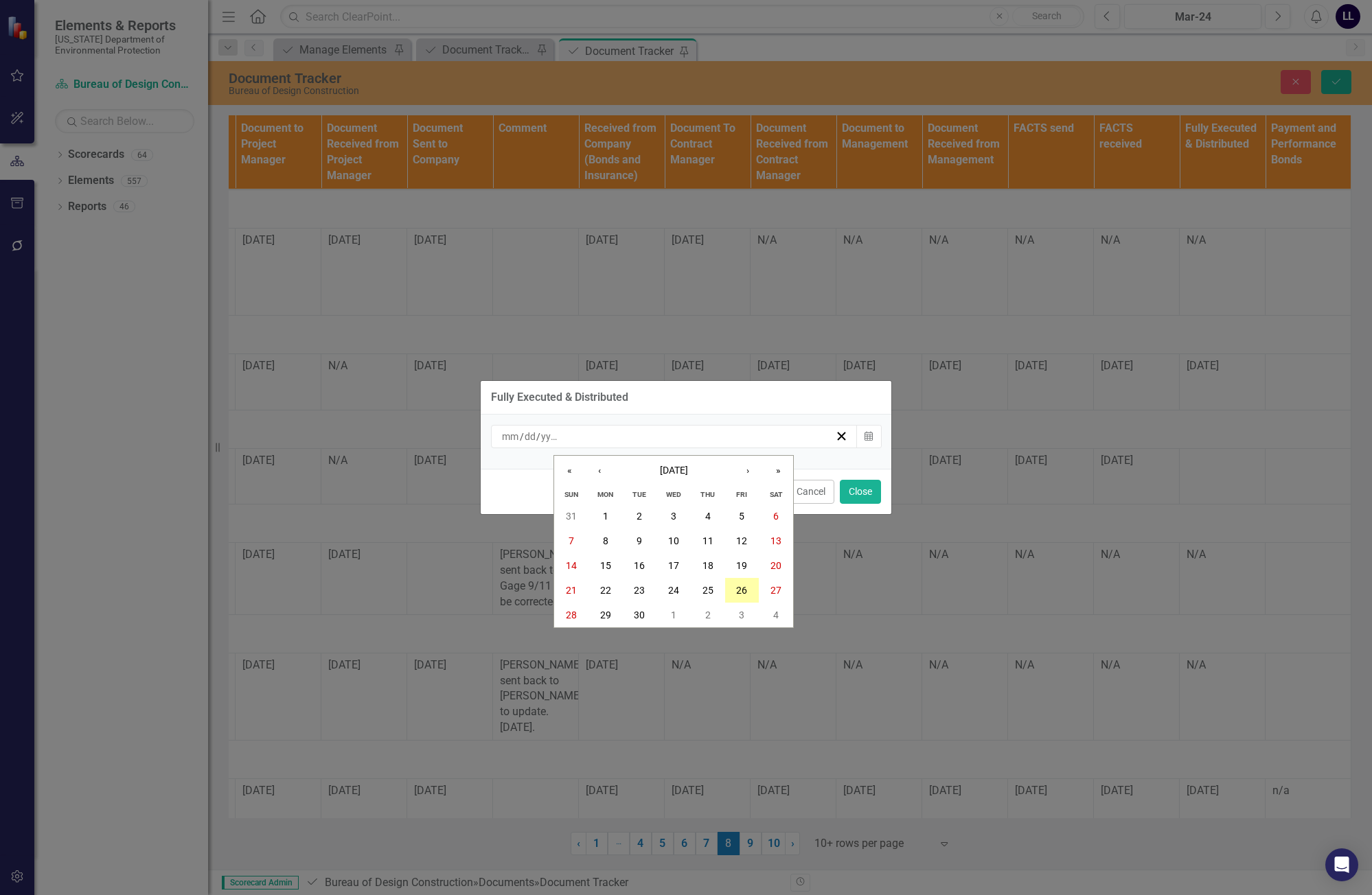
click at [740, 585] on abbr "26" at bounding box center [741, 590] width 11 height 11
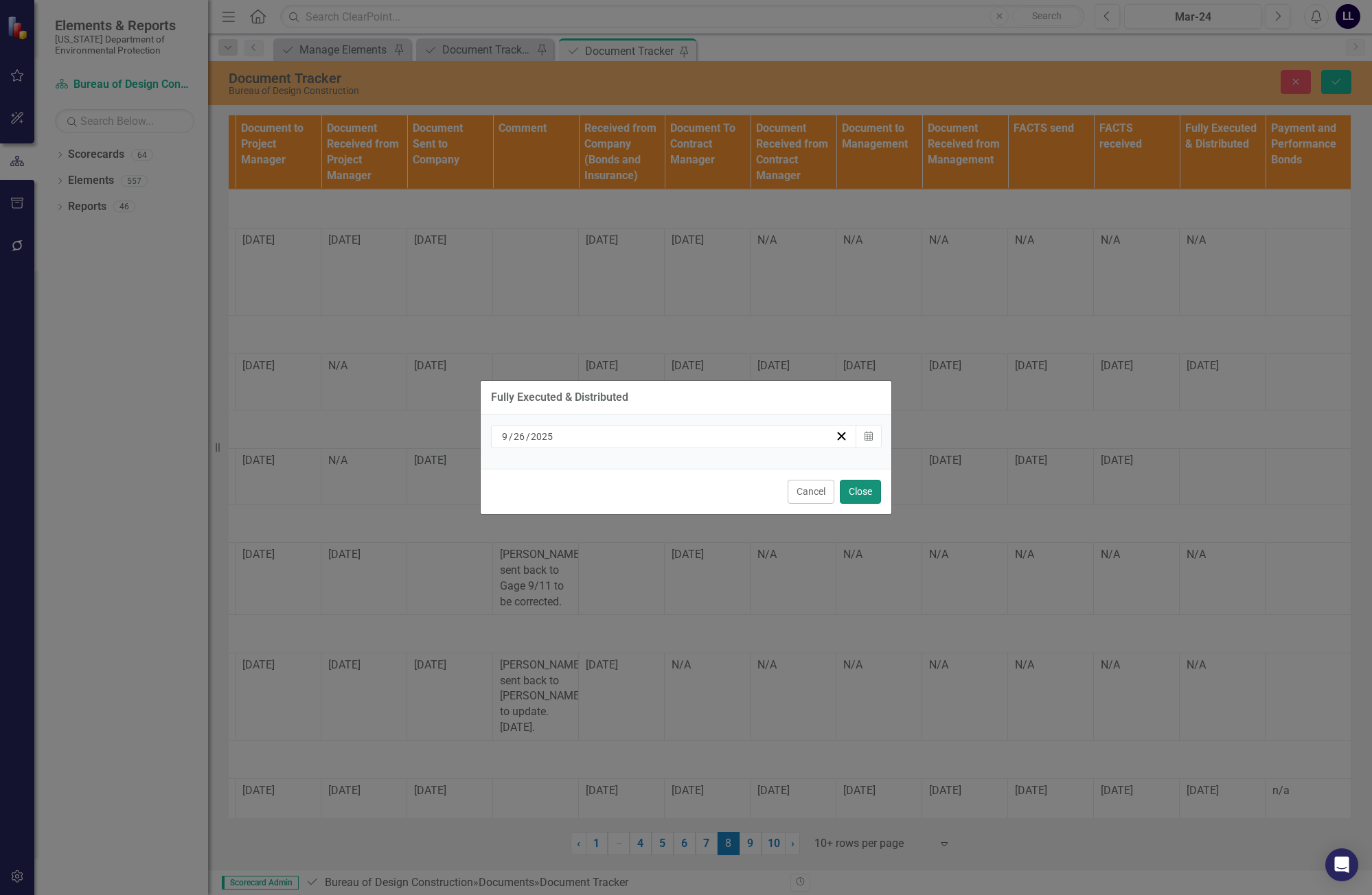
click at [864, 487] on button "Close" at bounding box center [860, 491] width 41 height 24
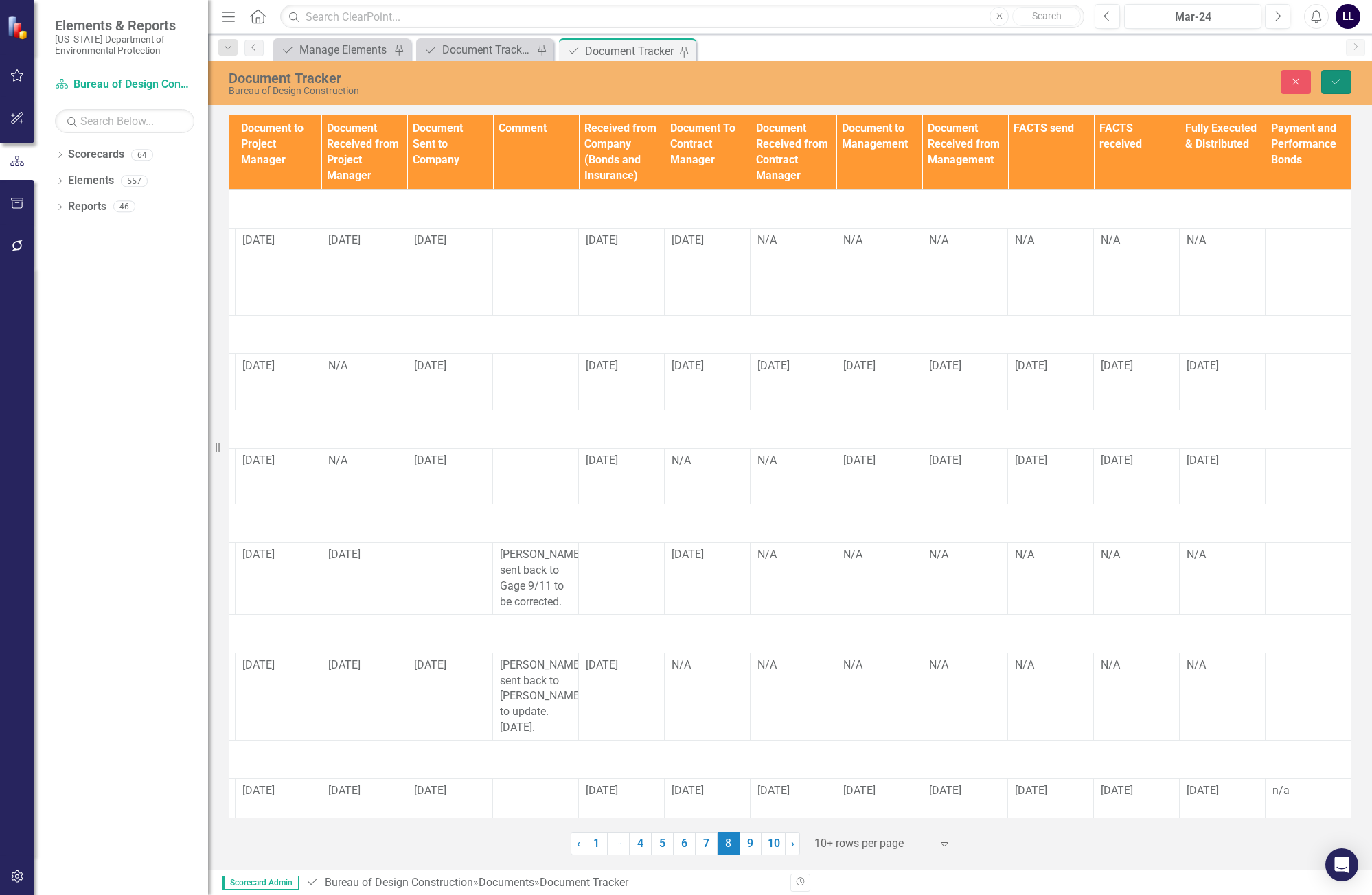
click at [876, 79] on icon "Save" at bounding box center [1336, 81] width 13 height 9
